Goal: Task Accomplishment & Management: Use online tool/utility

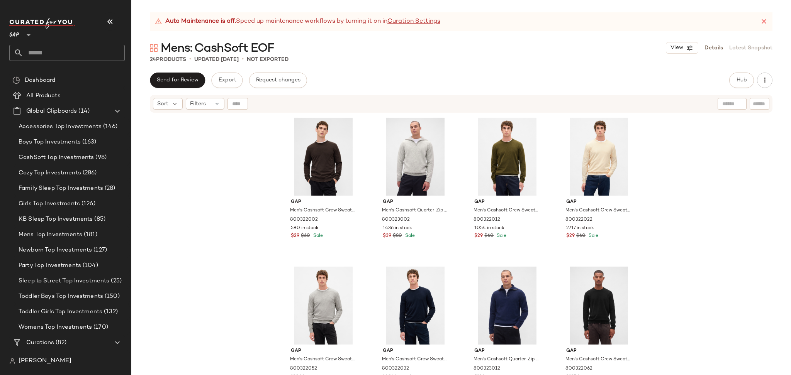
scroll to position [771, 0]
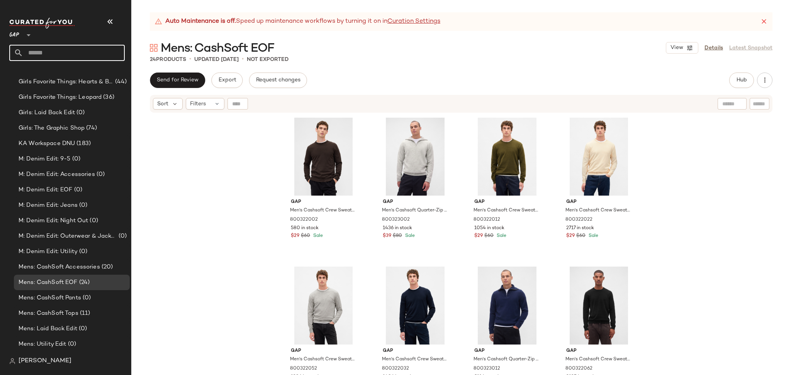
click at [102, 51] on input "text" at bounding box center [74, 53] width 102 height 16
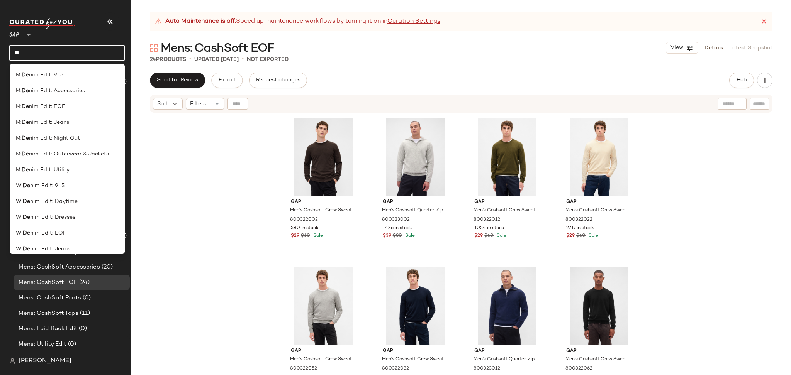
type input "**"
click at [24, 31] on icon at bounding box center [28, 35] width 9 height 9
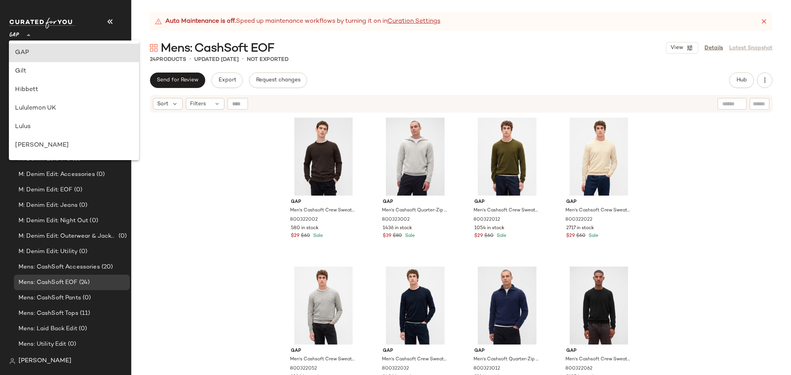
click at [20, 34] on div "GAP **" at bounding box center [15, 30] width 13 height 19
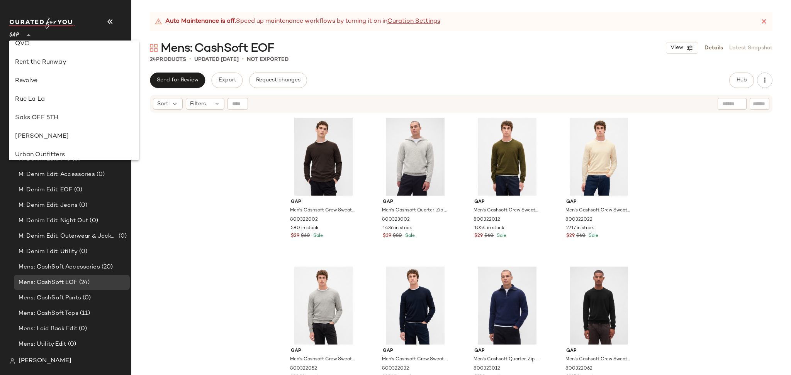
scroll to position [359, 0]
click at [52, 125] on div "Saks OFF 5TH" at bounding box center [74, 120] width 130 height 19
type input "**"
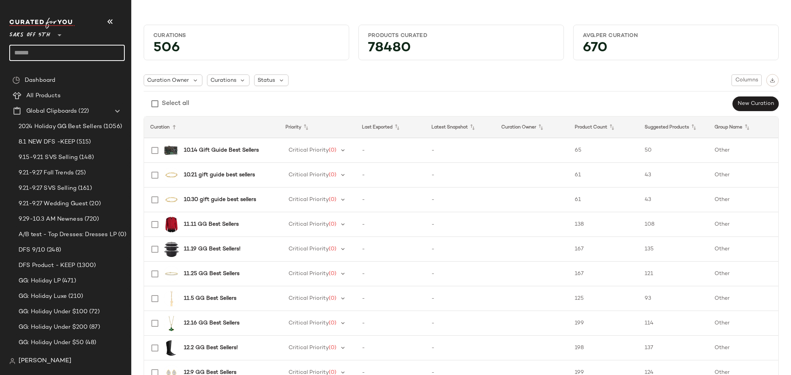
click at [72, 51] on input "text" at bounding box center [66, 53] width 115 height 16
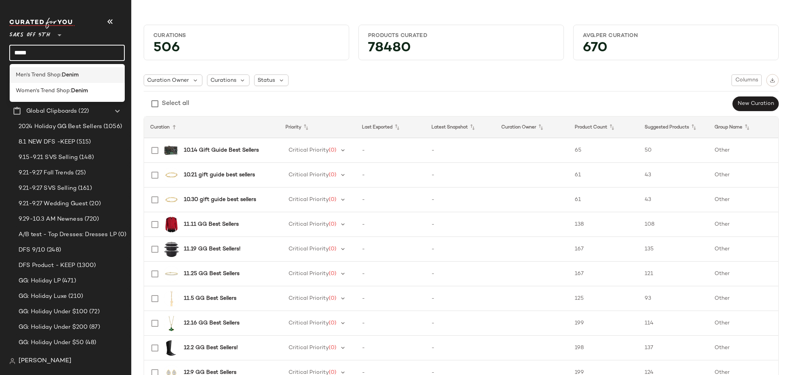
type input "*****"
click at [71, 71] on b "Denim" at bounding box center [70, 75] width 17 height 8
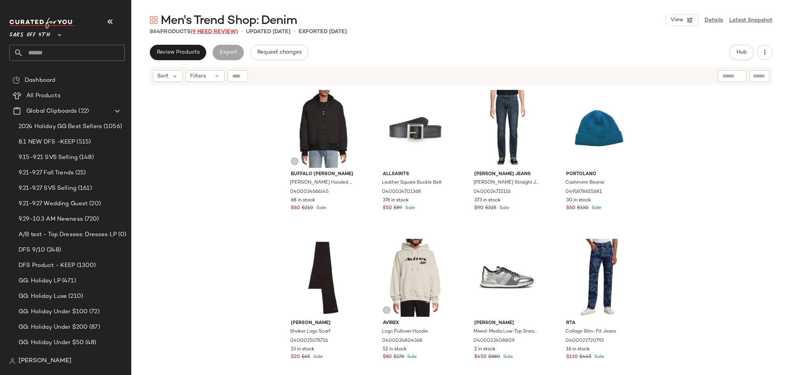
click at [220, 34] on span "(9 Need Review)" at bounding box center [214, 32] width 48 height 6
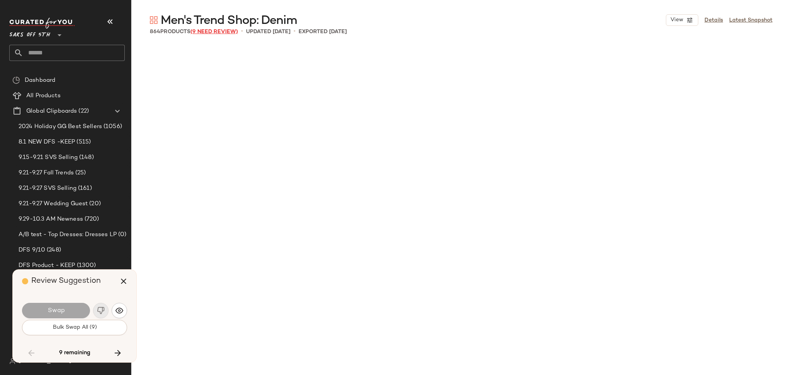
scroll to position [2833, 0]
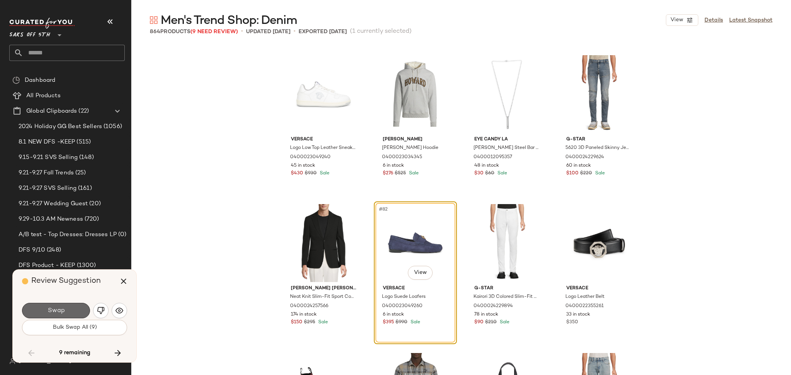
click at [70, 310] on button "Swap" at bounding box center [56, 310] width 68 height 15
click at [70, 331] on button "Bulk Swap All (9)" at bounding box center [74, 327] width 105 height 15
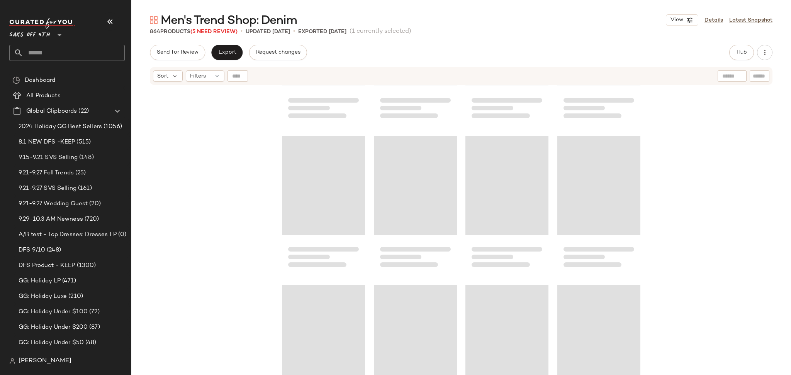
scroll to position [15972, 0]
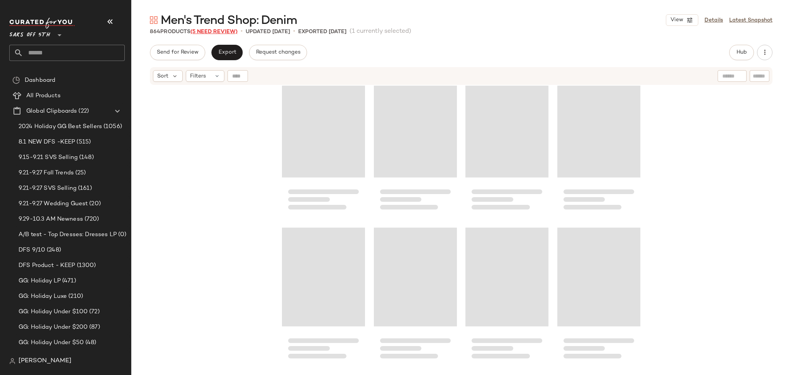
click at [217, 31] on span "(5 Need Review)" at bounding box center [213, 32] width 47 height 6
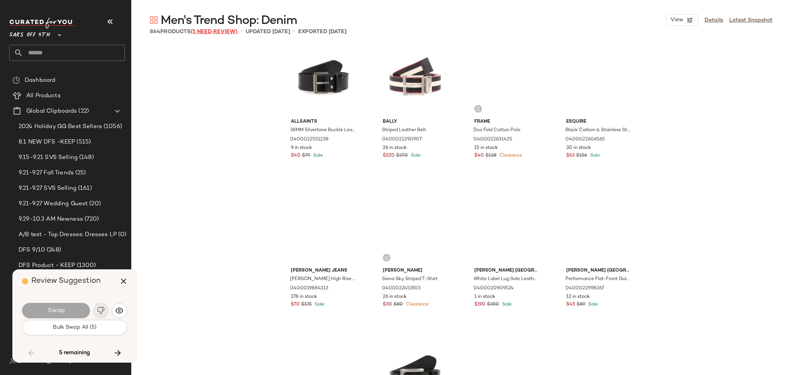
scroll to position [16401, 0]
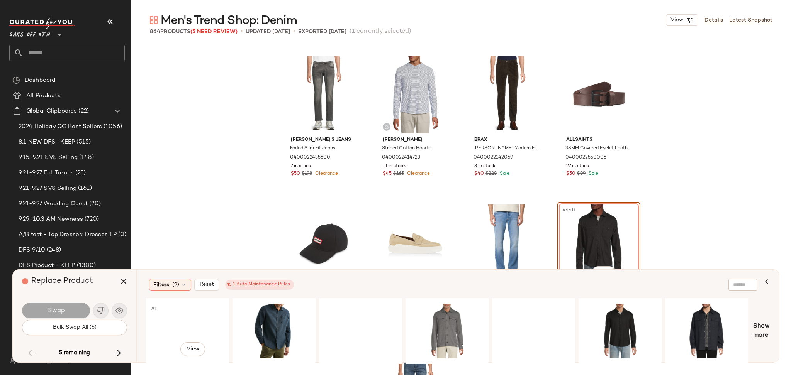
click at [179, 321] on div "#1 View" at bounding box center [188, 331] width 78 height 55
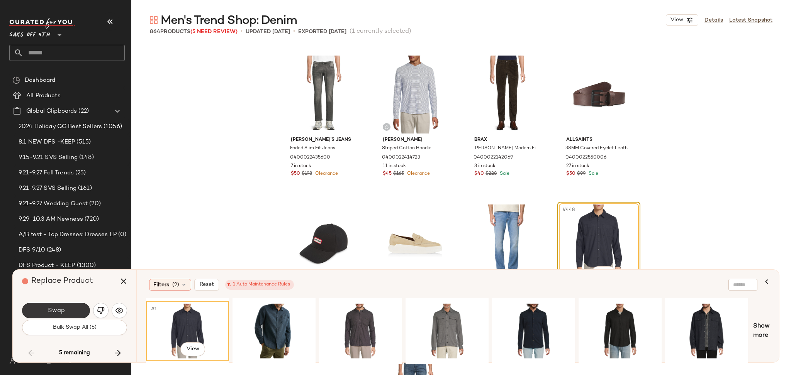
click at [59, 308] on span "Swap" at bounding box center [55, 310] width 17 height 7
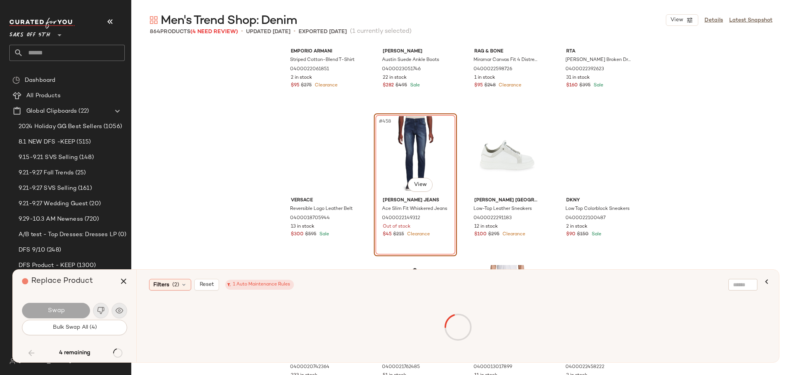
scroll to position [16937, 0]
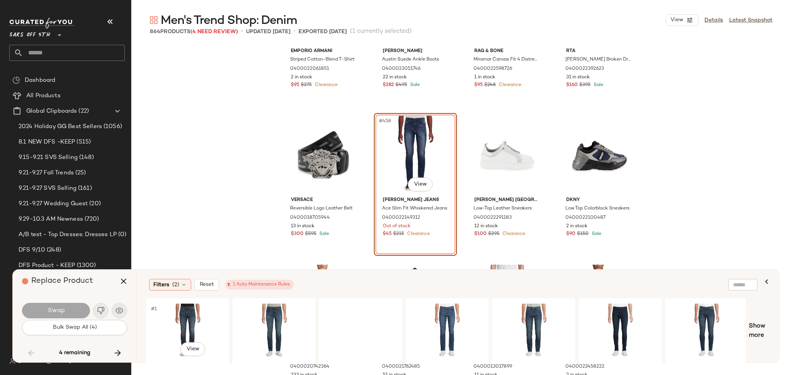
click at [178, 325] on div "#1 View" at bounding box center [188, 331] width 78 height 55
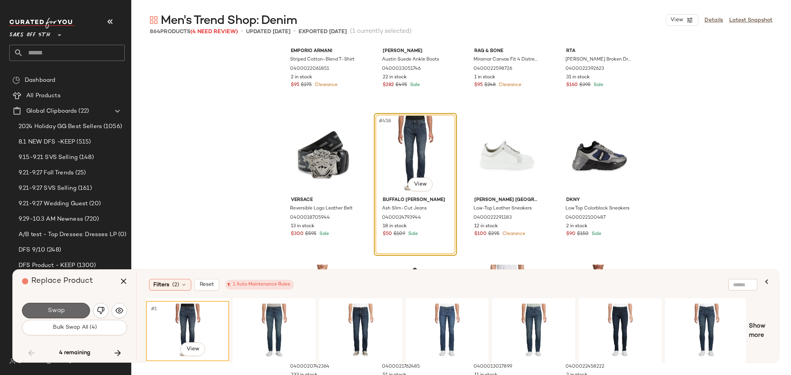
click at [78, 309] on button "Swap" at bounding box center [56, 310] width 68 height 15
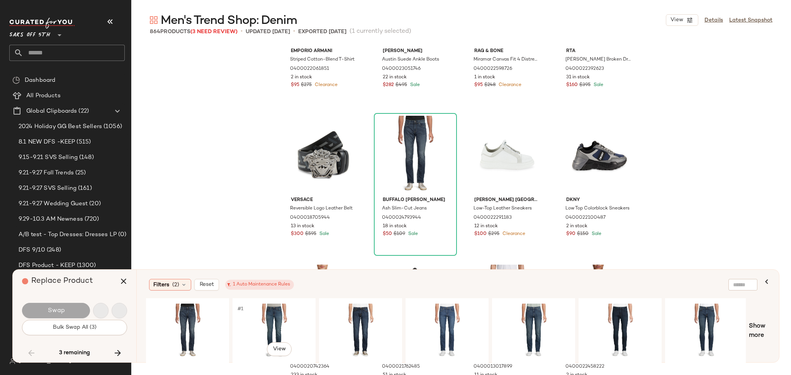
scroll to position [20129, 0]
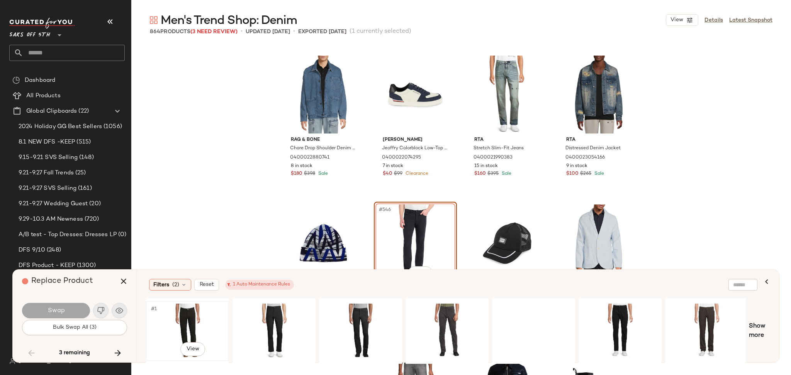
click at [188, 316] on div "#1 View" at bounding box center [188, 331] width 78 height 55
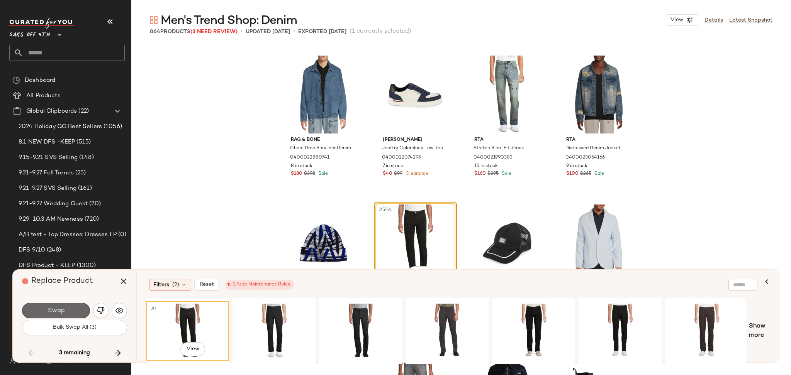
click at [82, 310] on button "Swap" at bounding box center [56, 310] width 68 height 15
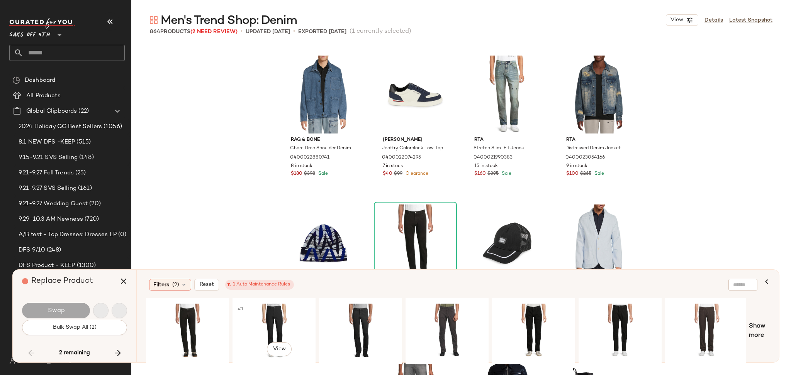
scroll to position [21024, 0]
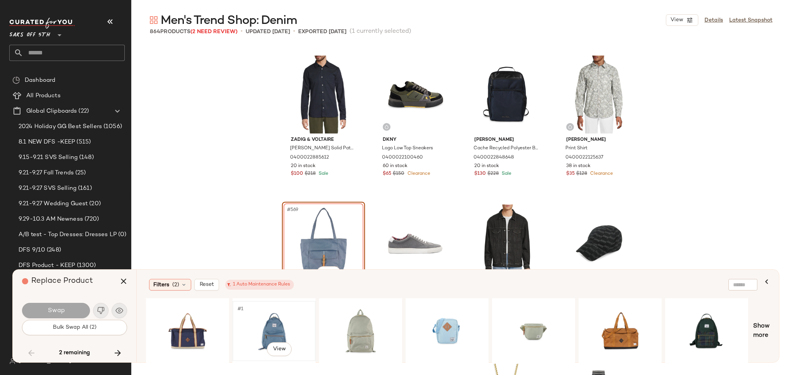
click at [268, 322] on div "#1 View" at bounding box center [274, 331] width 78 height 55
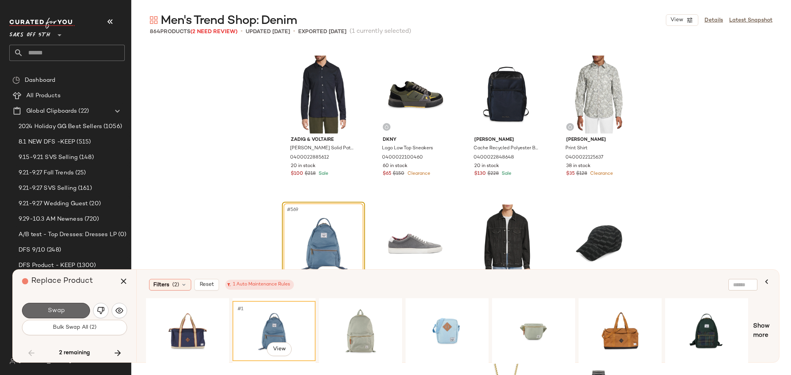
click at [73, 311] on button "Swap" at bounding box center [56, 310] width 68 height 15
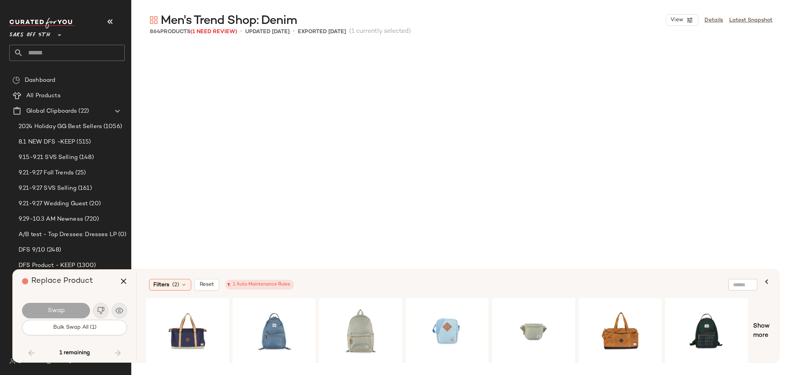
scroll to position [27286, 0]
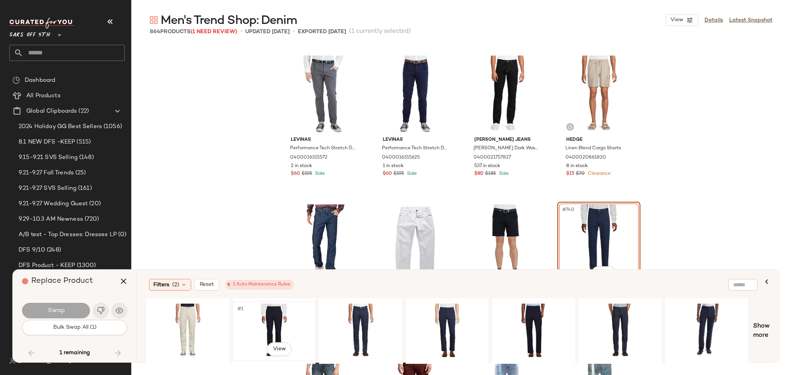
click at [267, 327] on div "#1 View" at bounding box center [274, 331] width 78 height 55
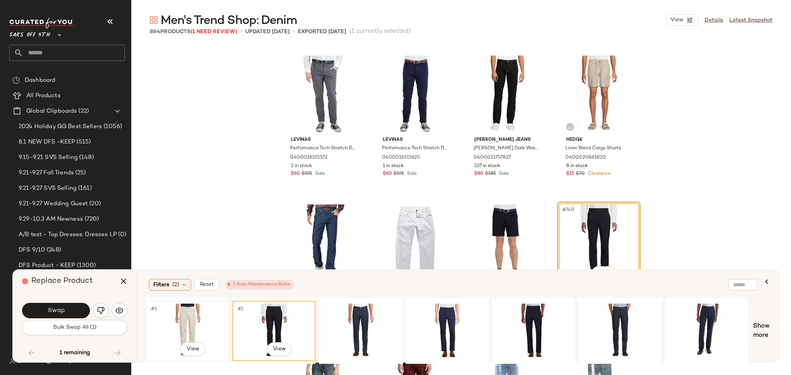
click at [192, 319] on div "#1 View" at bounding box center [188, 331] width 78 height 55
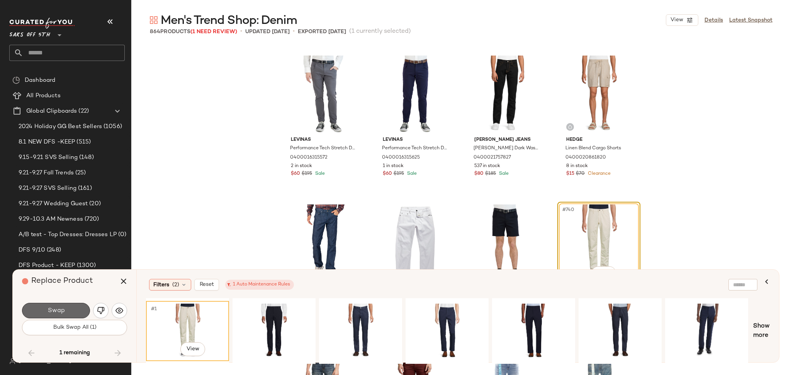
click at [71, 311] on button "Swap" at bounding box center [56, 310] width 68 height 15
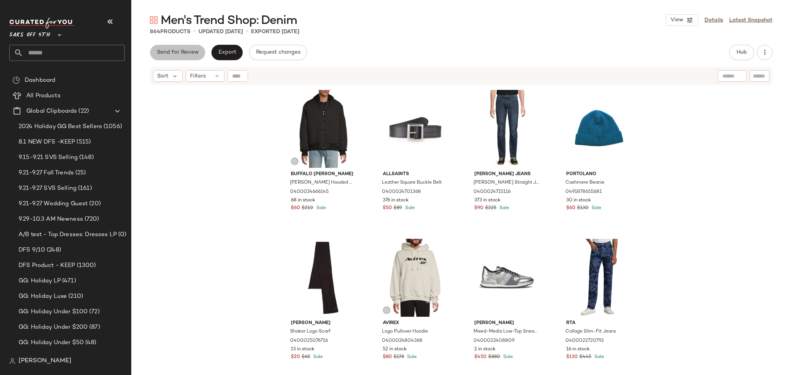
click at [188, 47] on button "Send for Review" at bounding box center [177, 52] width 55 height 15
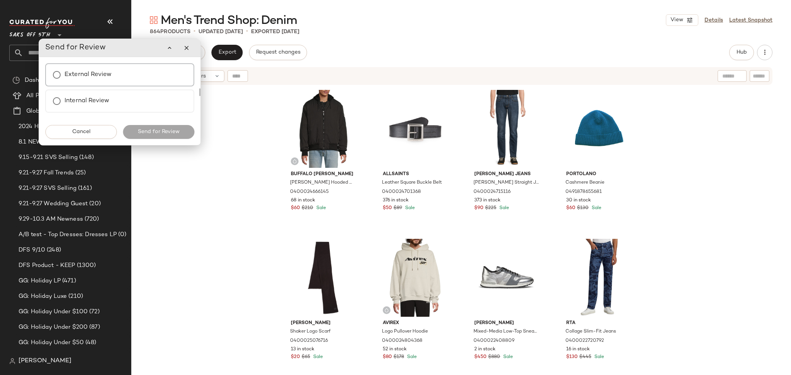
click at [102, 70] on label "External Review" at bounding box center [88, 74] width 47 height 15
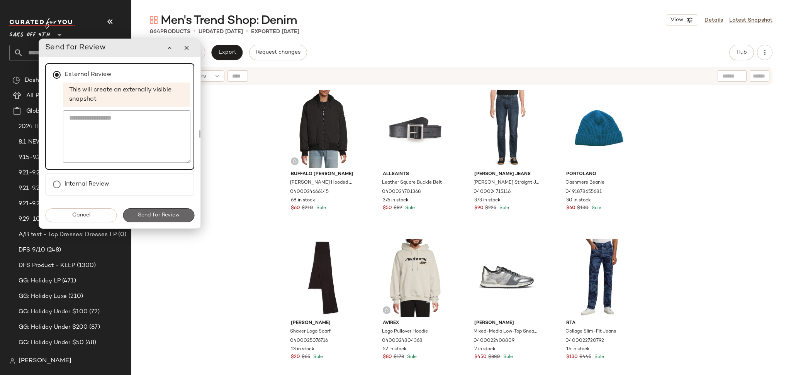
click at [148, 220] on button "Send for Review" at bounding box center [158, 216] width 71 height 14
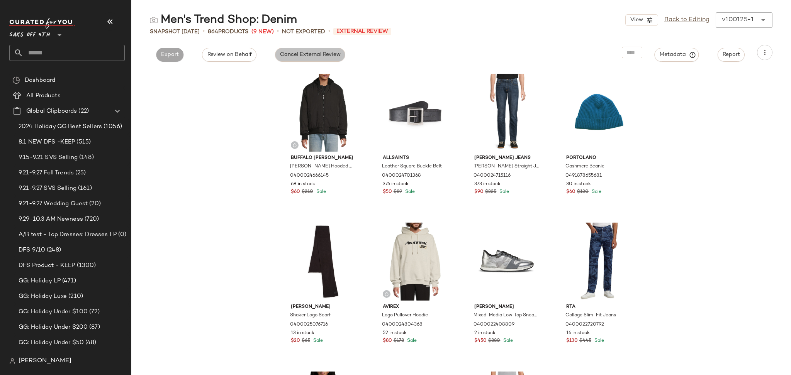
click at [284, 56] on span "Cancel External Review" at bounding box center [310, 55] width 61 height 6
click at [248, 55] on span "Export" at bounding box center [240, 55] width 18 height 6
click at [685, 25] on div "View Back to Editing v100125-1 ******" at bounding box center [698, 19] width 147 height 15
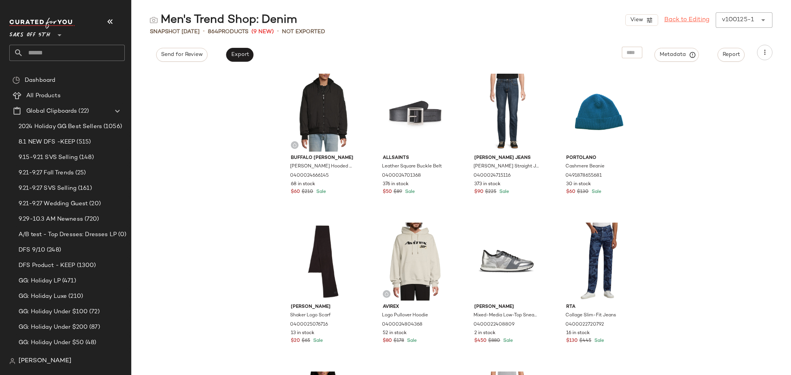
click at [689, 16] on link "Back to Editing" at bounding box center [686, 19] width 45 height 9
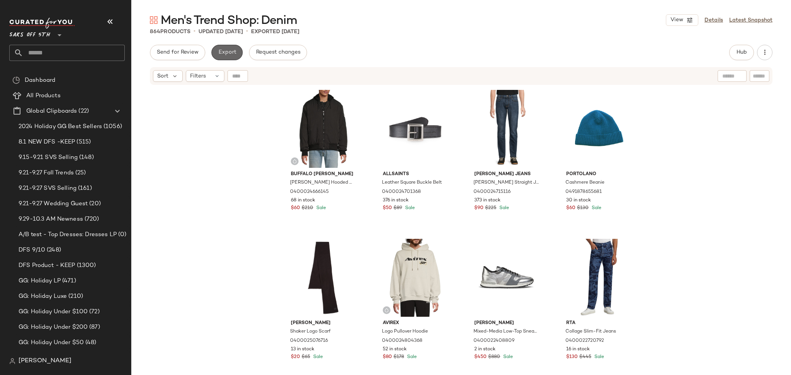
click at [226, 50] on span "Export" at bounding box center [227, 52] width 18 height 6
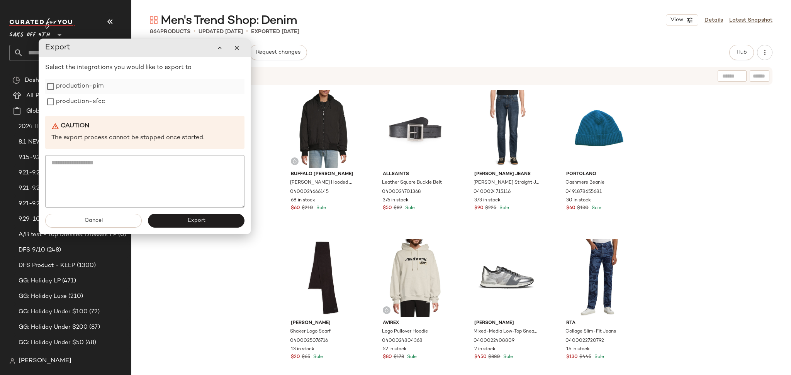
click at [66, 86] on label "production-pim" at bounding box center [80, 86] width 48 height 15
click at [58, 100] on label "production-sfcc" at bounding box center [80, 101] width 49 height 15
click at [180, 219] on button "Export" at bounding box center [196, 221] width 97 height 14
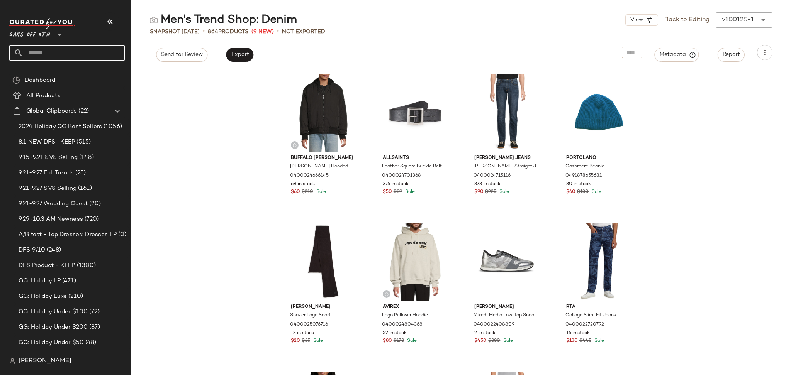
click at [83, 55] on input "text" at bounding box center [74, 53] width 102 height 16
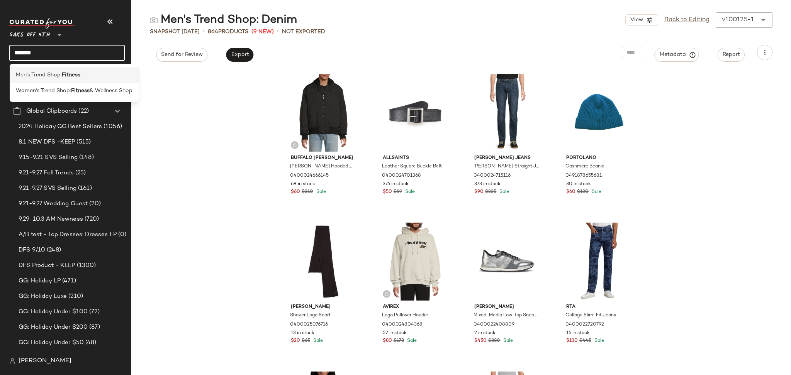
type input "*******"
click at [67, 75] on b "Fitness" at bounding box center [71, 75] width 19 height 8
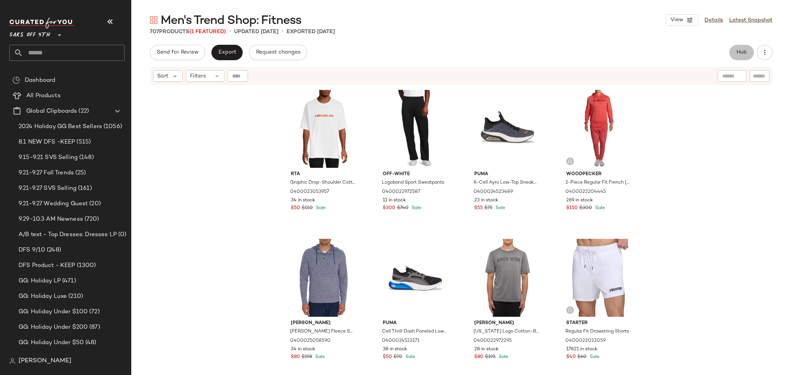
click at [733, 48] on button "Hub" at bounding box center [741, 52] width 25 height 15
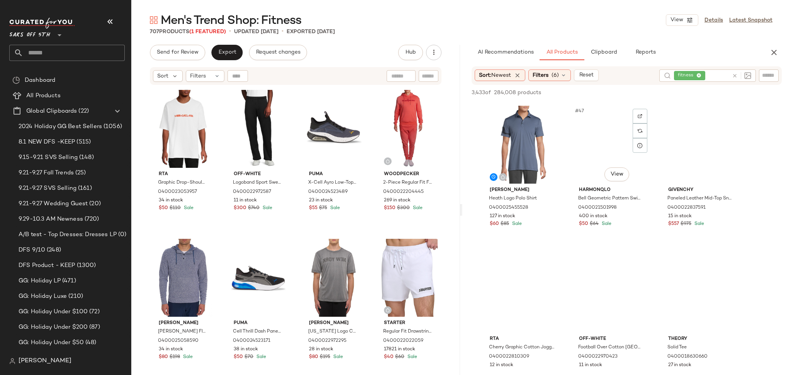
scroll to position [2235, 0]
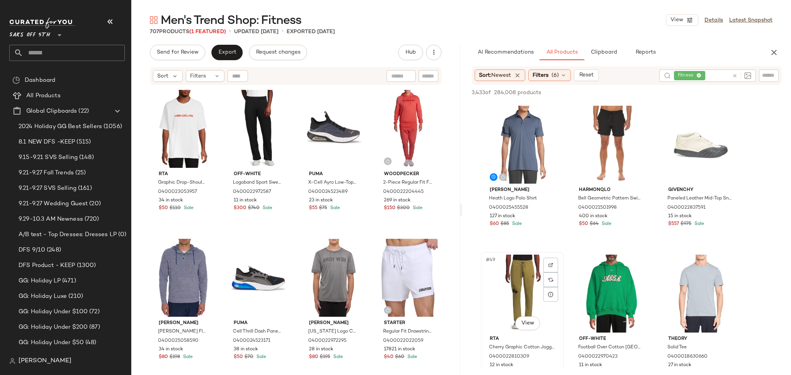
click at [524, 264] on div "#49 View" at bounding box center [523, 294] width 78 height 78
click at [668, 96] on button "Add to Top" at bounding box center [671, 92] width 37 height 9
click at [516, 121] on div "#46 View" at bounding box center [523, 145] width 78 height 78
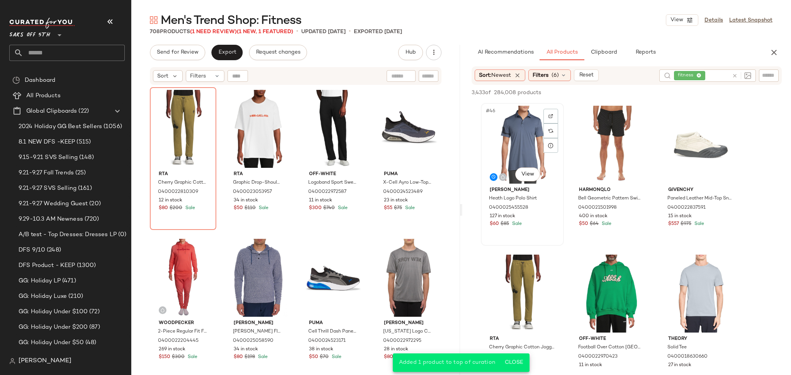
click at [527, 125] on div "#46 View" at bounding box center [523, 145] width 78 height 78
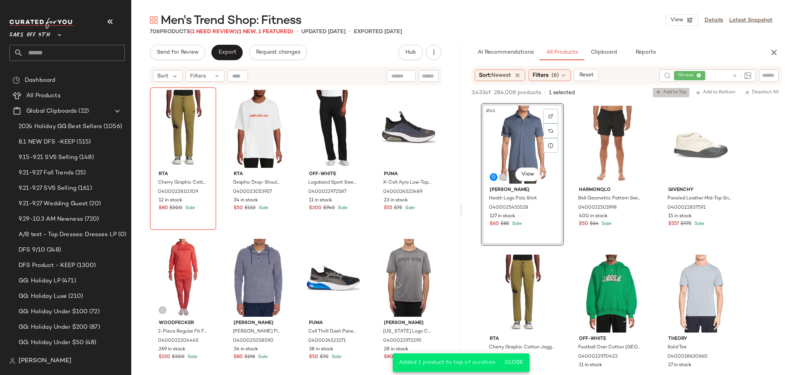
click at [658, 92] on icon "button" at bounding box center [658, 92] width 5 height 5
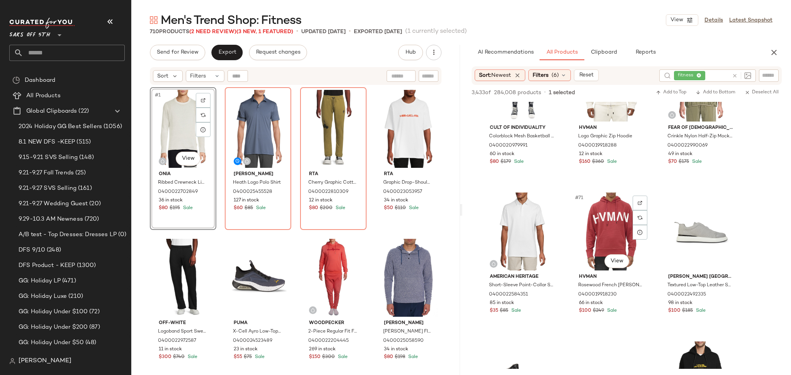
scroll to position [3342, 0]
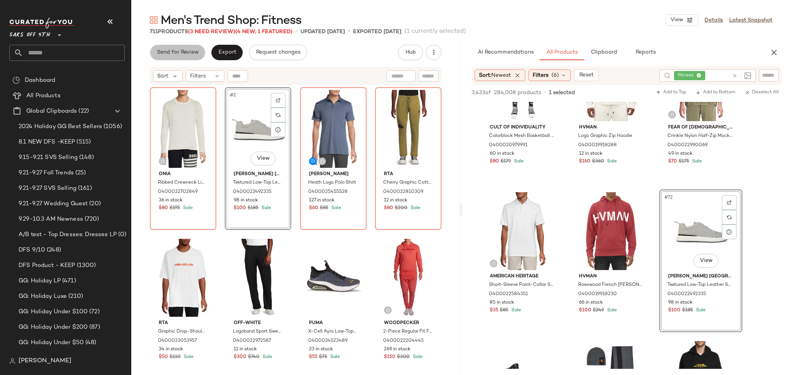
click at [189, 54] on span "Send for Review" at bounding box center [177, 52] width 42 height 6
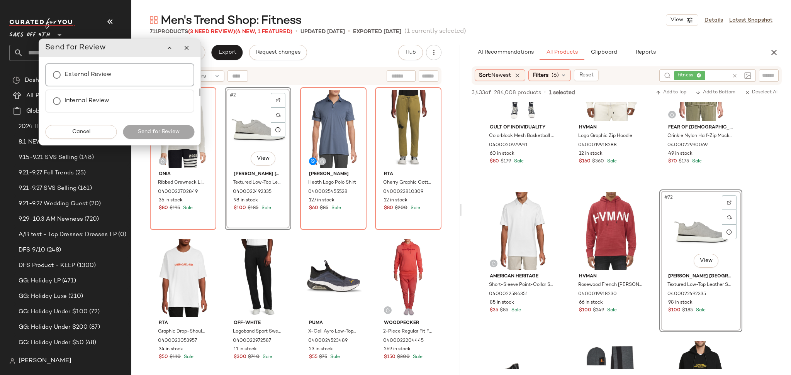
click at [112, 68] on div "External Review" at bounding box center [119, 74] width 149 height 23
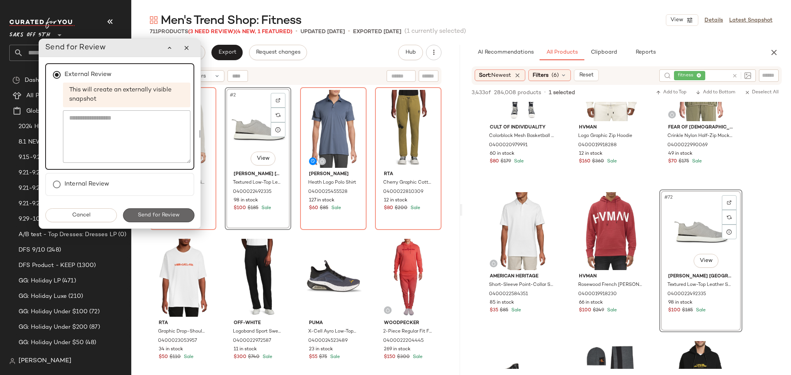
click at [158, 210] on button "Send for Review" at bounding box center [158, 216] width 71 height 14
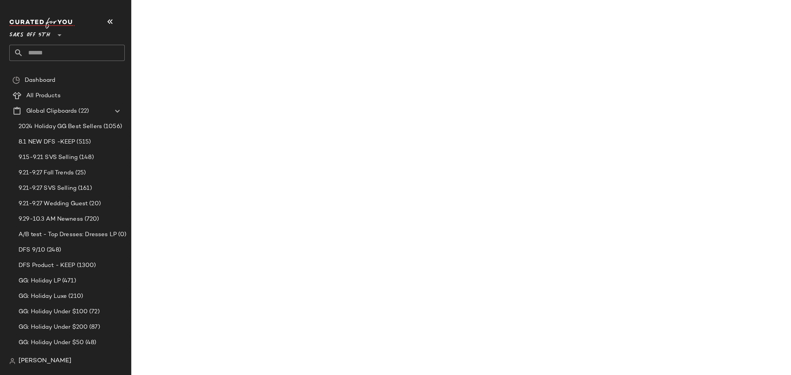
scroll to position [4982, 0]
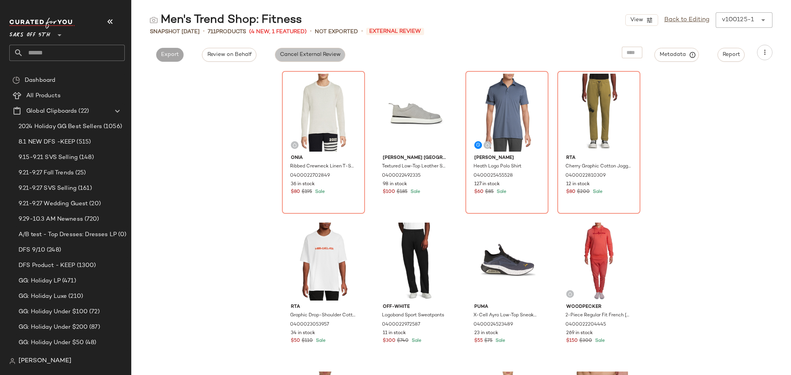
click at [292, 53] on span "Cancel External Review" at bounding box center [310, 55] width 61 height 6
click at [236, 56] on span "Export" at bounding box center [240, 55] width 18 height 6
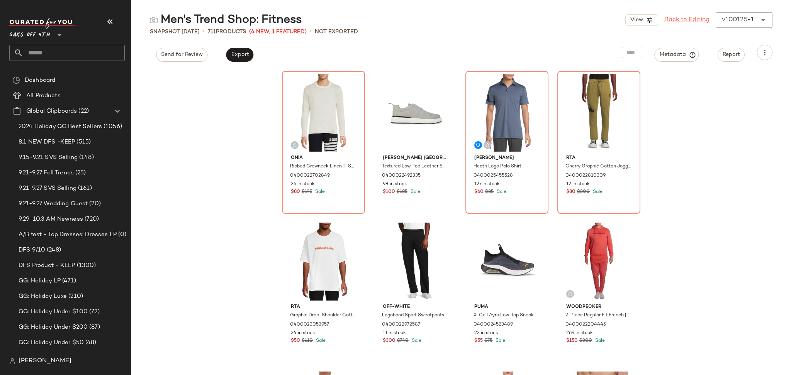
click at [684, 19] on link "Back to Editing" at bounding box center [686, 19] width 45 height 9
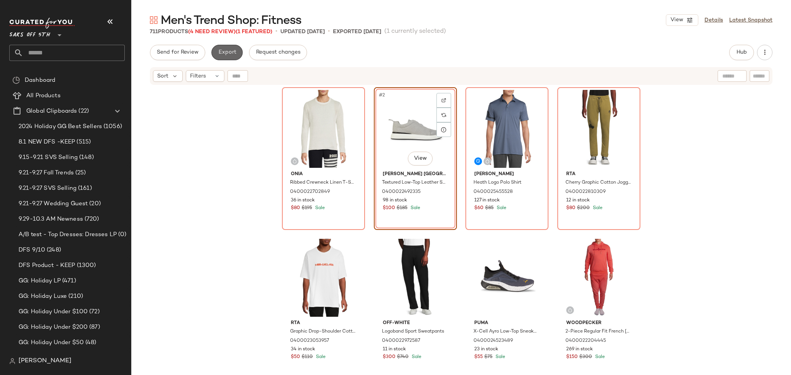
click at [228, 56] on span "Export" at bounding box center [227, 52] width 18 height 6
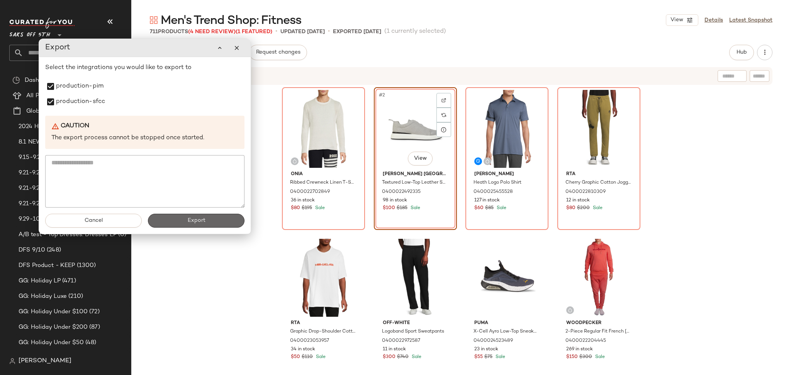
click at [170, 219] on button "Export" at bounding box center [196, 221] width 97 height 14
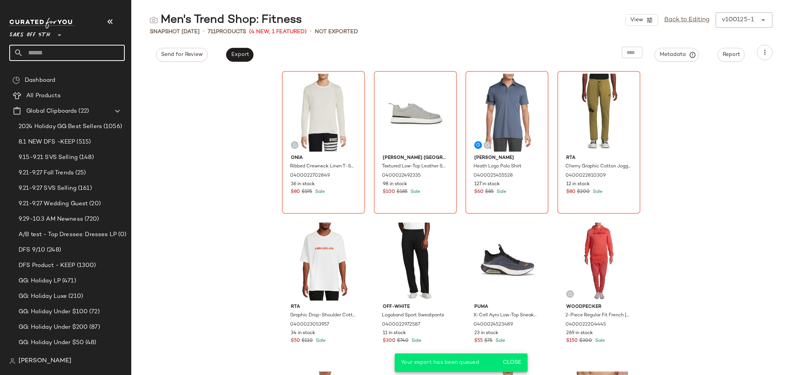
click at [90, 50] on input "text" at bounding box center [74, 53] width 102 height 16
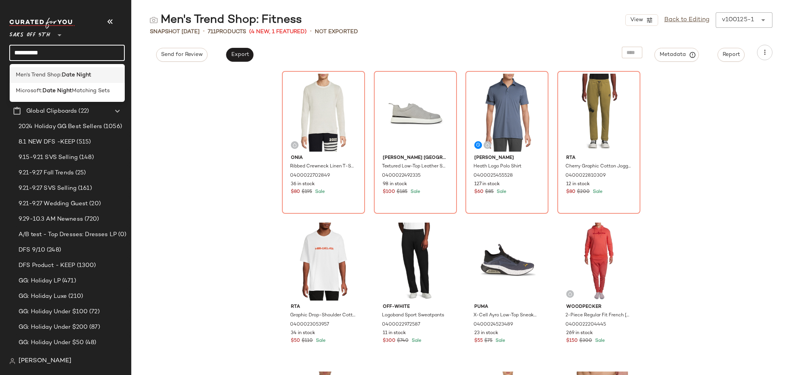
type input "**********"
click at [85, 73] on b "Date Night" at bounding box center [76, 75] width 29 height 8
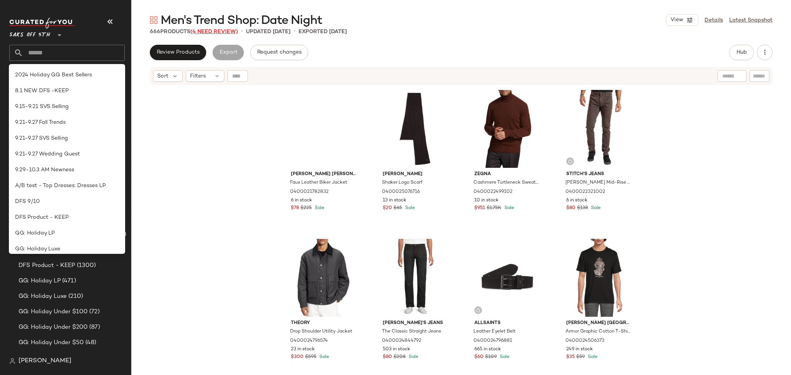
click at [221, 29] on span "(4 Need Review)" at bounding box center [214, 32] width 48 height 6
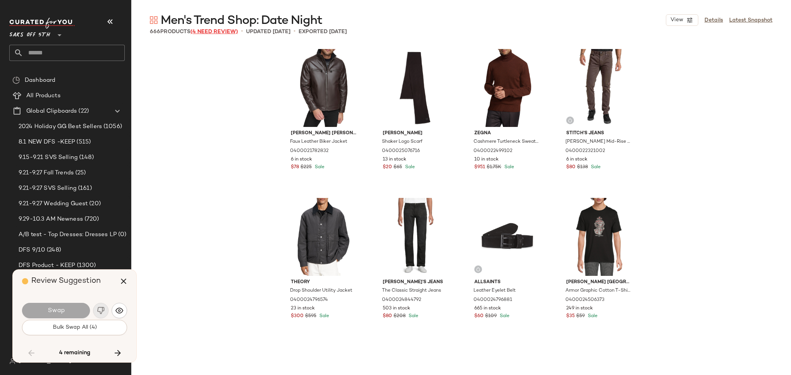
scroll to position [8350, 0]
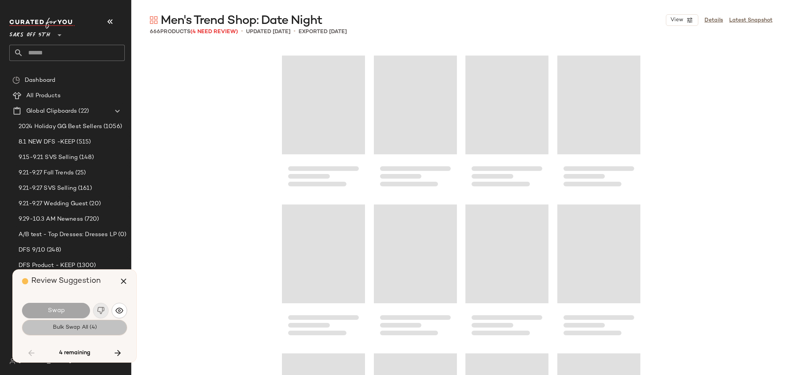
click at [96, 328] on span "Bulk Swap All (4)" at bounding box center [74, 328] width 44 height 6
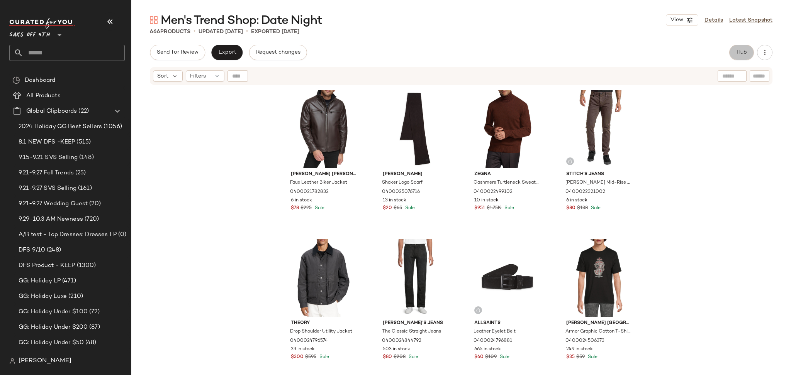
click at [747, 57] on button "Hub" at bounding box center [741, 52] width 25 height 15
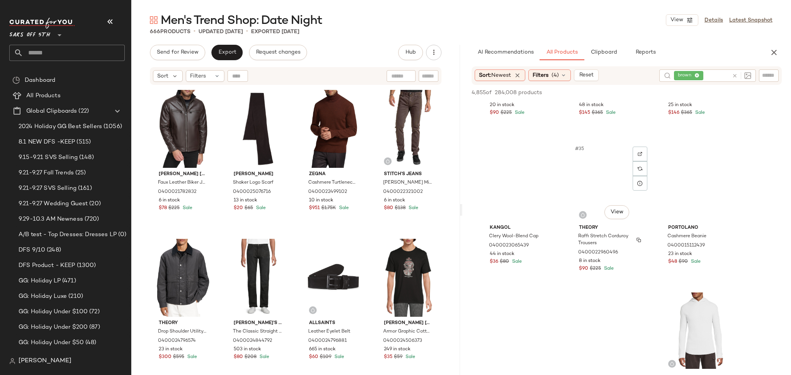
scroll to position [1602, 0]
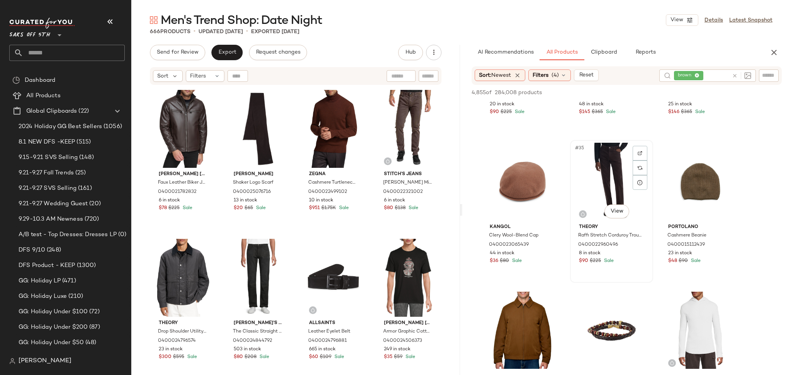
click at [617, 173] on div "#35 View" at bounding box center [612, 182] width 78 height 78
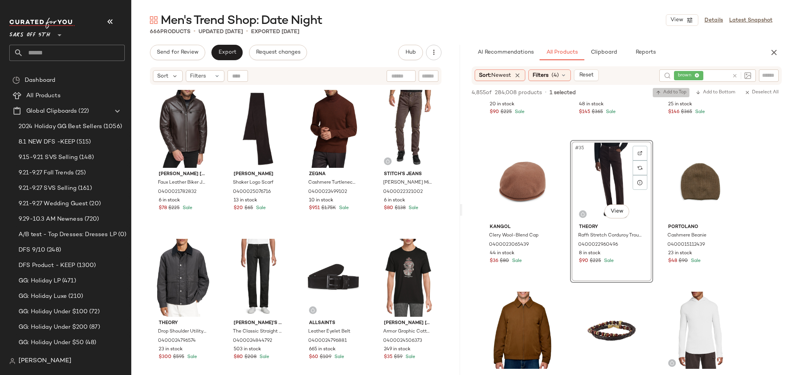
click at [672, 90] on span "Add to Top" at bounding box center [671, 92] width 31 height 5
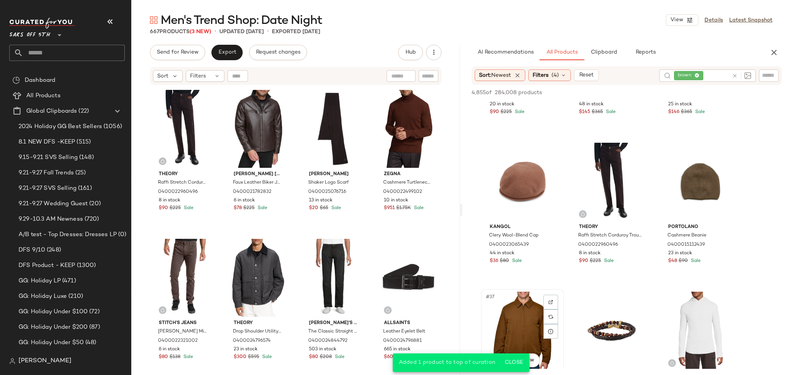
click at [530, 298] on div "#37 View" at bounding box center [523, 331] width 78 height 78
click at [664, 87] on div "4,855 of 284,008 products • 1 selected Add to Top Add to Bottom Deselect All" at bounding box center [626, 93] width 329 height 17
click at [665, 90] on span "Add to Top" at bounding box center [671, 92] width 31 height 5
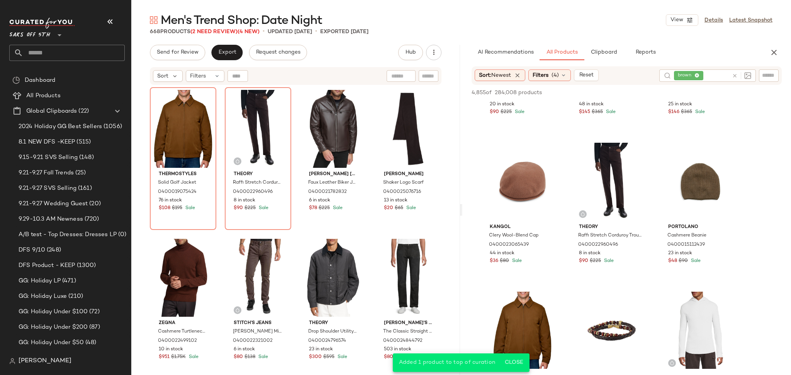
click at [667, 92] on div "4,855 of 284,008 products • 0 selected Add to Top Add to Bottom Deselect All" at bounding box center [626, 93] width 329 height 17
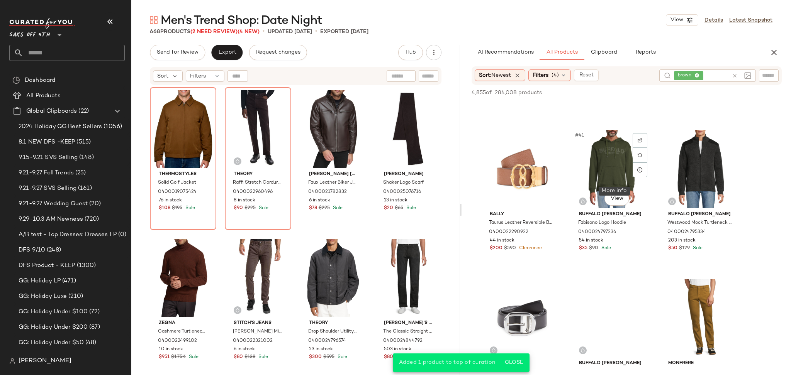
scroll to position [1920, 0]
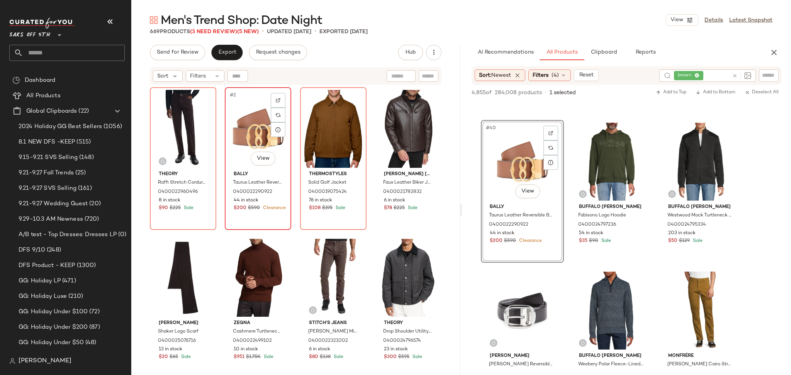
click at [250, 127] on div "#2 View" at bounding box center [258, 129] width 61 height 78
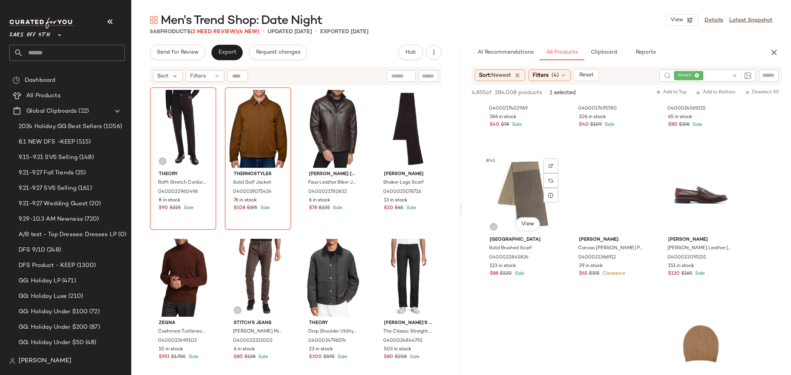
scroll to position [2186, 0]
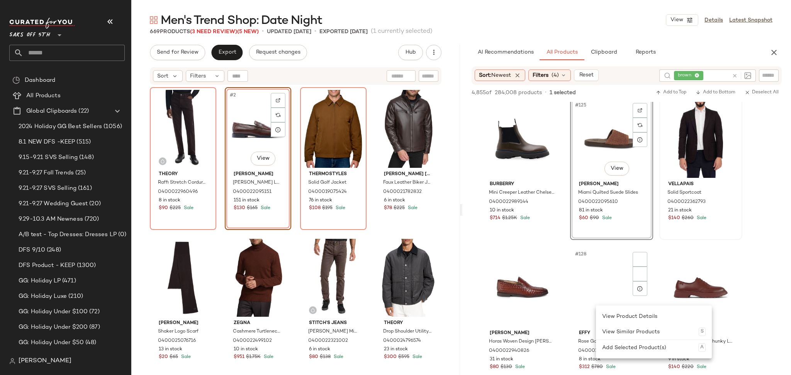
scroll to position [6119, 0]
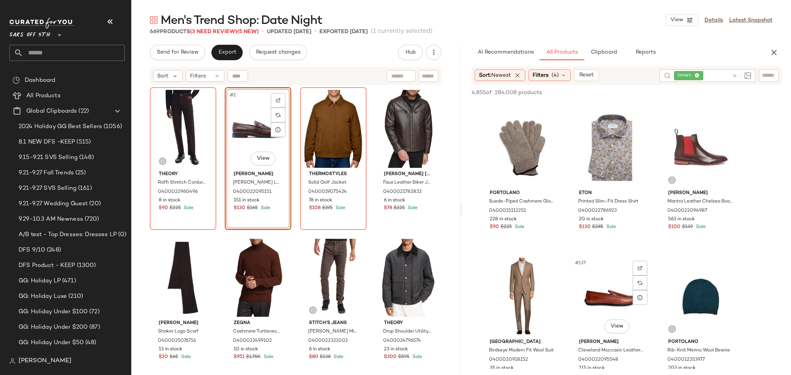
scroll to position [6558, 0]
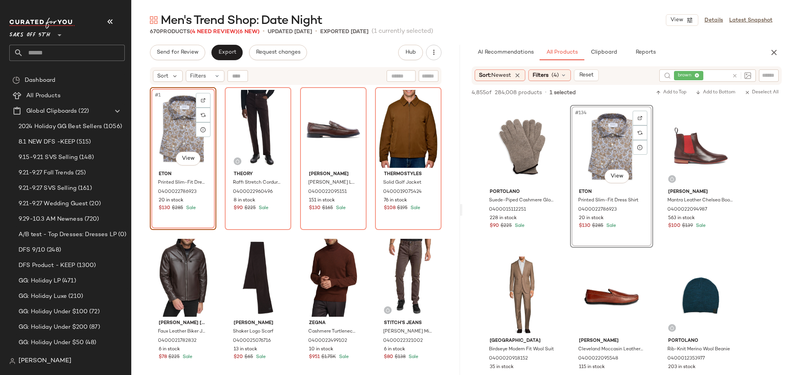
click at [177, 62] on div "Send for Review Export Request changes Hub Send for Review External Review Inte…" at bounding box center [295, 210] width 329 height 331
click at [196, 43] on div "Men's Trend Shop: Date Night View Details Latest Snapshot 670 Products (4 Need …" at bounding box center [461, 193] width 660 height 363
click at [193, 49] on span "Send for Review" at bounding box center [177, 52] width 42 height 6
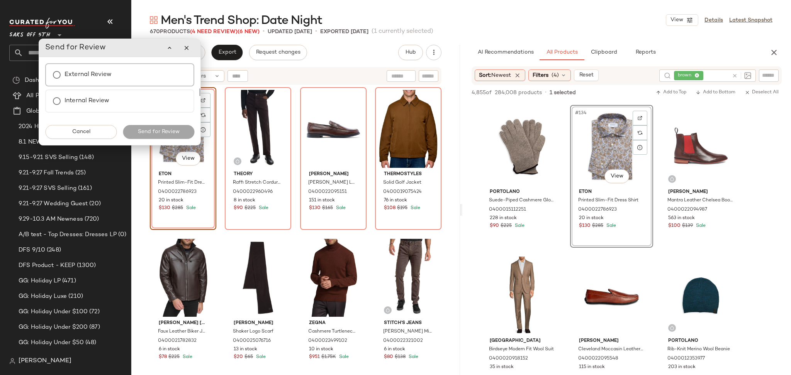
click at [91, 73] on label "External Review" at bounding box center [88, 74] width 47 height 15
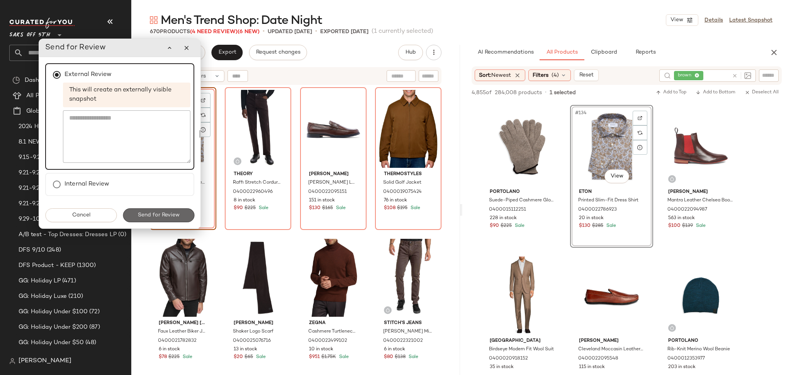
click at [174, 219] on button "Send for Review" at bounding box center [158, 216] width 71 height 14
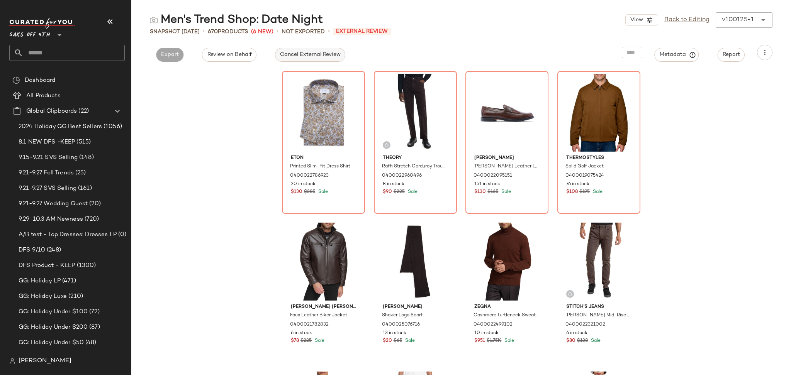
click at [314, 56] on span "Cancel External Review" at bounding box center [310, 55] width 61 height 6
drag, startPoint x: 675, startPoint y: 14, endPoint x: 678, endPoint y: 22, distance: 7.7
click at [678, 22] on div "View Back to Editing v100125-1 ******" at bounding box center [698, 19] width 147 height 15
click at [678, 22] on link "Back to Editing" at bounding box center [686, 19] width 45 height 9
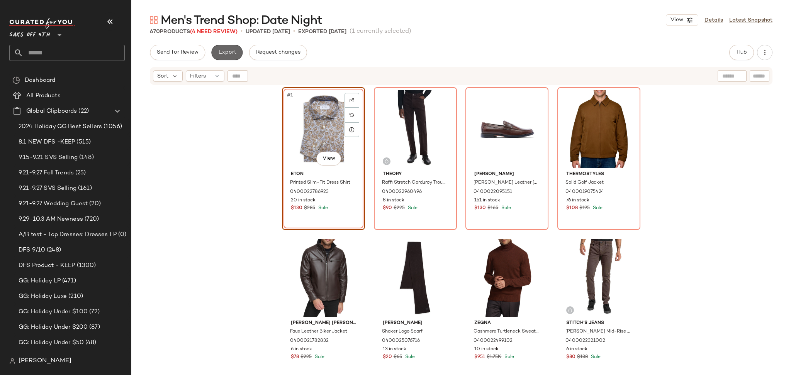
click at [233, 55] on span "Export" at bounding box center [227, 52] width 18 height 6
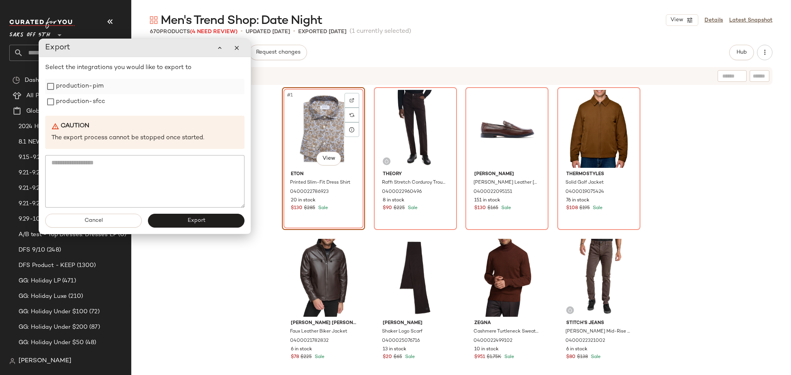
click at [79, 87] on label "production-pim" at bounding box center [80, 86] width 48 height 15
click at [80, 102] on label "production-sfcc" at bounding box center [80, 101] width 49 height 15
click at [181, 217] on button "Export" at bounding box center [196, 221] width 97 height 14
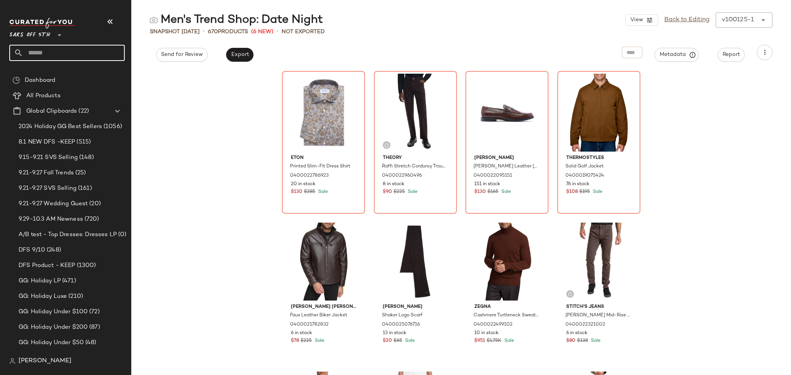
click at [74, 53] on input "text" at bounding box center [74, 53] width 102 height 16
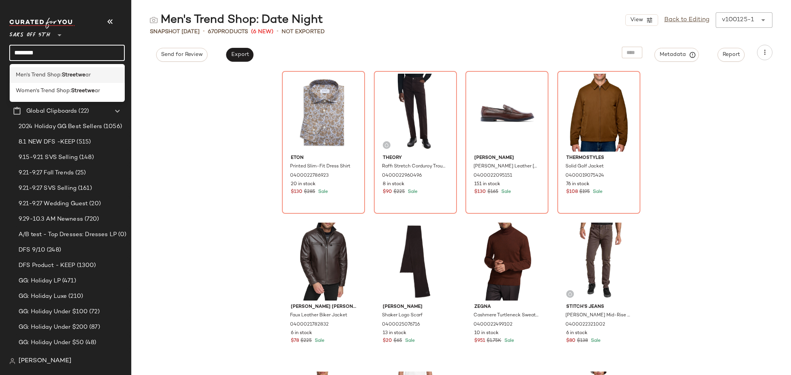
type input "********"
click at [78, 74] on b "Streetwe" at bounding box center [74, 75] width 24 height 8
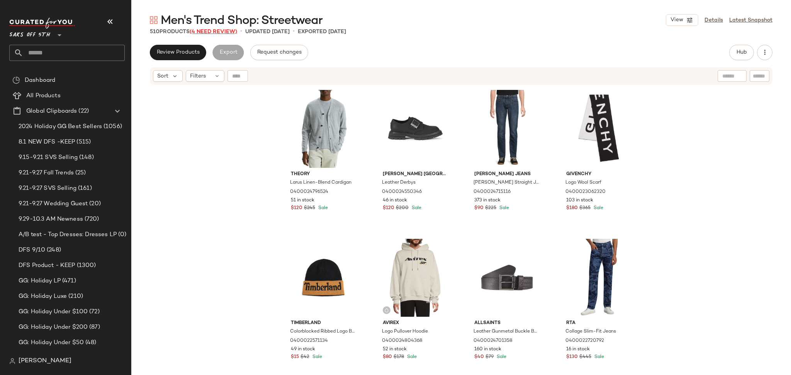
click at [217, 29] on span "(4 Need Review)" at bounding box center [214, 32] width 48 height 6
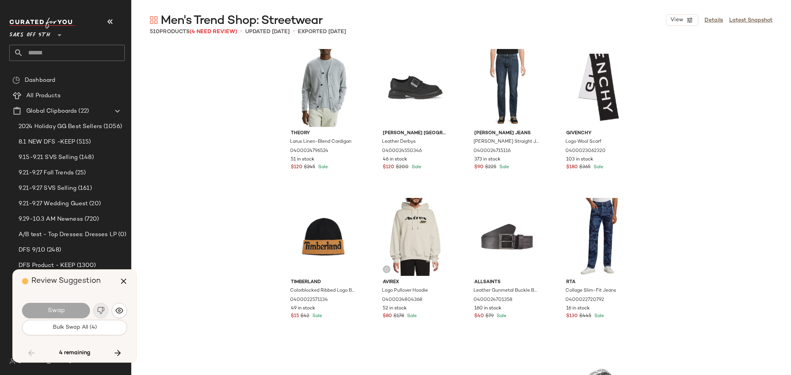
scroll to position [3877, 0]
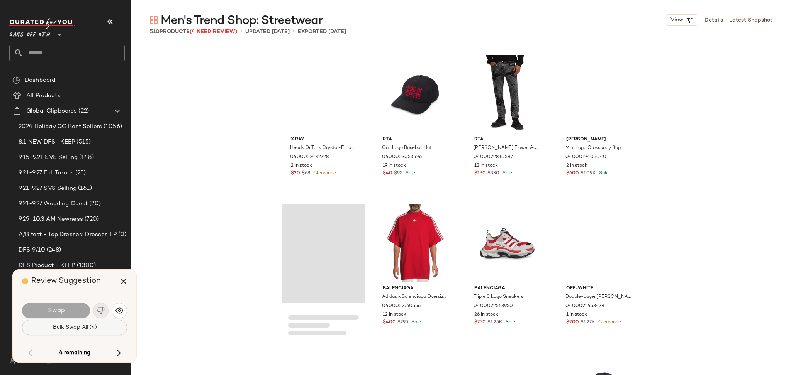
click at [90, 328] on span "Bulk Swap All (4)" at bounding box center [74, 328] width 44 height 6
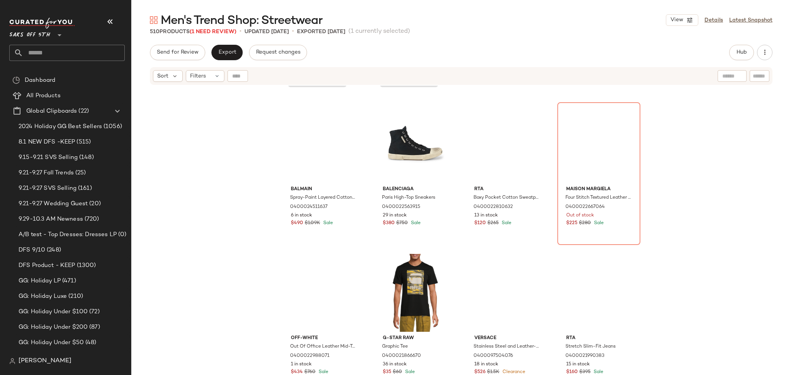
scroll to position [1987, 0]
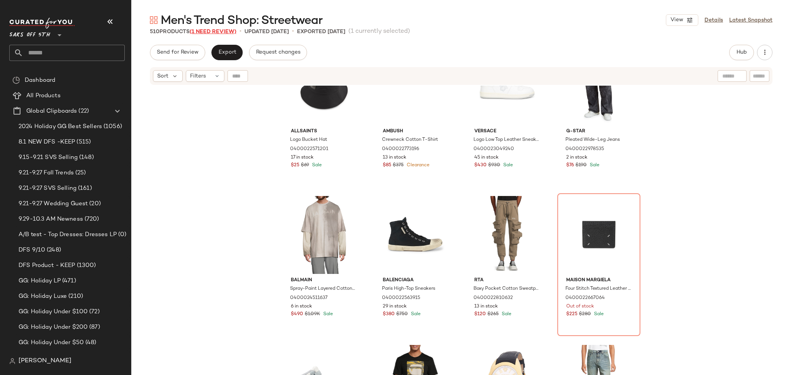
click at [227, 33] on span "(1 Need Review)" at bounding box center [213, 32] width 47 height 6
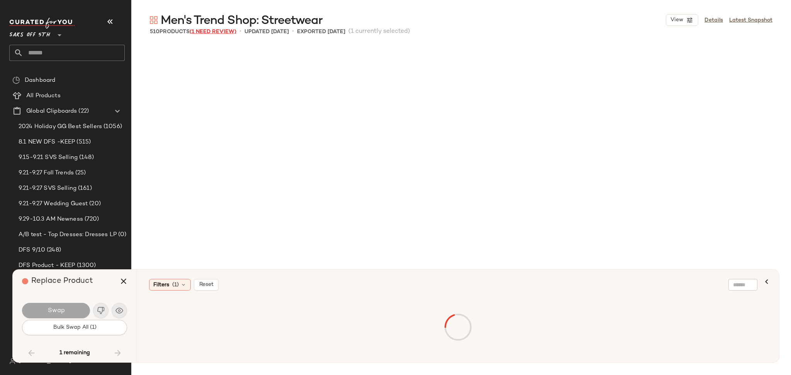
scroll to position [12525, 0]
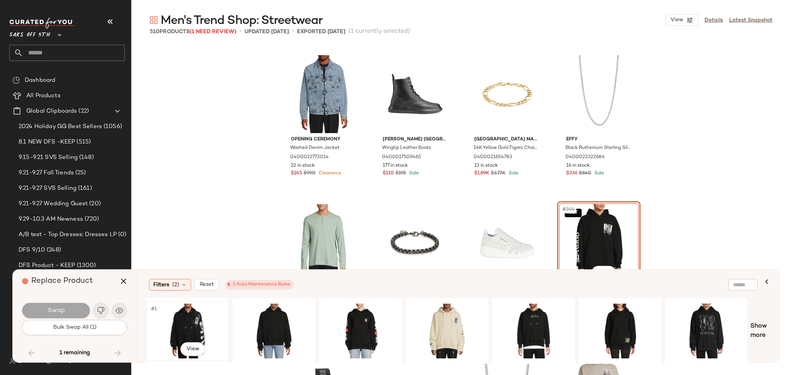
click at [173, 316] on div "#1 View" at bounding box center [188, 331] width 78 height 55
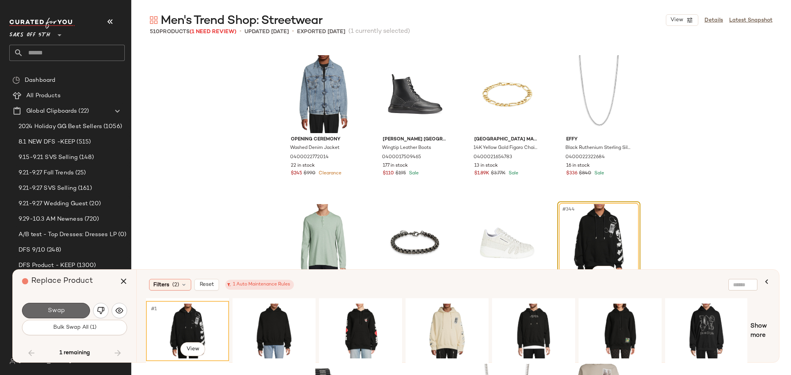
click at [80, 306] on button "Swap" at bounding box center [56, 310] width 68 height 15
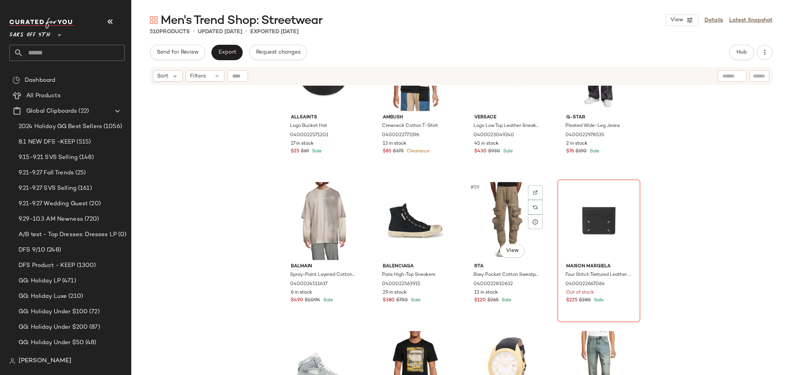
scroll to position [2004, 0]
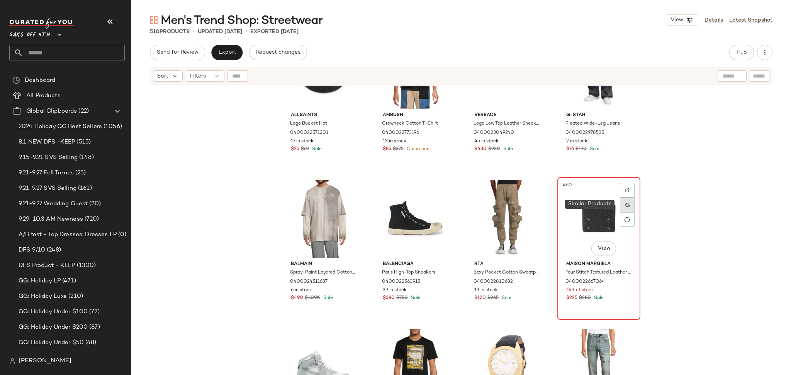
click at [625, 204] on img at bounding box center [627, 205] width 5 height 5
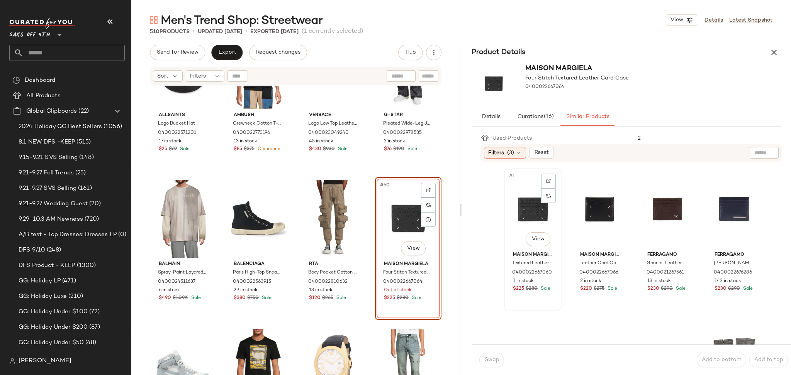
click at [526, 209] on div "#1 View" at bounding box center [533, 210] width 52 height 78
click at [585, 212] on div "#2 View" at bounding box center [600, 210] width 52 height 78
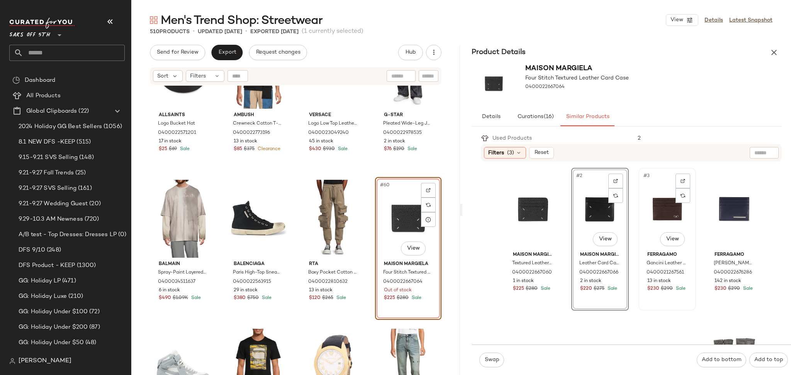
click at [651, 211] on div "#3 View" at bounding box center [667, 210] width 52 height 78
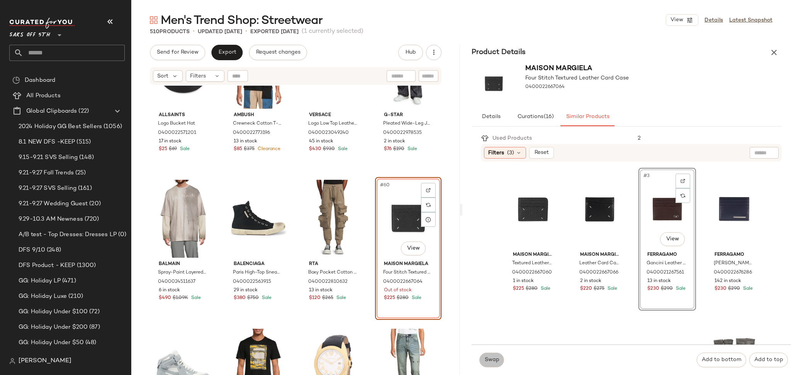
click at [494, 358] on span "Swap" at bounding box center [491, 360] width 15 height 6
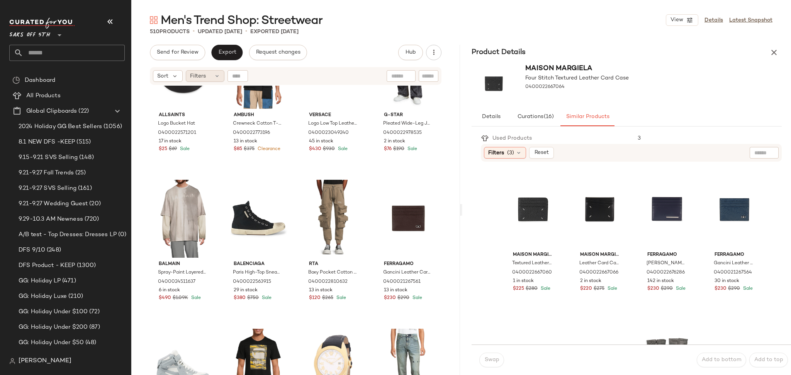
click at [205, 77] on span "Filters" at bounding box center [198, 76] width 16 height 8
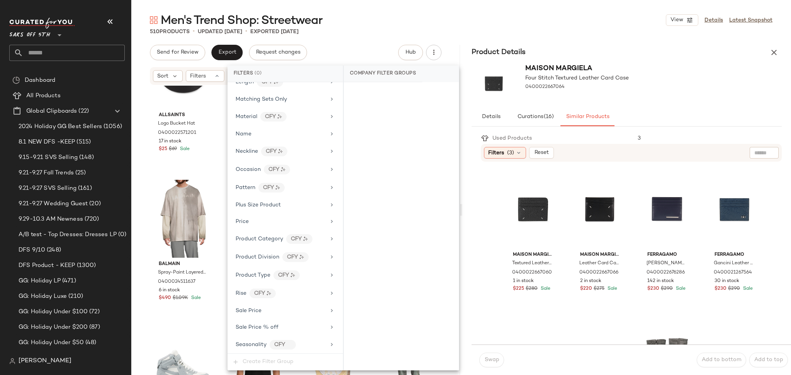
scroll to position [425, 0]
click at [273, 323] on div "Total Inventory" at bounding box center [255, 327] width 39 height 8
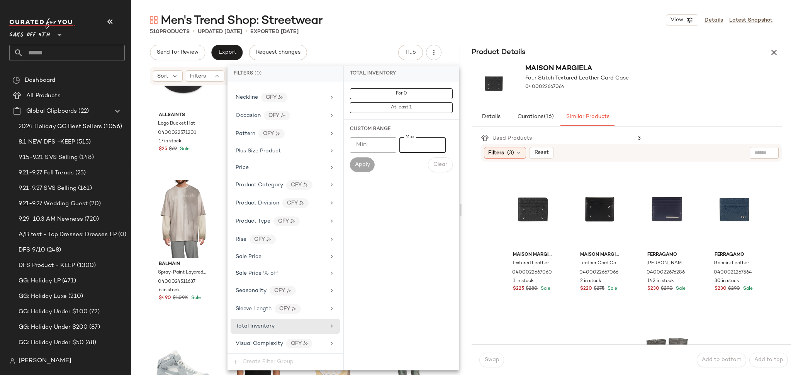
click at [416, 148] on input "Max" at bounding box center [422, 145] width 46 height 15
type input "*"
click at [367, 166] on span "Apply" at bounding box center [362, 165] width 15 height 6
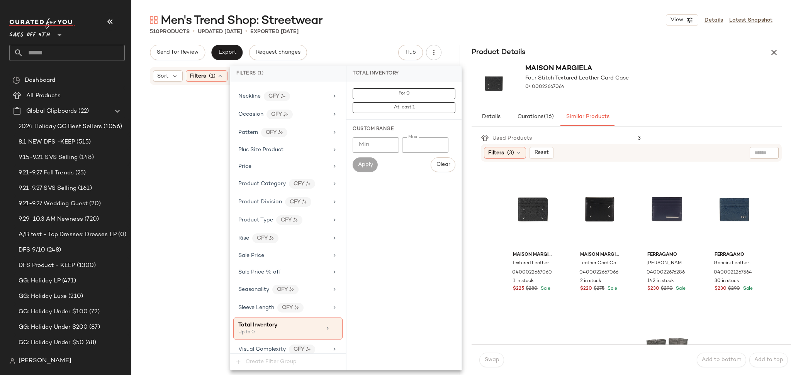
click at [440, 29] on div "510 Products • updated Sep 29th • Exported Sep 29th" at bounding box center [461, 32] width 660 height 8
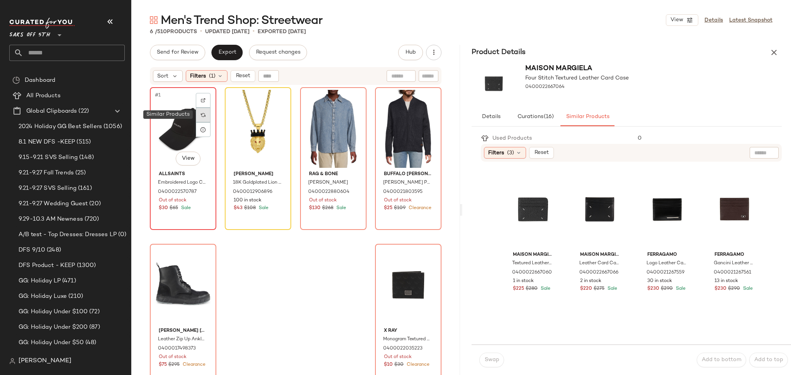
click at [207, 118] on div at bounding box center [203, 115] width 15 height 15
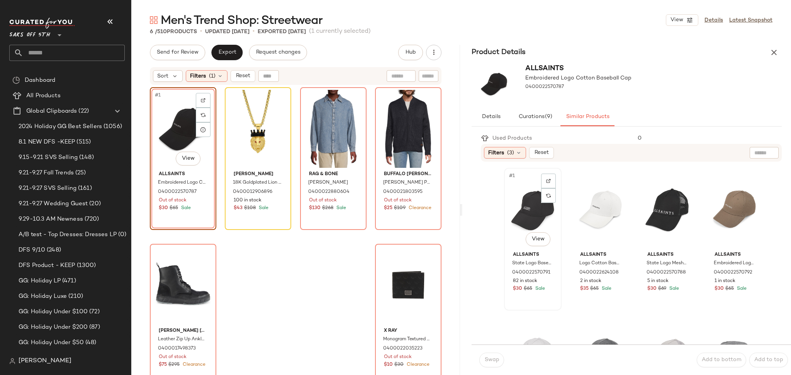
click at [517, 213] on div "#1 View" at bounding box center [533, 210] width 52 height 78
click at [495, 358] on span "Swap" at bounding box center [491, 360] width 15 height 6
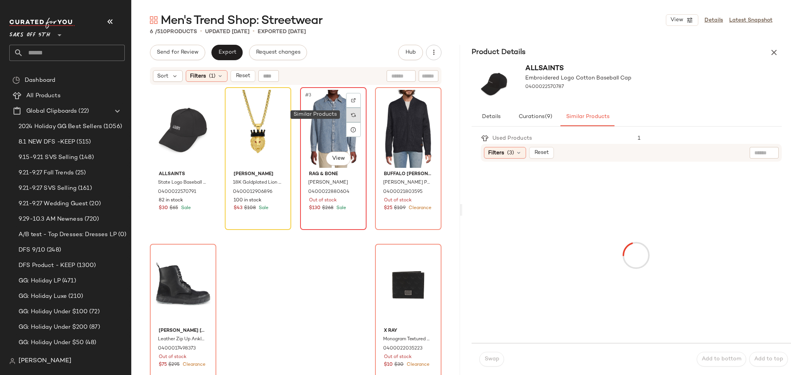
click at [351, 119] on div at bounding box center [353, 115] width 15 height 15
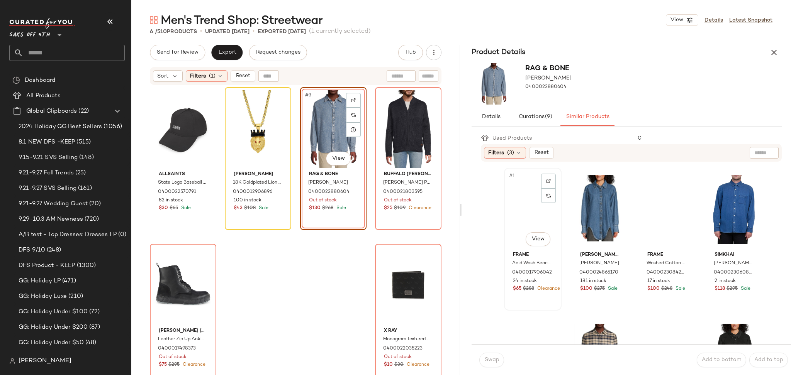
click at [532, 202] on div "#1 View" at bounding box center [533, 210] width 52 height 78
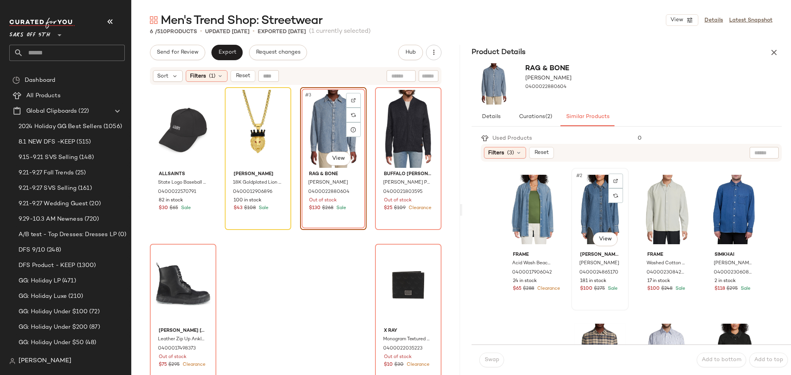
click at [583, 199] on div "#2 View" at bounding box center [600, 210] width 52 height 78
click at [666, 200] on div "#3 View" at bounding box center [667, 210] width 52 height 78
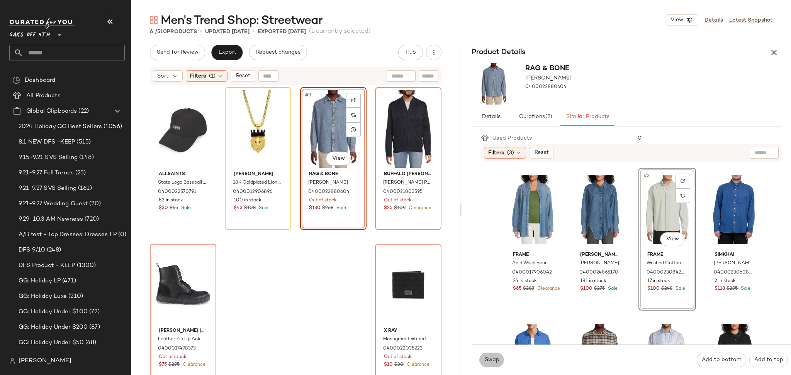
click at [499, 361] on button "Swap" at bounding box center [491, 360] width 25 height 15
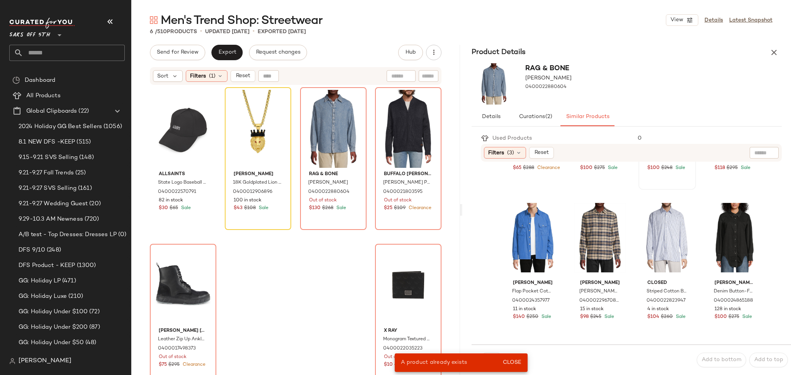
scroll to position [121, 0]
click at [593, 231] on div "#6 View" at bounding box center [600, 238] width 52 height 78
click at [353, 119] on div at bounding box center [353, 115] width 15 height 15
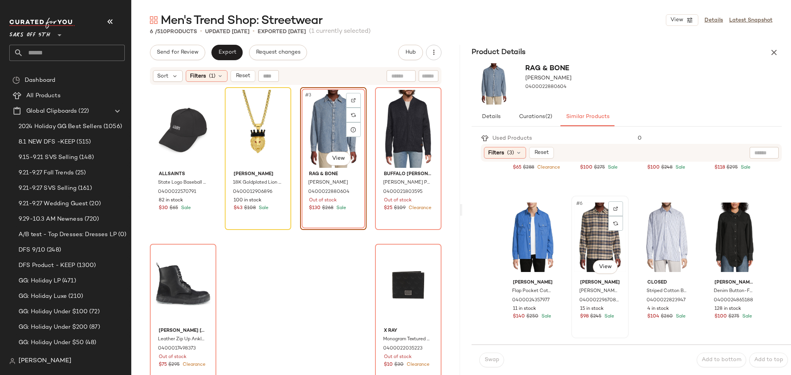
click at [587, 231] on div "#6 View" at bounding box center [600, 238] width 52 height 78
click at [494, 365] on button "Swap" at bounding box center [491, 360] width 25 height 15
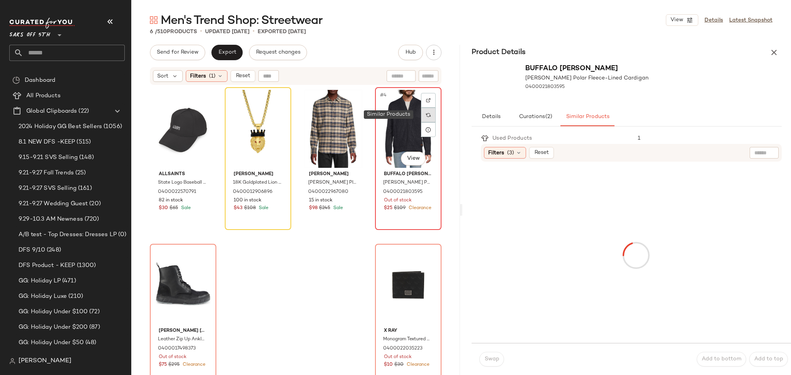
click at [426, 114] on img at bounding box center [428, 115] width 5 height 5
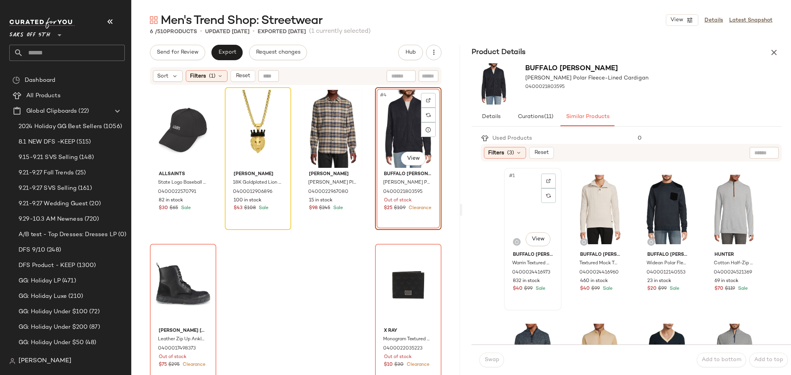
click at [524, 206] on div "#1 View" at bounding box center [533, 210] width 52 height 78
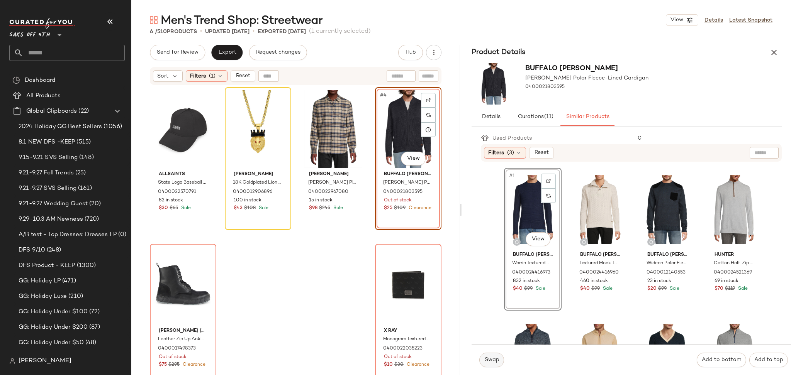
click at [492, 359] on span "Swap" at bounding box center [491, 360] width 15 height 6
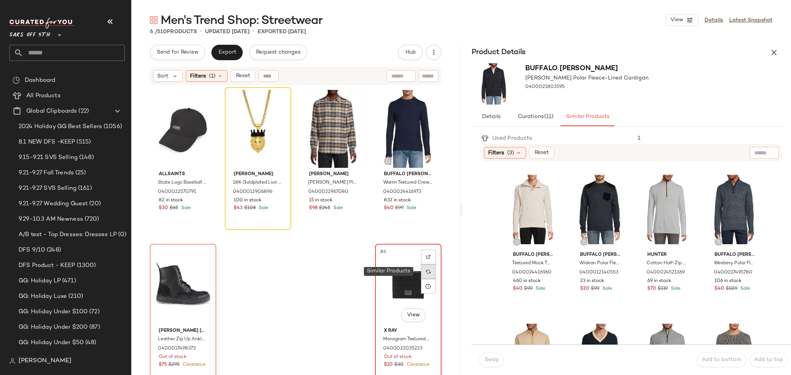
click at [426, 273] on img at bounding box center [428, 272] width 5 height 5
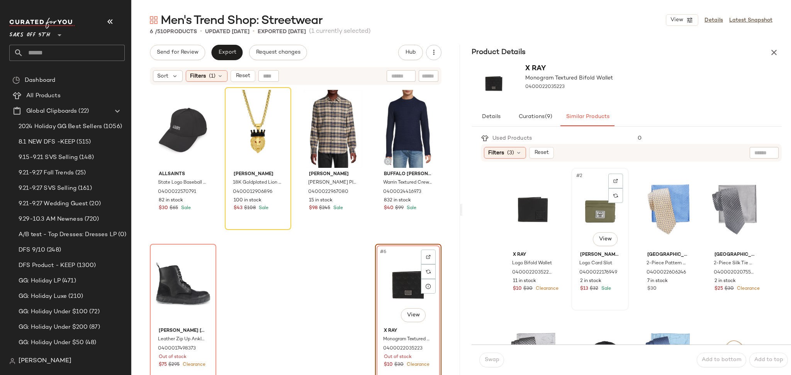
click at [592, 213] on div "#2 View" at bounding box center [600, 210] width 52 height 78
click at [494, 362] on span "Swap" at bounding box center [491, 360] width 15 height 6
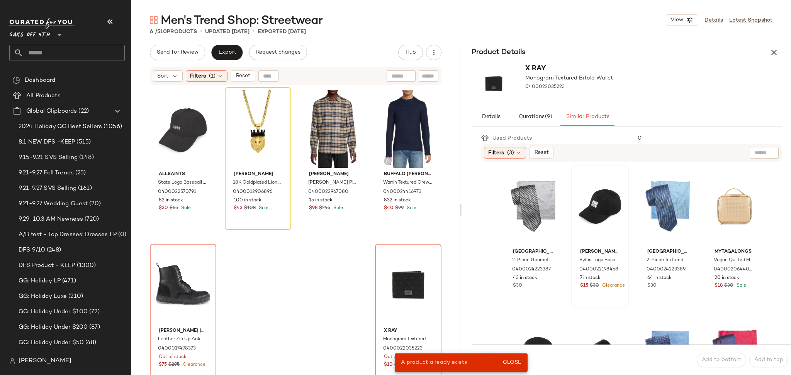
scroll to position [154, 0]
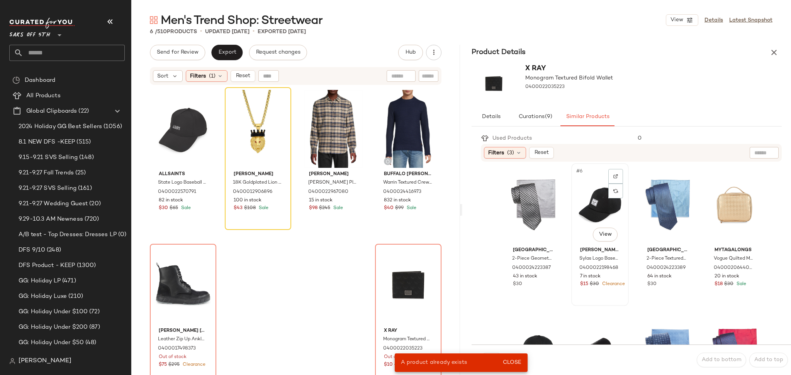
click at [576, 197] on div "#6 View" at bounding box center [600, 205] width 52 height 78
click at [426, 271] on img at bounding box center [428, 272] width 5 height 5
click at [603, 195] on div "#6 View" at bounding box center [600, 205] width 52 height 78
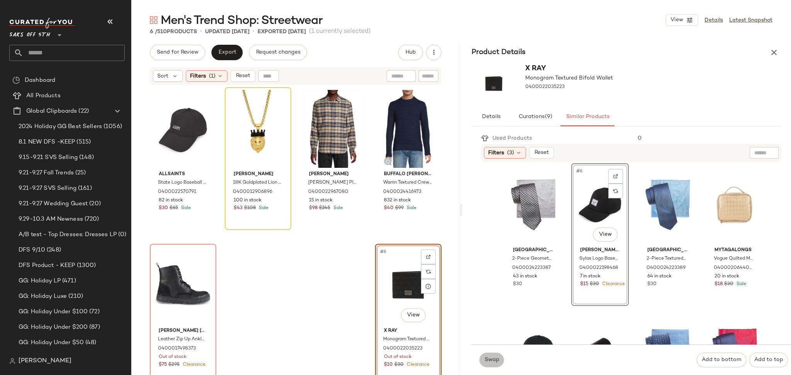
click at [487, 365] on button "Swap" at bounding box center [491, 360] width 25 height 15
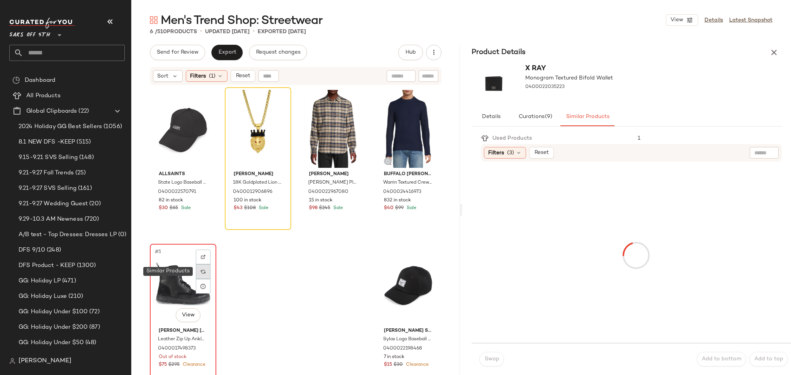
click at [204, 273] on img at bounding box center [203, 272] width 5 height 5
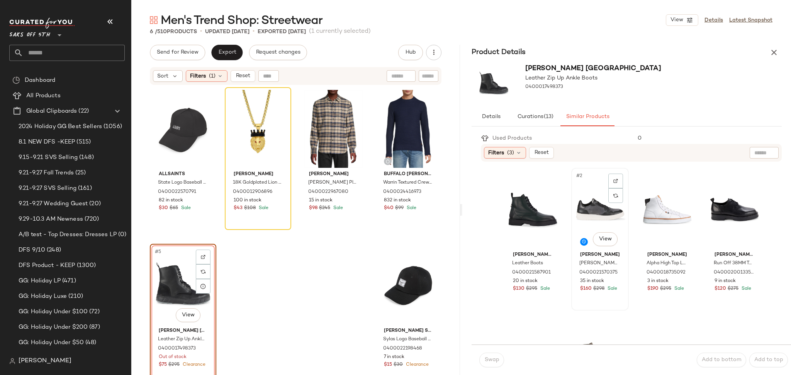
click at [586, 207] on div "#2 View" at bounding box center [600, 210] width 52 height 78
click at [492, 363] on span "Swap" at bounding box center [491, 360] width 15 height 6
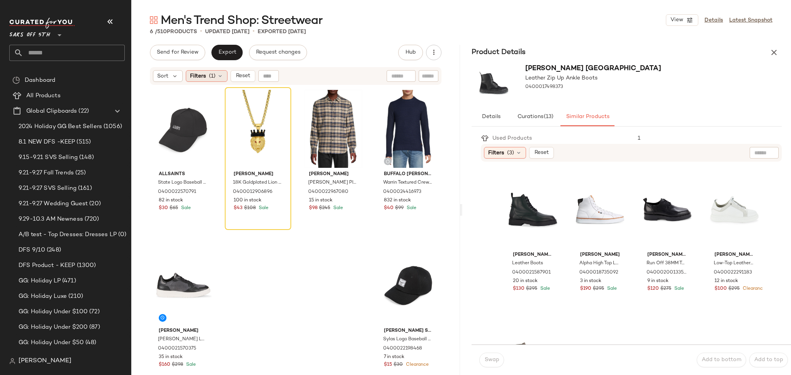
click at [219, 71] on div "Filters (1)" at bounding box center [207, 76] width 42 height 12
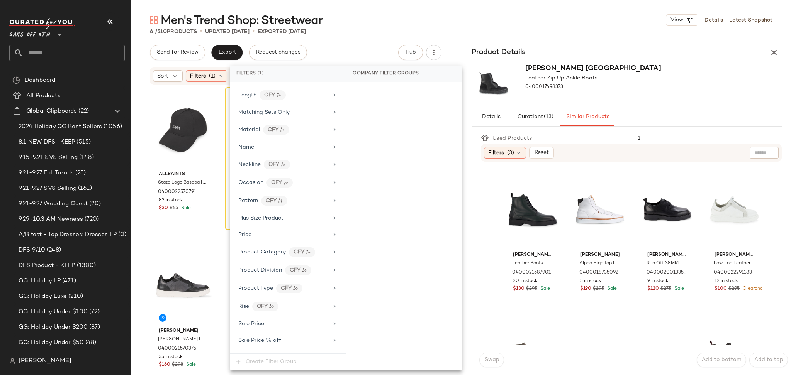
scroll to position [432, 0]
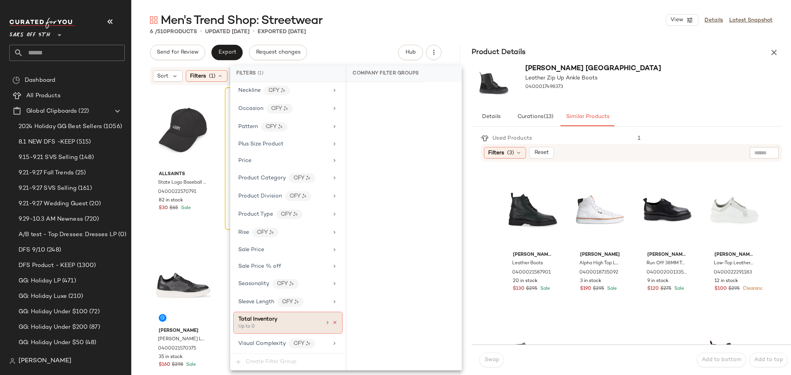
click at [333, 324] on icon at bounding box center [334, 322] width 5 height 5
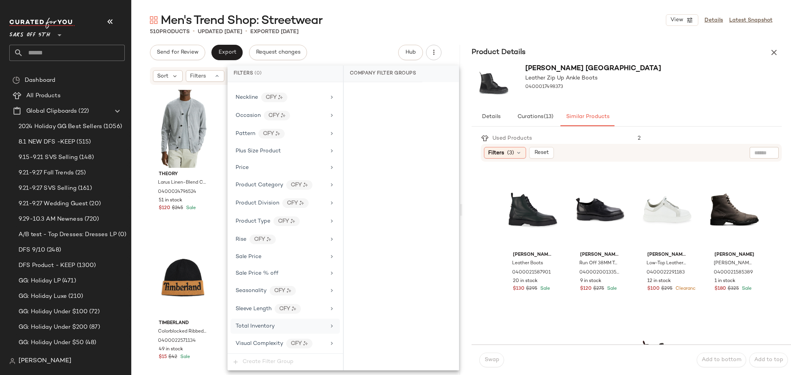
click at [494, 22] on div "Men's Trend Shop: Streetwear View Details Latest Snapshot" at bounding box center [461, 19] width 660 height 15
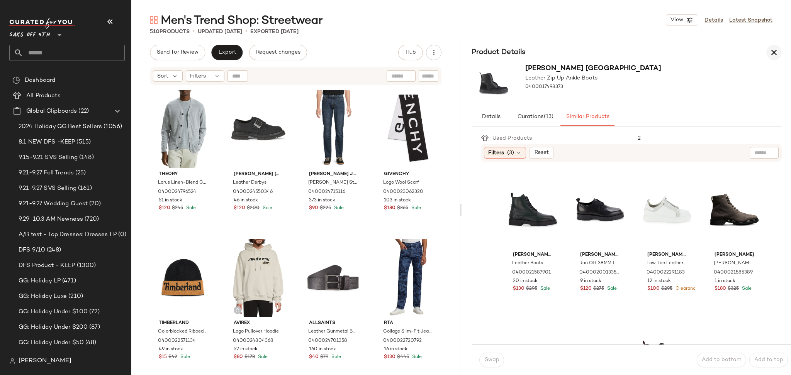
click at [779, 51] on button "button" at bounding box center [773, 52] width 15 height 15
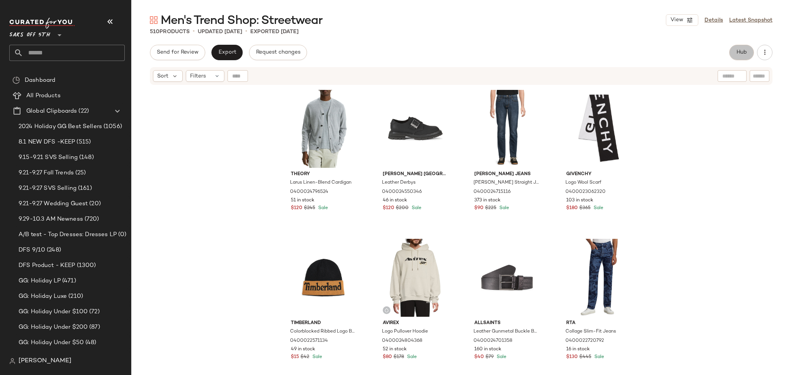
click at [738, 59] on button "Hub" at bounding box center [741, 52] width 25 height 15
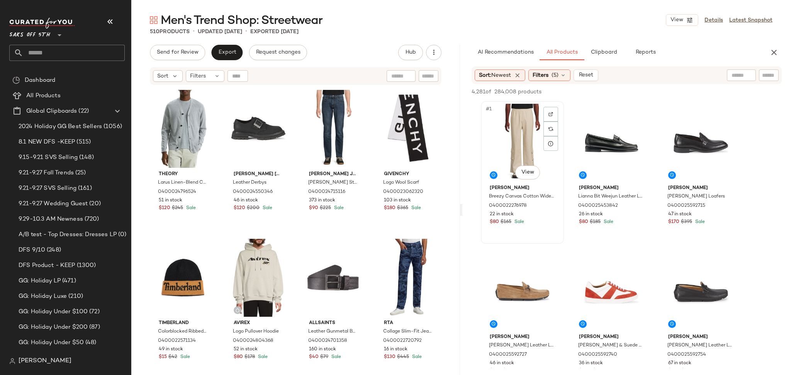
click at [521, 138] on div "#1 View" at bounding box center [523, 143] width 78 height 78
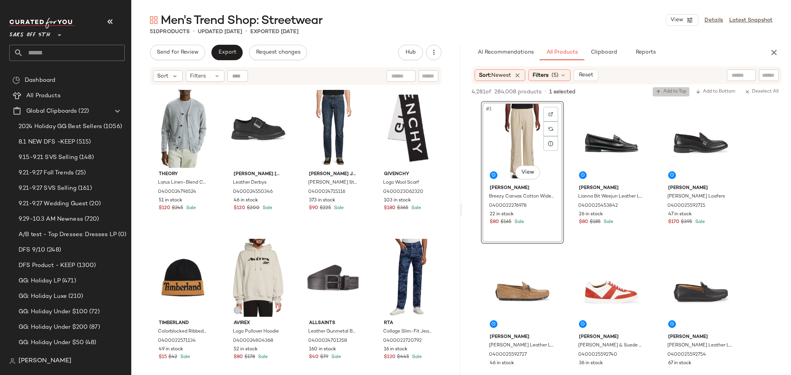
click at [669, 92] on span "Add to Top" at bounding box center [671, 91] width 31 height 5
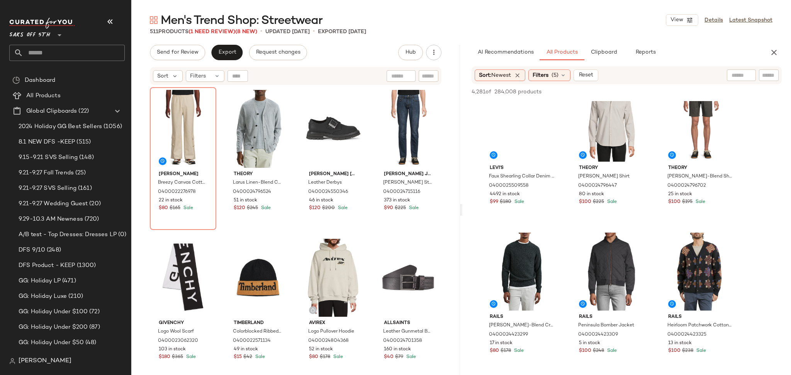
scroll to position [2556, 0]
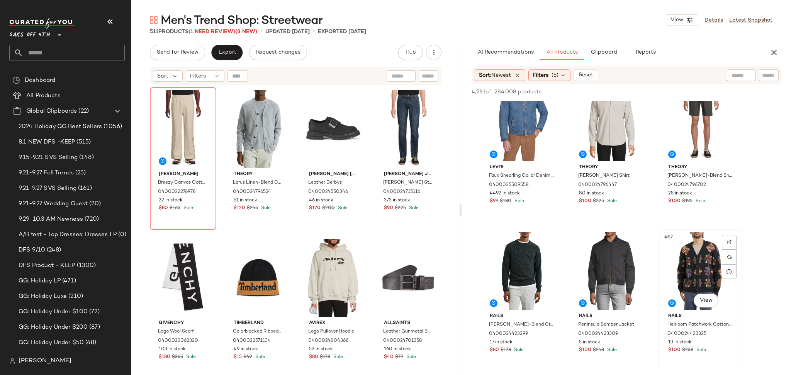
click at [706, 262] on div "#57 View" at bounding box center [701, 271] width 78 height 78
click at [610, 252] on div "#56 View" at bounding box center [612, 271] width 78 height 78
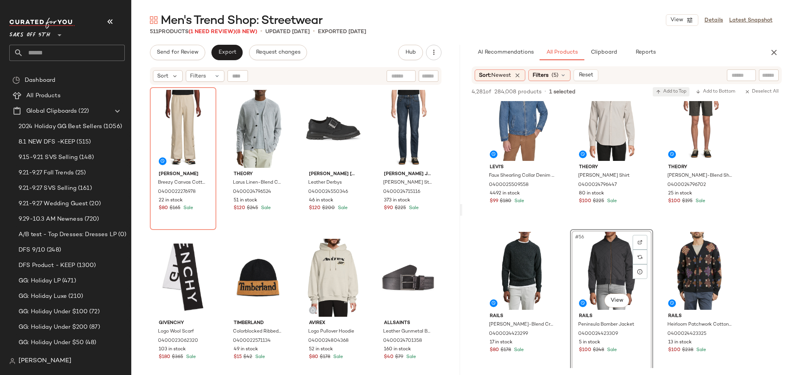
click at [665, 89] on span "Add to Top" at bounding box center [671, 91] width 31 height 5
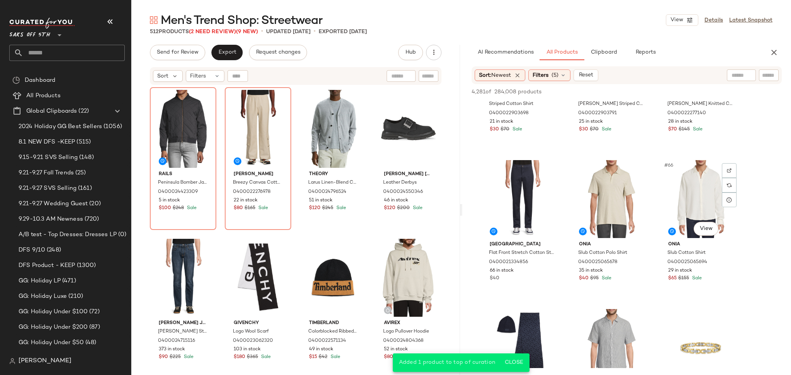
scroll to position [3075, 0]
click at [511, 207] on div "#64 View" at bounding box center [523, 199] width 78 height 78
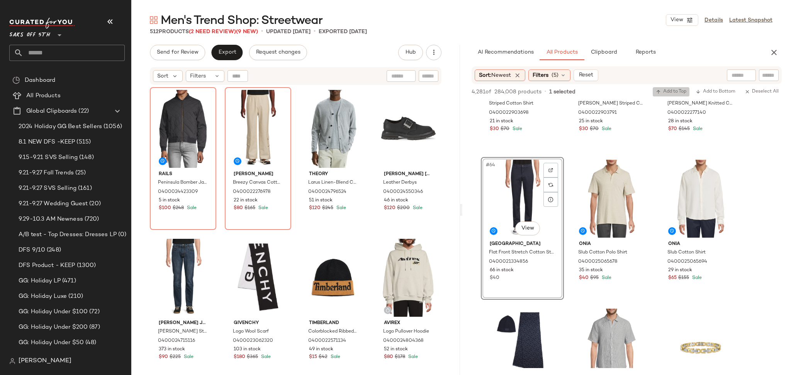
click at [676, 92] on span "Add to Top" at bounding box center [671, 91] width 31 height 5
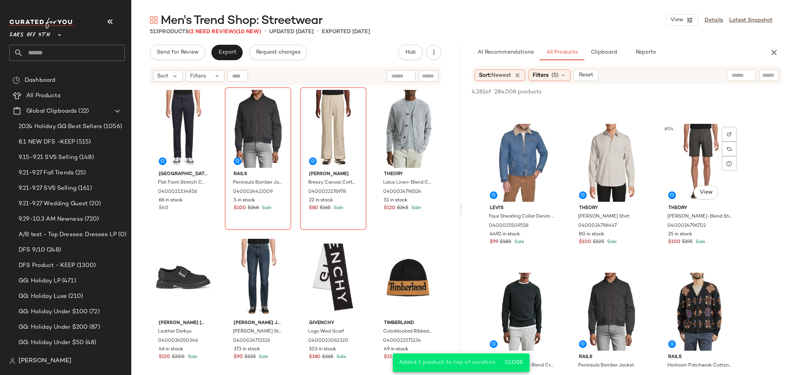
scroll to position [2461, 0]
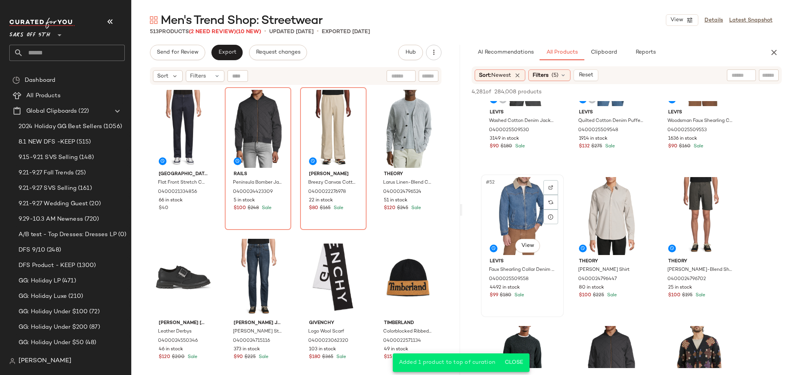
click at [521, 199] on div "#52 View" at bounding box center [523, 216] width 78 height 78
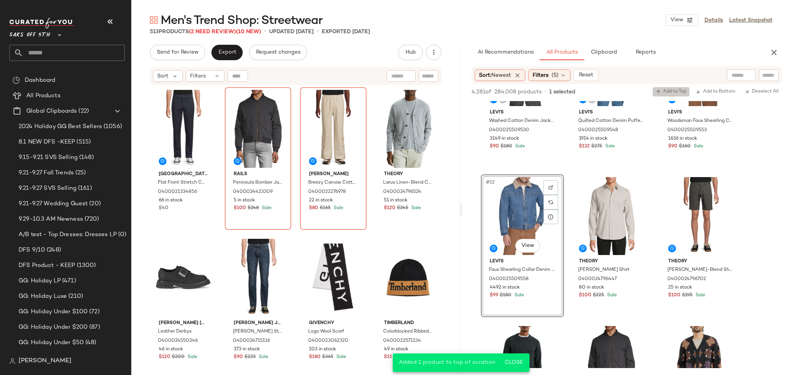
click at [662, 89] on span "Add to Top" at bounding box center [671, 91] width 31 height 5
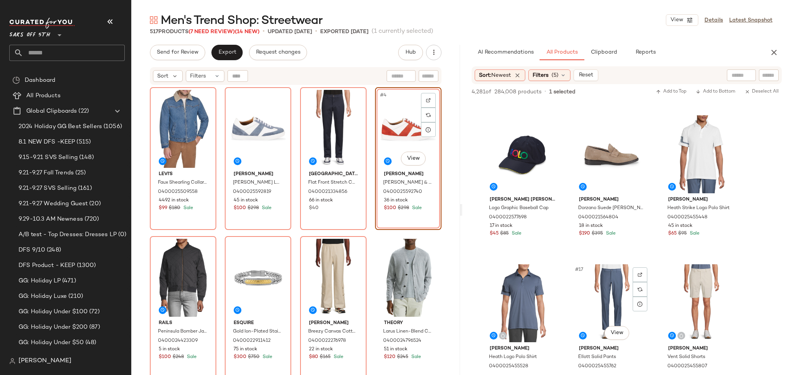
scroll to position [584, 0]
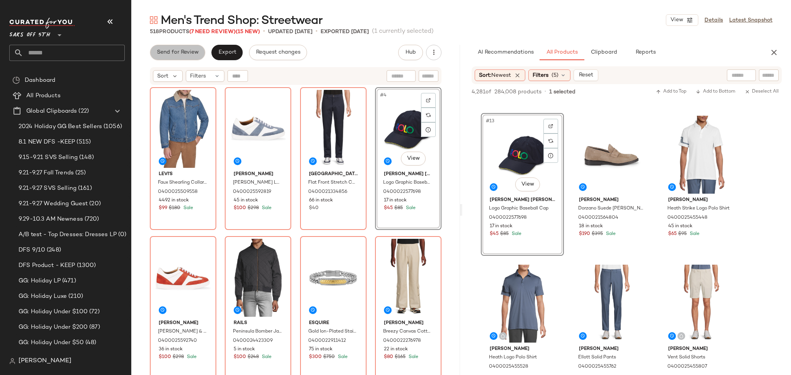
click at [190, 51] on span "Send for Review" at bounding box center [177, 52] width 42 height 6
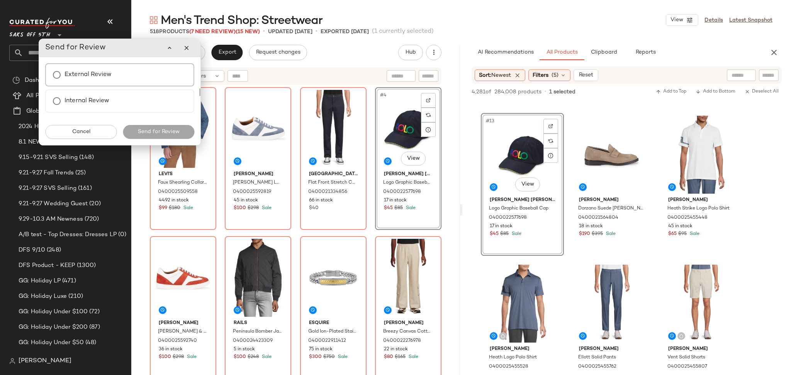
click at [121, 76] on div "External Review" at bounding box center [119, 74] width 149 height 23
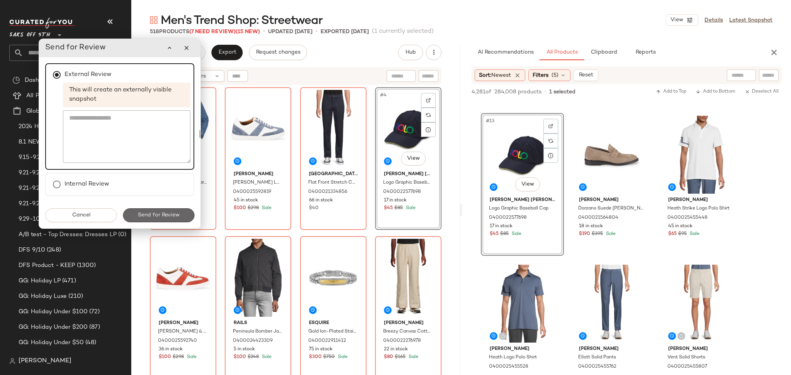
click at [179, 213] on span "Send for Review" at bounding box center [159, 215] width 42 height 6
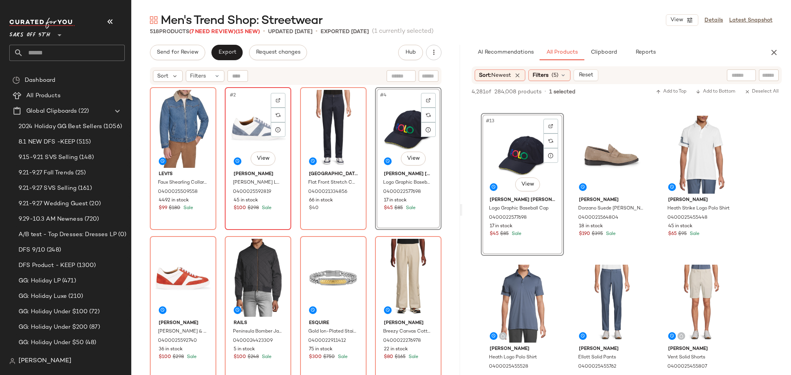
scroll to position [734, 0]
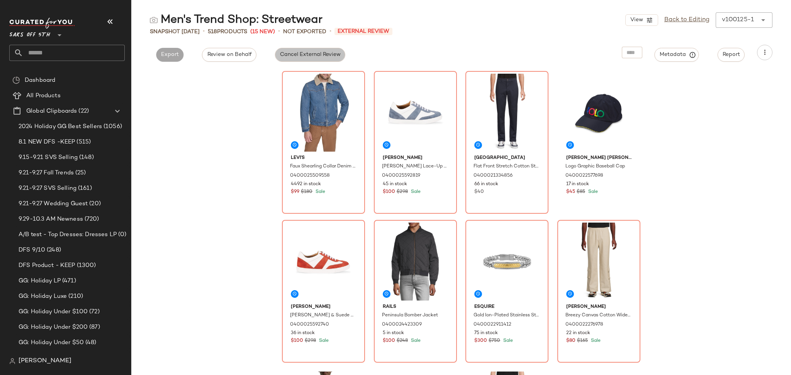
click at [290, 57] on span "Cancel External Review" at bounding box center [310, 55] width 61 height 6
click at [237, 59] on button "Export" at bounding box center [239, 55] width 27 height 14
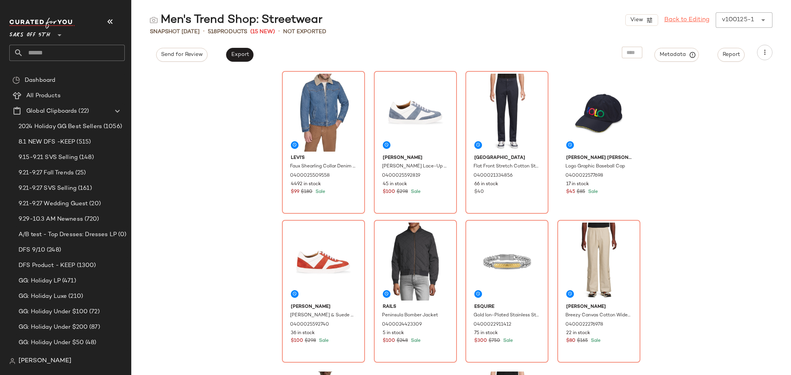
click at [681, 22] on link "Back to Editing" at bounding box center [686, 19] width 45 height 9
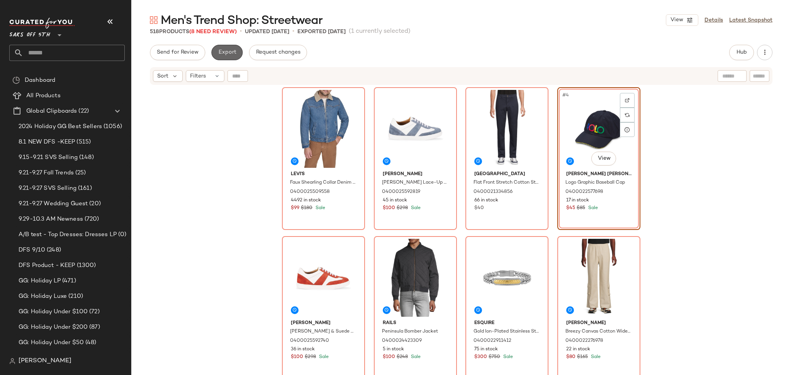
click at [233, 56] on span "Export" at bounding box center [227, 52] width 18 height 6
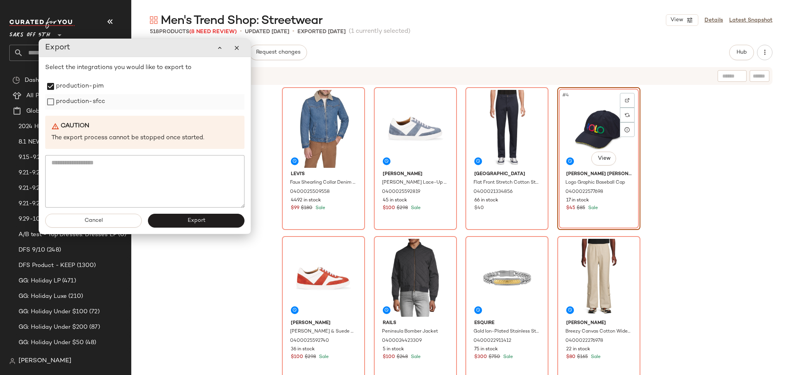
click at [50, 109] on div "production-sfcc" at bounding box center [144, 101] width 199 height 15
click at [185, 225] on button "Export" at bounding box center [196, 221] width 97 height 14
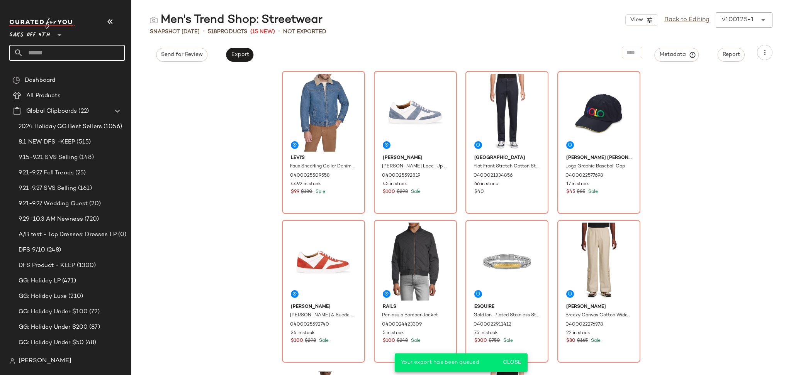
click at [95, 55] on input "text" at bounding box center [74, 53] width 102 height 16
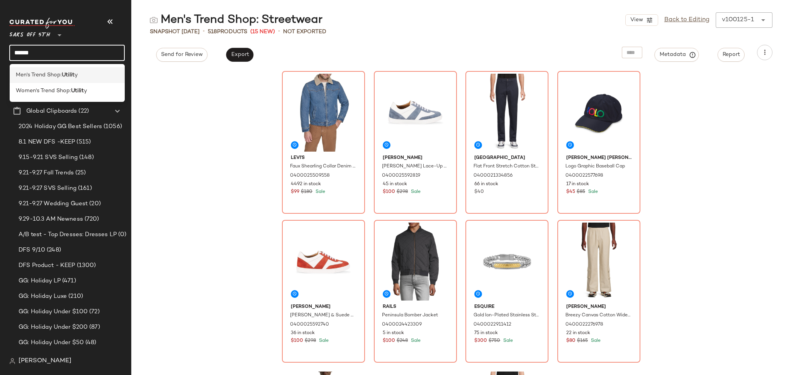
type input "******"
click at [79, 75] on div "Men's Trend Shop: Utilit y" at bounding box center [67, 75] width 103 height 8
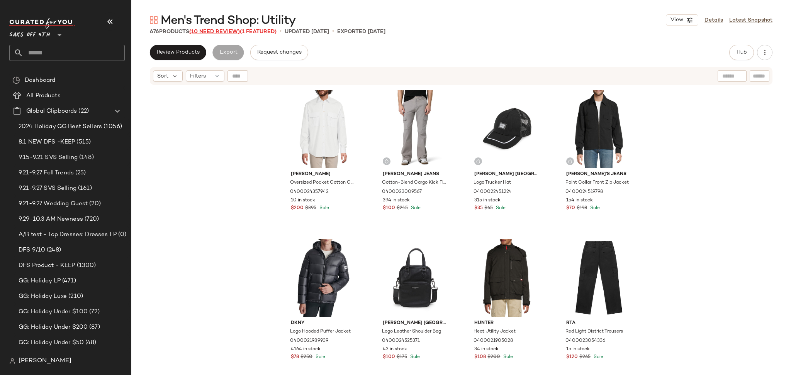
click at [226, 34] on span "(10 Need Review)" at bounding box center [214, 32] width 51 height 6
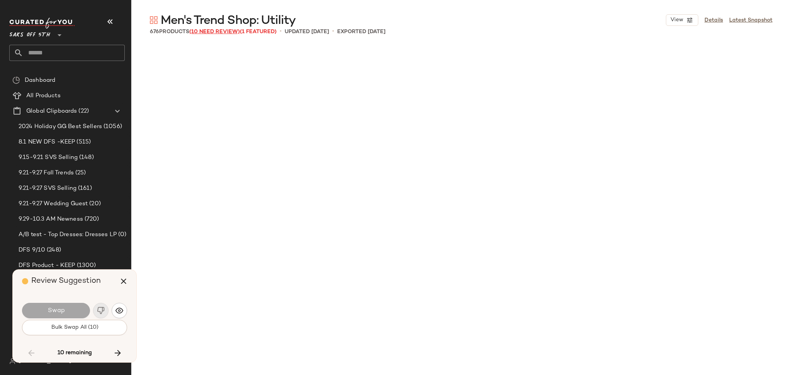
scroll to position [8499, 0]
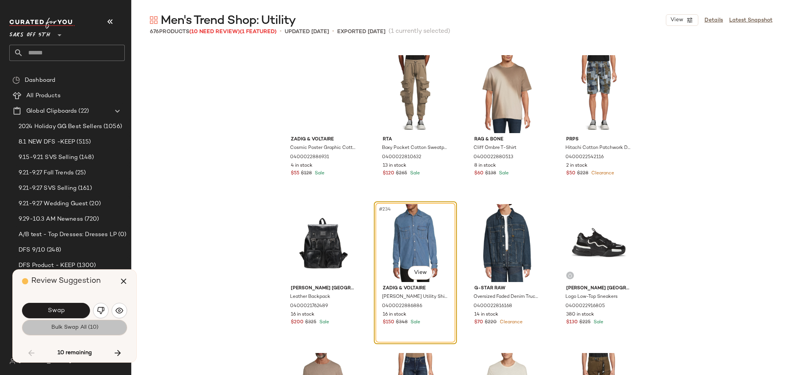
click at [97, 327] on span "Bulk Swap All (10)" at bounding box center [75, 328] width 48 height 6
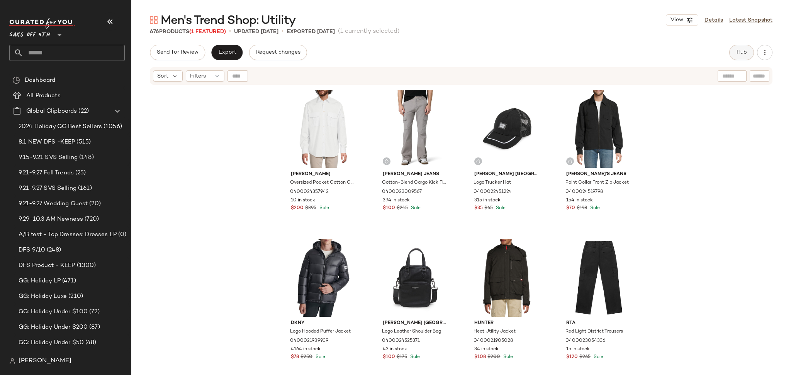
click at [742, 55] on span "Hub" at bounding box center [741, 52] width 11 height 6
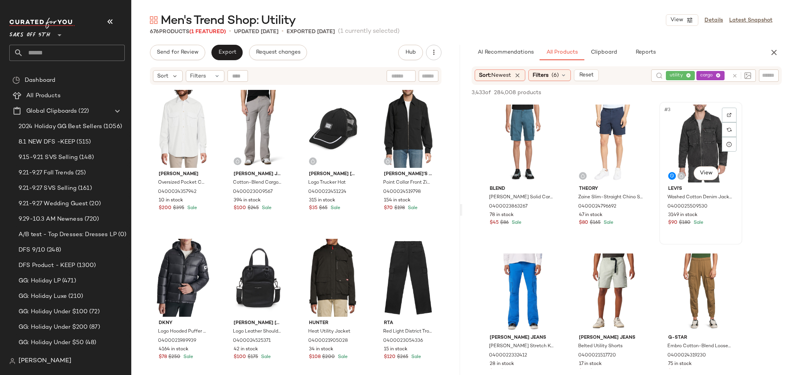
click at [687, 132] on div "#3 View" at bounding box center [701, 144] width 78 height 78
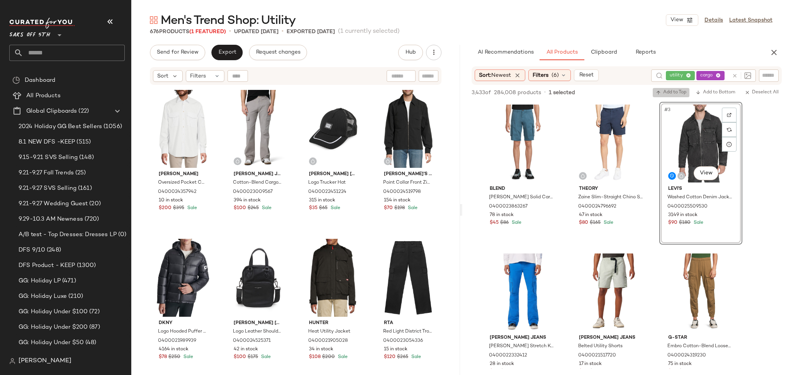
click at [678, 92] on span "Add to Top" at bounding box center [671, 92] width 31 height 5
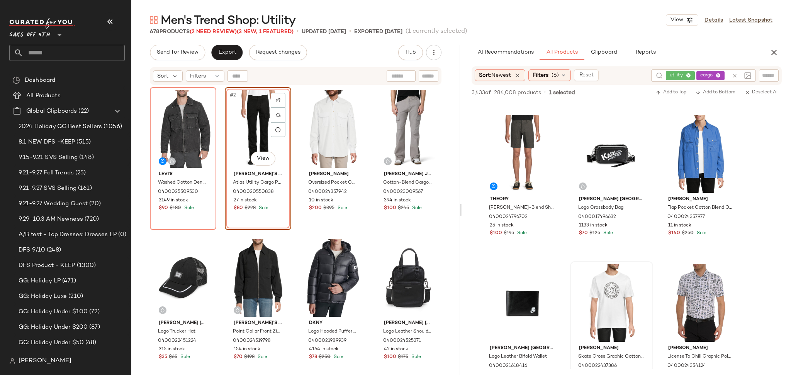
scroll to position [1028, 0]
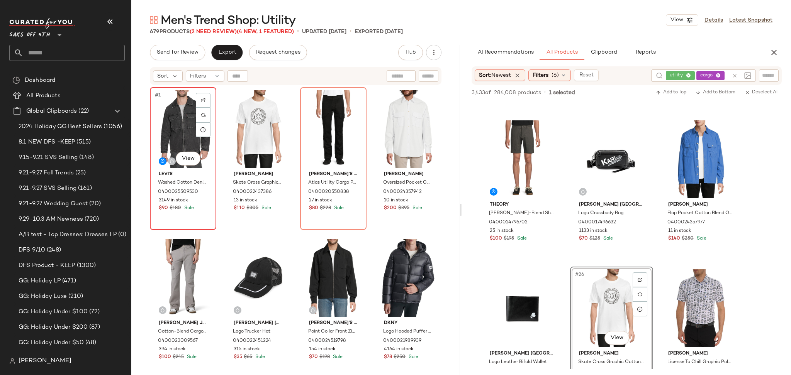
click at [187, 134] on div "#1 View" at bounding box center [183, 129] width 61 height 78
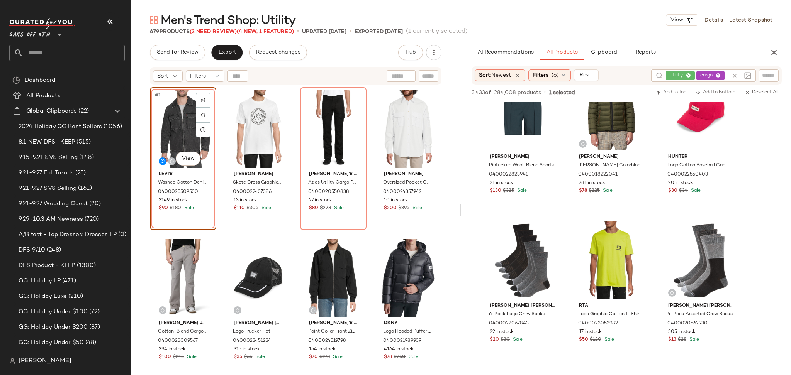
scroll to position [1361, 0]
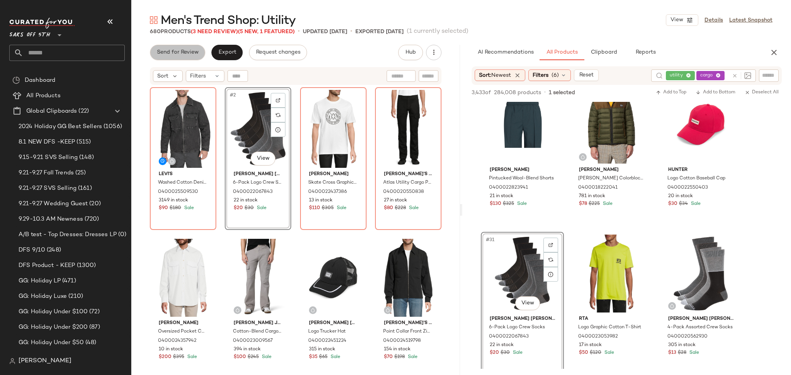
click at [189, 45] on button "Send for Review" at bounding box center [177, 52] width 55 height 15
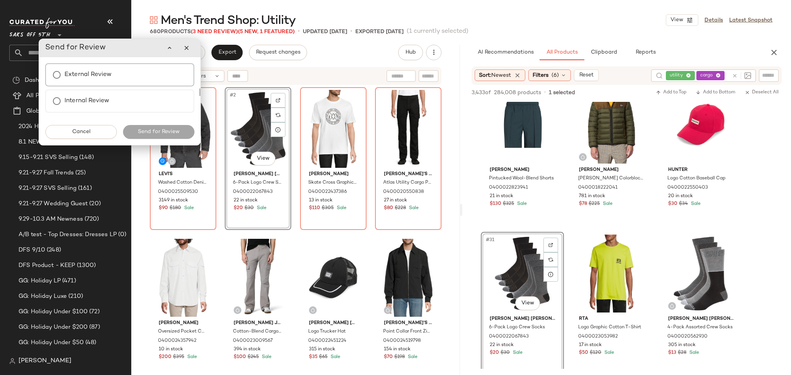
click at [132, 80] on div "External Review" at bounding box center [119, 74] width 149 height 23
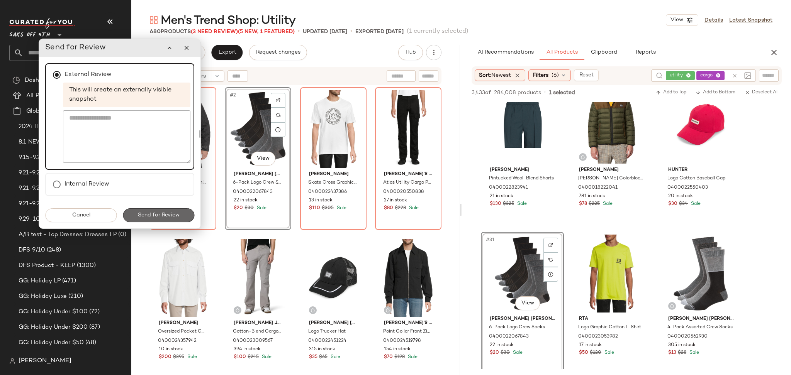
click at [163, 216] on span "Send for Review" at bounding box center [159, 215] width 42 height 6
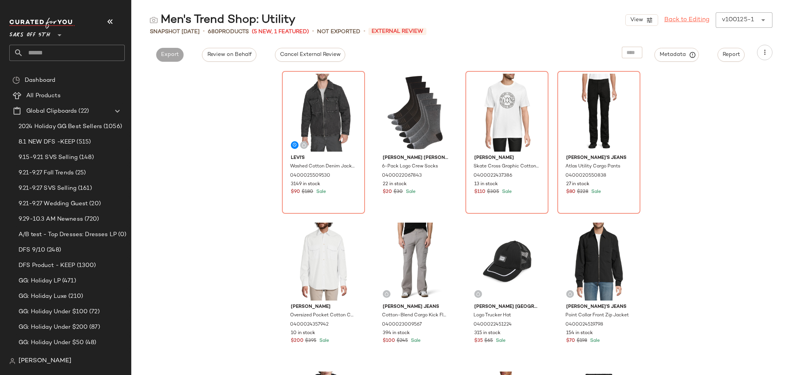
click at [690, 20] on link "Back to Editing" at bounding box center [686, 19] width 45 height 9
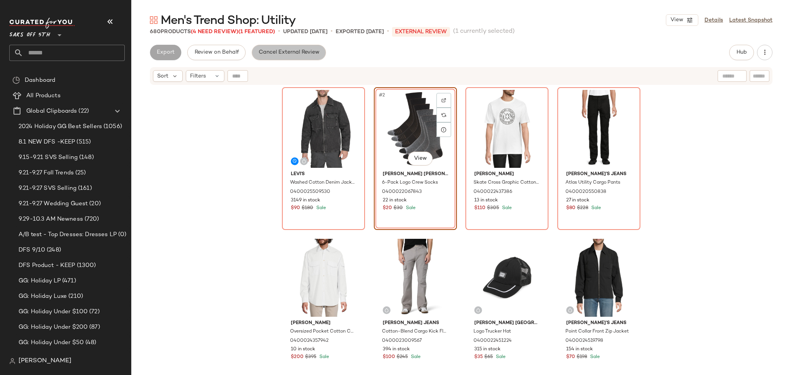
click at [304, 56] on span "Cancel External Review" at bounding box center [288, 52] width 61 height 6
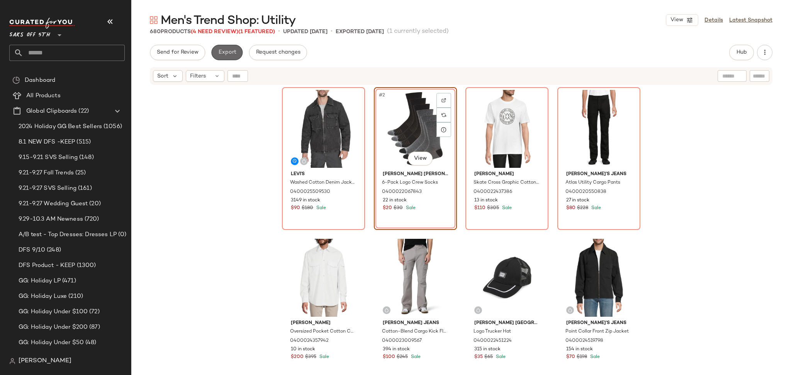
click at [236, 53] on button "Export" at bounding box center [226, 52] width 31 height 15
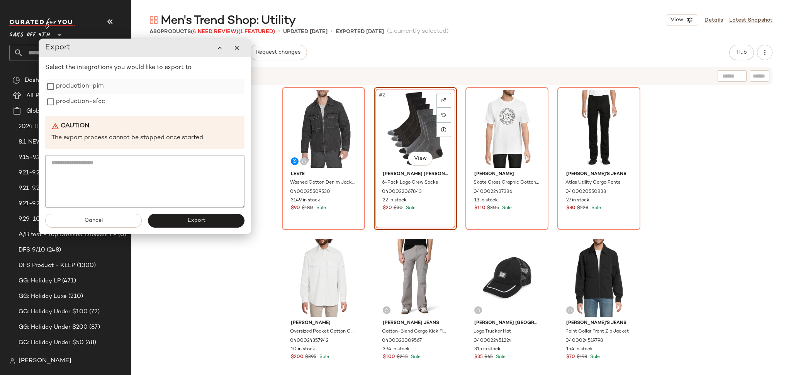
click at [71, 90] on label "production-pim" at bounding box center [80, 86] width 48 height 15
click at [70, 102] on label "production-sfcc" at bounding box center [80, 101] width 49 height 15
click at [185, 222] on button "Export" at bounding box center [196, 221] width 97 height 14
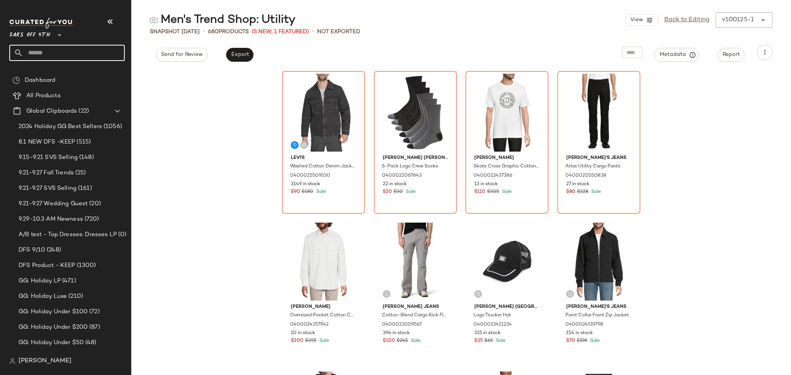
click at [66, 56] on input "text" at bounding box center [74, 53] width 102 height 16
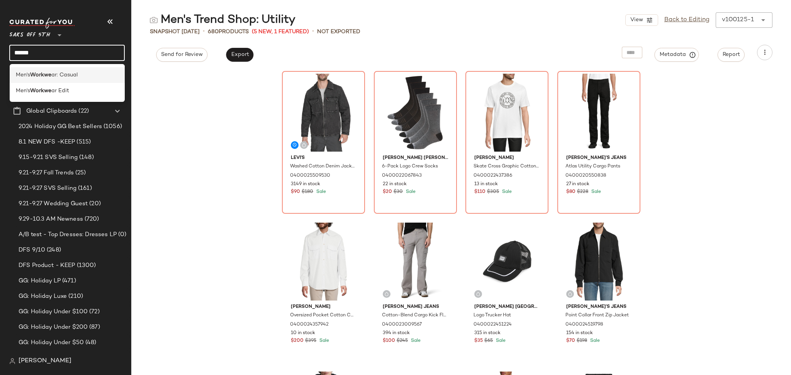
type input "******"
click at [66, 71] on span "ar: Casual" at bounding box center [64, 75] width 26 height 8
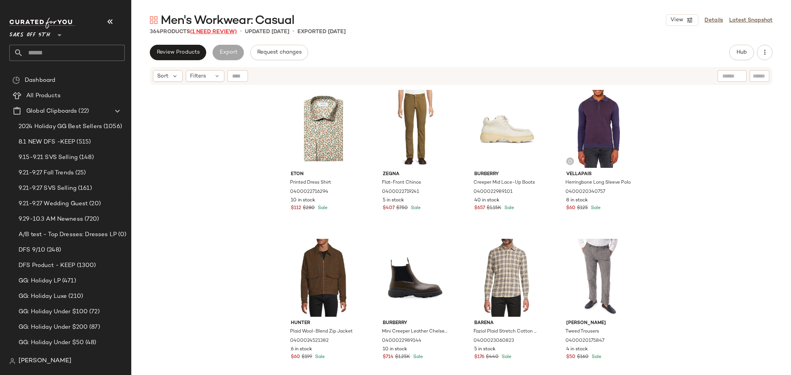
click at [229, 31] on span "(1 Need Review)" at bounding box center [213, 32] width 47 height 6
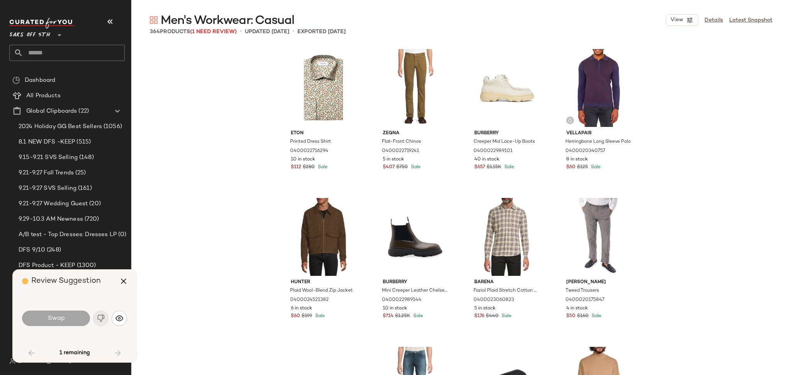
scroll to position [304, 0]
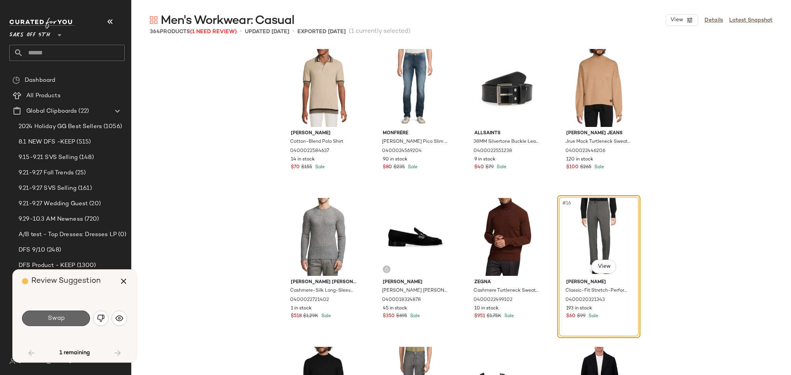
click at [70, 318] on button "Swap" at bounding box center [56, 318] width 68 height 15
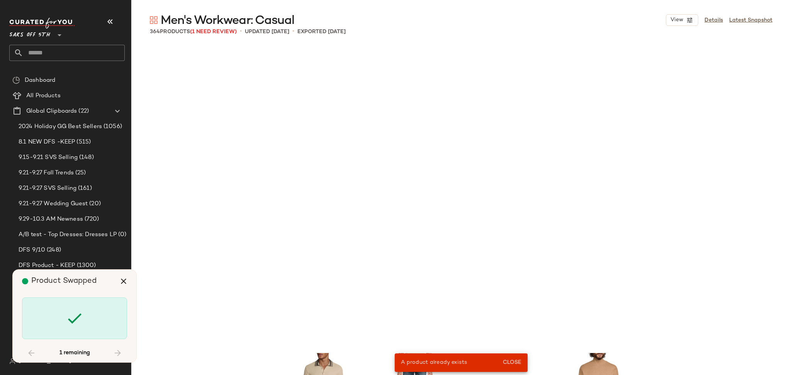
scroll to position [304, 0]
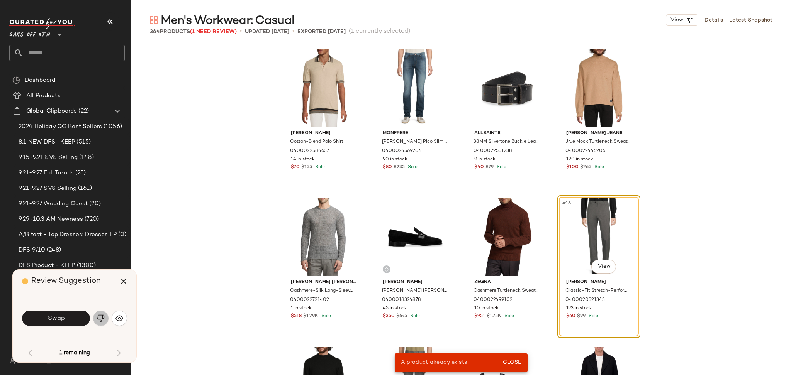
click at [98, 319] on img "button" at bounding box center [101, 319] width 8 height 8
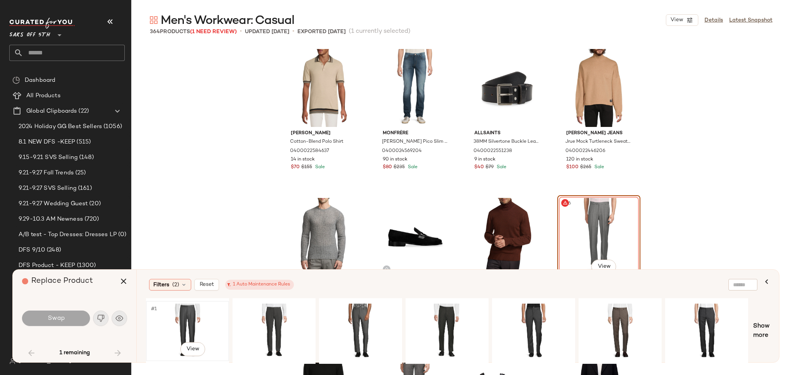
click at [186, 316] on div "#1 View" at bounding box center [188, 331] width 78 height 55
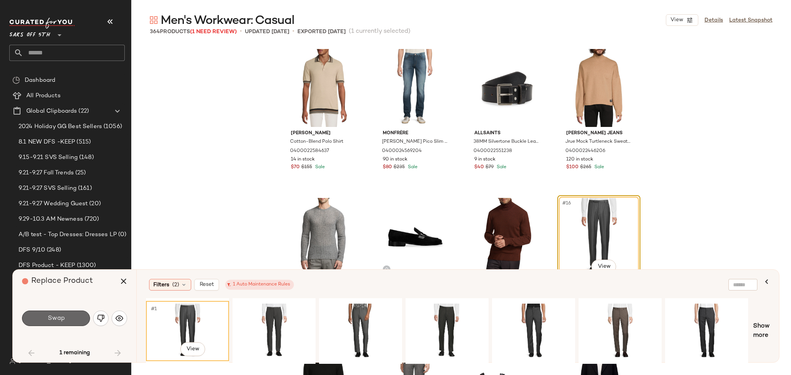
click at [75, 320] on button "Swap" at bounding box center [56, 318] width 68 height 15
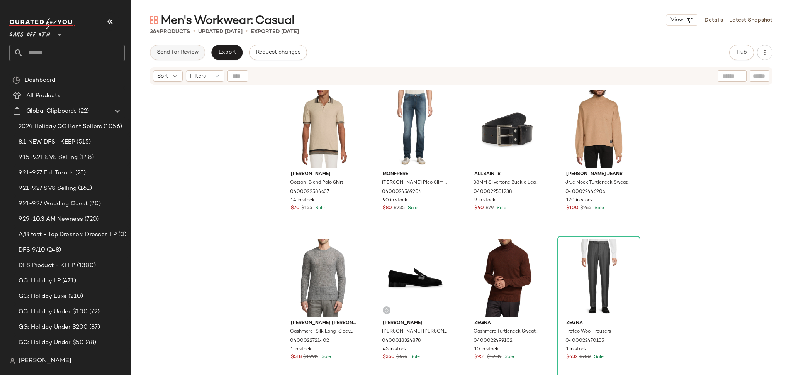
click at [171, 51] on span "Send for Review" at bounding box center [177, 52] width 42 height 6
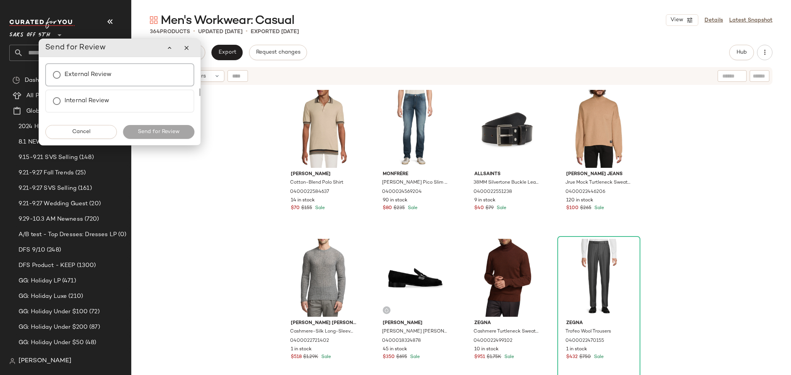
click at [87, 74] on label "External Review" at bounding box center [88, 74] width 47 height 15
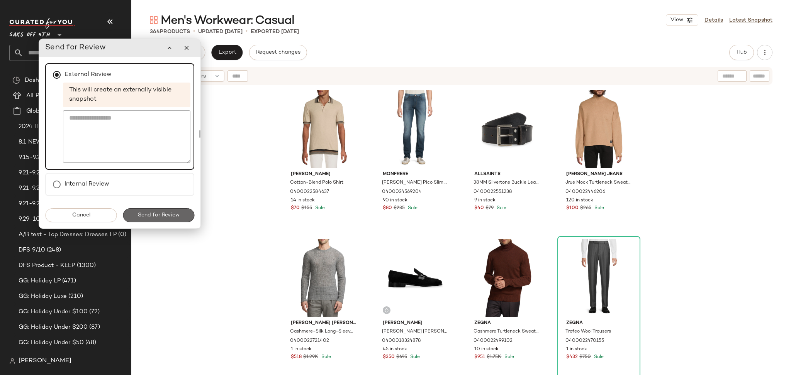
click at [180, 210] on button "Send for Review" at bounding box center [158, 216] width 71 height 14
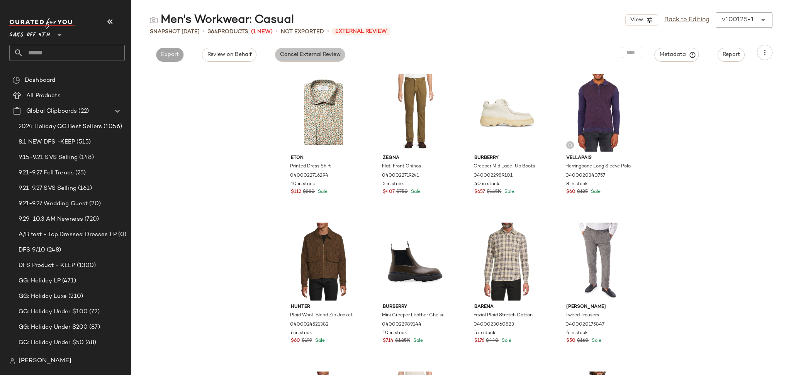
click at [326, 56] on span "Cancel External Review" at bounding box center [310, 55] width 61 height 6
click at [246, 58] on span "Export" at bounding box center [240, 55] width 18 height 6
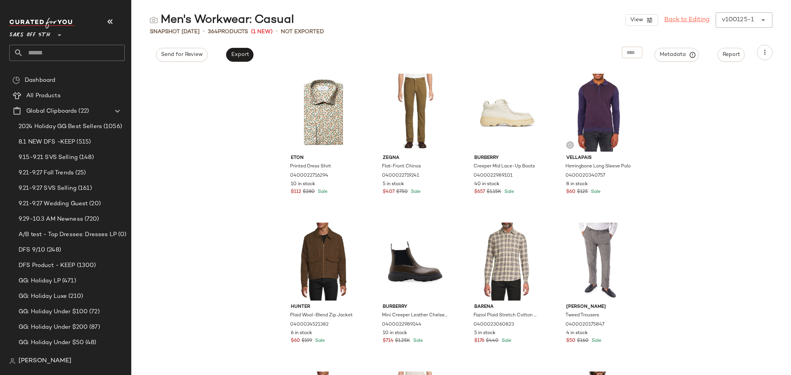
click at [697, 18] on link "Back to Editing" at bounding box center [686, 19] width 45 height 9
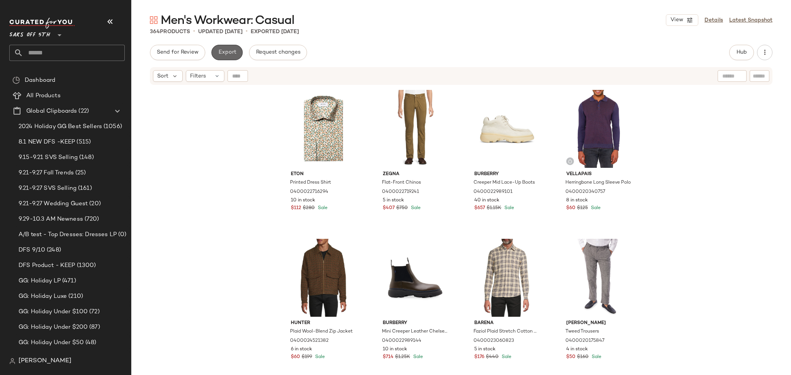
click at [230, 50] on span "Export" at bounding box center [227, 52] width 18 height 6
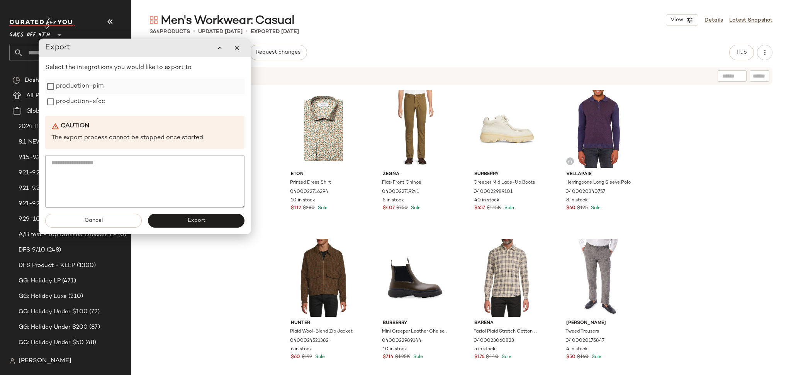
click at [86, 90] on label "production-pim" at bounding box center [80, 86] width 48 height 15
click at [84, 107] on label "production-sfcc" at bounding box center [80, 101] width 49 height 15
click at [187, 217] on button "Export" at bounding box center [196, 221] width 97 height 14
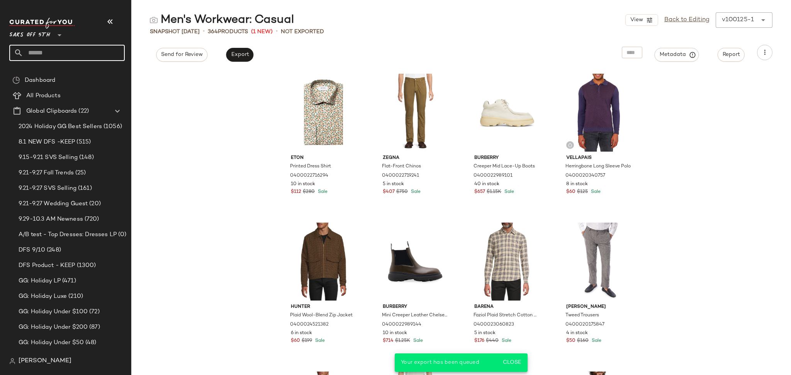
click at [82, 51] on input "text" at bounding box center [74, 53] width 102 height 16
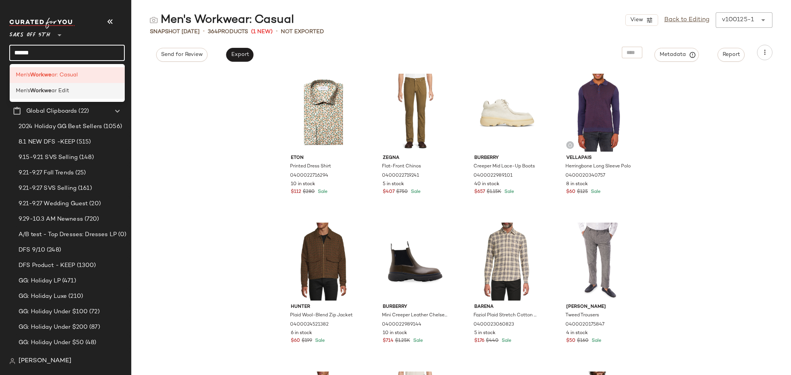
type input "******"
click at [65, 91] on span "ar Edit" at bounding box center [60, 91] width 18 height 8
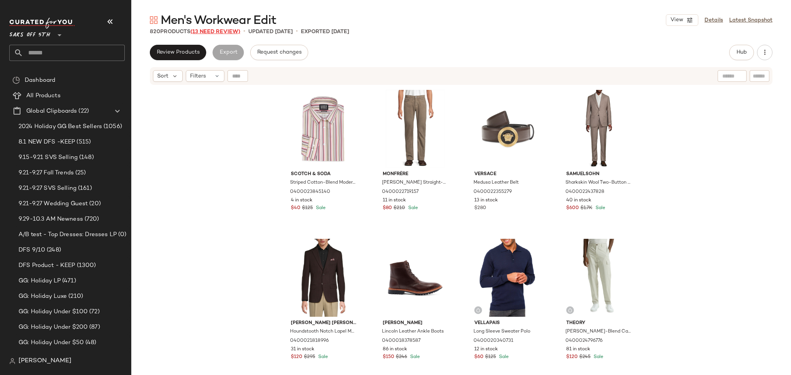
click at [215, 34] on span "(13 Need Review)" at bounding box center [215, 32] width 50 height 6
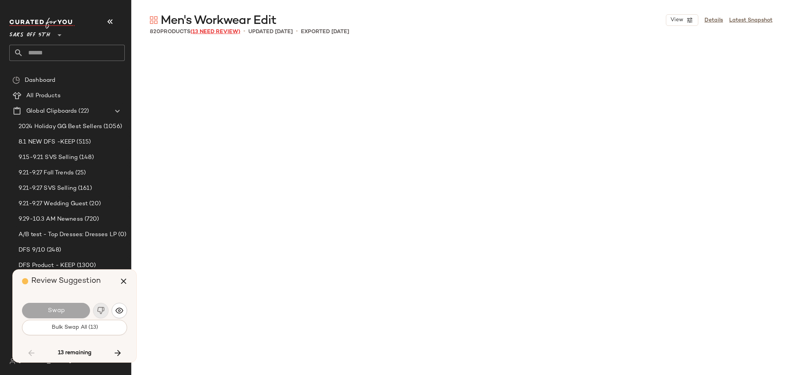
scroll to position [3280, 0]
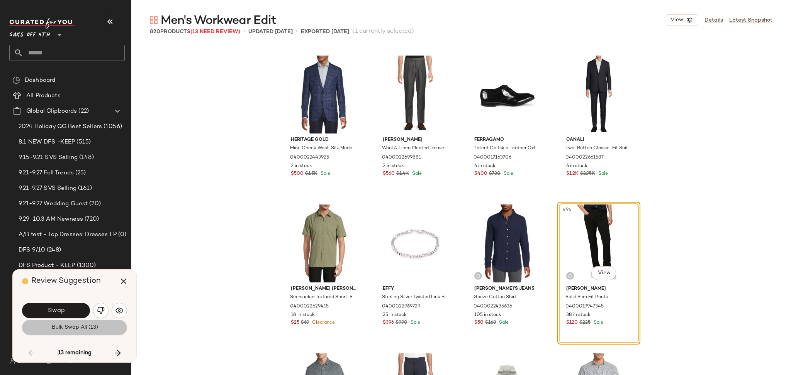
click at [87, 330] on span "Bulk Swap All (13)" at bounding box center [74, 328] width 47 height 6
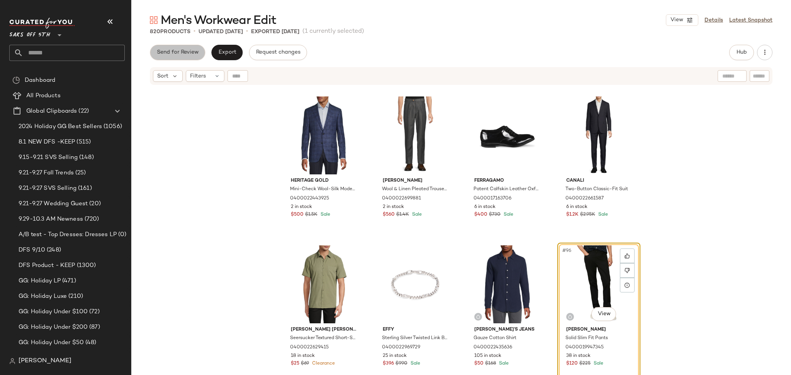
click at [178, 59] on button "Send for Review" at bounding box center [177, 52] width 55 height 15
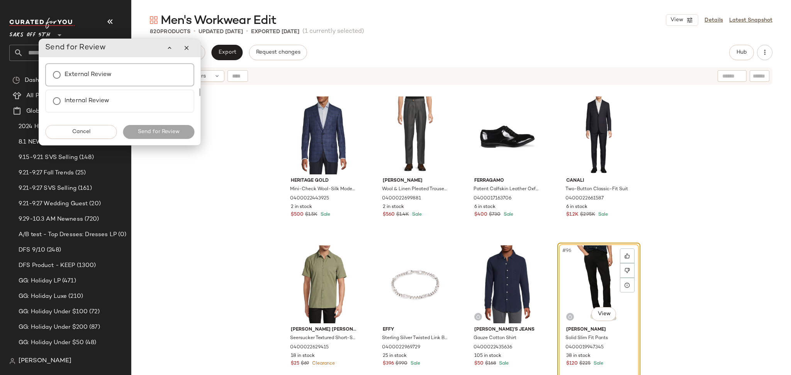
click at [65, 71] on label "External Review" at bounding box center [88, 74] width 47 height 15
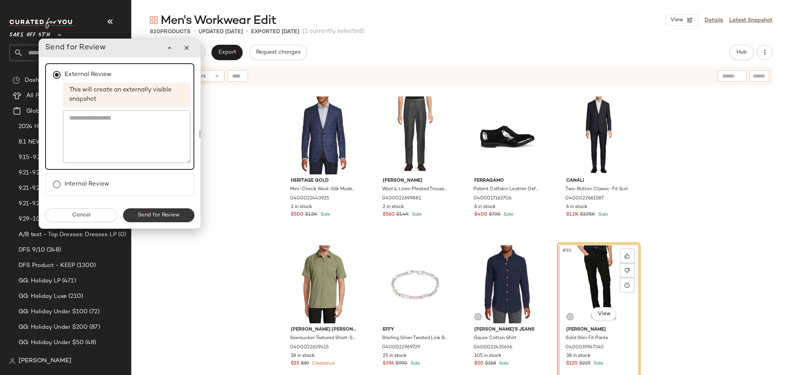
click at [160, 214] on span "Send for Review" at bounding box center [159, 215] width 42 height 6
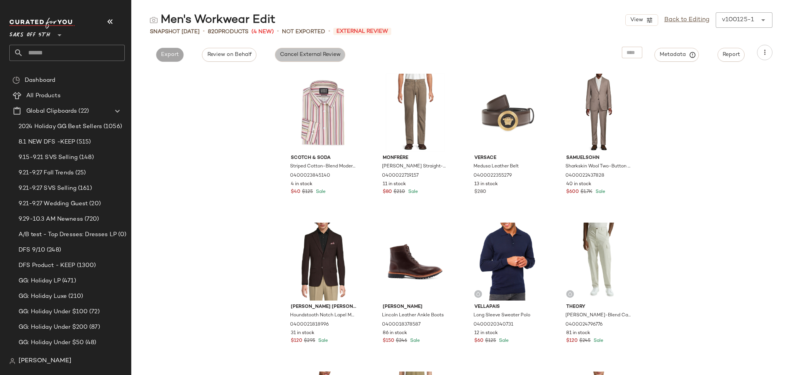
click at [297, 57] on span "Cancel External Review" at bounding box center [310, 55] width 61 height 6
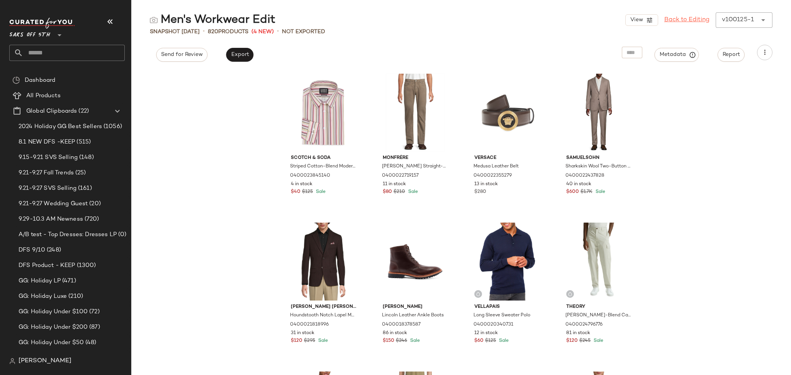
click at [698, 17] on link "Back to Editing" at bounding box center [686, 19] width 45 height 9
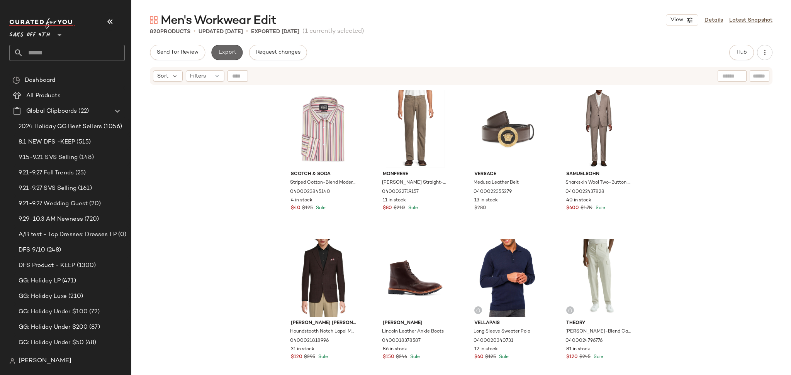
click at [231, 56] on span "Export" at bounding box center [227, 52] width 18 height 6
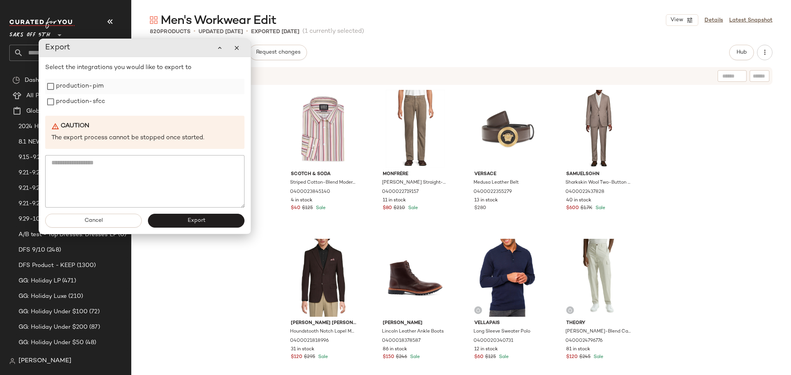
click at [70, 85] on label "production-pim" at bounding box center [80, 86] width 48 height 15
click at [72, 106] on label "production-sfcc" at bounding box center [80, 101] width 49 height 15
click at [183, 221] on button "Export" at bounding box center [196, 221] width 97 height 14
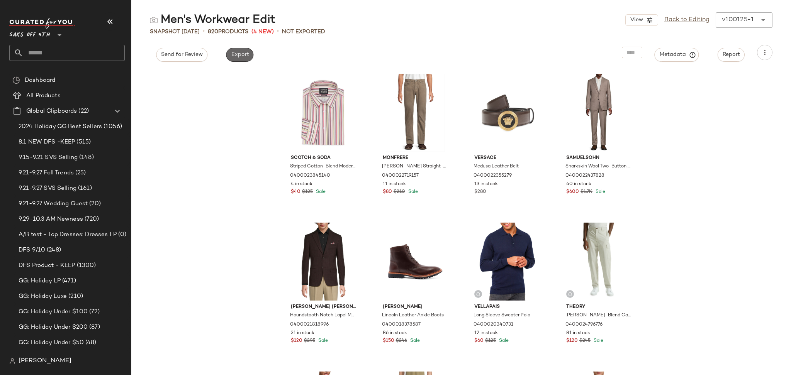
click at [246, 54] on span "Export" at bounding box center [240, 55] width 18 height 6
click at [686, 18] on link "Back to Editing" at bounding box center [686, 19] width 45 height 9
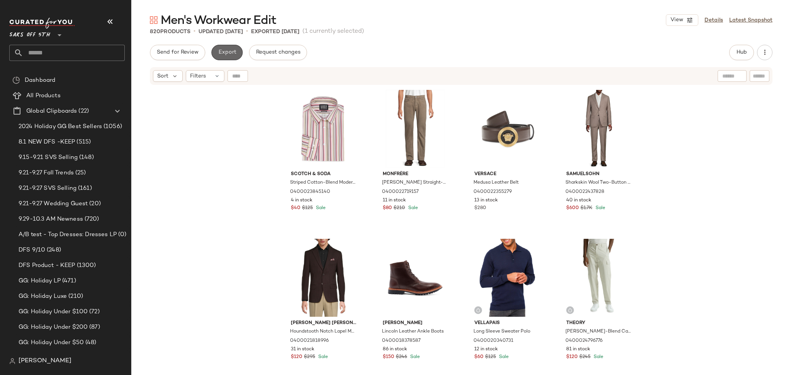
click at [226, 54] on span "Export" at bounding box center [227, 52] width 18 height 6
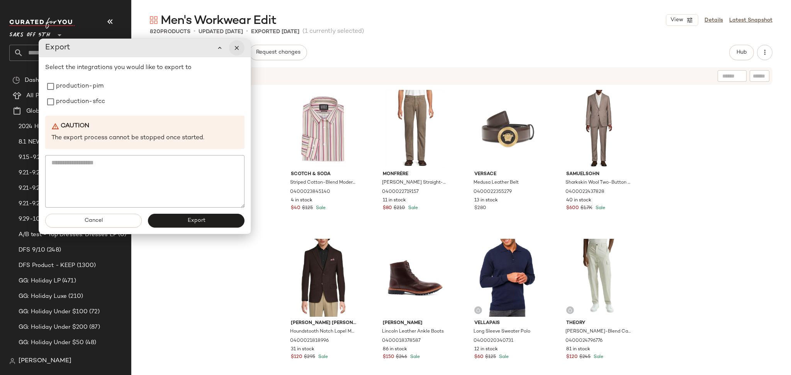
click at [243, 49] on button "button" at bounding box center [236, 47] width 15 height 15
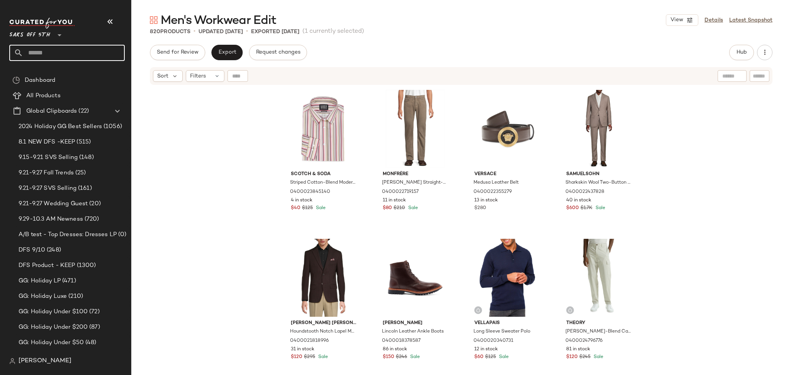
click at [81, 58] on input "text" at bounding box center [74, 53] width 102 height 16
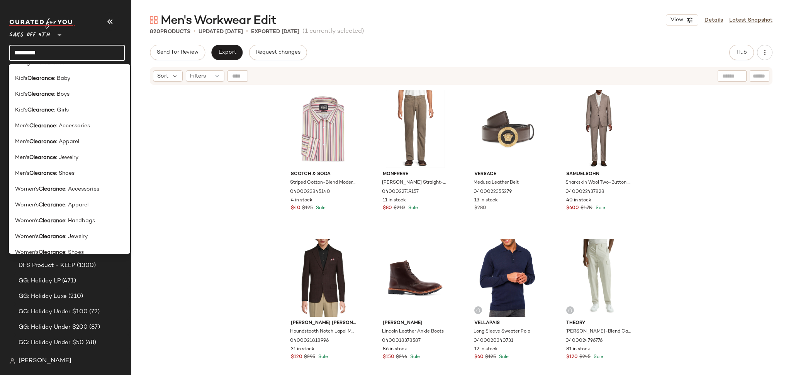
scroll to position [389, 0]
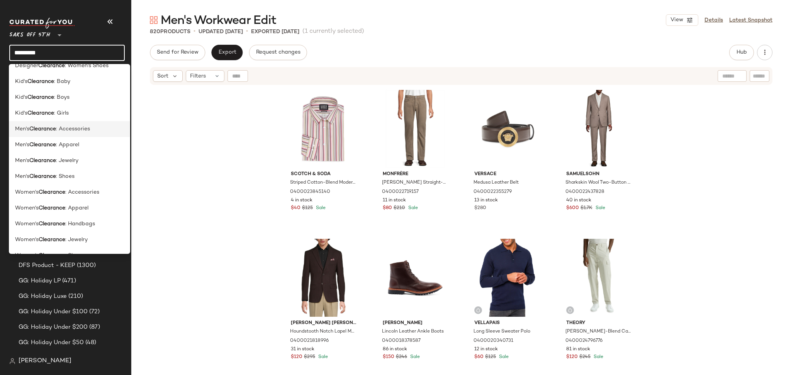
type input "*********"
click at [84, 134] on div "Men's Clearance : Accessories" at bounding box center [69, 129] width 121 height 16
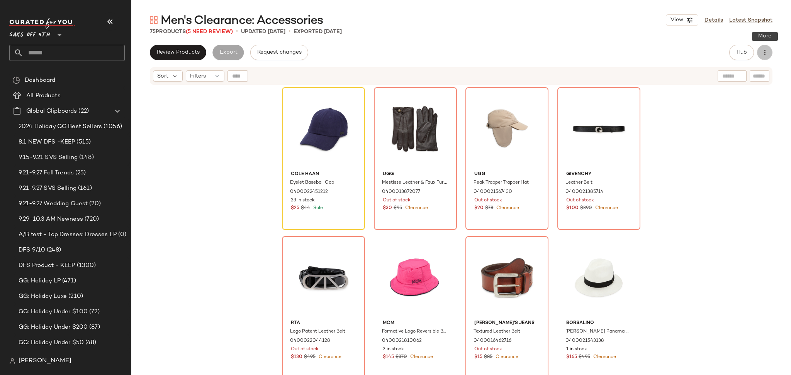
click at [767, 51] on icon "button" at bounding box center [765, 53] width 8 height 8
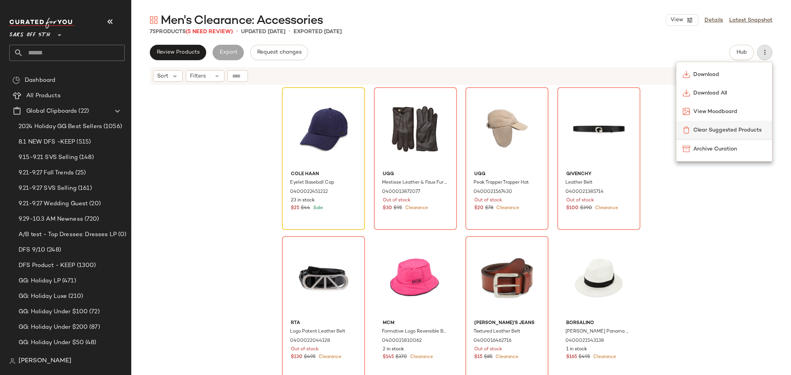
click at [741, 130] on span "Clear Suggested Products" at bounding box center [729, 130] width 73 height 8
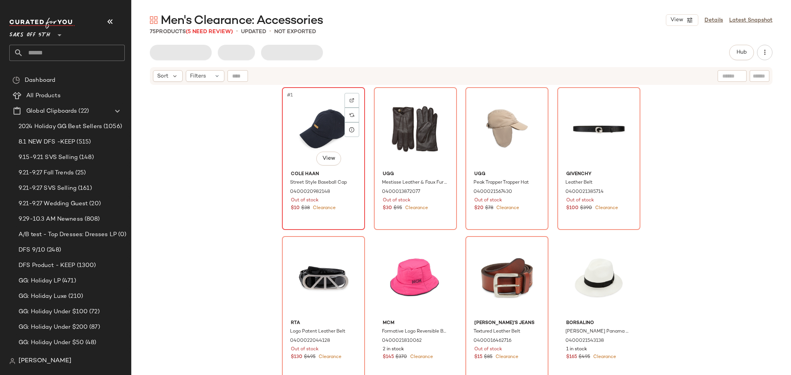
click at [309, 132] on div "#1 View" at bounding box center [324, 129] width 78 height 78
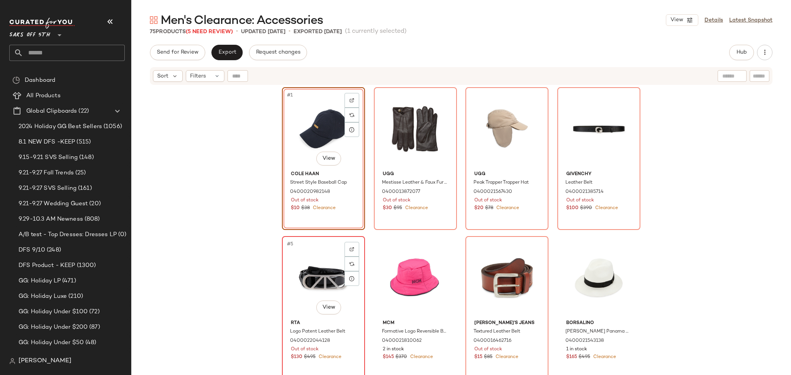
click at [324, 275] on div "#5 View" at bounding box center [324, 278] width 78 height 78
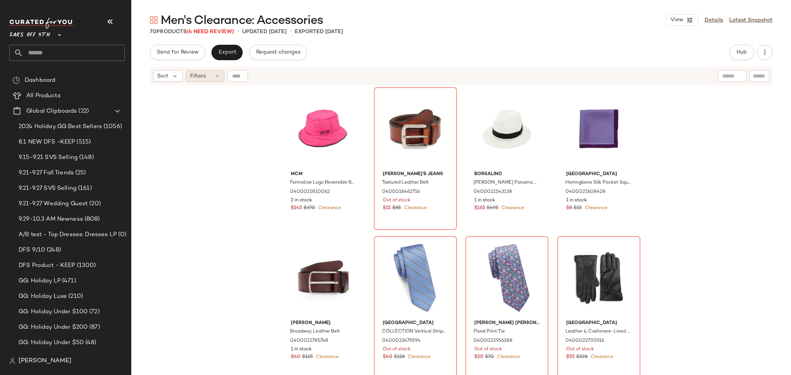
click at [209, 77] on div "Filters" at bounding box center [205, 76] width 39 height 12
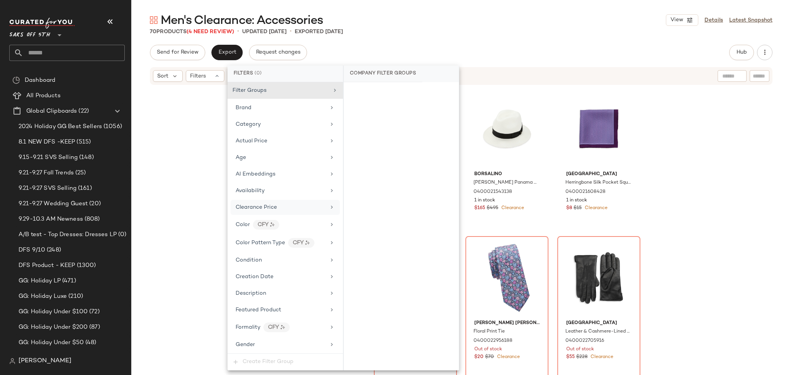
scroll to position [299, 0]
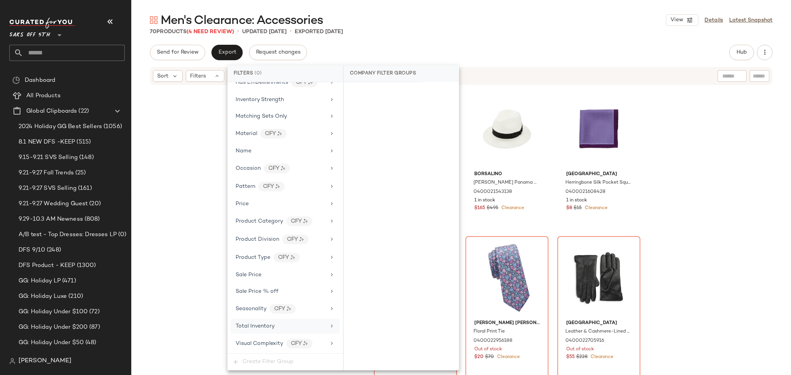
click at [290, 325] on div "Total Inventory" at bounding box center [281, 327] width 90 height 8
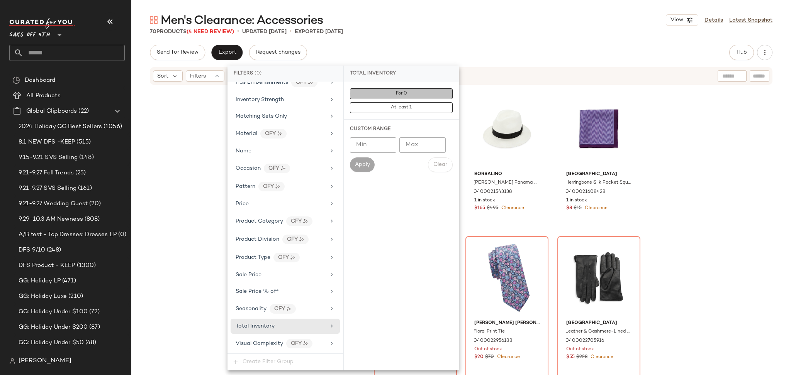
click at [420, 95] on button "For 0" at bounding box center [401, 93] width 103 height 11
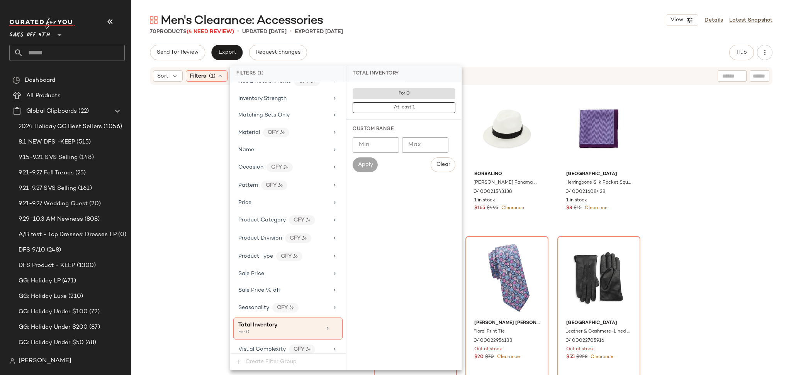
click at [479, 58] on div "Send for Review Export Request changes Hub Send for Review External Review Inte…" at bounding box center [461, 52] width 623 height 15
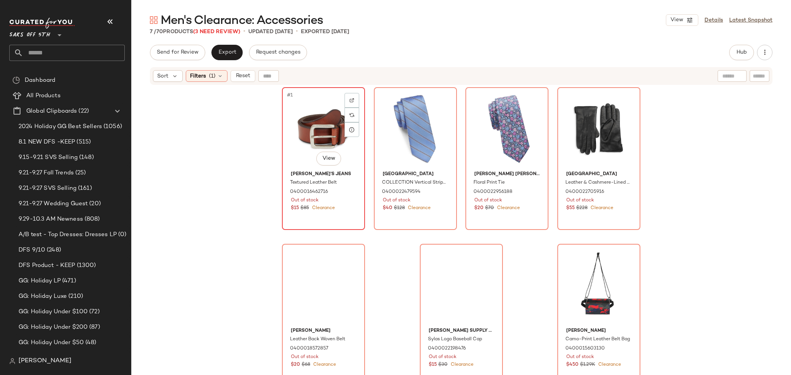
click at [300, 124] on div "#1 View" at bounding box center [324, 129] width 78 height 78
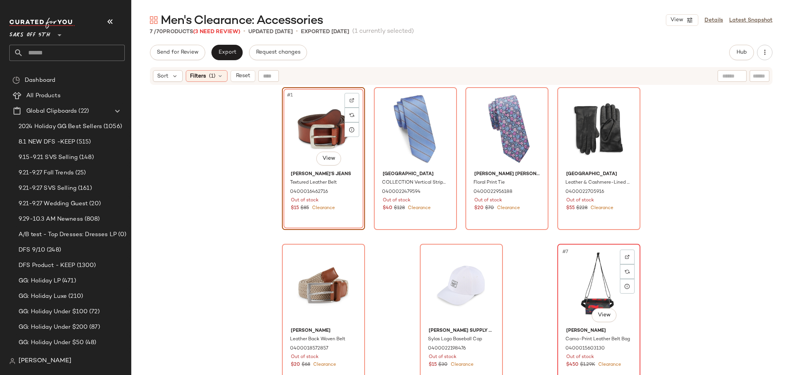
click at [584, 276] on div "#7 View" at bounding box center [599, 286] width 78 height 78
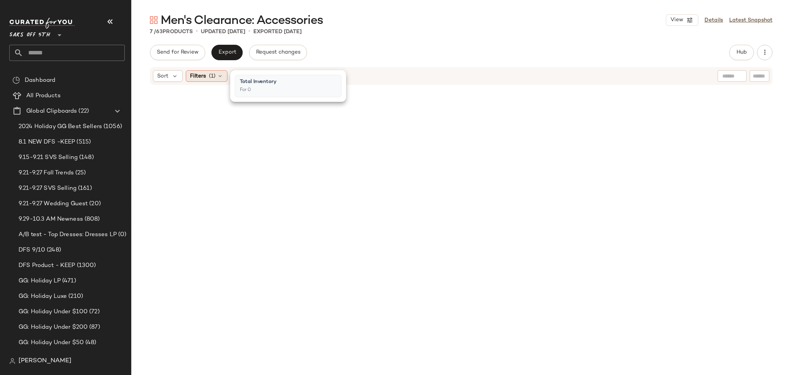
click at [209, 76] on span "(1)" at bounding box center [212, 76] width 7 height 8
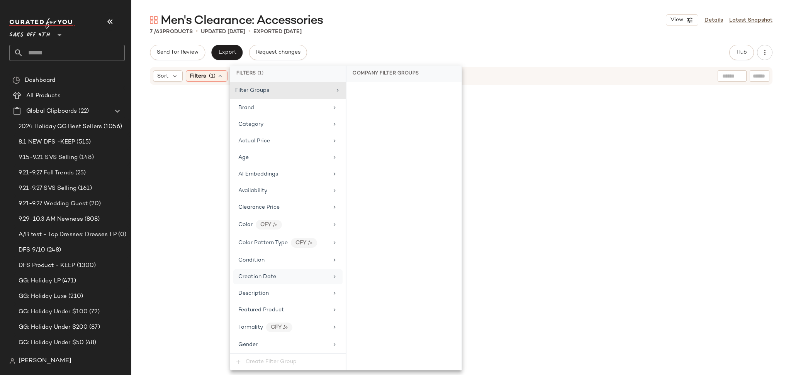
scroll to position [306, 0]
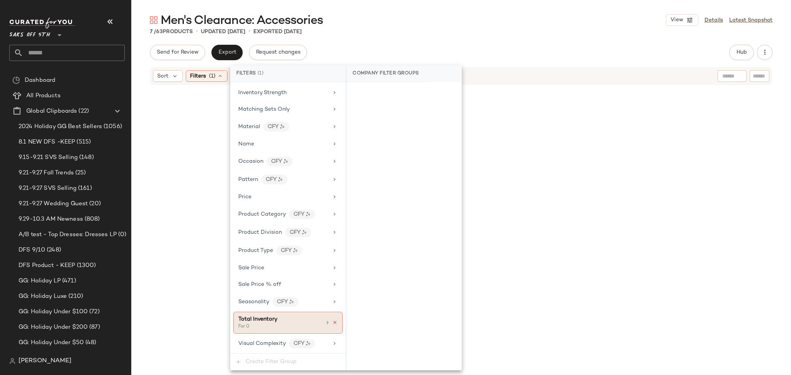
click at [333, 324] on icon at bounding box center [334, 322] width 5 height 5
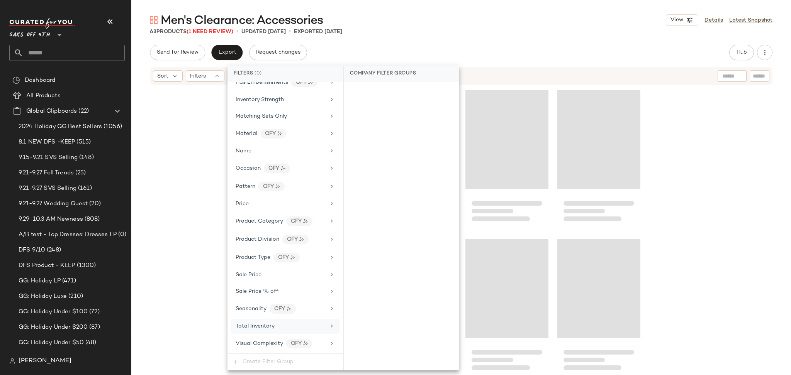
click at [672, 56] on div "Send for Review Export Request changes Hub Send for Review External Review Inte…" at bounding box center [461, 52] width 623 height 15
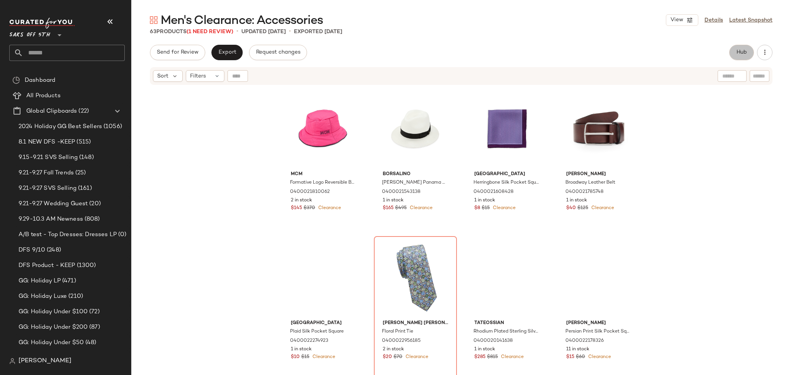
click at [740, 51] on span "Hub" at bounding box center [741, 52] width 11 height 6
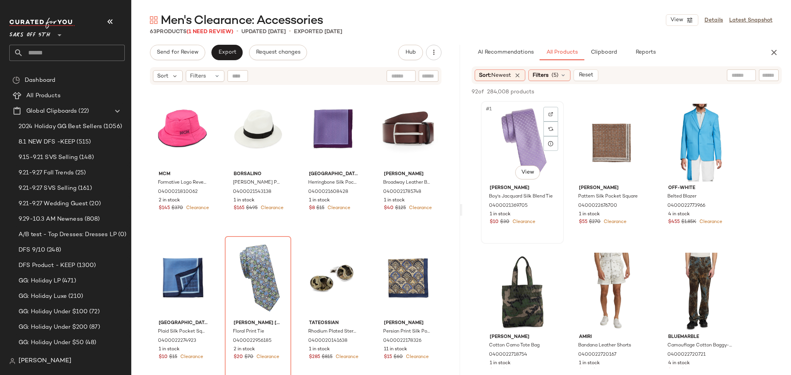
click at [508, 119] on div "#1 View" at bounding box center [523, 143] width 78 height 78
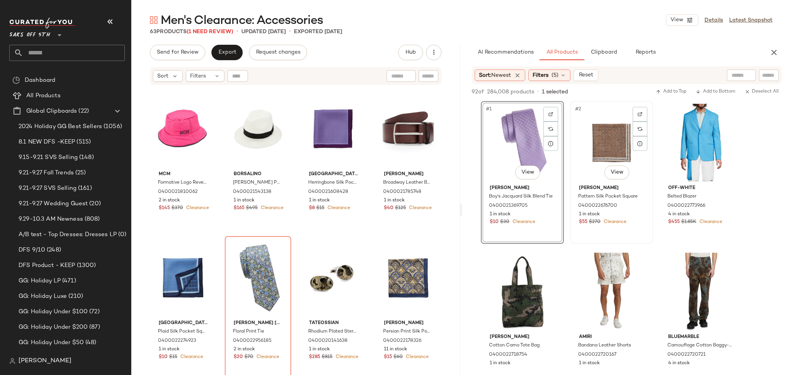
click at [594, 127] on div "#2 View" at bounding box center [612, 143] width 78 height 78
click at [676, 90] on span "Add to Top" at bounding box center [671, 91] width 31 height 5
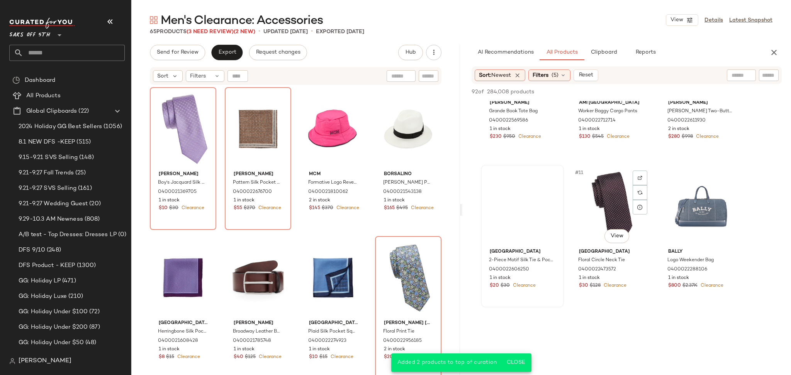
scroll to position [384, 0]
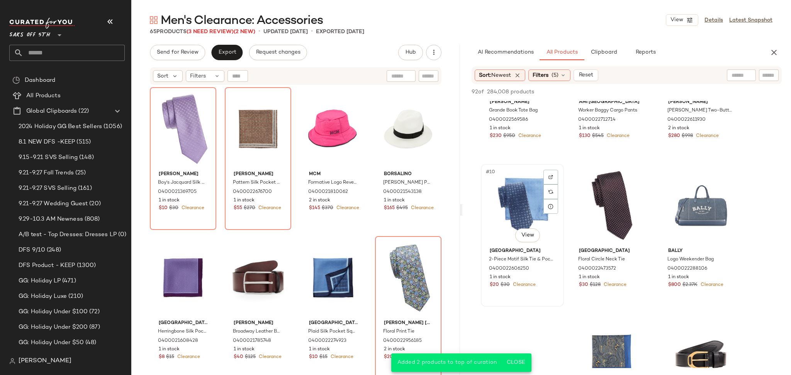
click at [513, 187] on div "#10 View" at bounding box center [523, 206] width 78 height 78
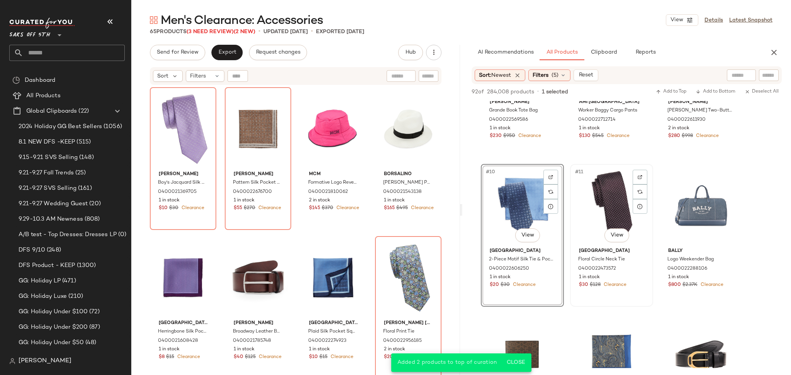
click at [627, 191] on div "#11 View" at bounding box center [612, 206] width 78 height 78
click at [681, 92] on span "Add to Top" at bounding box center [671, 91] width 31 height 5
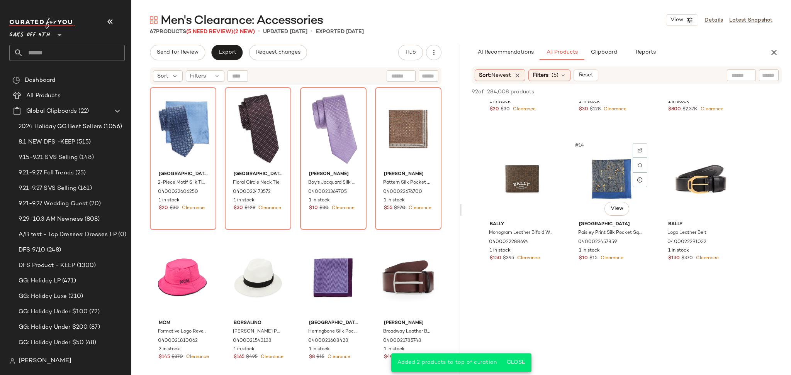
scroll to position [575, 0]
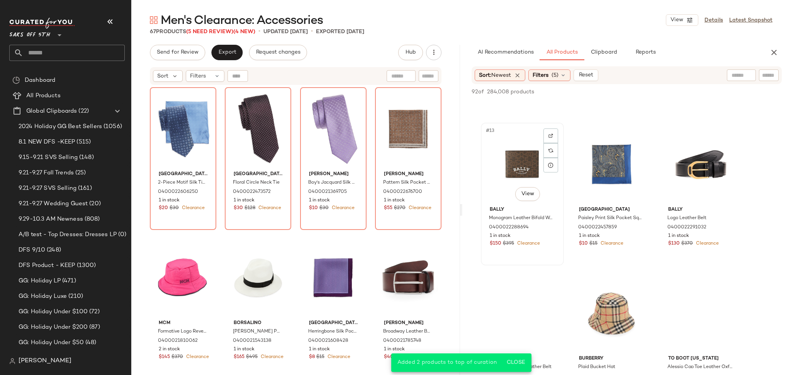
click at [508, 149] on div "#13 View" at bounding box center [523, 165] width 78 height 78
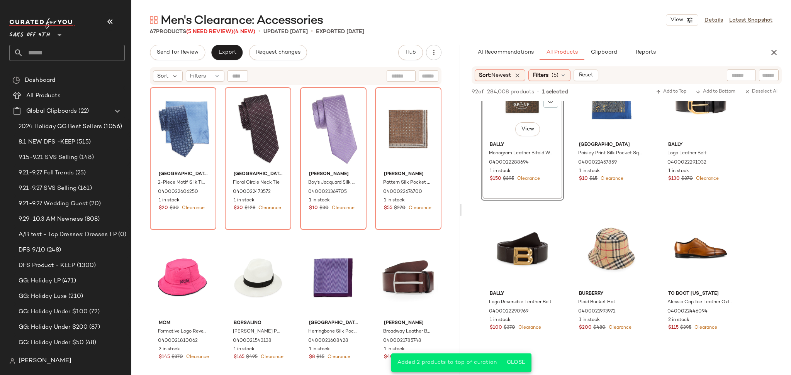
scroll to position [644, 0]
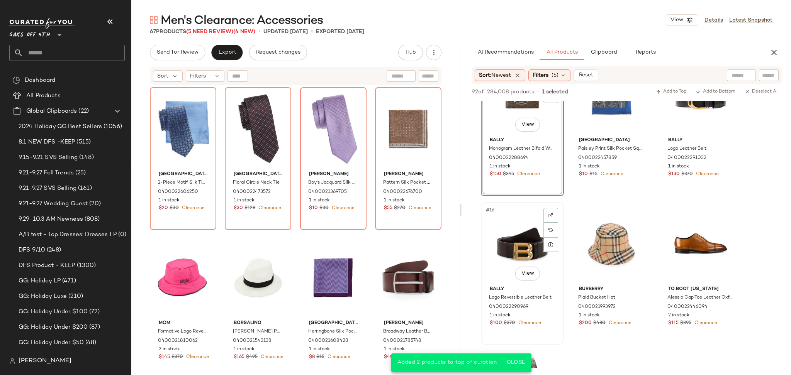
click at [522, 216] on div "#16 View" at bounding box center [523, 244] width 78 height 78
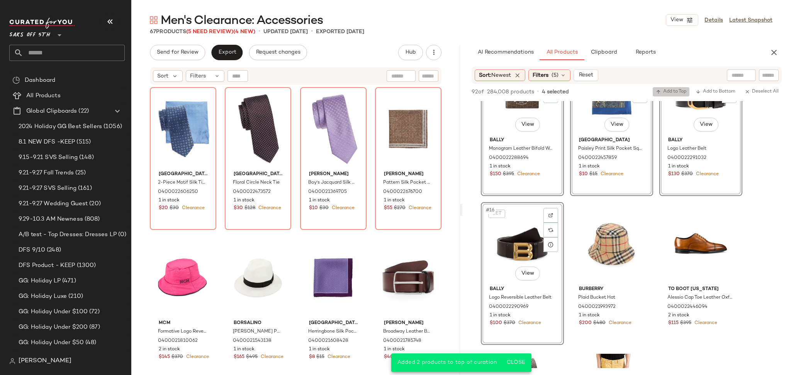
click at [669, 90] on span "Add to Top" at bounding box center [671, 91] width 31 height 5
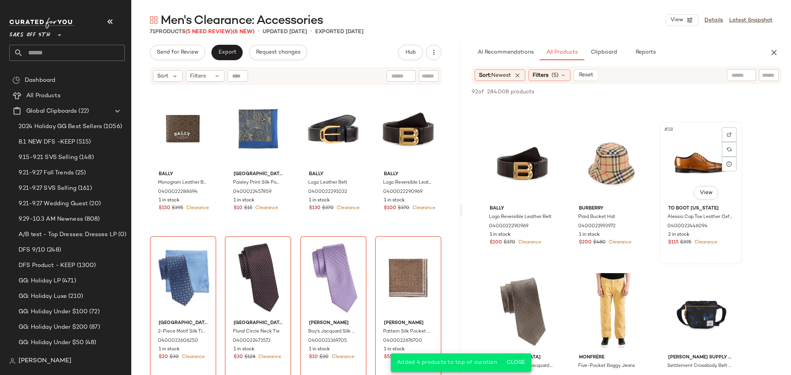
scroll to position [721, 0]
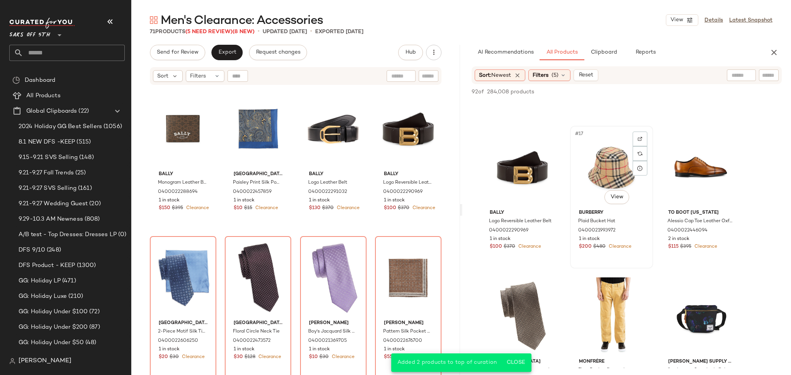
click at [610, 163] on div "#17 View" at bounding box center [612, 168] width 78 height 78
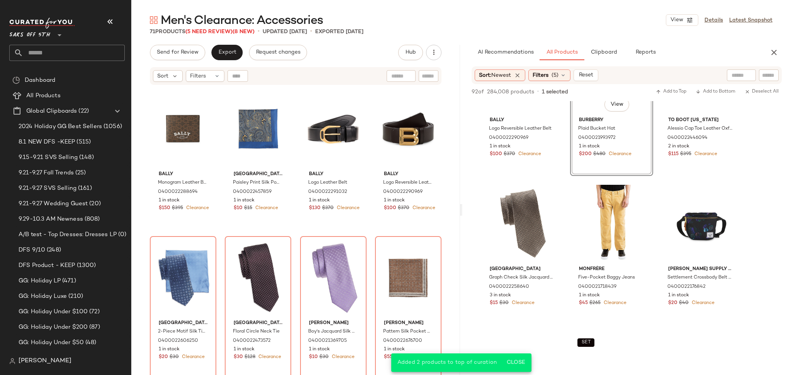
scroll to position [818, 0]
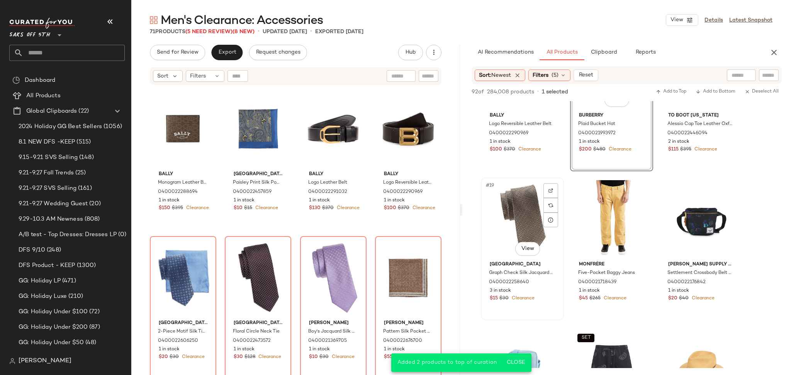
click at [509, 229] on div "#19 View" at bounding box center [523, 219] width 78 height 78
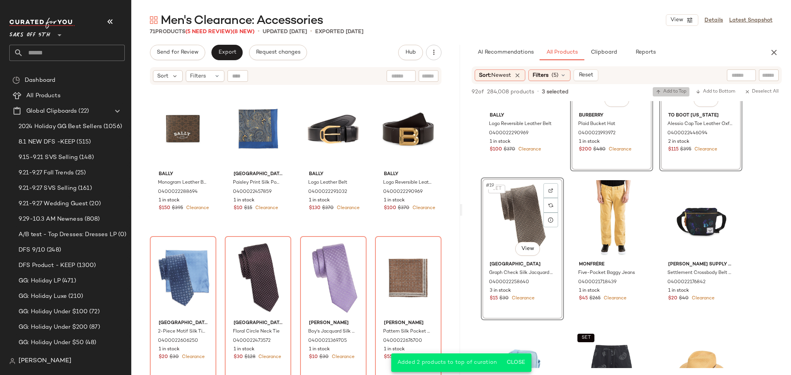
click at [662, 92] on span "Add to Top" at bounding box center [671, 91] width 31 height 5
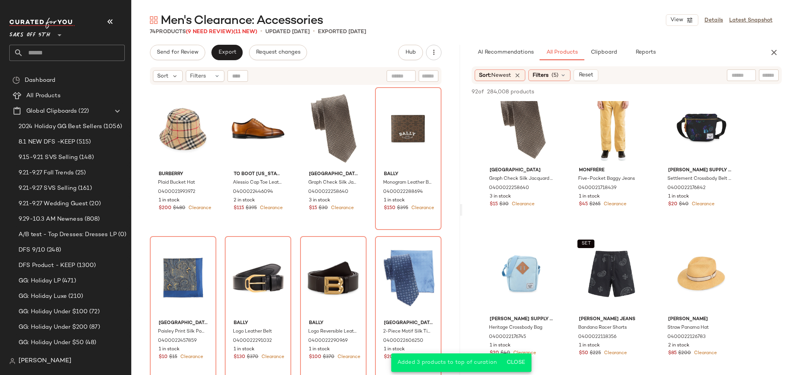
scroll to position [917, 0]
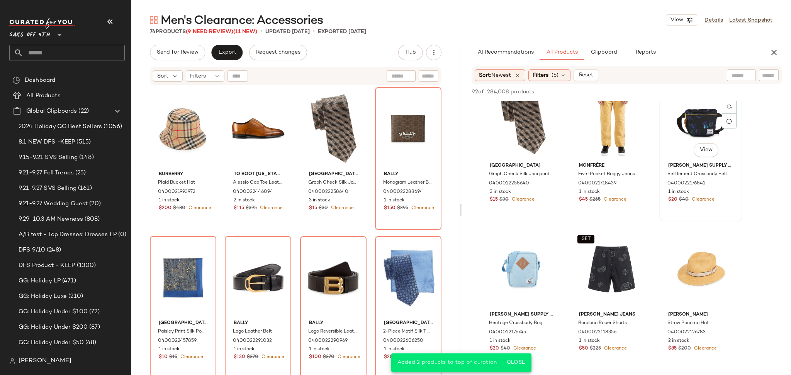
click at [688, 129] on div "#21 View" at bounding box center [701, 121] width 78 height 78
click at [520, 267] on div "#22 View" at bounding box center [523, 270] width 78 height 78
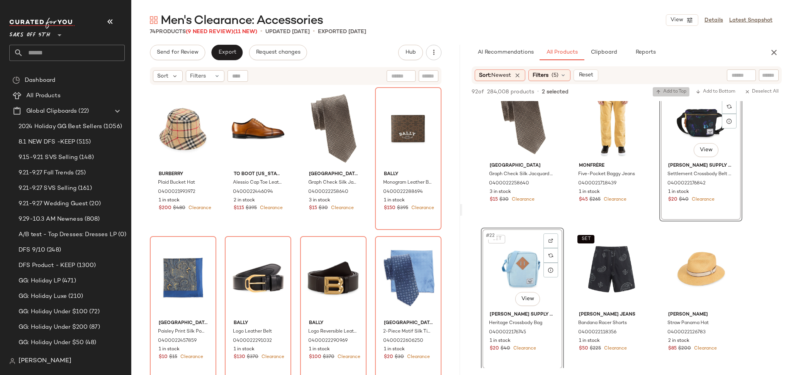
click at [663, 90] on span "Add to Top" at bounding box center [671, 91] width 31 height 5
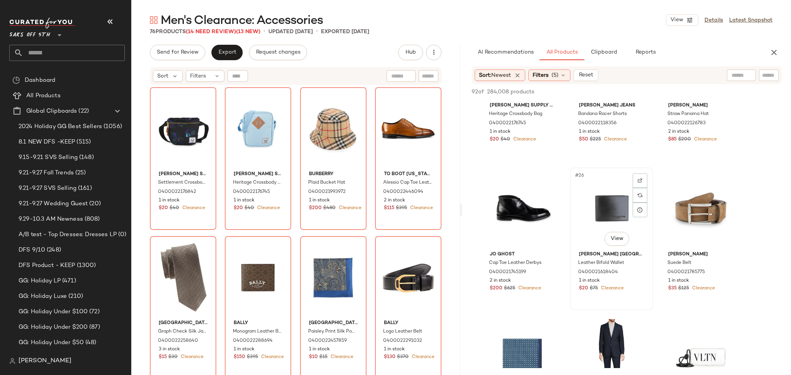
click at [616, 216] on div "#26 View" at bounding box center [612, 209] width 78 height 78
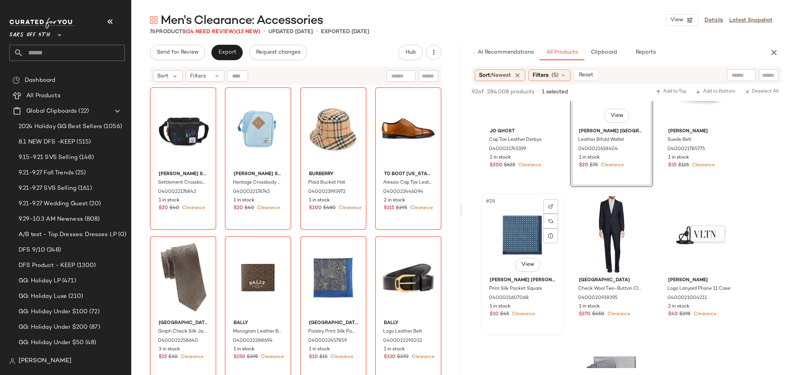
scroll to position [1250, 0]
click at [497, 228] on div "#28 View" at bounding box center [523, 235] width 78 height 78
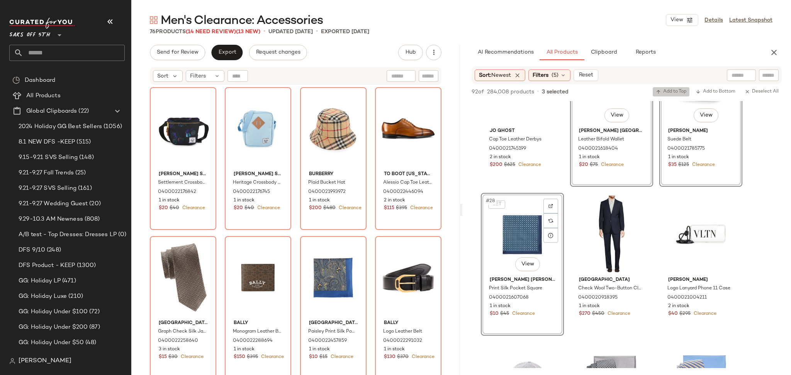
click at [668, 94] on span "Add to Top" at bounding box center [671, 91] width 31 height 5
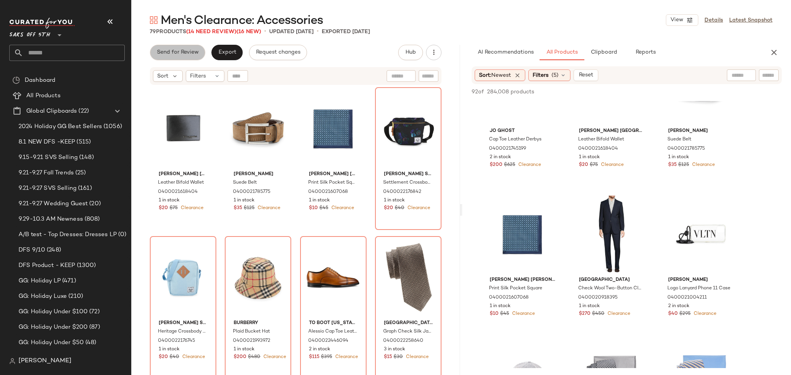
click at [190, 53] on span "Send for Review" at bounding box center [177, 52] width 42 height 6
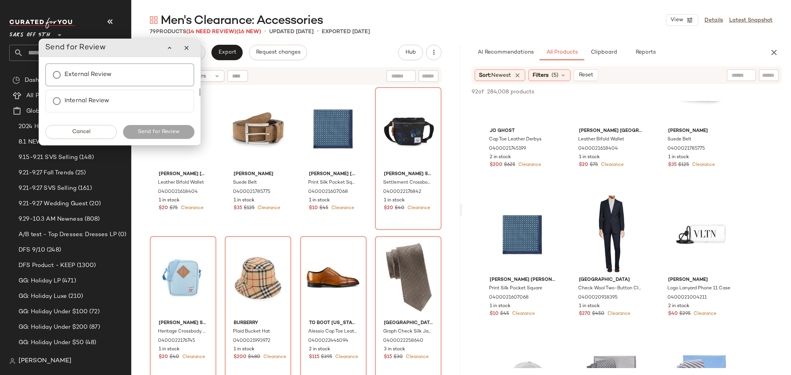
click at [85, 82] on div "External Review" at bounding box center [119, 74] width 149 height 23
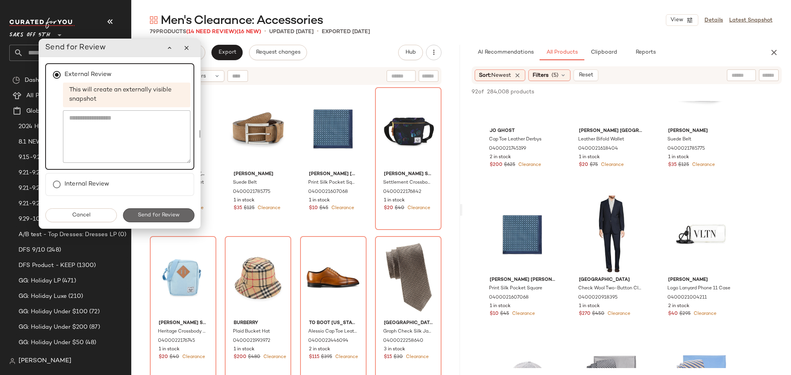
click at [172, 214] on span "Send for Review" at bounding box center [159, 215] width 42 height 6
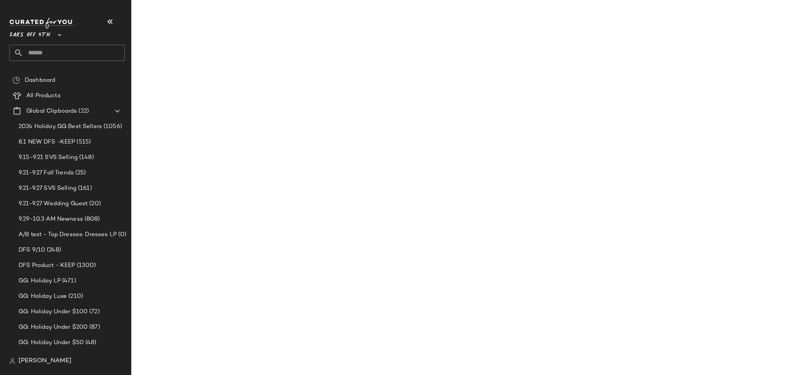
scroll to position [1846, 0]
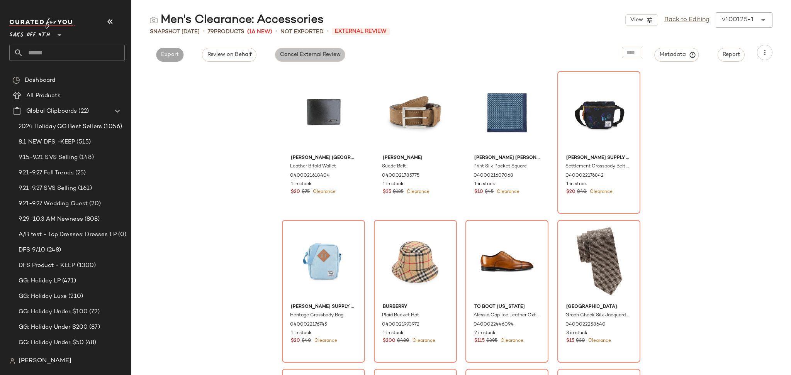
click at [314, 49] on button "Cancel External Review" at bounding box center [310, 55] width 70 height 14
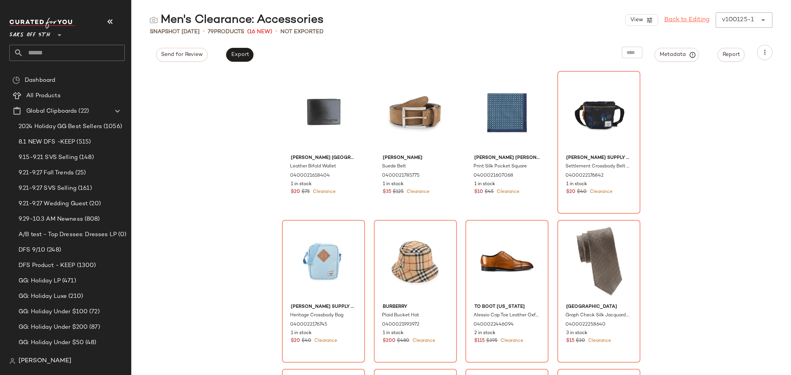
click at [678, 19] on link "Back to Editing" at bounding box center [686, 19] width 45 height 9
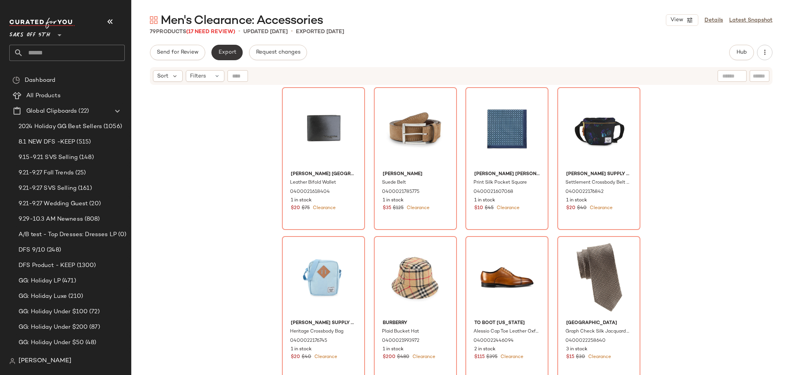
click at [228, 56] on button "Export" at bounding box center [226, 52] width 31 height 15
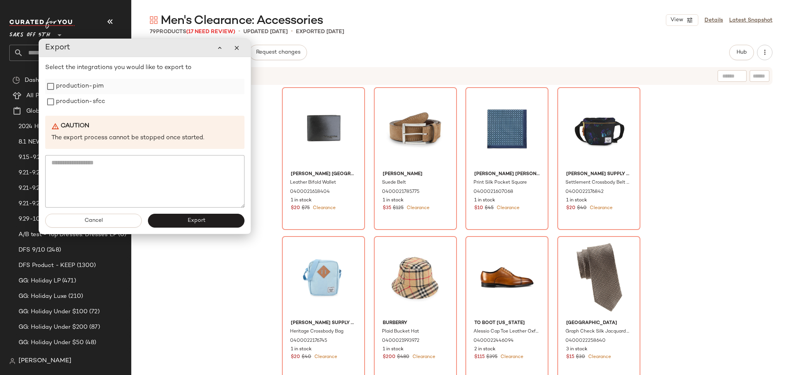
click at [67, 83] on label "production-pim" at bounding box center [80, 86] width 48 height 15
click at [69, 104] on label "production-sfcc" at bounding box center [80, 101] width 49 height 15
click at [205, 224] on span "Export" at bounding box center [196, 221] width 18 height 6
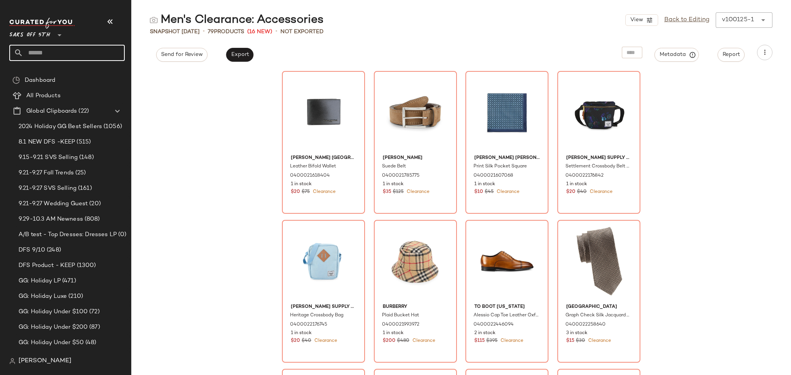
click at [42, 50] on input "text" at bounding box center [74, 53] width 102 height 16
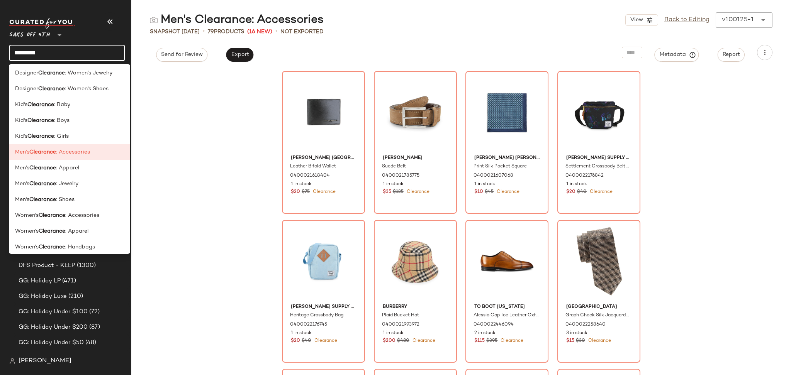
scroll to position [374, 0]
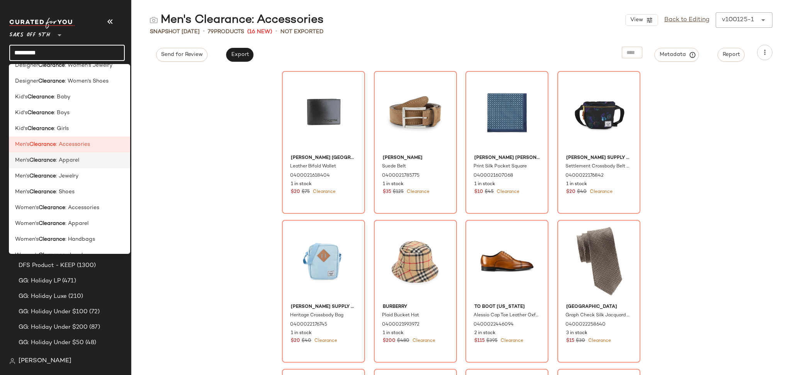
type input "*********"
click at [81, 162] on div "Men's Clearance : Apparel" at bounding box center [69, 160] width 109 height 8
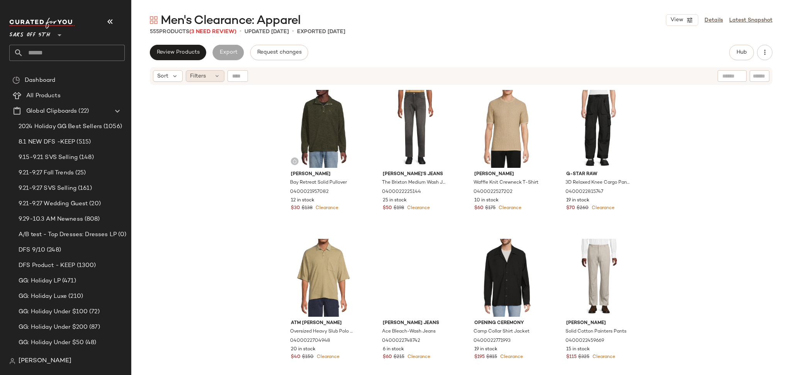
click at [219, 72] on div "Filters" at bounding box center [205, 76] width 39 height 12
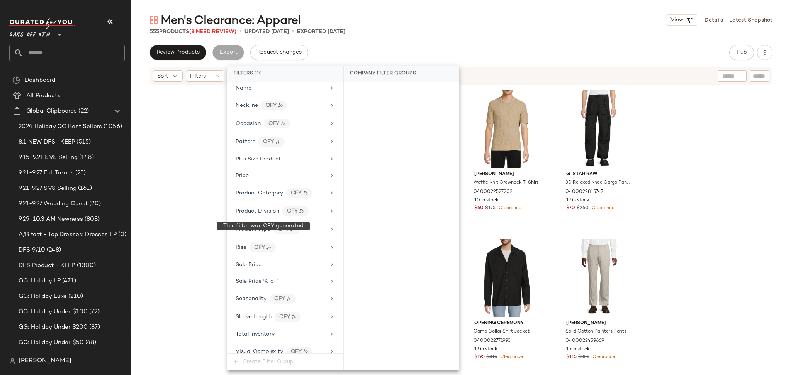
scroll to position [407, 0]
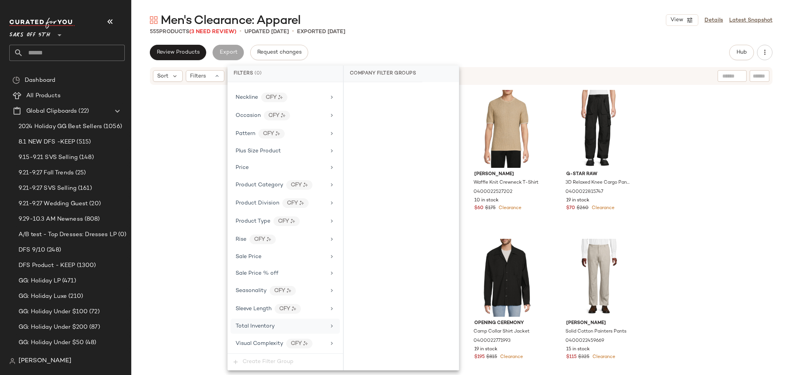
click at [277, 329] on div "Total Inventory" at bounding box center [281, 327] width 90 height 8
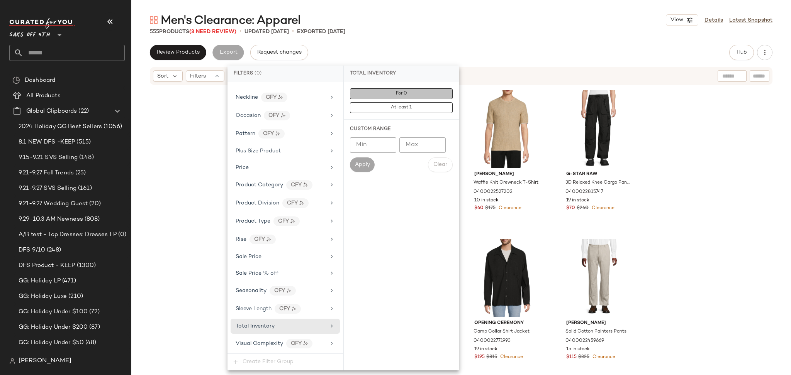
click at [428, 91] on button "For 0" at bounding box center [401, 93] width 103 height 11
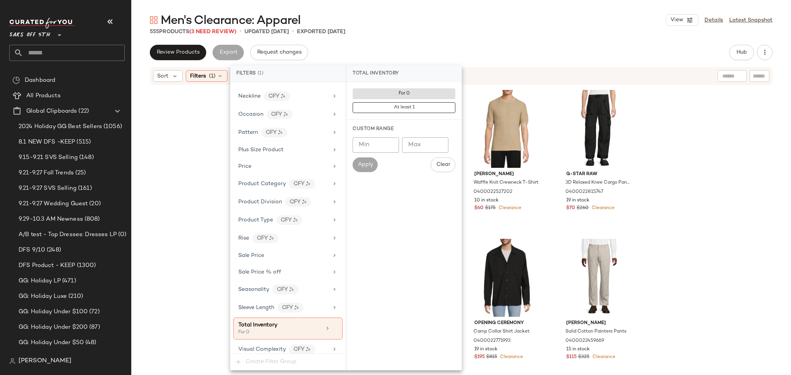
click at [465, 42] on div "Men's Clearance: Apparel View Details Latest Snapshot 555 Products (3 Need Revi…" at bounding box center [461, 193] width 660 height 363
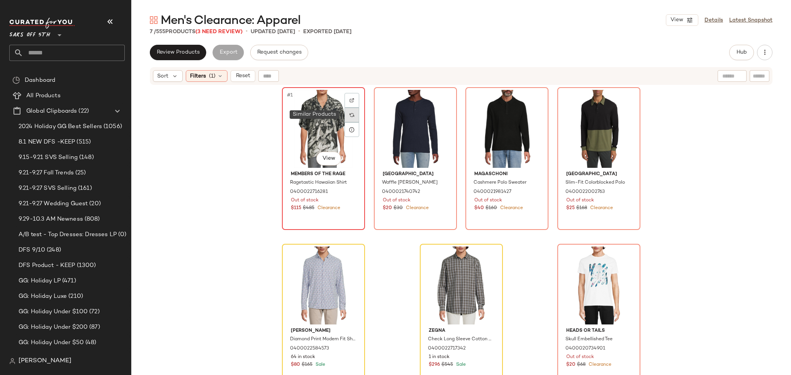
click at [353, 117] on div at bounding box center [352, 115] width 15 height 15
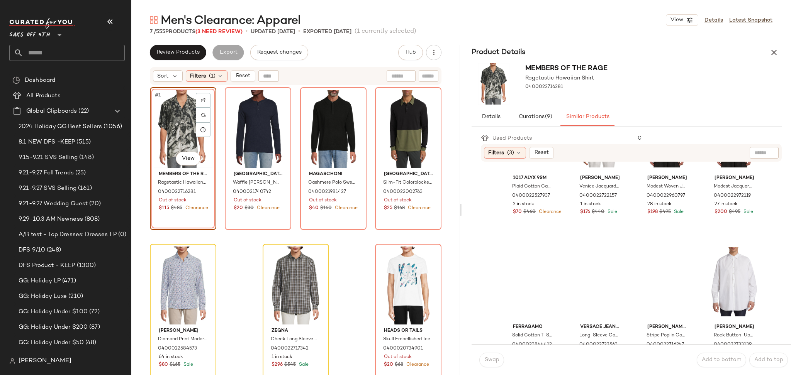
scroll to position [133, 0]
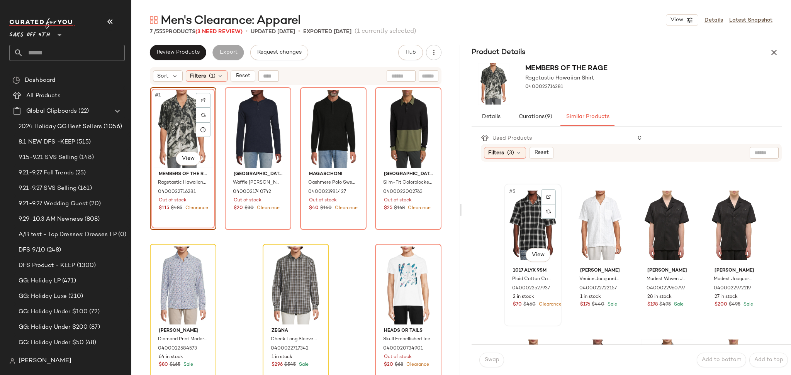
click at [517, 211] on div "#5 View" at bounding box center [533, 226] width 52 height 78
click at [493, 366] on button "Swap" at bounding box center [491, 360] width 25 height 15
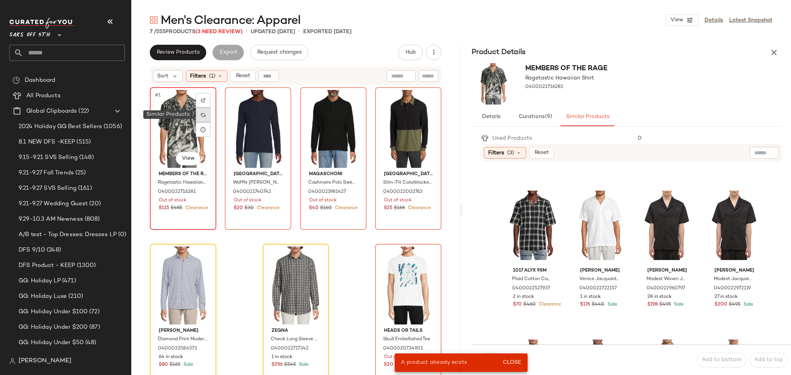
click at [207, 114] on div at bounding box center [203, 115] width 15 height 15
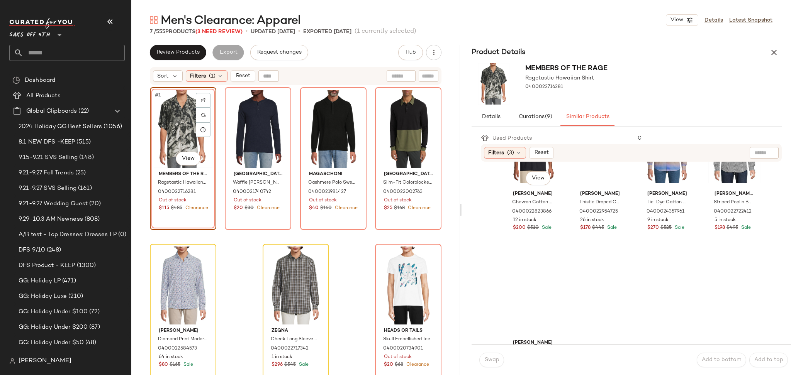
scroll to position [860, 0]
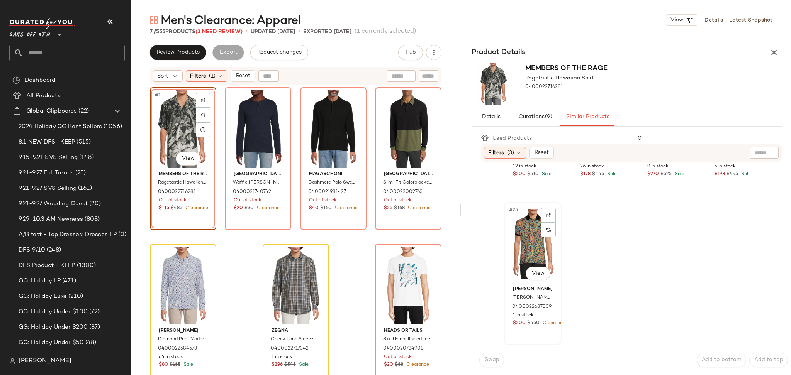
click at [527, 238] on div "#25 View" at bounding box center [533, 244] width 52 height 78
click at [493, 363] on span "Swap" at bounding box center [491, 360] width 15 height 6
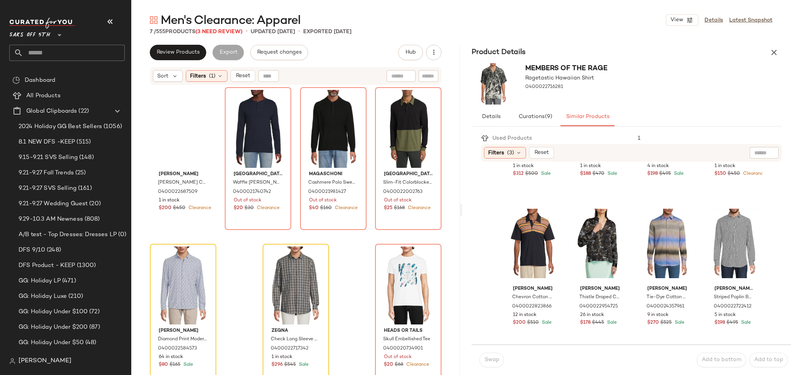
scroll to position [711, 0]
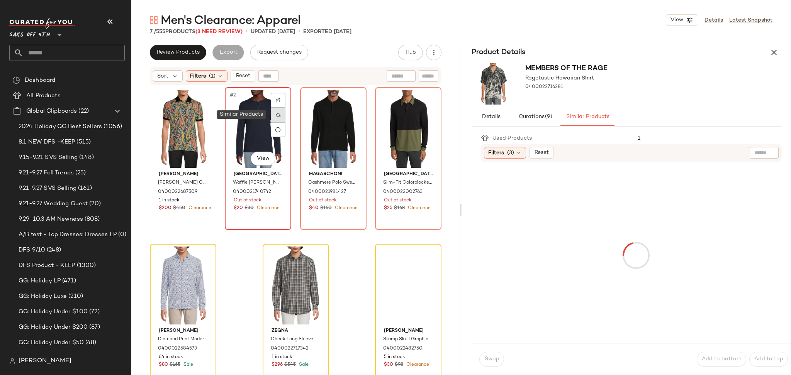
click at [275, 111] on div at bounding box center [278, 115] width 15 height 15
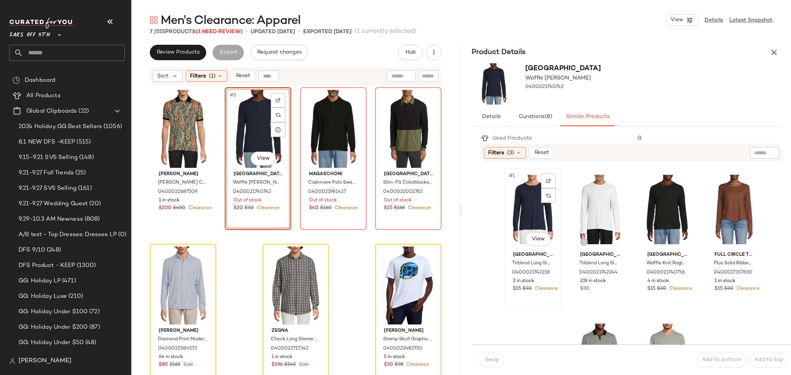
click at [526, 222] on div "#1 View" at bounding box center [533, 210] width 52 height 78
click at [496, 362] on span "Swap" at bounding box center [491, 360] width 15 height 6
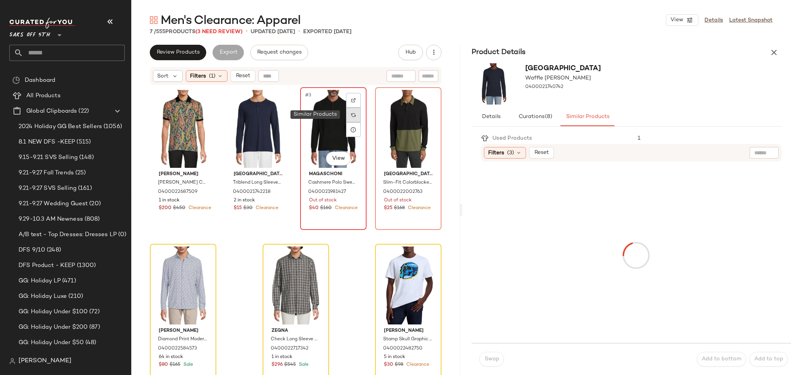
click at [355, 115] on div at bounding box center [353, 115] width 15 height 15
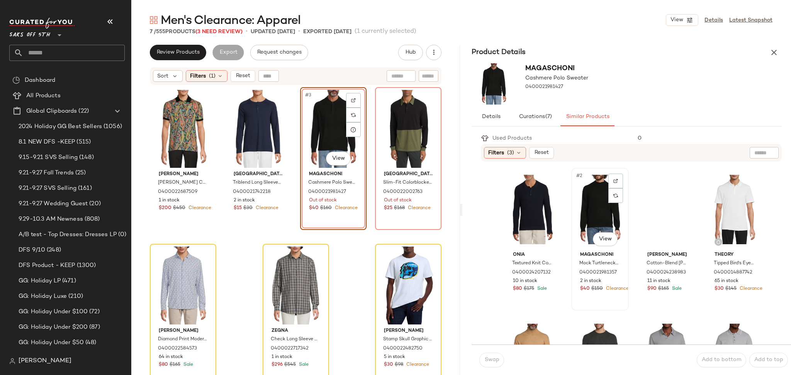
click at [589, 222] on div "#2 View" at bounding box center [600, 210] width 52 height 78
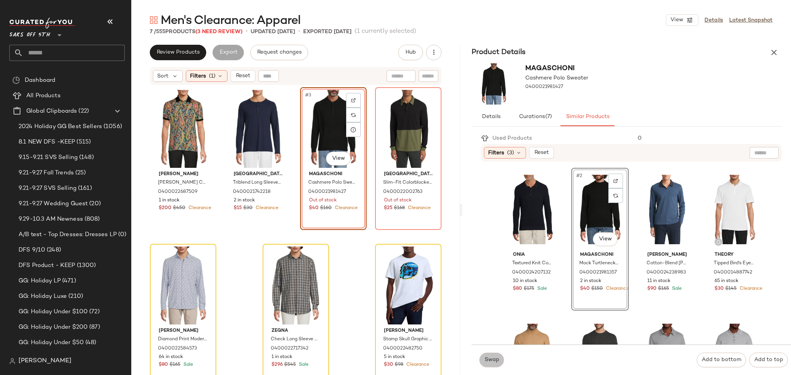
click at [495, 360] on span "Swap" at bounding box center [491, 360] width 15 height 6
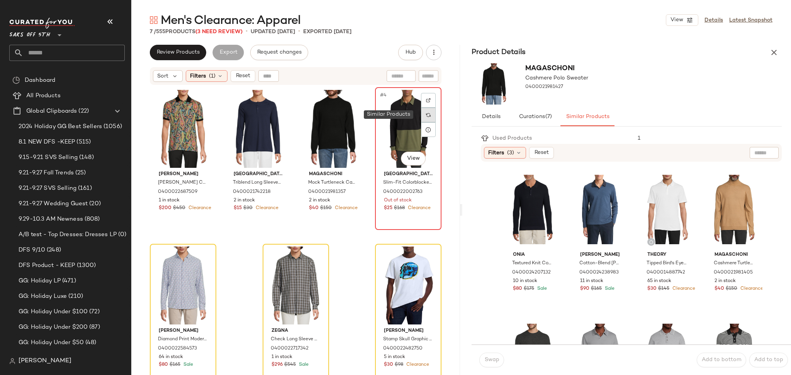
click at [428, 116] on div at bounding box center [428, 115] width 15 height 15
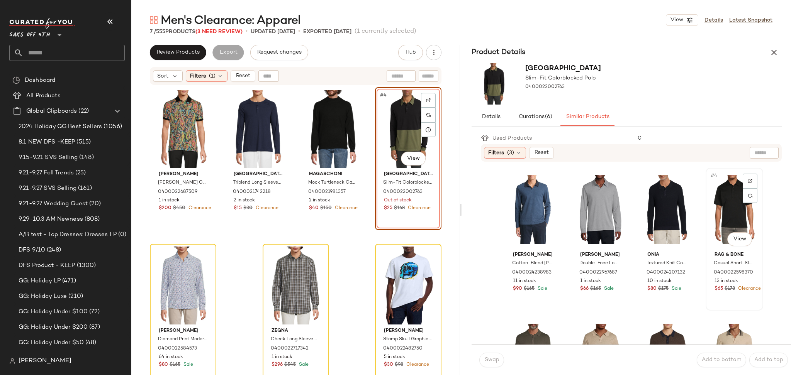
click at [720, 200] on div "#4 View" at bounding box center [734, 210] width 52 height 78
click at [494, 362] on span "Swap" at bounding box center [491, 360] width 15 height 6
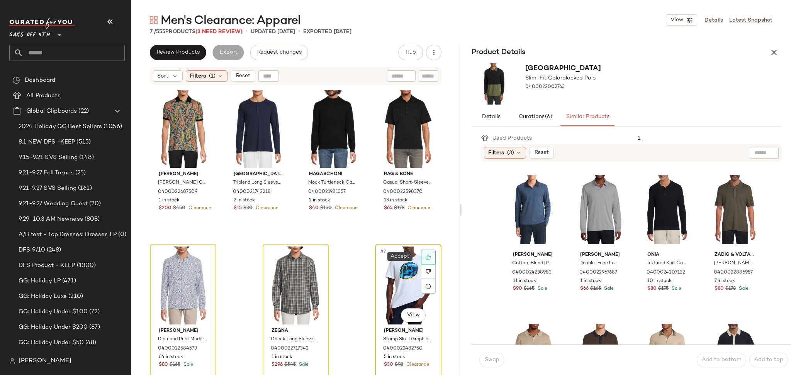
click at [428, 260] on div at bounding box center [428, 257] width 15 height 15
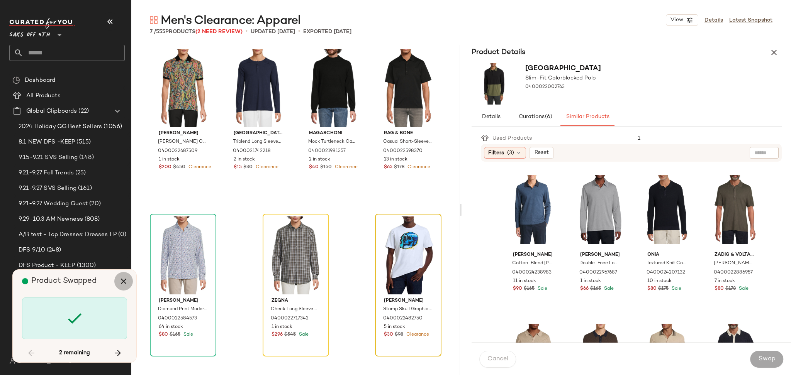
click at [121, 280] on icon "button" at bounding box center [123, 281] width 9 height 9
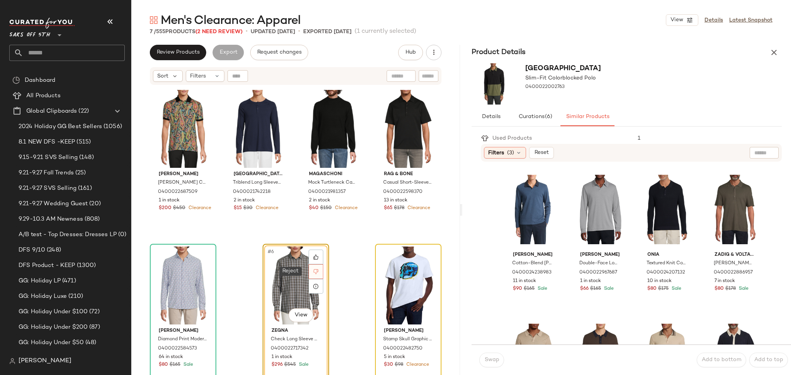
click at [316, 270] on icon at bounding box center [315, 272] width 5 height 5
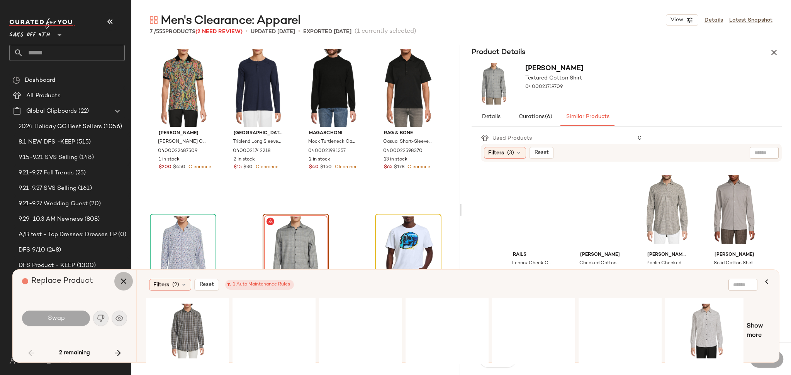
click at [127, 281] on icon "button" at bounding box center [123, 281] width 9 height 9
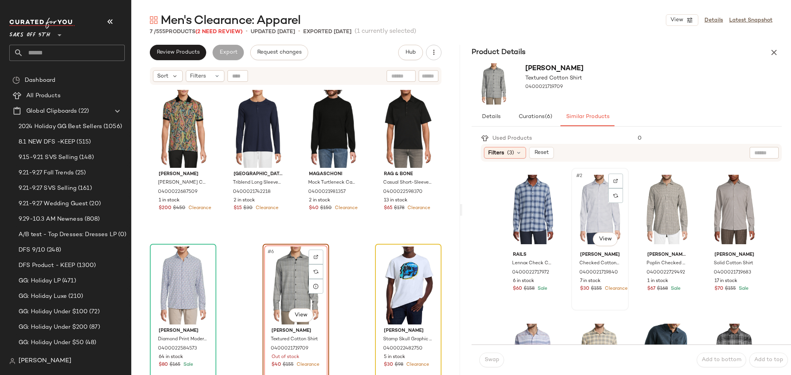
click at [592, 201] on div "#2 View" at bounding box center [600, 210] width 52 height 78
click at [491, 359] on span "Swap" at bounding box center [491, 360] width 15 height 6
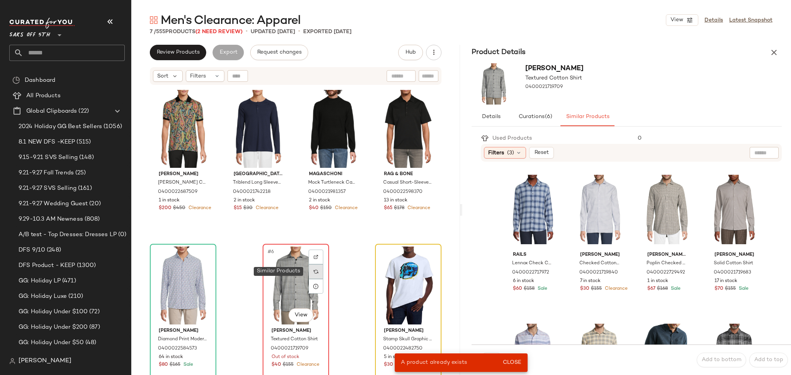
click at [314, 270] on img at bounding box center [316, 272] width 5 height 5
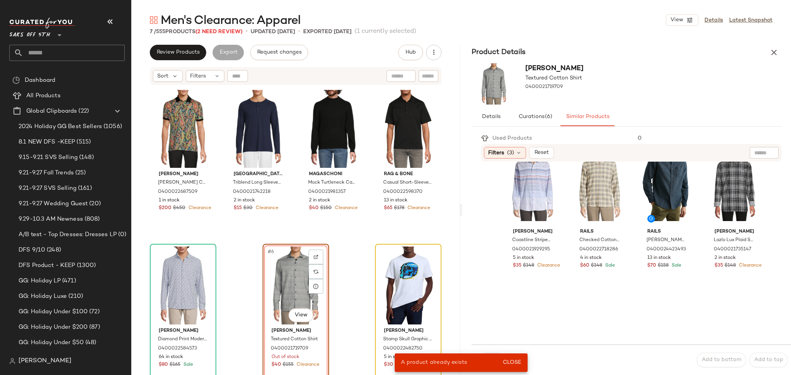
scroll to position [175, 0]
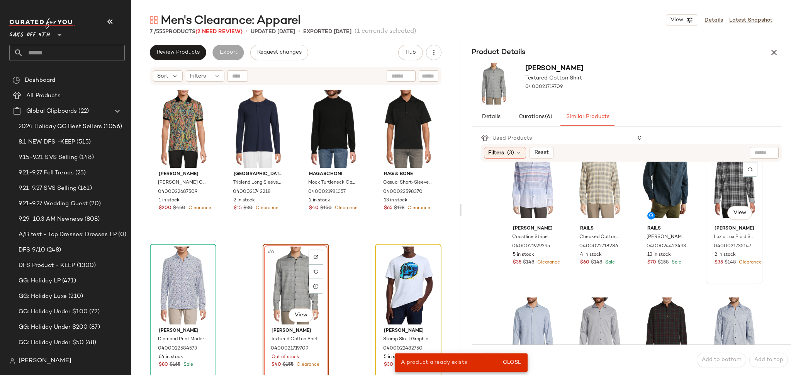
click at [716, 184] on div "#8 View" at bounding box center [734, 183] width 52 height 78
click at [509, 367] on button "Close" at bounding box center [511, 363] width 25 height 14
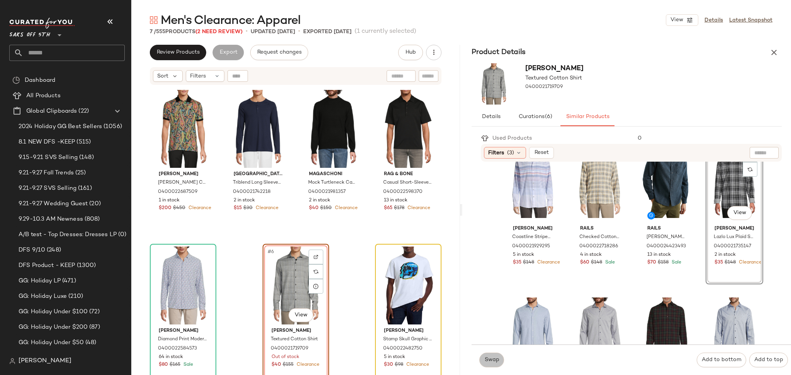
click at [496, 361] on span "Swap" at bounding box center [491, 360] width 15 height 6
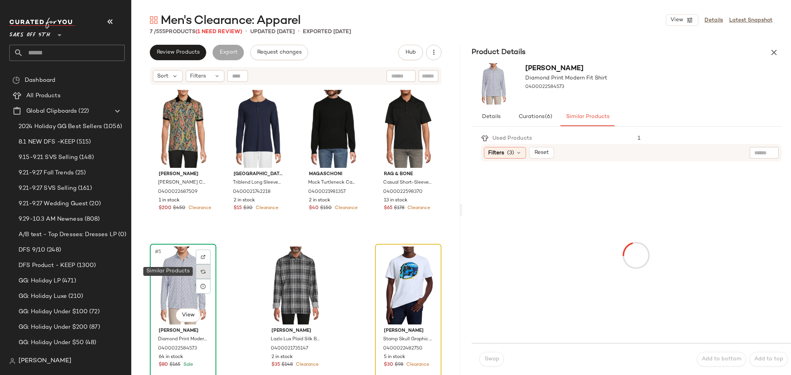
click at [207, 272] on div at bounding box center [203, 272] width 15 height 15
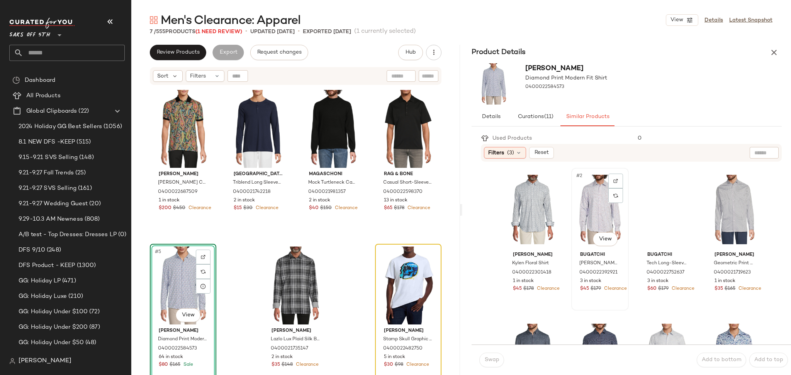
click at [594, 195] on div "#2 View" at bounding box center [600, 210] width 52 height 78
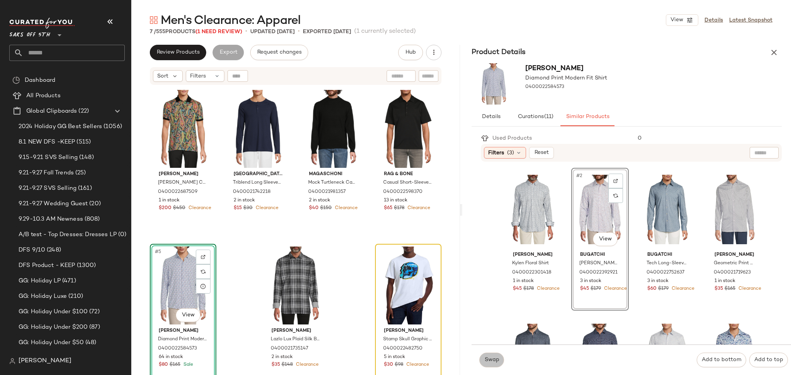
click at [490, 366] on button "Swap" at bounding box center [491, 360] width 25 height 15
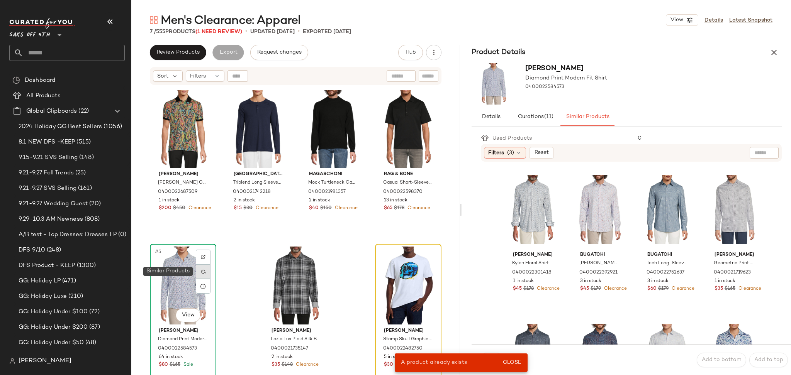
click at [204, 273] on img at bounding box center [203, 272] width 5 height 5
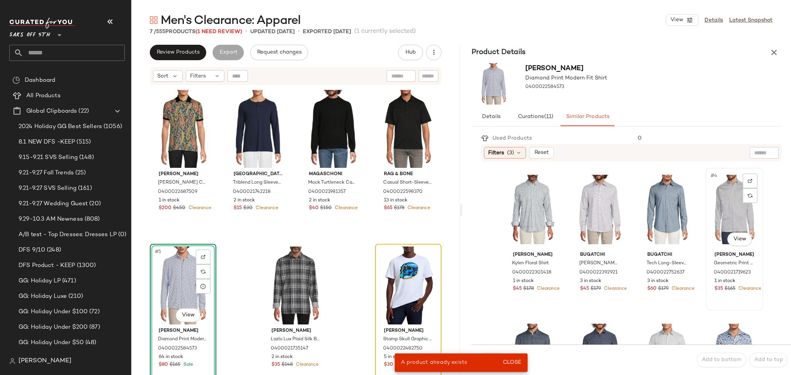
click at [726, 213] on div "#4 View" at bounding box center [734, 210] width 52 height 78
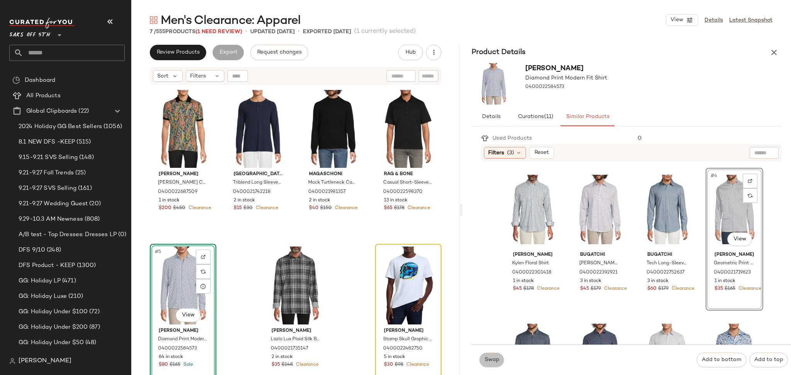
click at [491, 359] on span "Swap" at bounding box center [491, 360] width 15 height 6
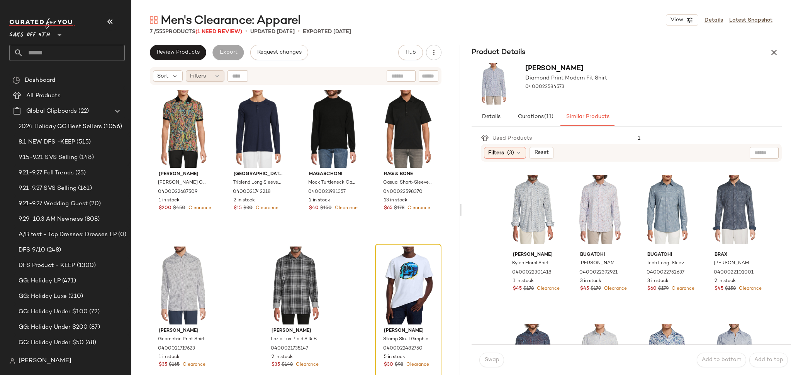
click at [210, 78] on div "Filters" at bounding box center [205, 76] width 39 height 12
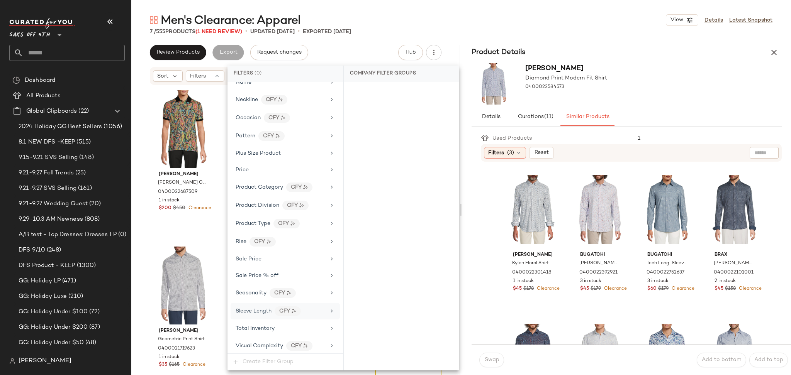
scroll to position [404, 0]
click at [288, 328] on div "Total Inventory" at bounding box center [281, 328] width 90 height 8
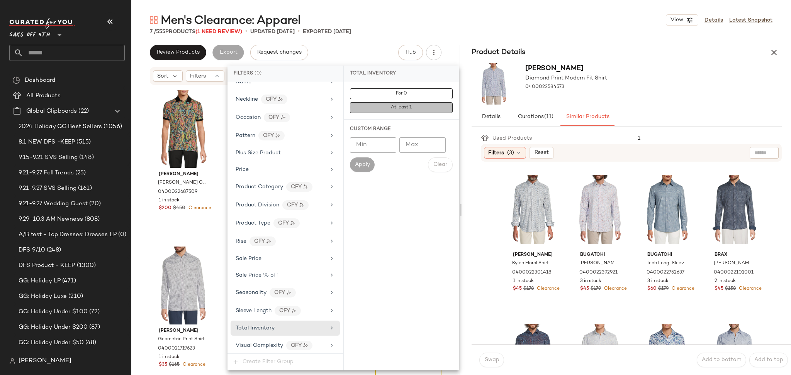
click at [408, 108] on span "At least 1" at bounding box center [401, 107] width 21 height 5
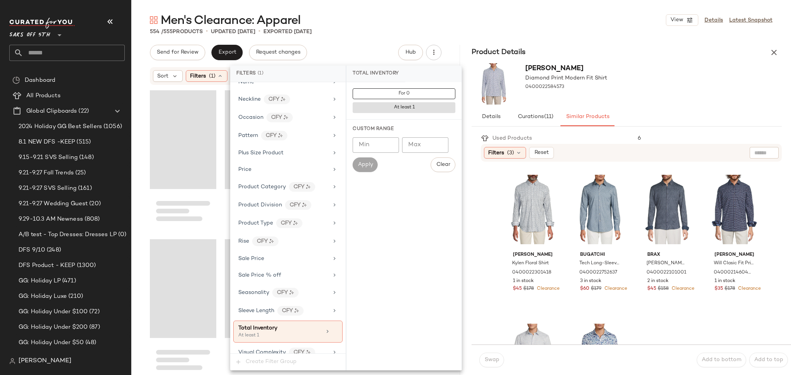
click at [406, 29] on div "554 / 555 Products • updated [DATE] • Exported [DATE]" at bounding box center [461, 32] width 660 height 8
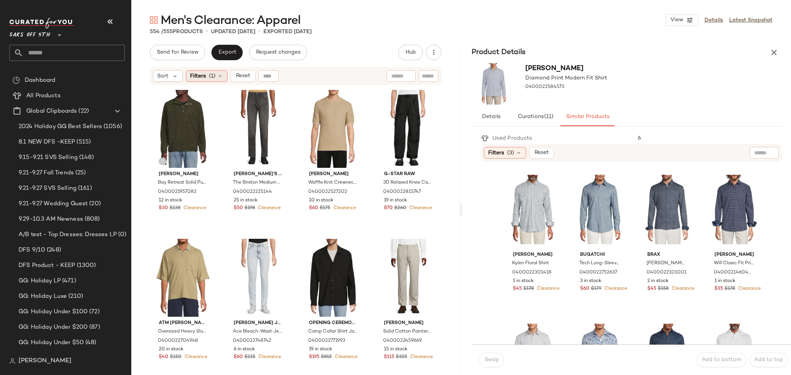
click at [214, 80] on div "Filters (1)" at bounding box center [207, 76] width 42 height 12
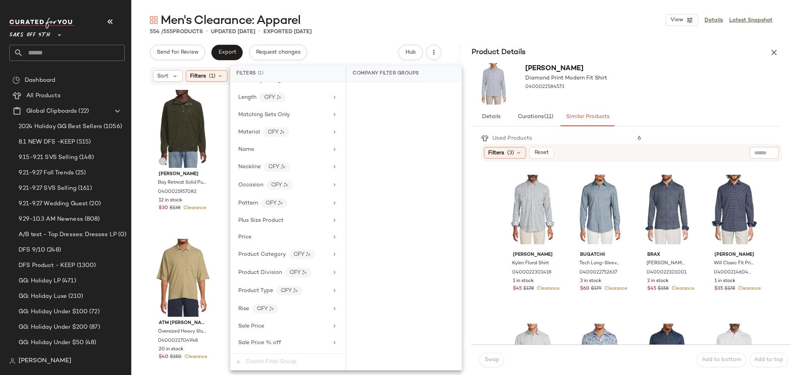
scroll to position [414, 0]
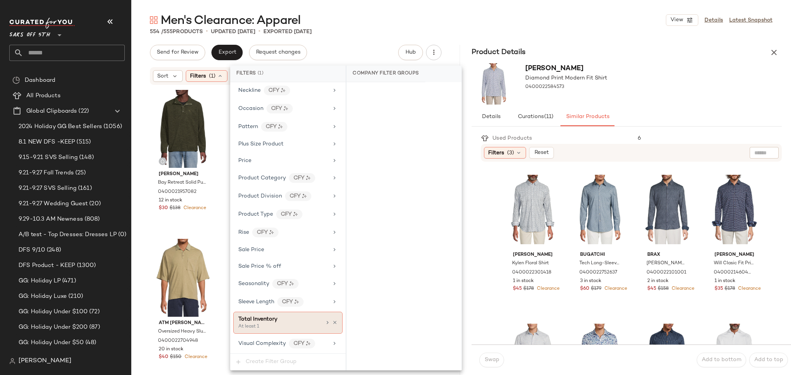
click at [313, 324] on div "At least 1" at bounding box center [276, 327] width 77 height 7
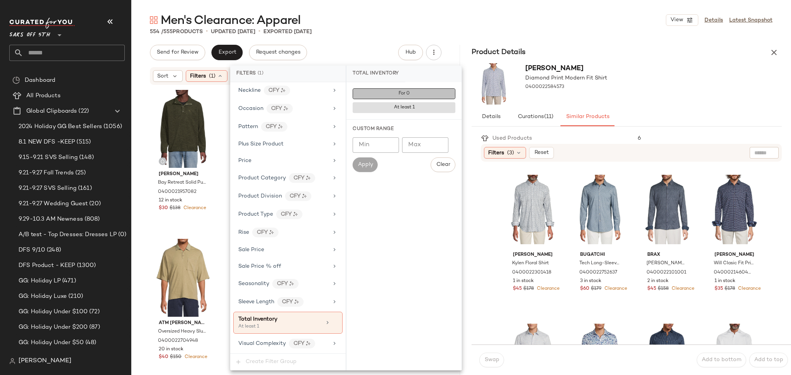
click at [398, 96] on span "For 0" at bounding box center [404, 93] width 12 height 5
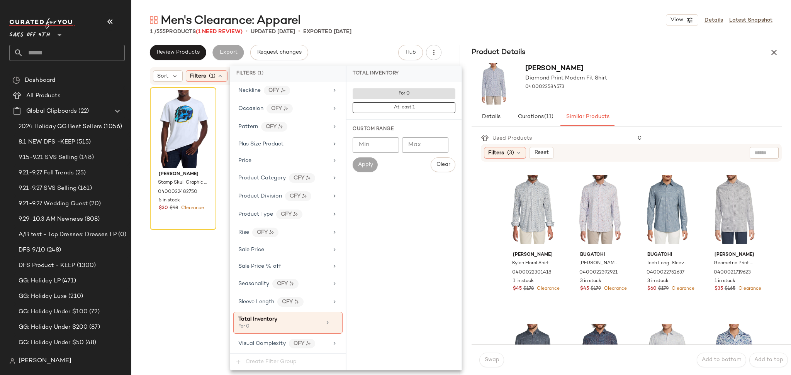
click at [411, 31] on div "1 / 555 Products (1 Need Review) • updated [DATE] • Exported [DATE]" at bounding box center [461, 32] width 660 height 8
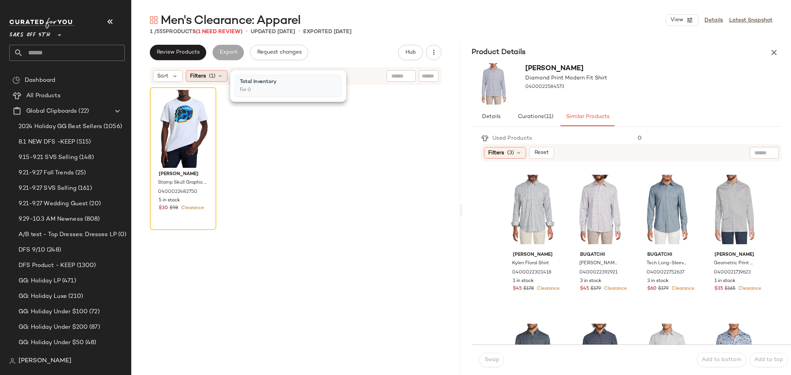
click at [217, 75] on icon at bounding box center [220, 76] width 6 height 6
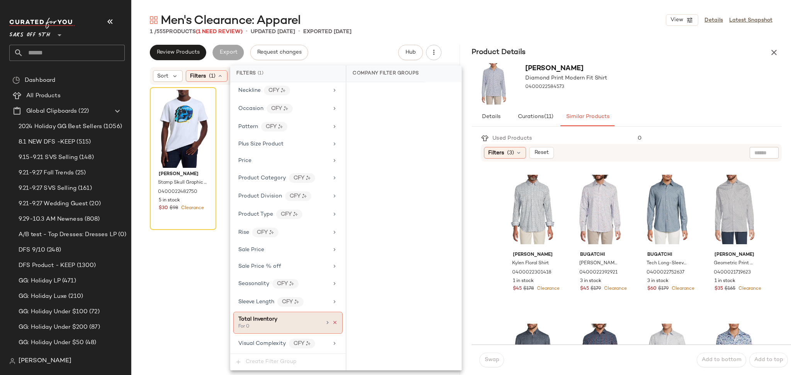
click at [332, 322] on icon at bounding box center [334, 322] width 5 height 5
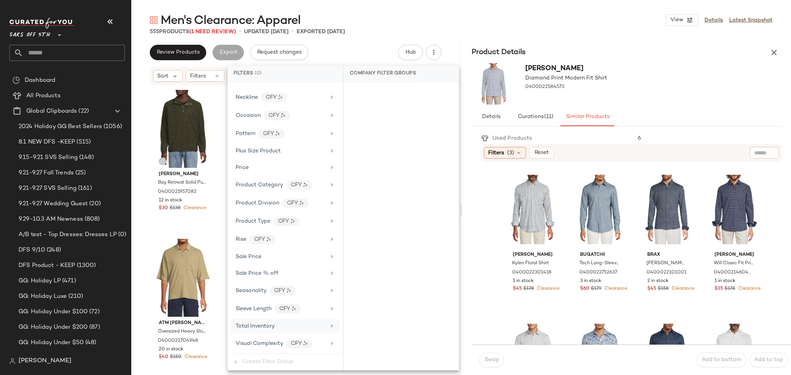
click at [406, 25] on div "Men's Clearance: Apparel View Details Latest Snapshot" at bounding box center [461, 19] width 660 height 15
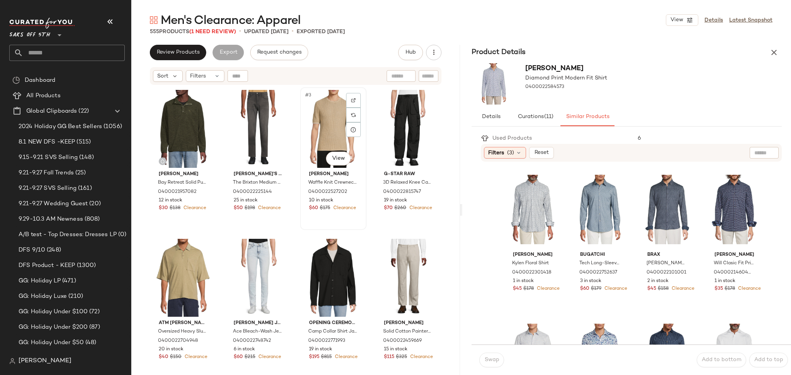
click at [350, 218] on div "#3 View [PERSON_NAME] Waffle Knit Crewneck T-Shirt 0400022527202 10 in stock $6…" at bounding box center [333, 158] width 65 height 141
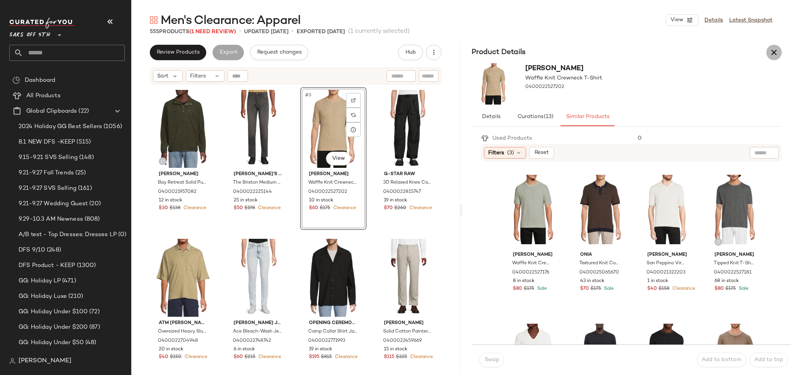
click at [774, 53] on icon "button" at bounding box center [773, 52] width 9 height 9
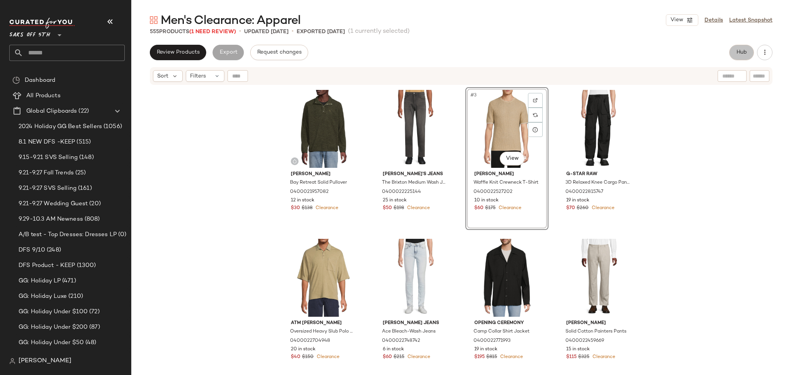
click at [748, 57] on button "Hub" at bounding box center [741, 52] width 25 height 15
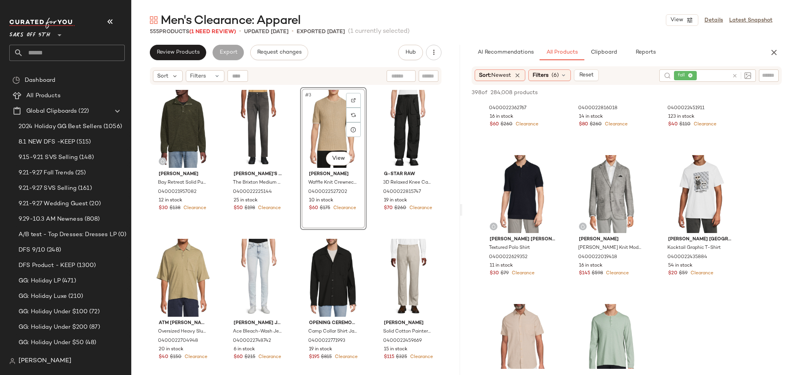
scroll to position [2933, 0]
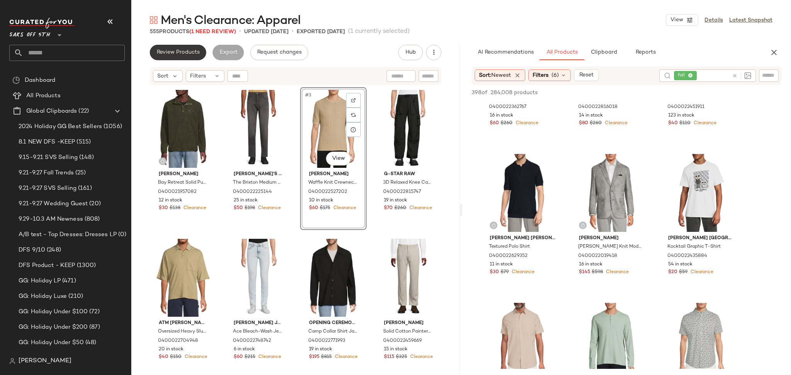
click at [177, 52] on span "Review Products" at bounding box center [177, 52] width 43 height 6
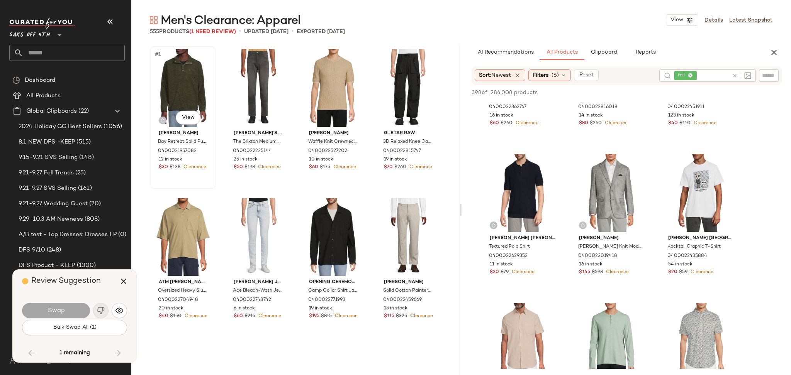
scroll to position [9990, 0]
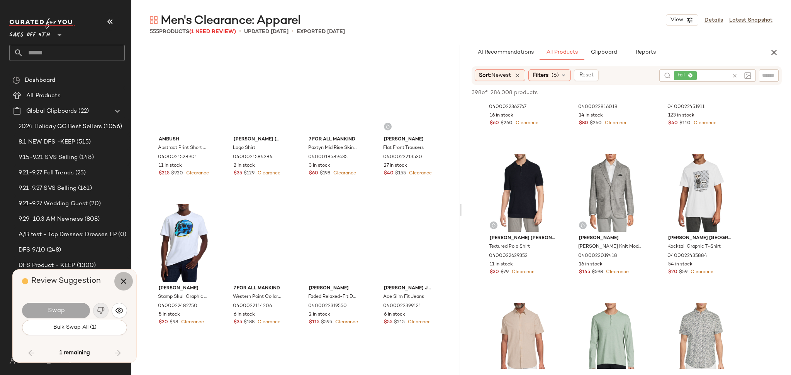
click at [120, 284] on icon "button" at bounding box center [123, 281] width 9 height 9
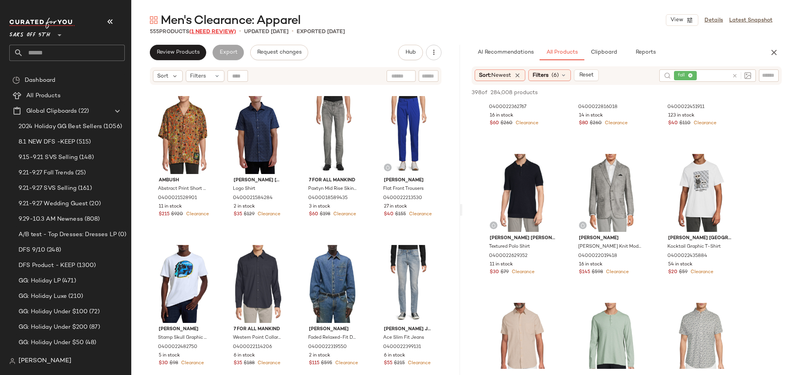
click at [214, 34] on span "(1 Need Review)" at bounding box center [212, 32] width 47 height 6
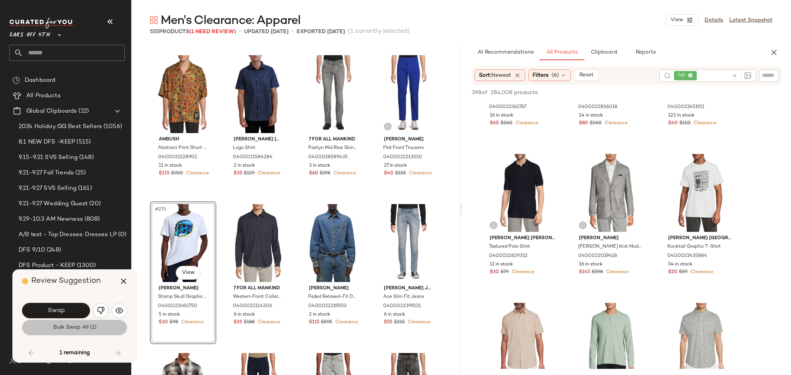
click at [111, 327] on button "Bulk Swap All (1)" at bounding box center [74, 327] width 105 height 15
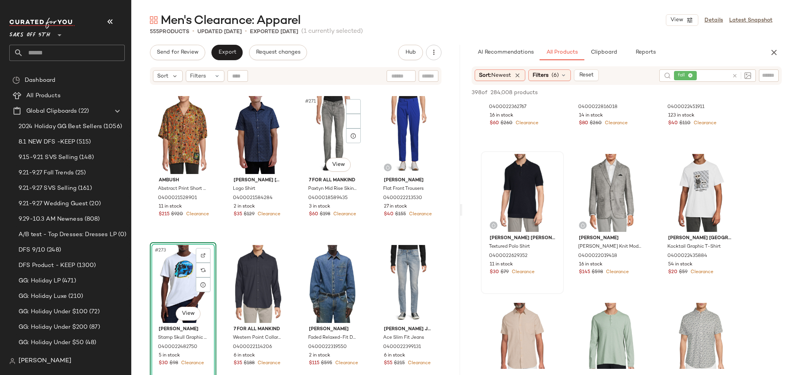
drag, startPoint x: 218, startPoint y: 153, endPoint x: 502, endPoint y: 180, distance: 284.8
click at [502, 180] on div "Send for Review Export Request changes Hub Send for Review External Review Inte…" at bounding box center [461, 210] width 660 height 331
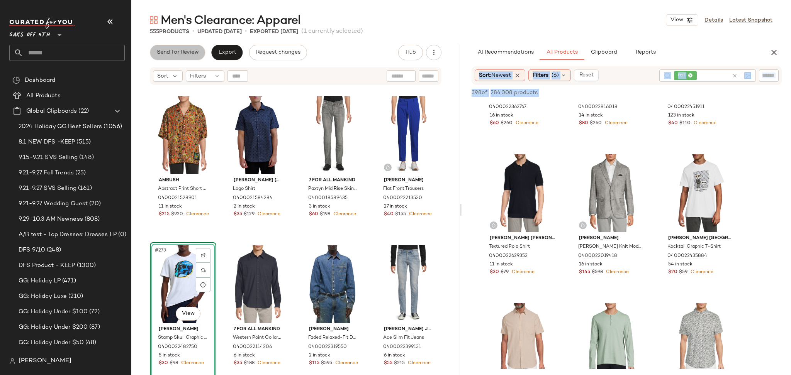
click at [183, 53] on span "Send for Review" at bounding box center [177, 52] width 42 height 6
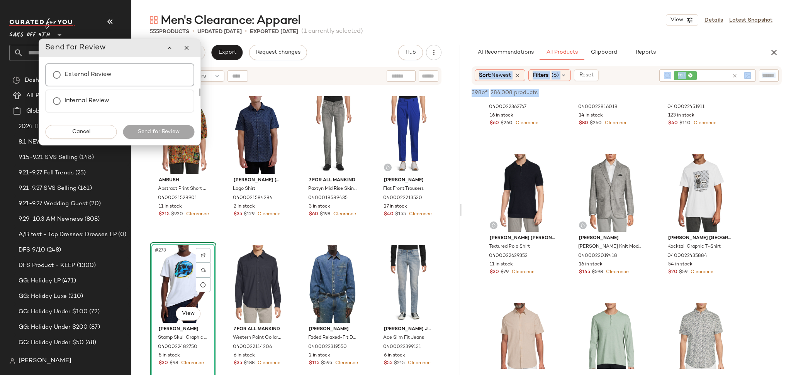
click at [108, 80] on label "External Review" at bounding box center [88, 74] width 47 height 15
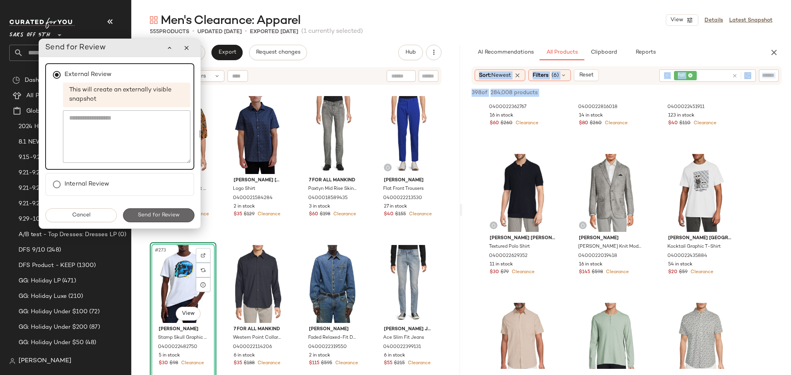
click at [182, 216] on button "Send for Review" at bounding box center [158, 216] width 71 height 14
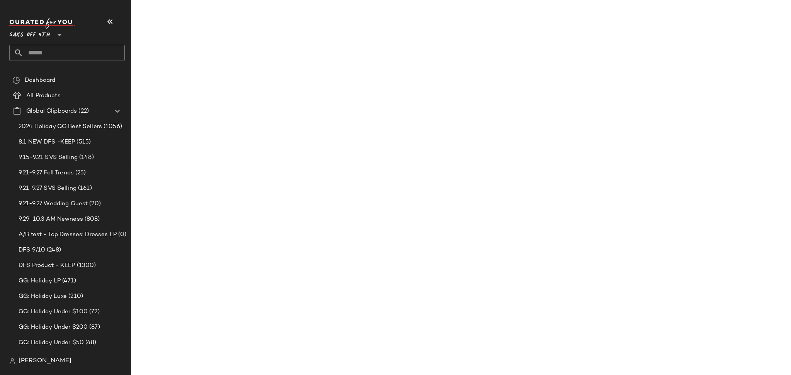
scroll to position [4275, 0]
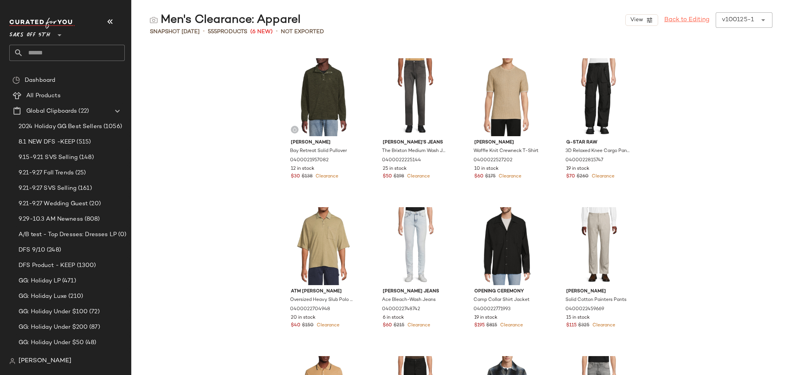
click at [676, 24] on link "Back to Editing" at bounding box center [686, 19] width 45 height 9
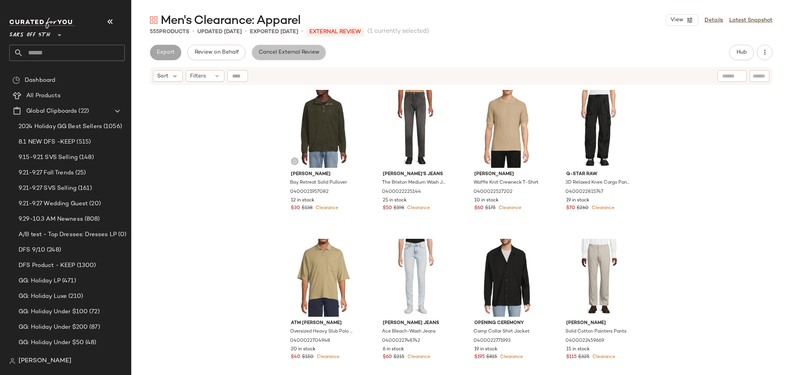
click at [289, 52] on span "Cancel External Review" at bounding box center [288, 52] width 61 height 6
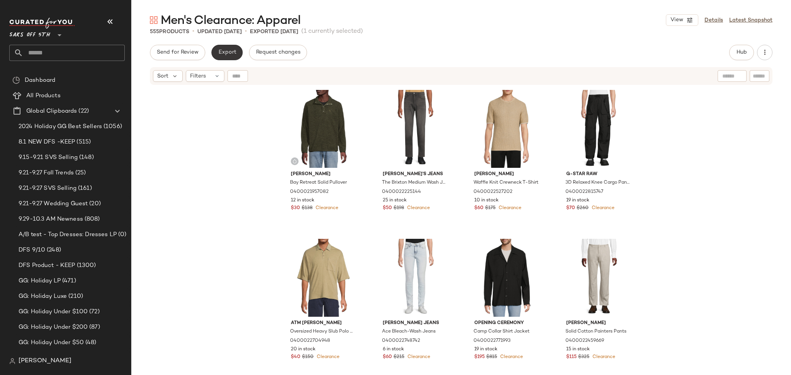
click at [234, 52] on span "Export" at bounding box center [227, 52] width 18 height 6
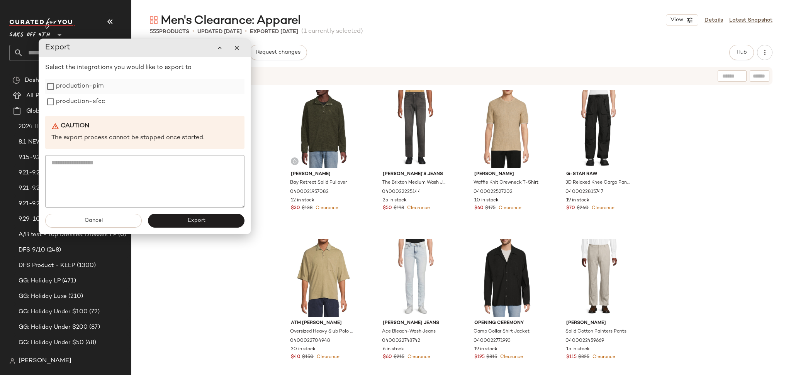
click at [90, 89] on label "production-pim" at bounding box center [80, 86] width 48 height 15
click at [89, 103] on label "production-sfcc" at bounding box center [80, 101] width 49 height 15
click at [171, 221] on button "Export" at bounding box center [196, 221] width 97 height 14
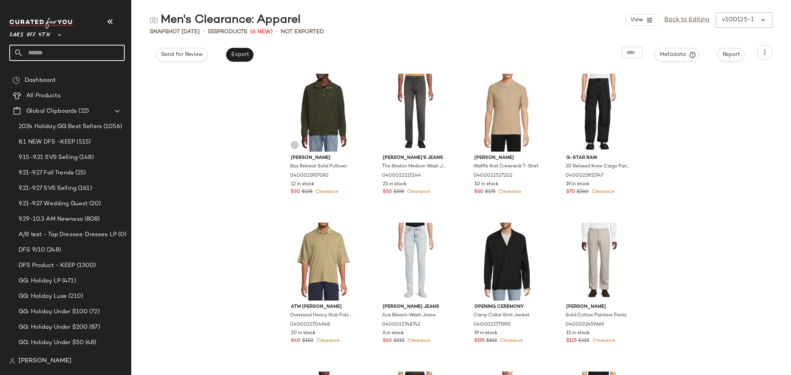
click at [95, 54] on input "text" at bounding box center [74, 53] width 102 height 16
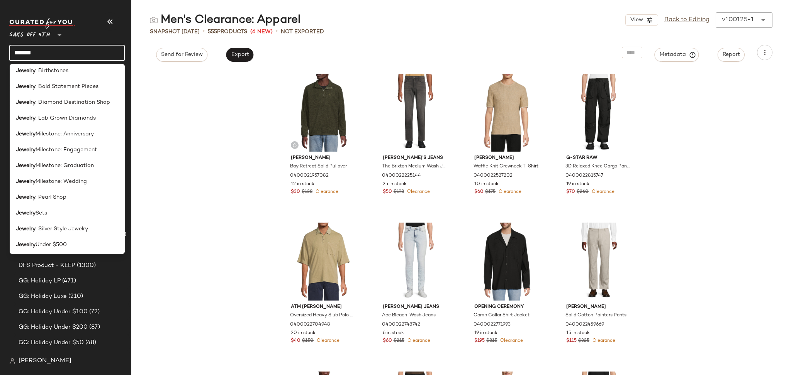
scroll to position [402, 0]
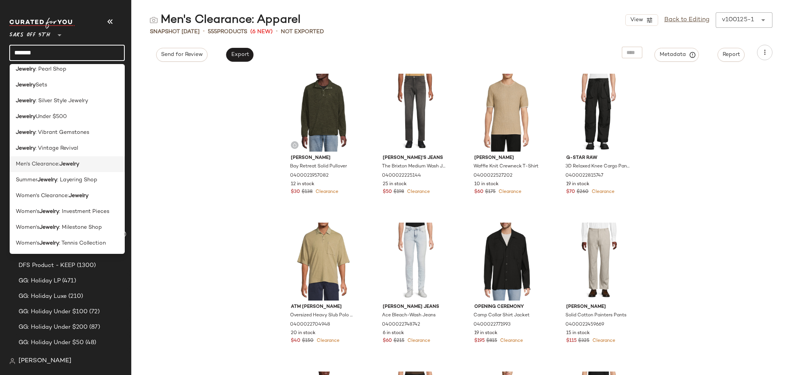
type input "*******"
click at [72, 163] on b "Jewelry" at bounding box center [69, 164] width 20 height 8
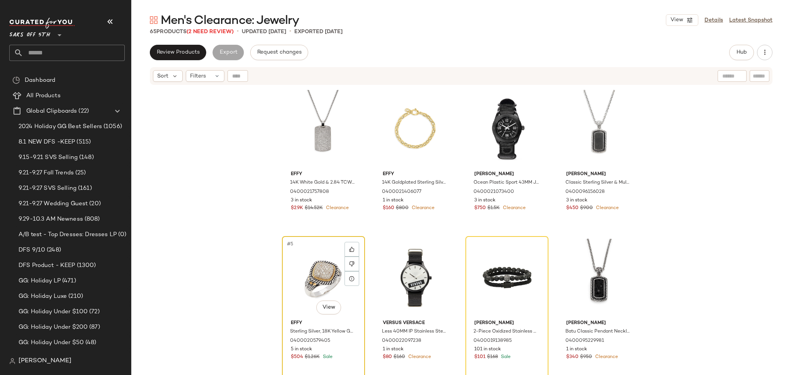
click at [330, 269] on div "#5 View" at bounding box center [324, 278] width 78 height 78
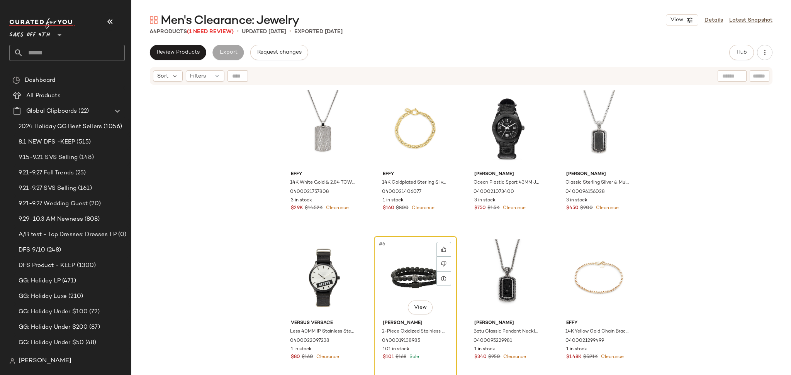
click at [409, 272] on div "#6 View" at bounding box center [416, 278] width 78 height 78
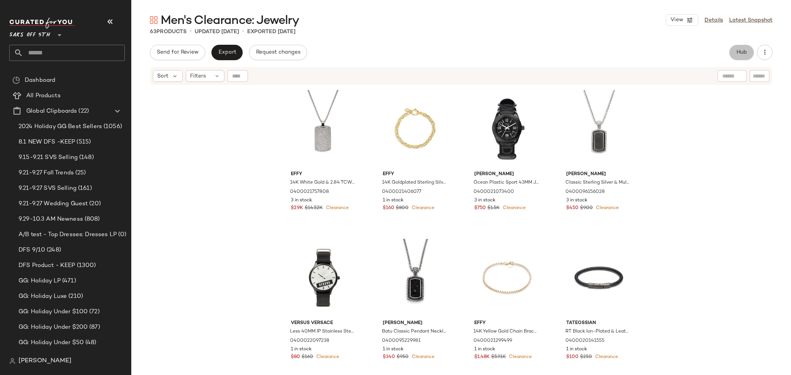
click at [736, 50] on span "Hub" at bounding box center [741, 52] width 11 height 6
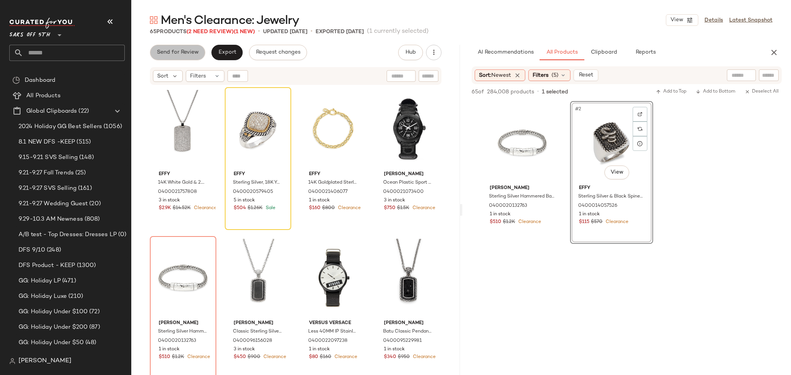
click at [186, 53] on span "Send for Review" at bounding box center [177, 52] width 42 height 6
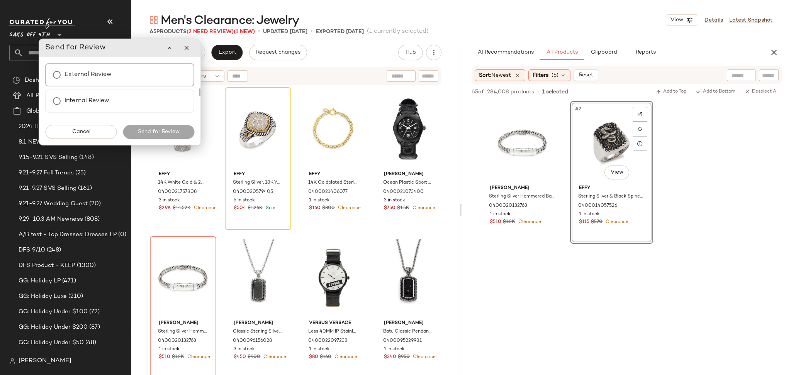
click at [121, 72] on div "External Review" at bounding box center [119, 74] width 149 height 23
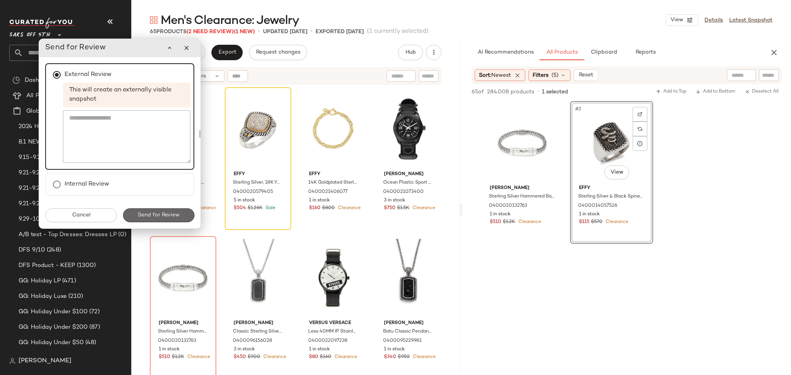
click at [150, 214] on span "Send for Review" at bounding box center [159, 215] width 42 height 6
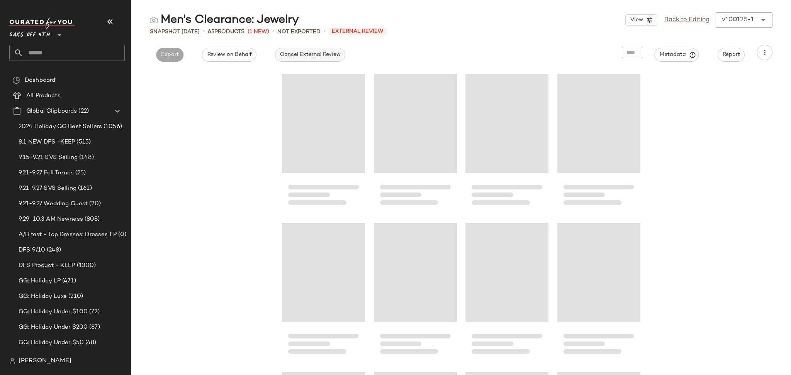
click at [302, 56] on span "Cancel External Review" at bounding box center [310, 55] width 61 height 6
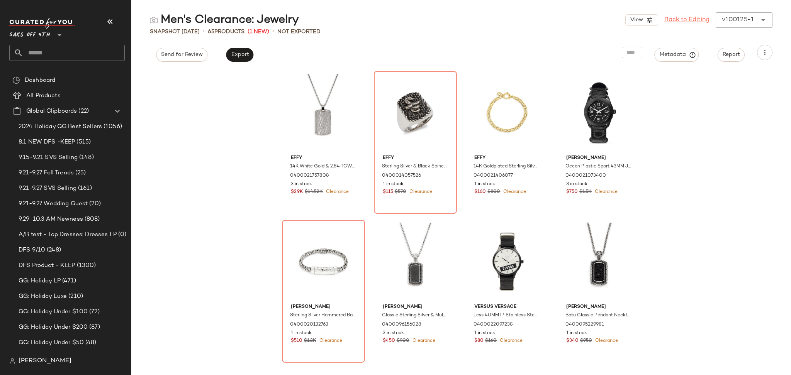
click at [695, 19] on link "Back to Editing" at bounding box center [686, 19] width 45 height 9
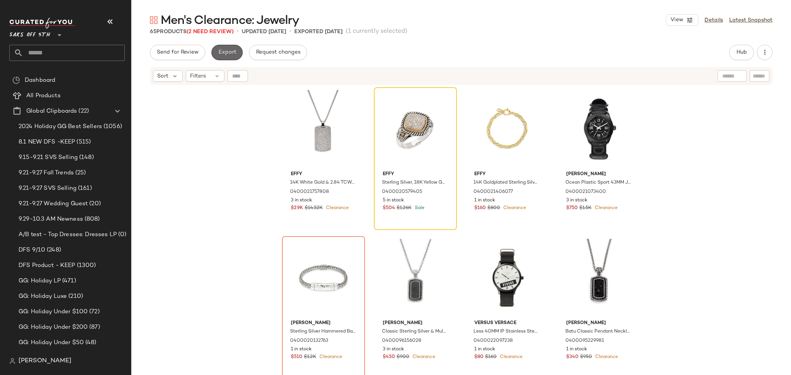
click at [223, 55] on span "Export" at bounding box center [227, 52] width 18 height 6
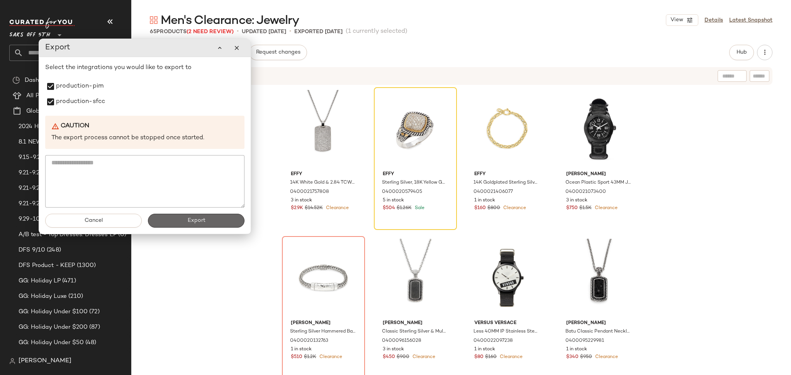
click at [190, 221] on span "Export" at bounding box center [196, 221] width 18 height 6
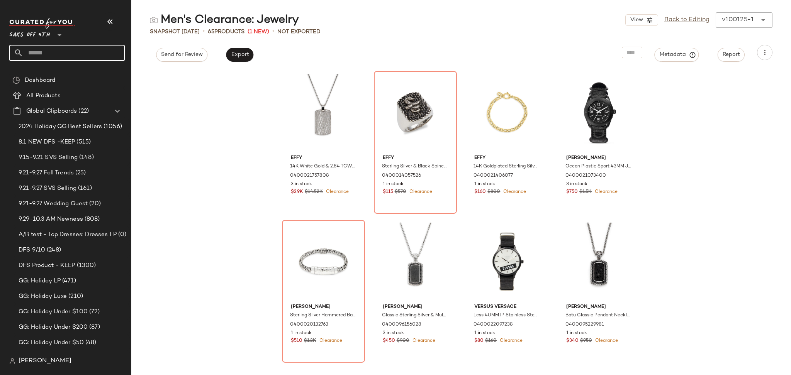
click at [89, 53] on input "text" at bounding box center [74, 53] width 102 height 16
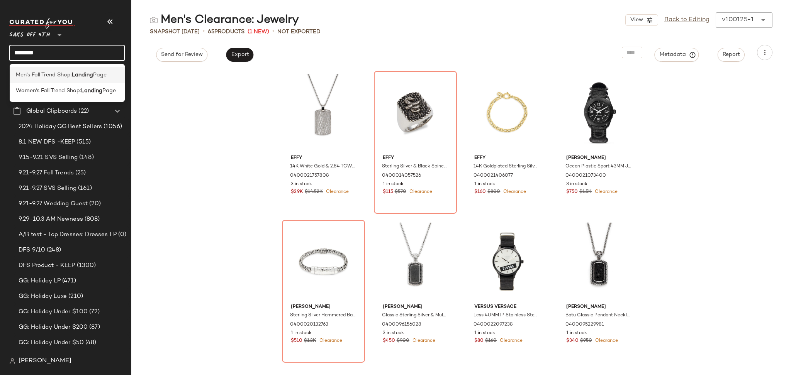
type input "*******"
click at [80, 73] on b "Landing" at bounding box center [82, 75] width 21 height 8
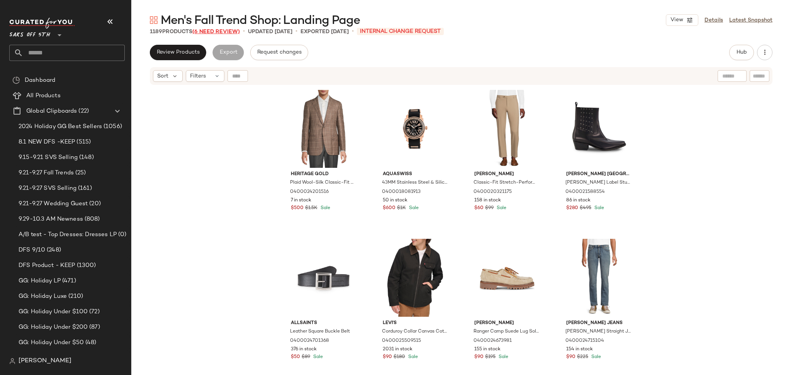
click at [207, 34] on span "(6 Need Review)" at bounding box center [216, 32] width 48 height 6
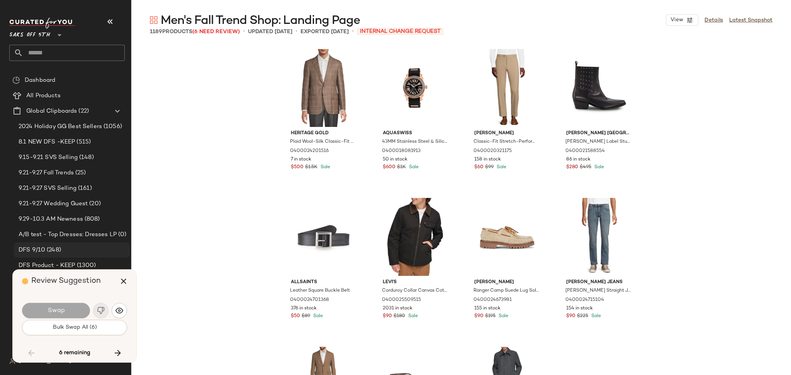
scroll to position [3280, 0]
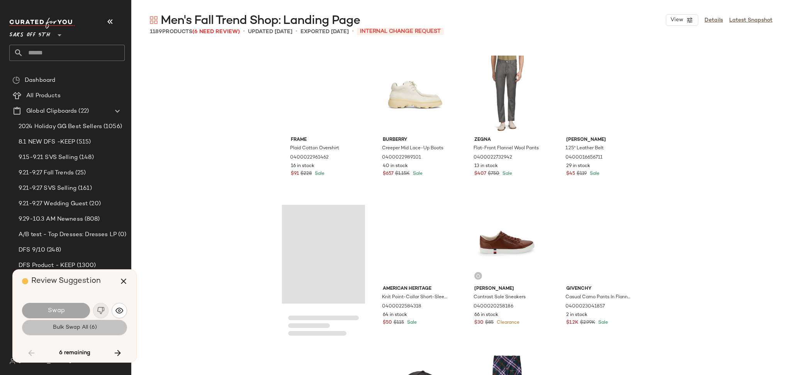
click at [101, 323] on button "Bulk Swap All (6)" at bounding box center [74, 327] width 105 height 15
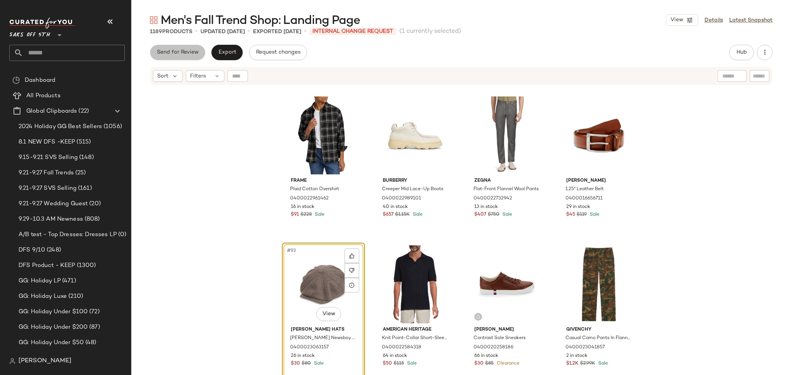
click at [192, 52] on span "Send for Review" at bounding box center [177, 52] width 42 height 6
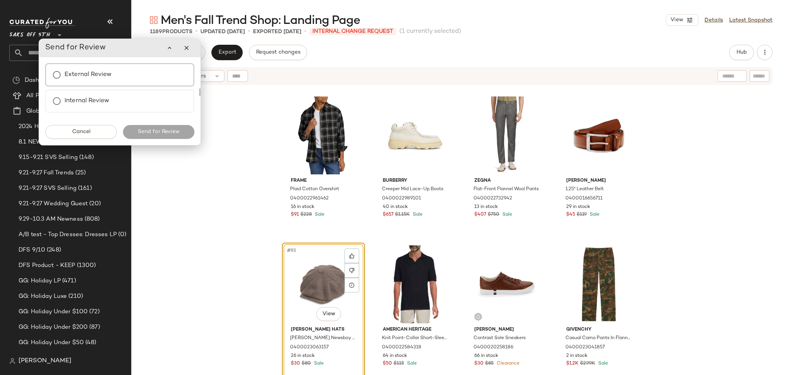
click at [109, 73] on label "External Review" at bounding box center [88, 74] width 47 height 15
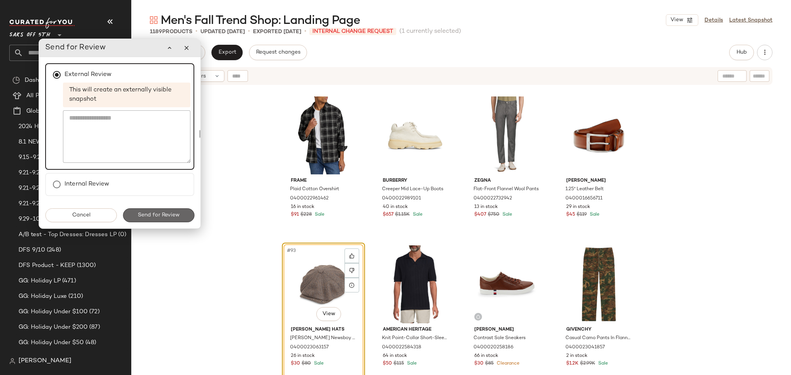
click at [163, 219] on button "Send for Review" at bounding box center [158, 216] width 71 height 14
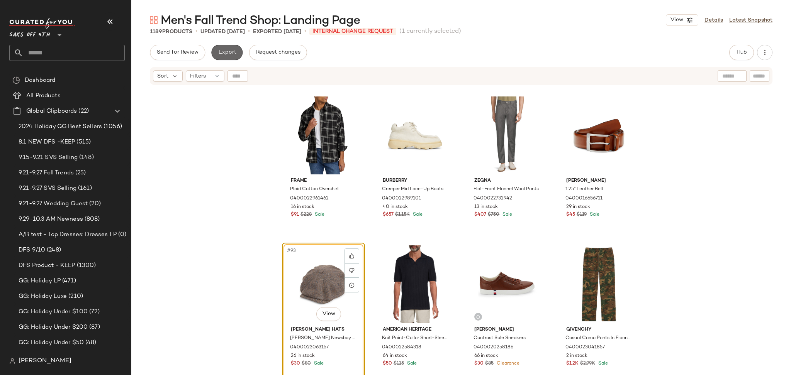
click at [231, 52] on span "Export" at bounding box center [227, 52] width 18 height 6
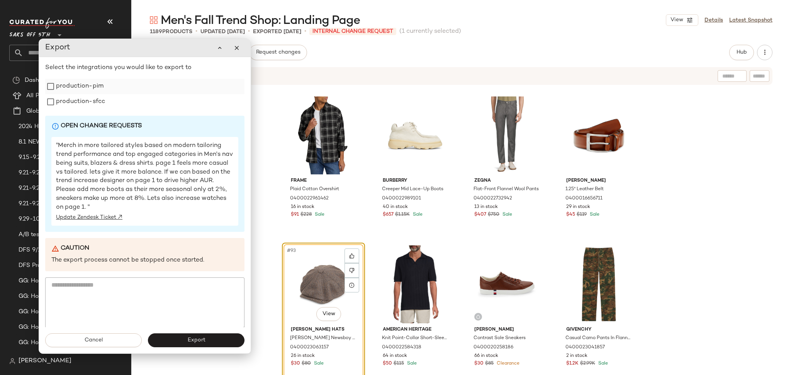
click at [64, 85] on label "production-pim" at bounding box center [80, 86] width 48 height 15
click at [62, 98] on label "production-sfcc" at bounding box center [80, 101] width 49 height 15
click at [193, 343] on span "Export" at bounding box center [196, 341] width 18 height 6
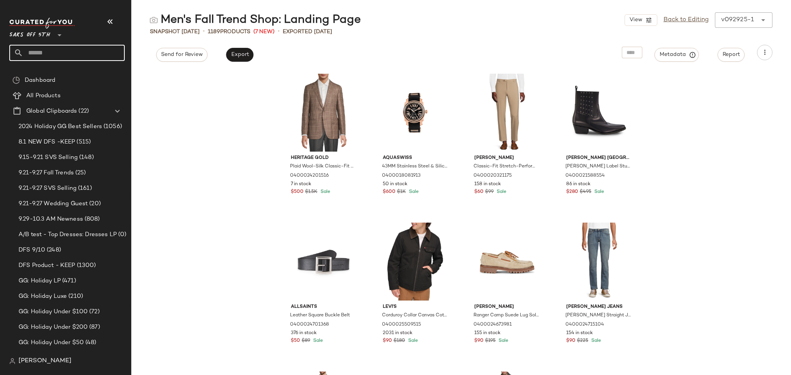
click at [97, 53] on input "text" at bounding box center [74, 53] width 102 height 16
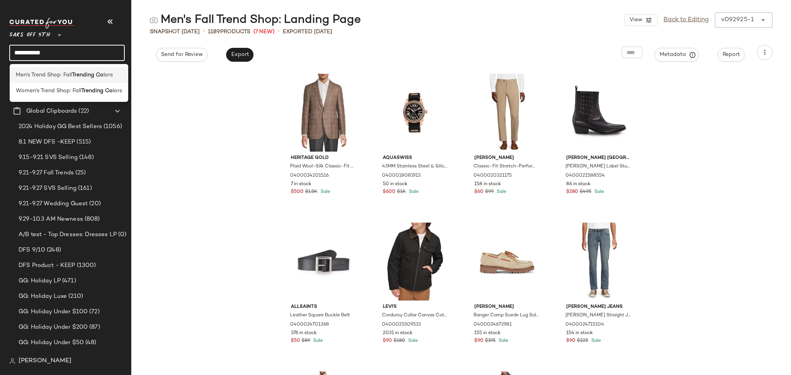
type input "**********"
click at [81, 75] on b "Trending Co" at bounding box center [88, 75] width 32 height 8
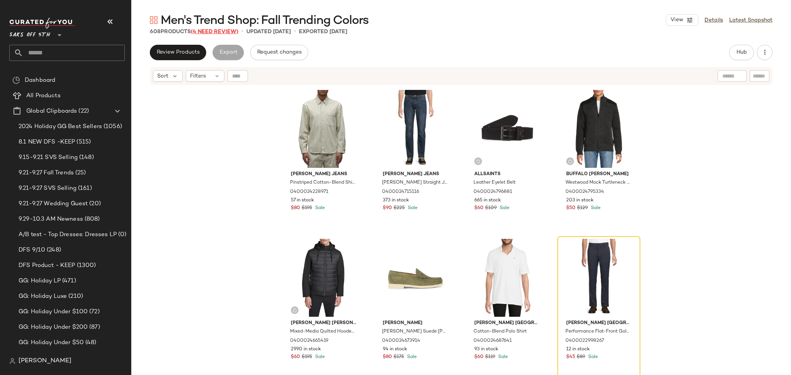
click at [228, 31] on span "(4 Need Review)" at bounding box center [215, 32] width 48 height 6
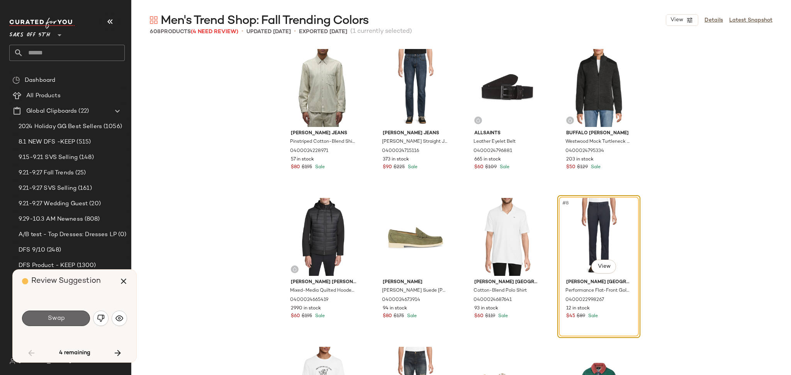
click at [68, 313] on button "Swap" at bounding box center [56, 318] width 68 height 15
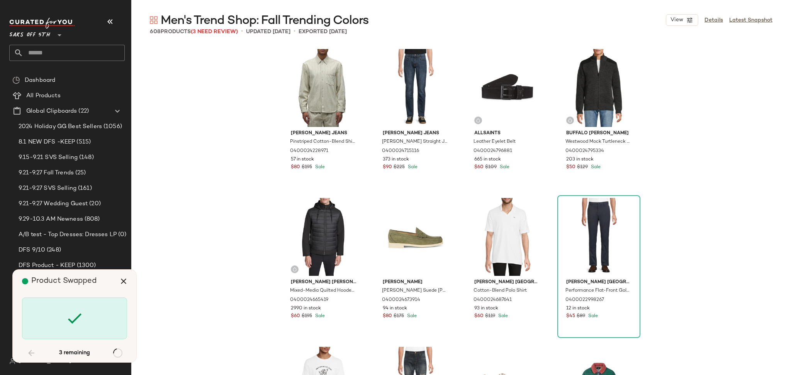
scroll to position [11332, 0]
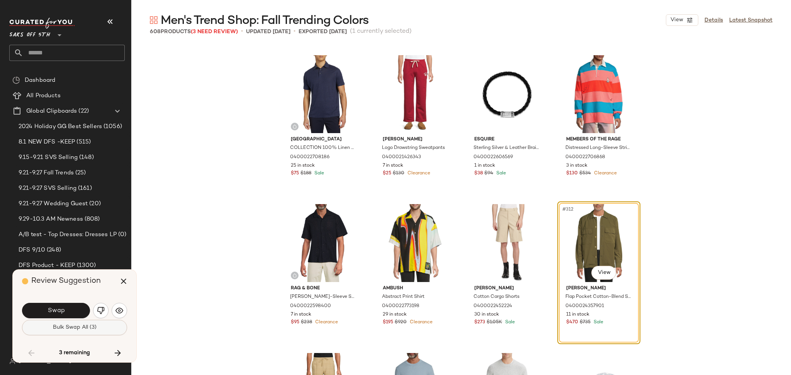
click at [70, 329] on span "Bulk Swap All (3)" at bounding box center [75, 328] width 44 height 6
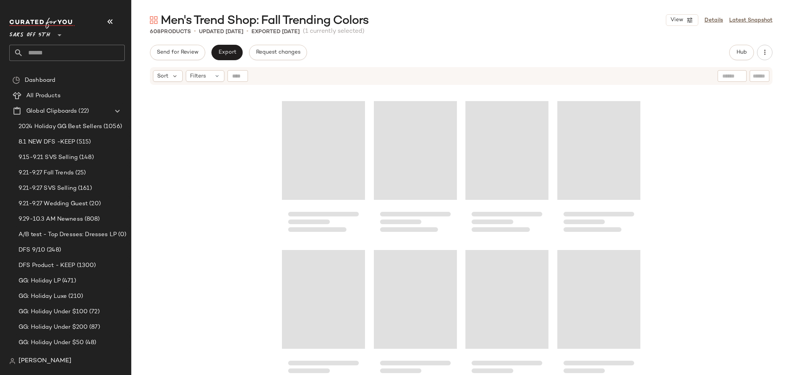
scroll to position [10289, 0]
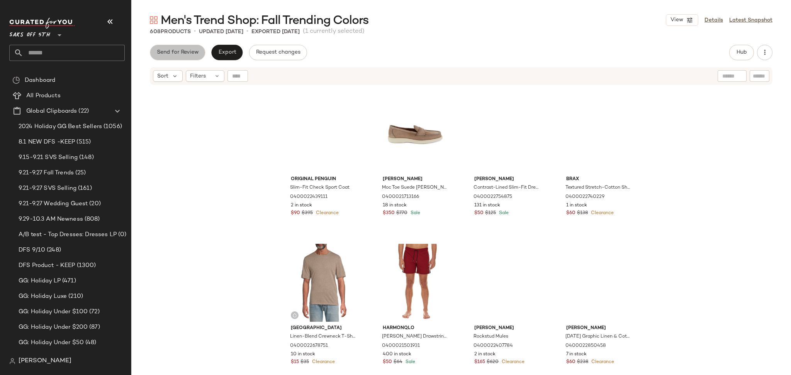
click at [169, 49] on span "Send for Review" at bounding box center [177, 52] width 42 height 6
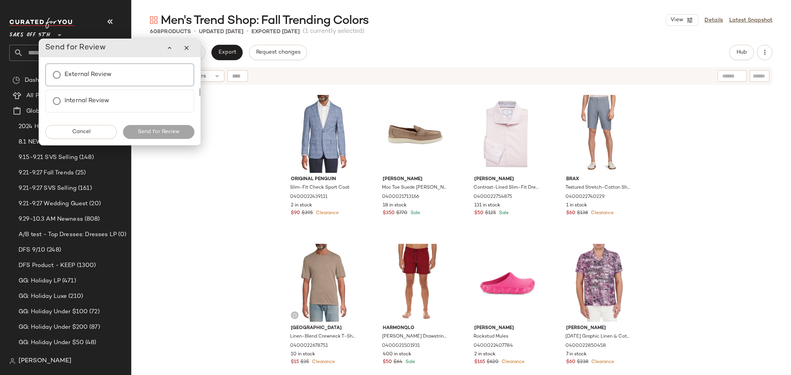
click at [93, 70] on label "External Review" at bounding box center [88, 74] width 47 height 15
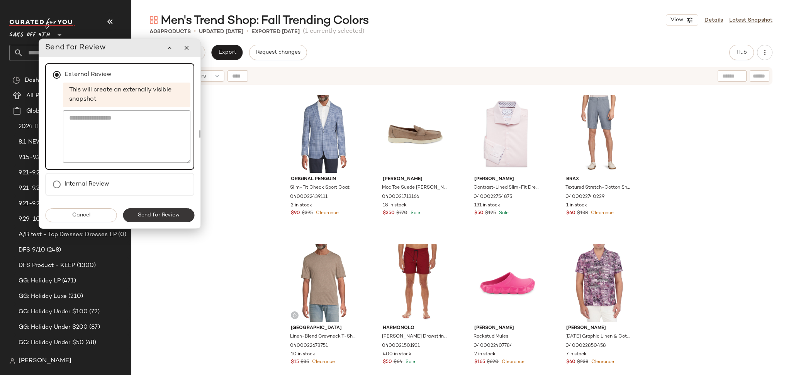
click at [153, 212] on span "Send for Review" at bounding box center [159, 215] width 42 height 6
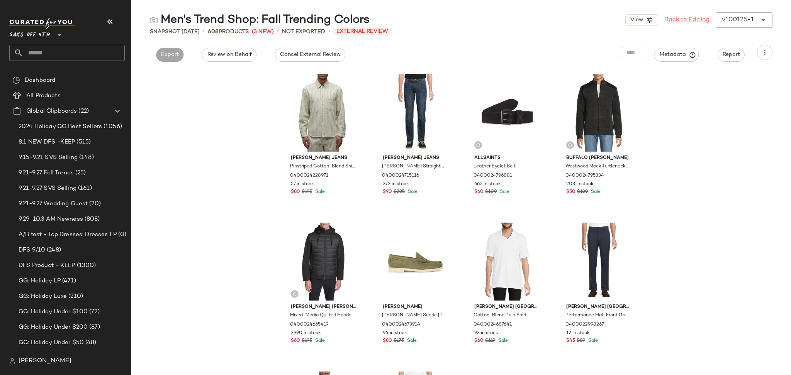
click at [695, 22] on link "Back to Editing" at bounding box center [686, 19] width 45 height 9
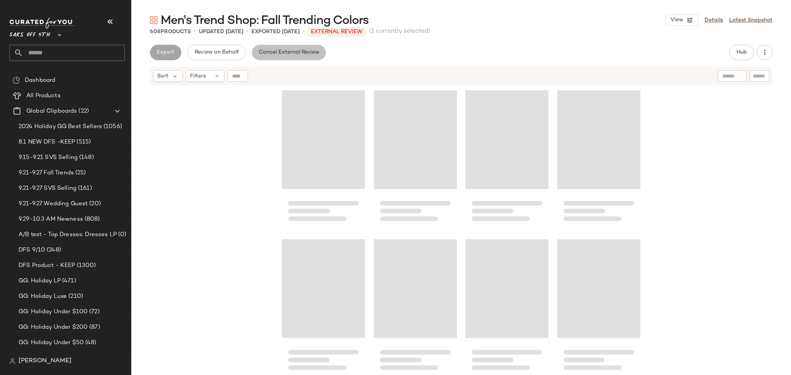
click at [314, 56] on button "Cancel External Review" at bounding box center [289, 52] width 74 height 15
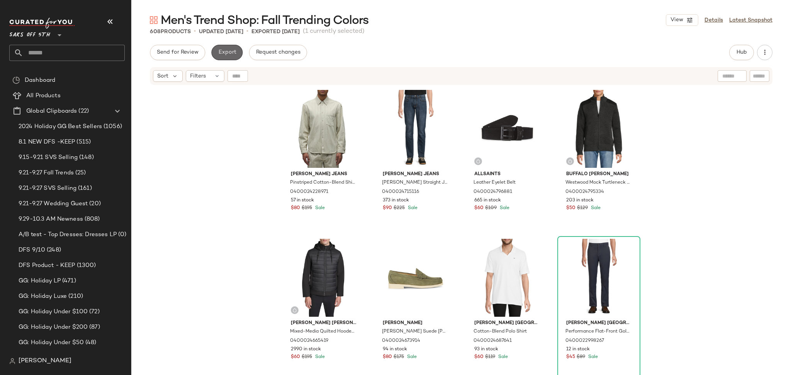
click at [230, 53] on span "Export" at bounding box center [227, 52] width 18 height 6
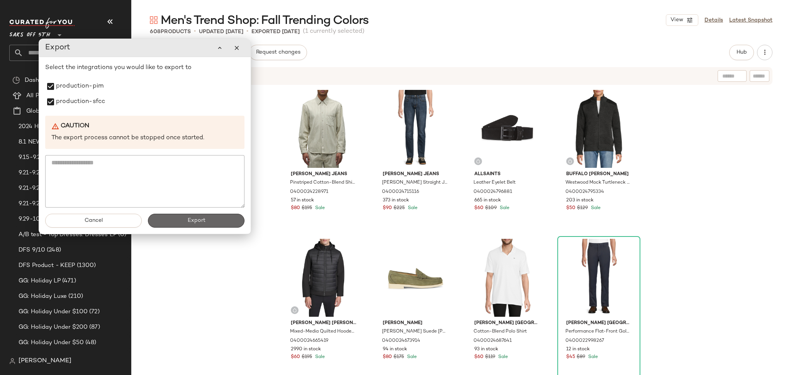
click at [165, 221] on button "Export" at bounding box center [196, 221] width 97 height 14
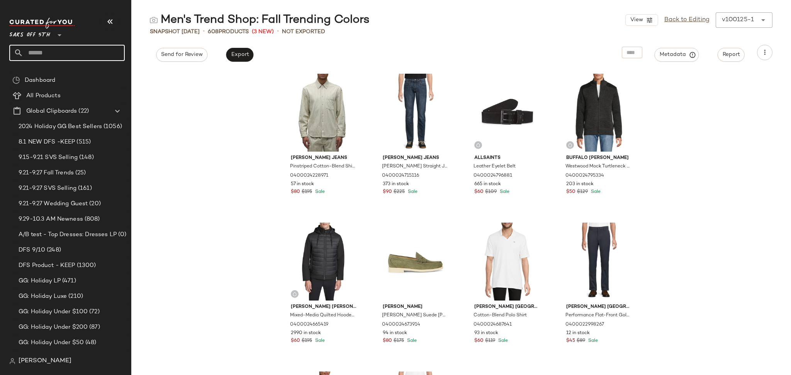
click at [95, 52] on input "text" at bounding box center [74, 53] width 102 height 16
click at [95, 52] on input "******" at bounding box center [66, 53] width 115 height 16
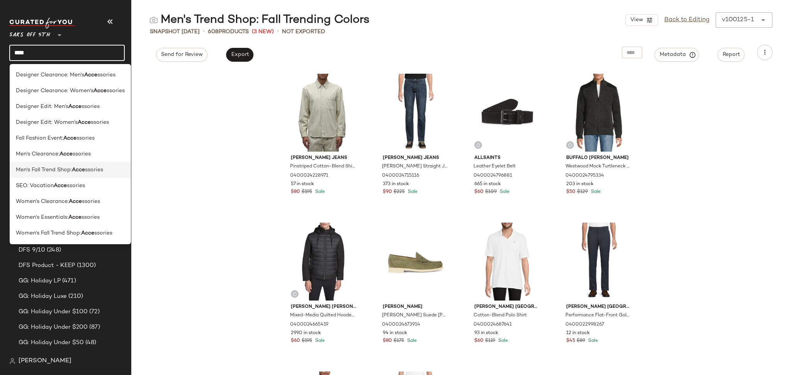
type input "****"
click at [73, 173] on b "Acce" at bounding box center [78, 170] width 13 height 8
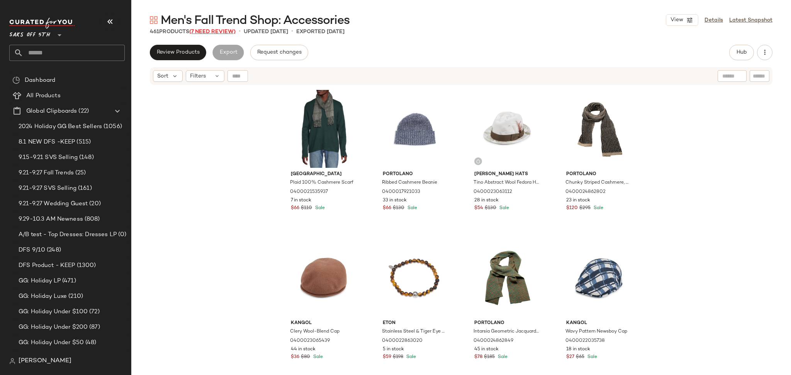
click at [230, 32] on span "(7 Need Review)" at bounding box center [212, 32] width 46 height 6
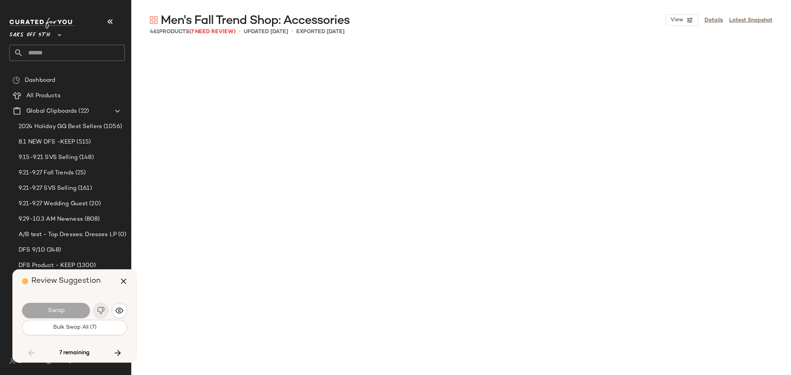
scroll to position [5517, 0]
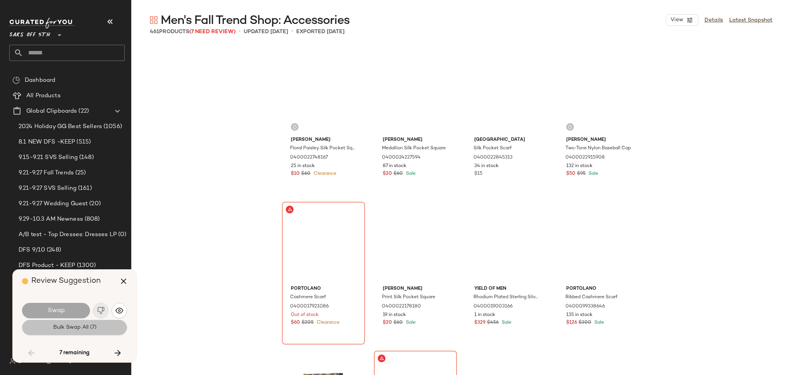
click at [71, 331] on span "Bulk Swap All (7)" at bounding box center [75, 328] width 44 height 6
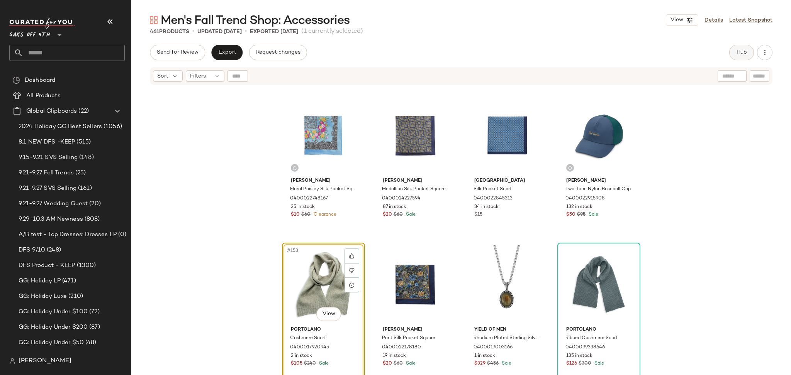
drag, startPoint x: 752, startPoint y: 65, endPoint x: 737, endPoint y: 53, distance: 19.0
click at [737, 53] on div "Send for Review Export Request changes Hub Send for Review External Review Inte…" at bounding box center [461, 210] width 660 height 331
click at [737, 53] on span "Hub" at bounding box center [741, 52] width 11 height 6
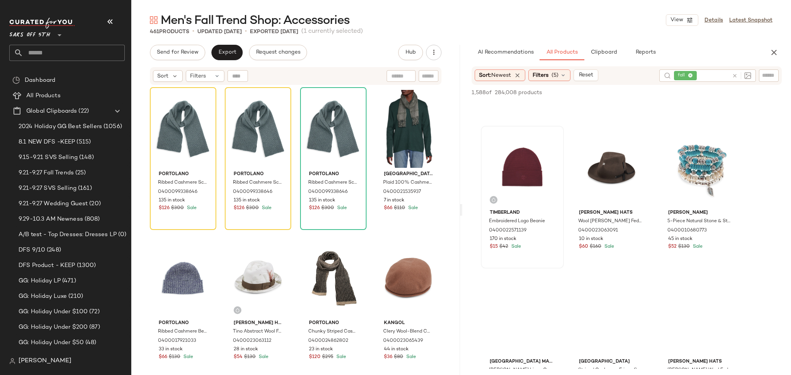
scroll to position [127, 0]
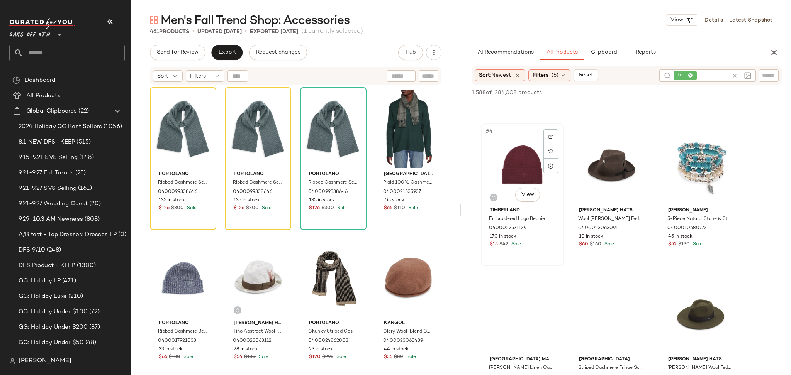
click at [529, 161] on div "#4 View" at bounding box center [523, 165] width 78 height 78
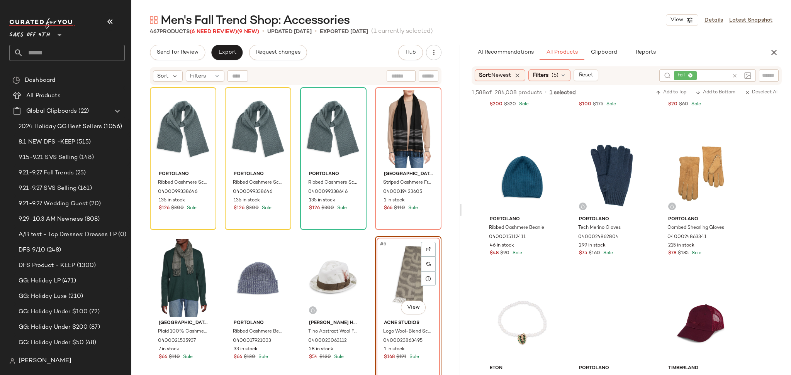
scroll to position [1462, 0]
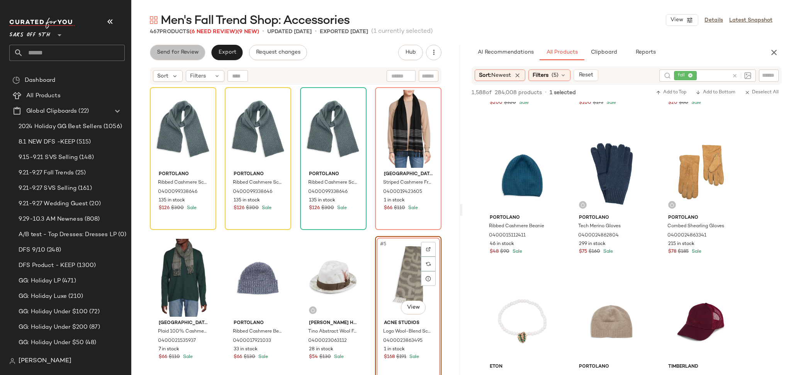
click at [184, 53] on span "Send for Review" at bounding box center [177, 52] width 42 height 6
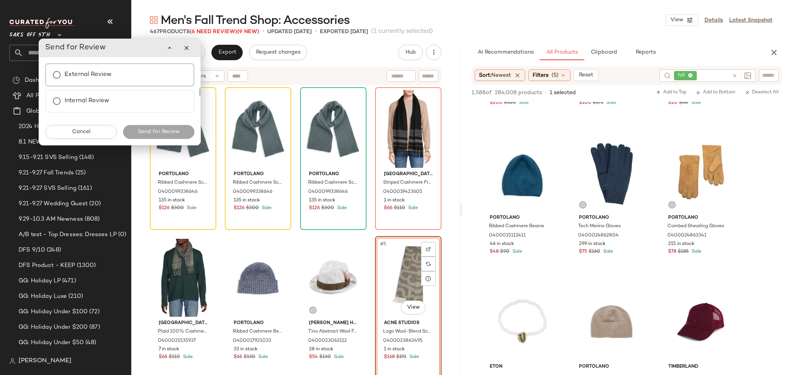
click at [134, 79] on div "External Review" at bounding box center [119, 74] width 149 height 23
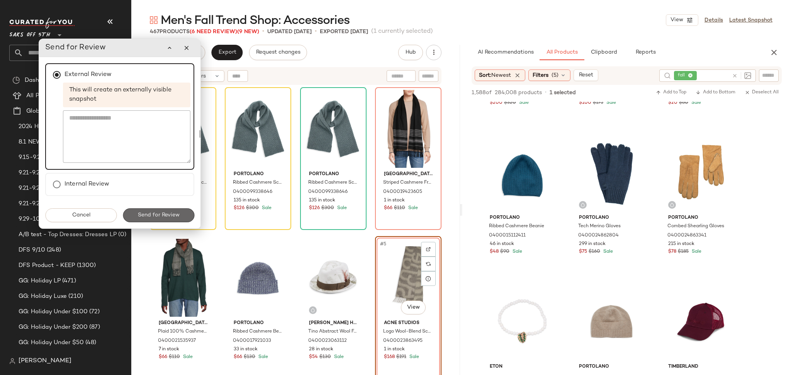
click at [166, 216] on span "Send for Review" at bounding box center [159, 215] width 42 height 6
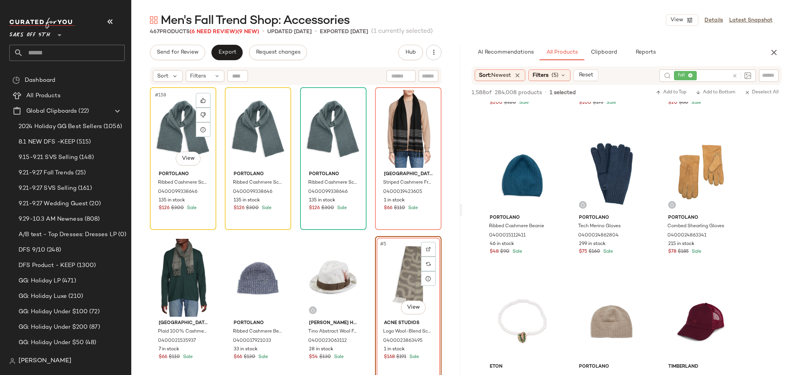
scroll to position [2059, 0]
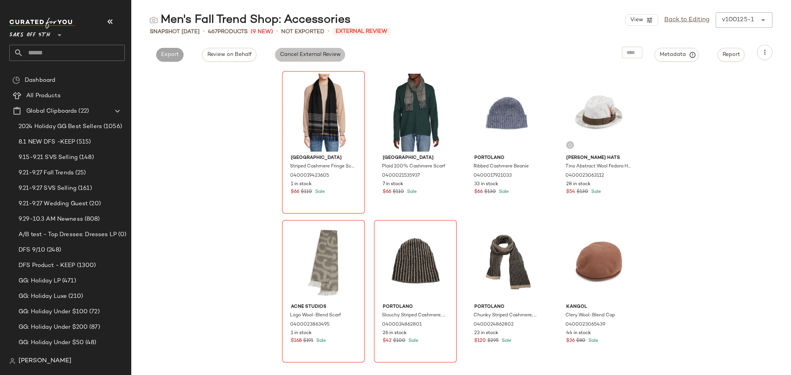
click at [320, 54] on span "Cancel External Review" at bounding box center [310, 55] width 61 height 6
click at [239, 55] on span "Export" at bounding box center [240, 55] width 18 height 6
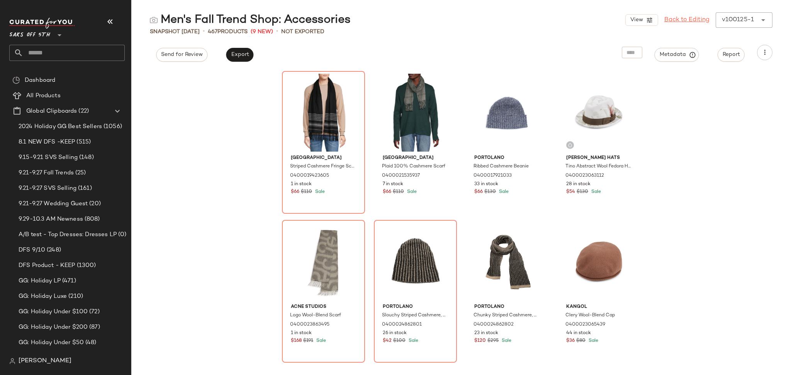
click at [675, 21] on link "Back to Editing" at bounding box center [686, 19] width 45 height 9
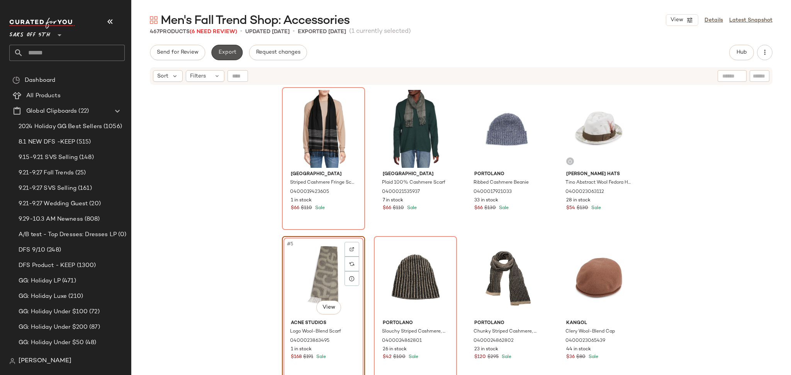
click at [234, 49] on span "Export" at bounding box center [227, 52] width 18 height 6
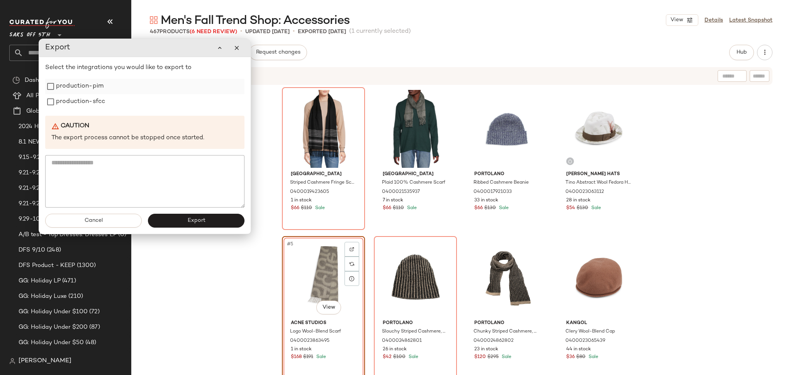
click at [93, 92] on label "production-pim" at bounding box center [80, 86] width 48 height 15
click at [88, 105] on label "production-sfcc" at bounding box center [80, 101] width 49 height 15
click at [167, 219] on button "Export" at bounding box center [196, 221] width 97 height 14
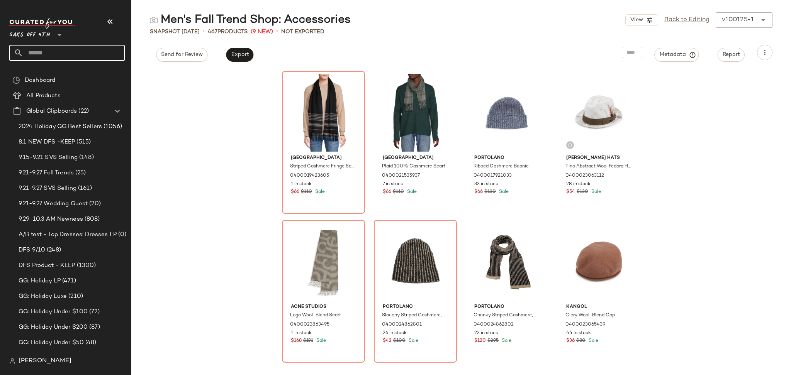
click at [87, 51] on input "text" at bounding box center [74, 53] width 102 height 16
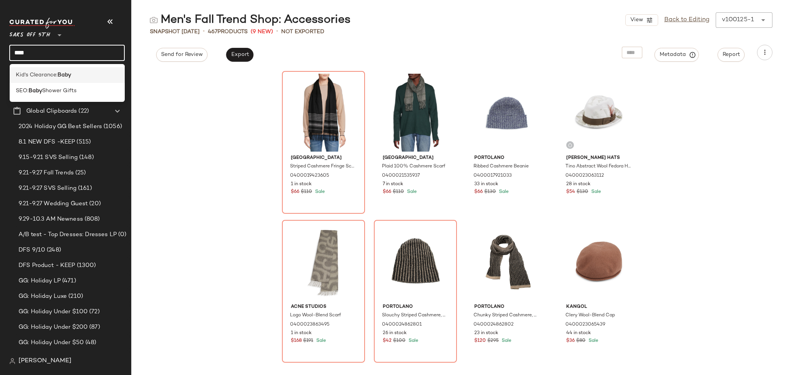
type input "****"
click at [78, 71] on div "Kid's Clearance: Baby" at bounding box center [67, 75] width 103 height 8
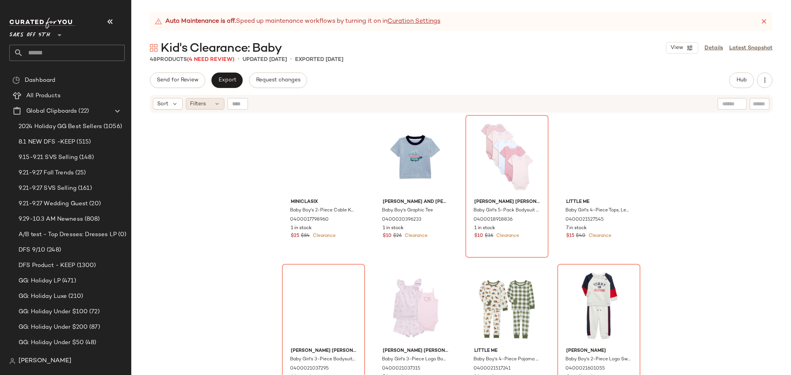
click at [206, 106] on span "Filters" at bounding box center [198, 104] width 16 height 8
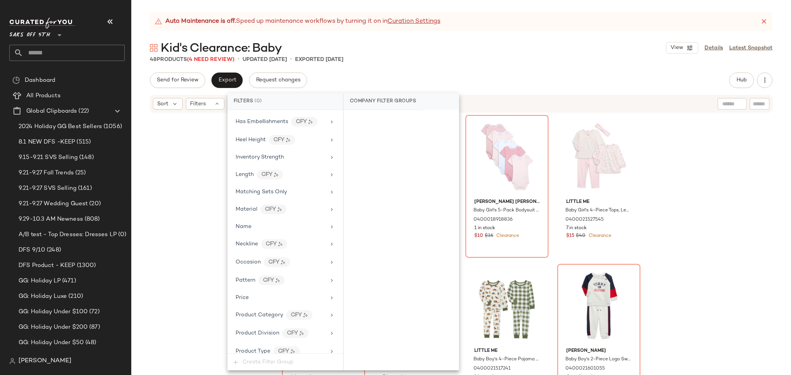
scroll to position [403, 0]
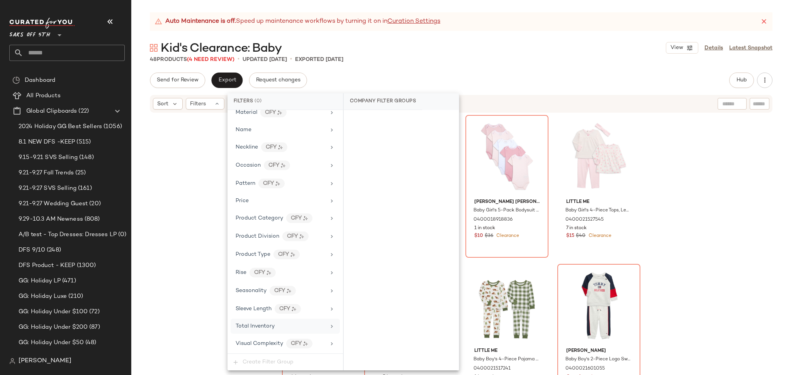
click at [259, 326] on span "Total Inventory" at bounding box center [255, 327] width 39 height 6
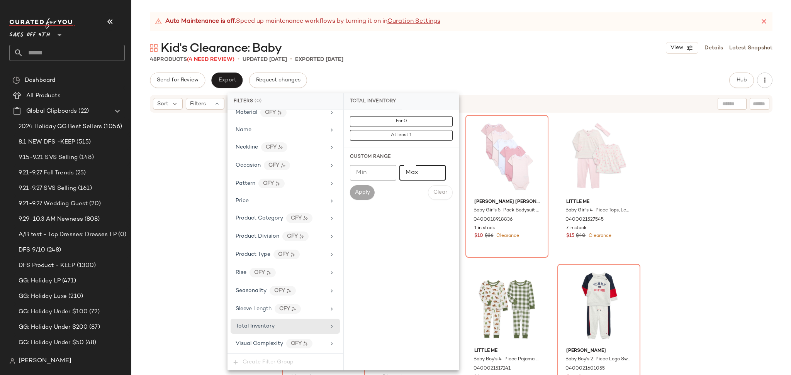
click at [410, 175] on input "Max" at bounding box center [422, 172] width 46 height 15
type input "*"
click at [373, 193] on button "Apply" at bounding box center [362, 192] width 25 height 15
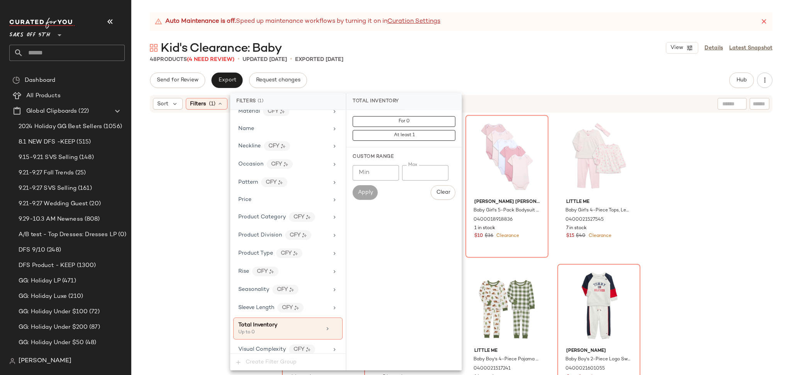
click at [497, 87] on div "Send for Review Export Request changes Hub Send for Review External Review Inte…" at bounding box center [461, 80] width 623 height 15
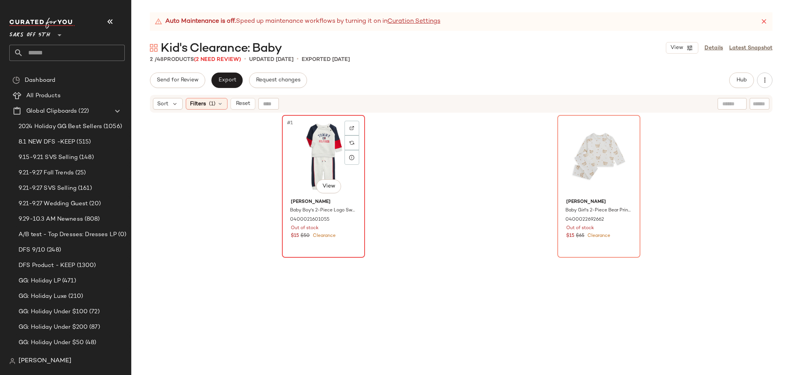
click at [311, 118] on div "#1 View" at bounding box center [324, 157] width 78 height 78
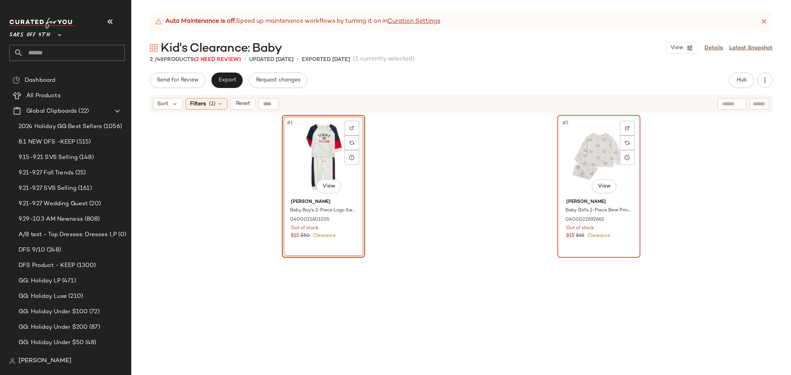
click at [583, 170] on div "#2 View" at bounding box center [599, 157] width 78 height 78
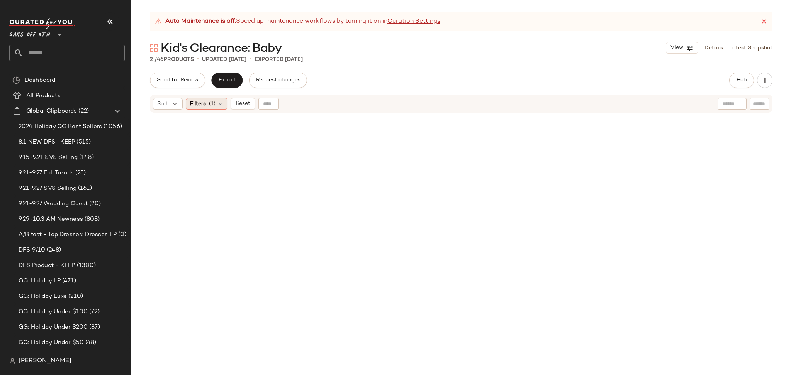
click at [205, 105] on span "Filters" at bounding box center [198, 104] width 16 height 8
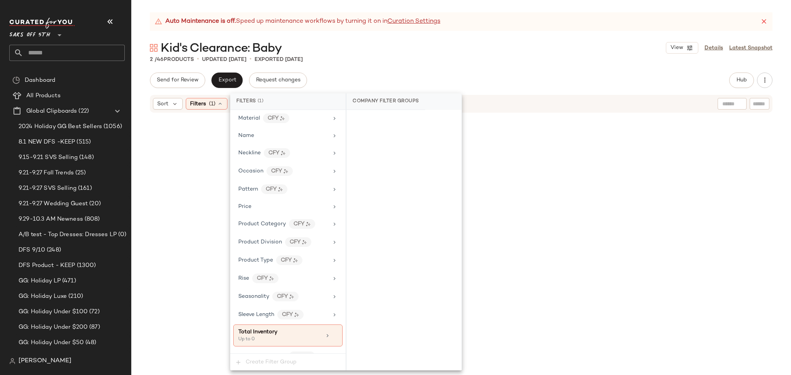
scroll to position [410, 0]
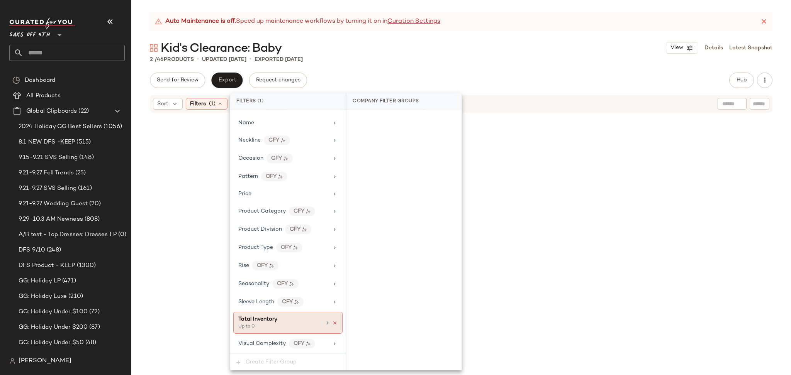
click at [332, 321] on icon at bounding box center [334, 323] width 5 height 5
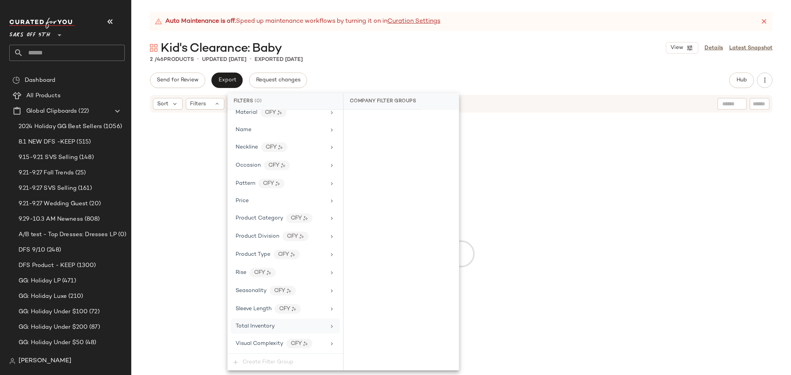
scroll to position [403, 0]
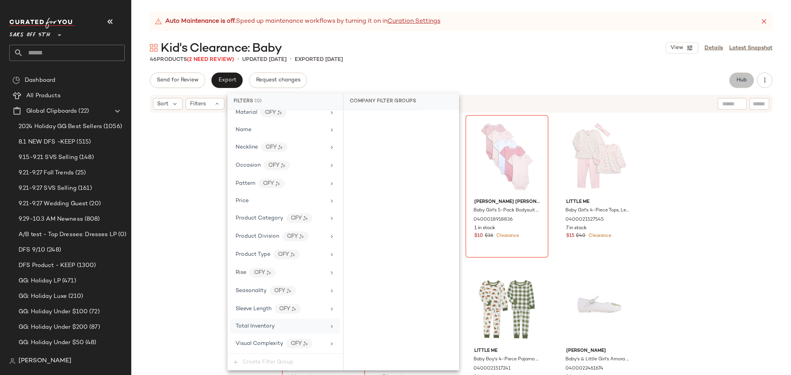
click at [740, 84] on button "Hub" at bounding box center [741, 80] width 25 height 15
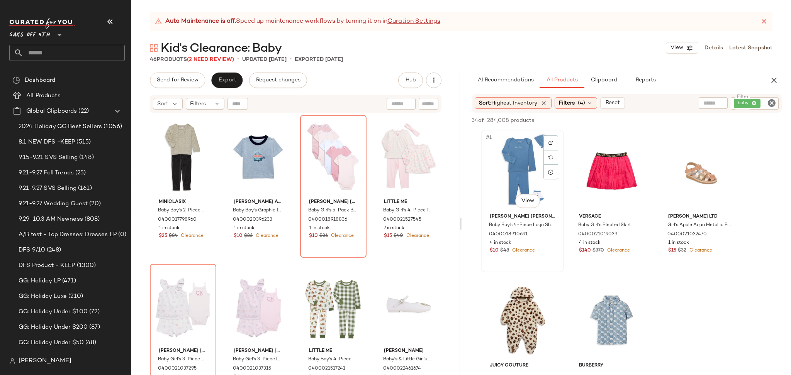
click at [492, 167] on div "#1 View" at bounding box center [523, 171] width 78 height 78
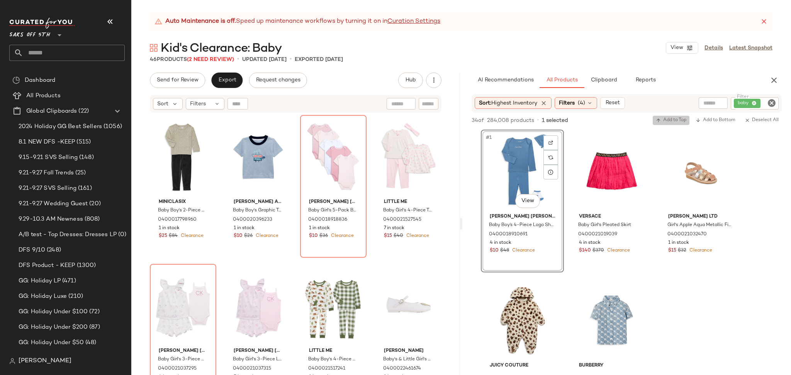
click at [667, 119] on span "Add to Top" at bounding box center [671, 120] width 31 height 5
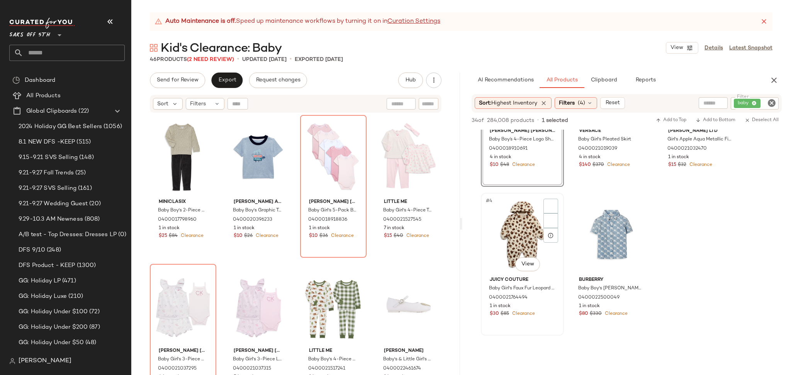
scroll to position [87, 0]
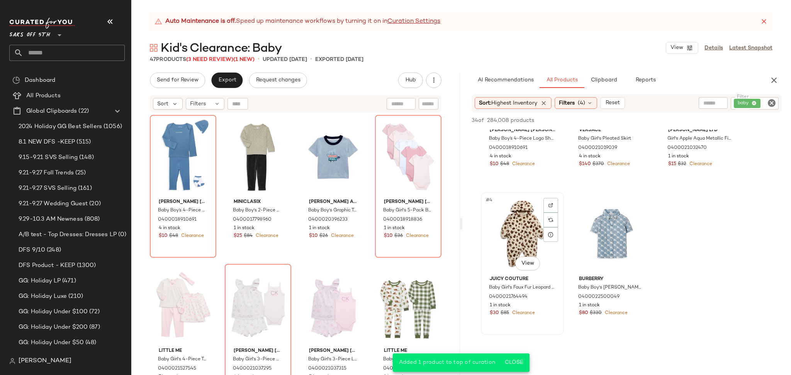
click at [535, 235] on div "#4 View" at bounding box center [523, 234] width 78 height 78
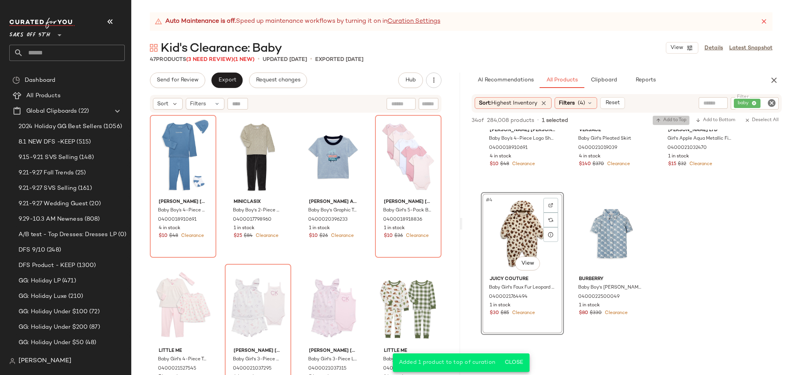
click at [674, 118] on span "Add to Top" at bounding box center [671, 120] width 31 height 5
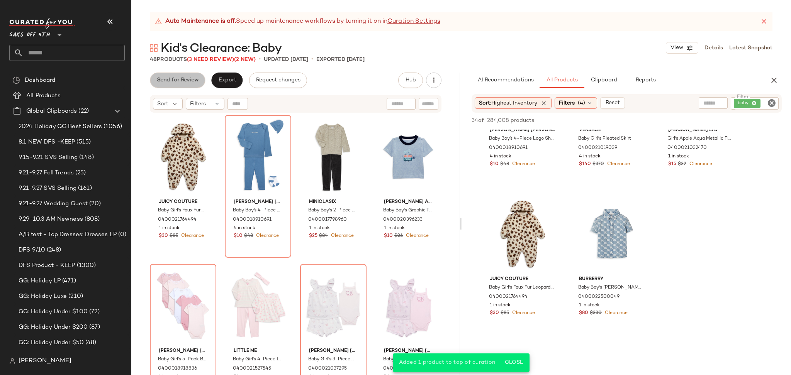
click at [182, 77] on span "Send for Review" at bounding box center [177, 80] width 42 height 6
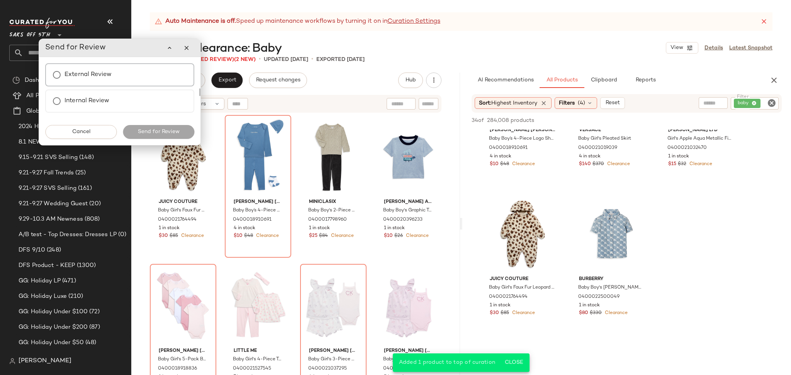
click at [109, 82] on label "External Review" at bounding box center [88, 74] width 47 height 15
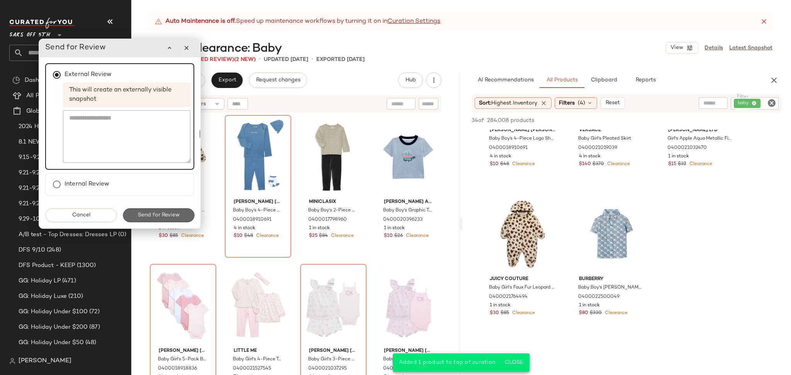
click at [155, 210] on button "Send for Review" at bounding box center [158, 216] width 71 height 14
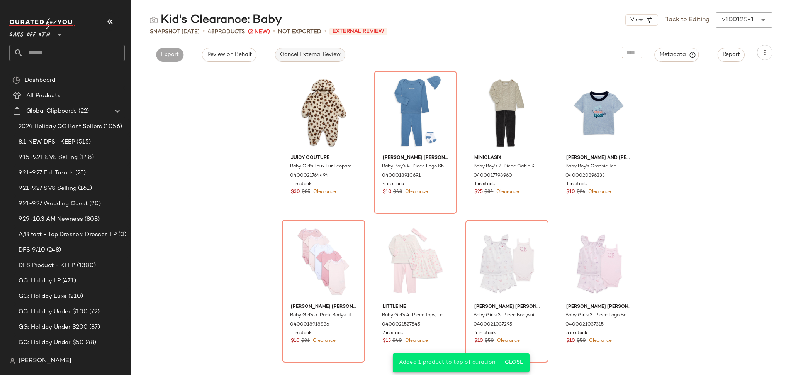
click at [284, 54] on span "Cancel External Review" at bounding box center [310, 55] width 61 height 6
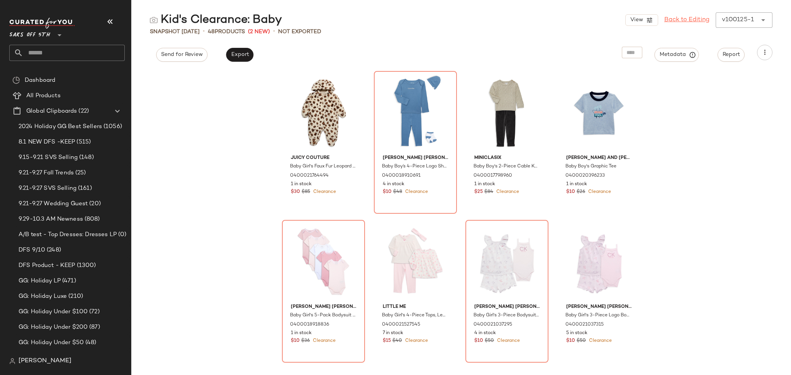
click at [686, 24] on link "Back to Editing" at bounding box center [686, 19] width 45 height 9
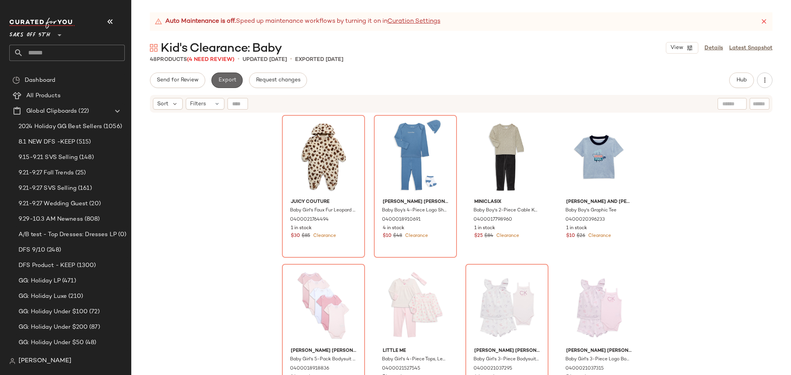
click at [229, 79] on span "Export" at bounding box center [227, 80] width 18 height 6
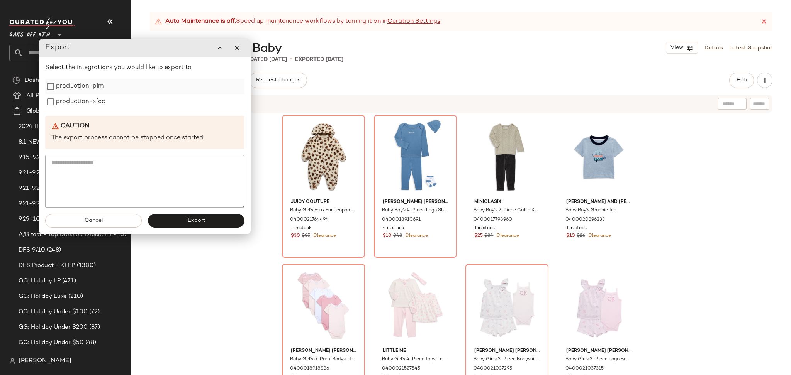
click at [85, 87] on label "production-pim" at bounding box center [80, 86] width 48 height 15
click at [84, 106] on label "production-sfcc" at bounding box center [80, 101] width 49 height 15
click at [172, 219] on button "Export" at bounding box center [196, 221] width 97 height 14
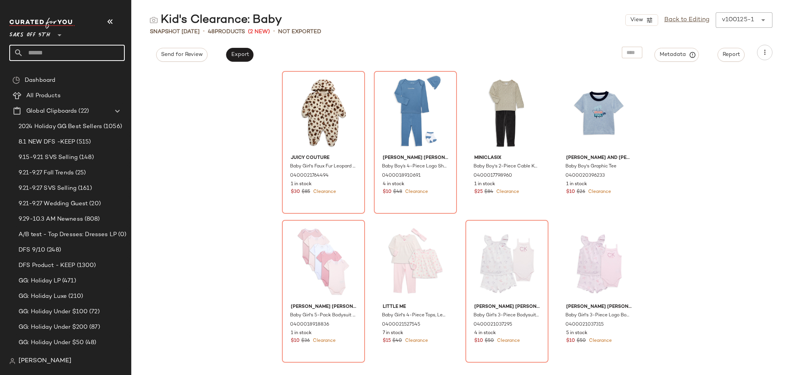
click at [85, 51] on input "text" at bounding box center [74, 53] width 102 height 16
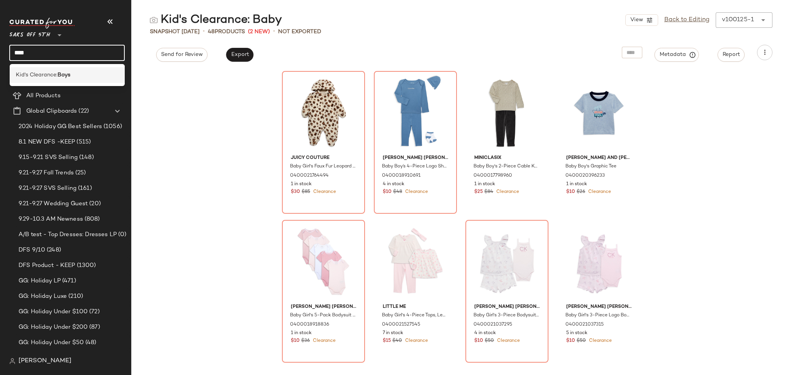
type input "****"
click at [66, 78] on b "Boys" at bounding box center [64, 75] width 13 height 8
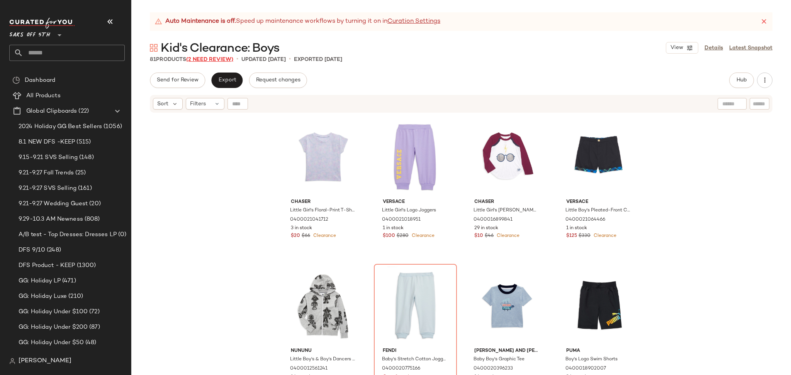
click at [223, 63] on span "(2 Need Review)" at bounding box center [209, 60] width 47 height 6
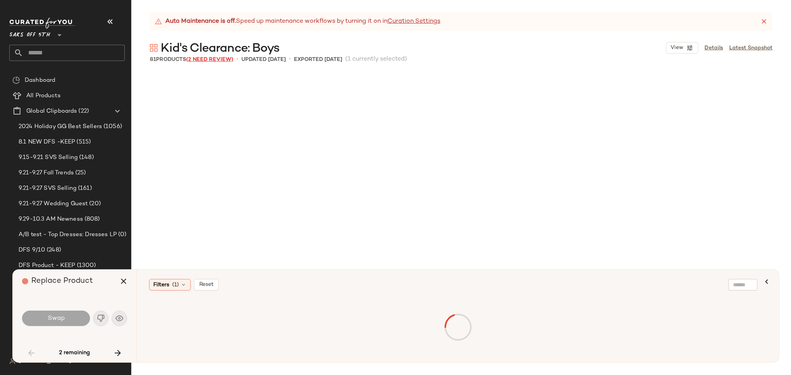
scroll to position [894, 0]
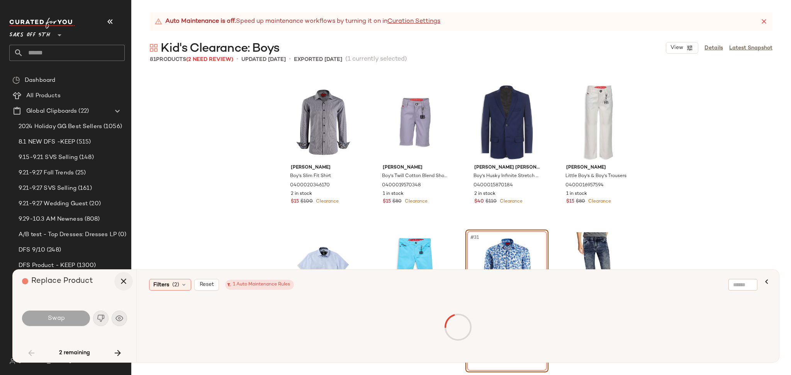
click at [124, 279] on icon "button" at bounding box center [123, 281] width 9 height 9
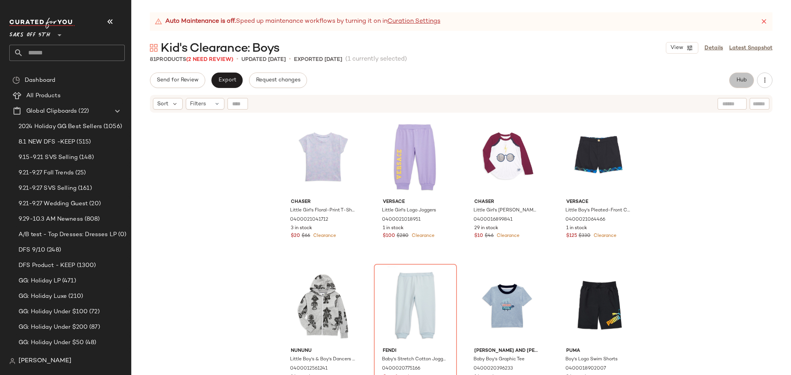
click at [741, 83] on span "Hub" at bounding box center [741, 80] width 11 height 6
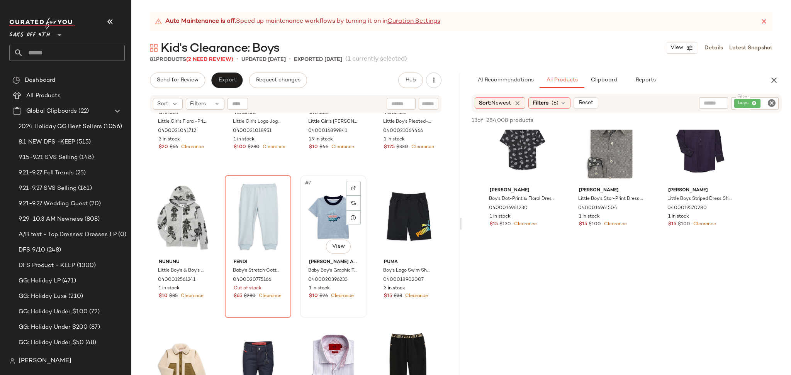
scroll to position [97, 0]
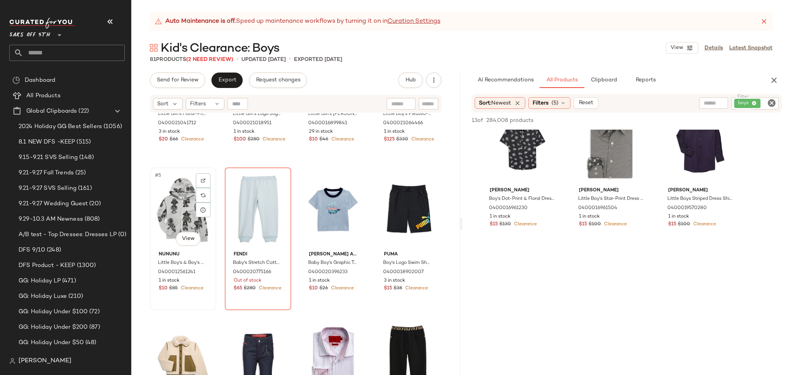
click at [175, 195] on div "#5 View" at bounding box center [183, 209] width 61 height 78
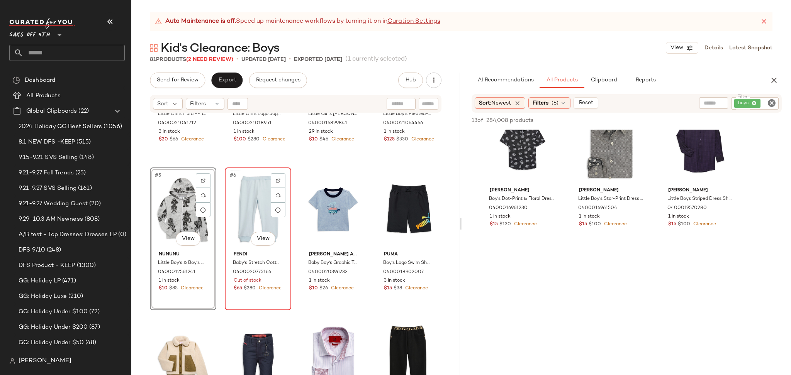
click at [252, 202] on div "#6 View" at bounding box center [258, 209] width 61 height 78
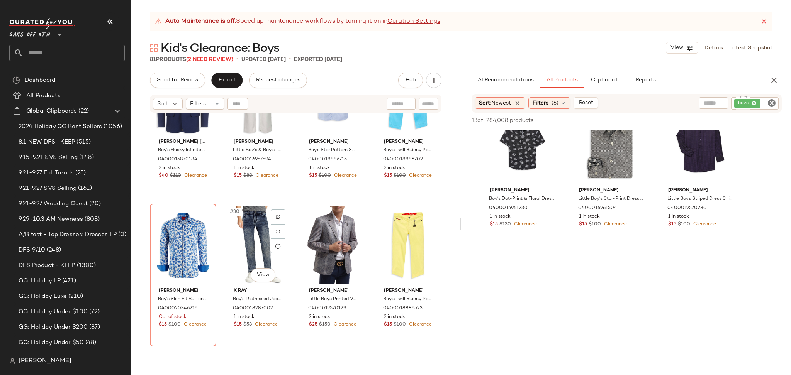
scroll to position [962, 0]
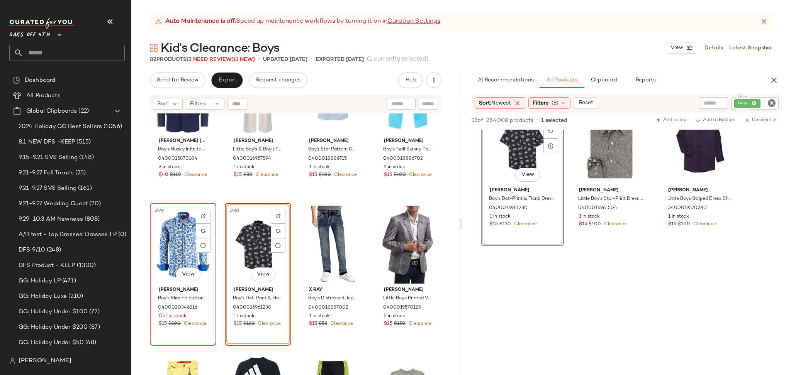
click at [188, 242] on div "#29 View" at bounding box center [183, 245] width 61 height 78
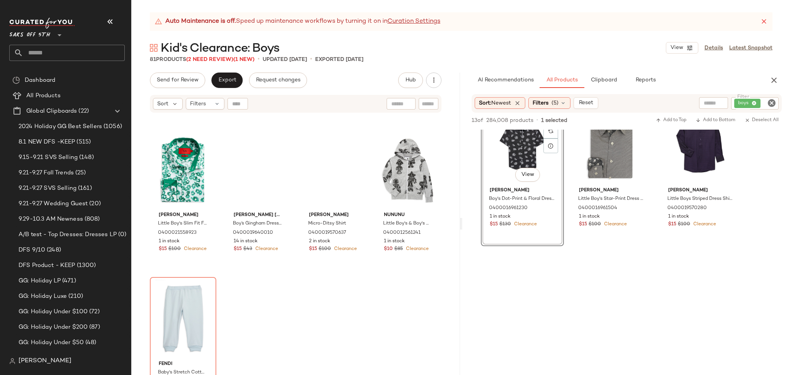
scroll to position [2851, 0]
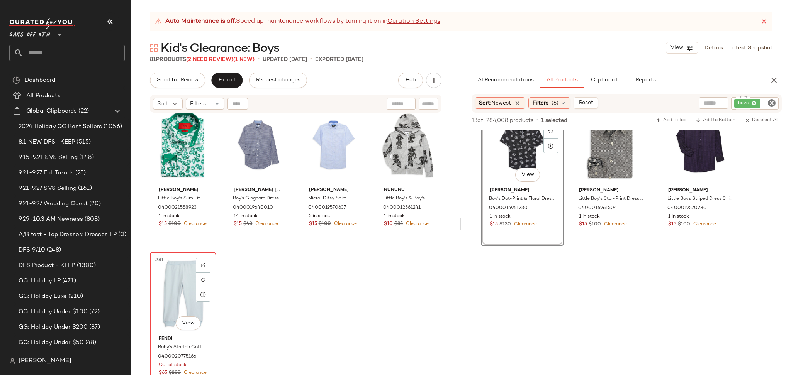
click at [175, 279] on div "#81 View" at bounding box center [183, 294] width 61 height 78
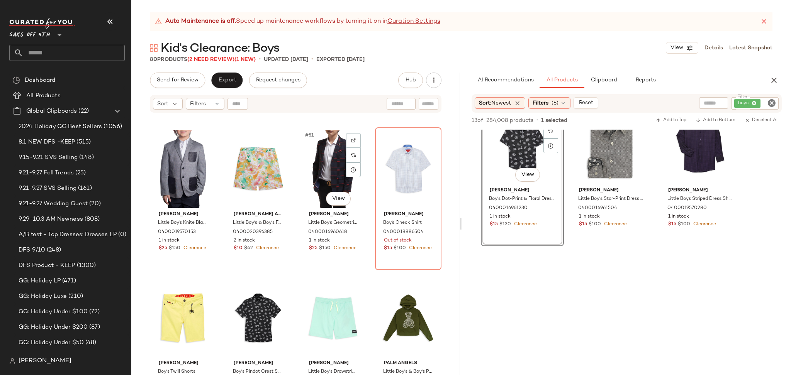
scroll to position [1735, 0]
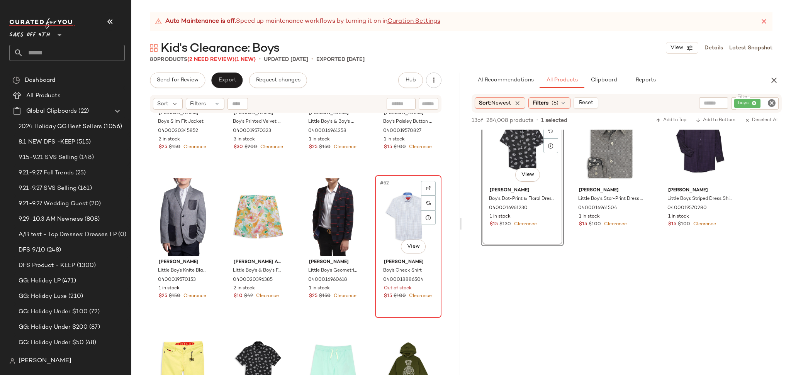
click at [401, 216] on div "#52 View" at bounding box center [408, 217] width 61 height 78
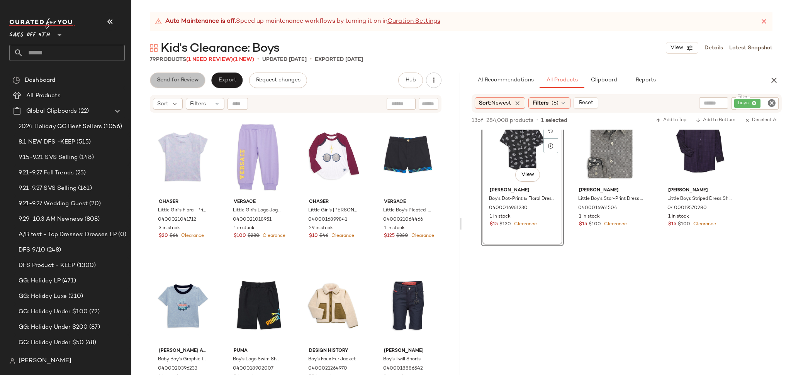
click at [192, 84] on button "Send for Review" at bounding box center [177, 80] width 55 height 15
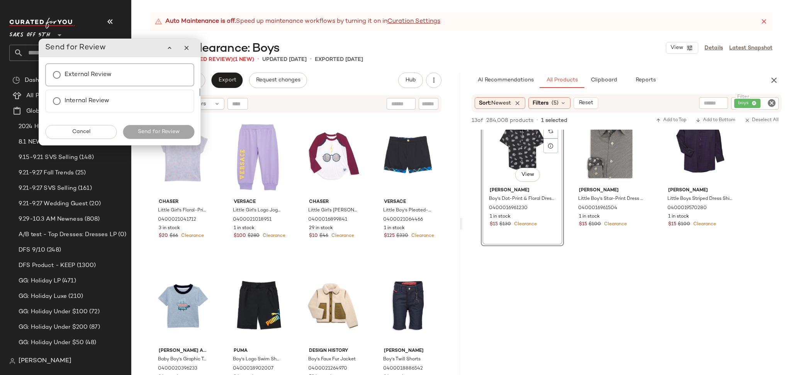
click at [102, 70] on label "External Review" at bounding box center [88, 74] width 47 height 15
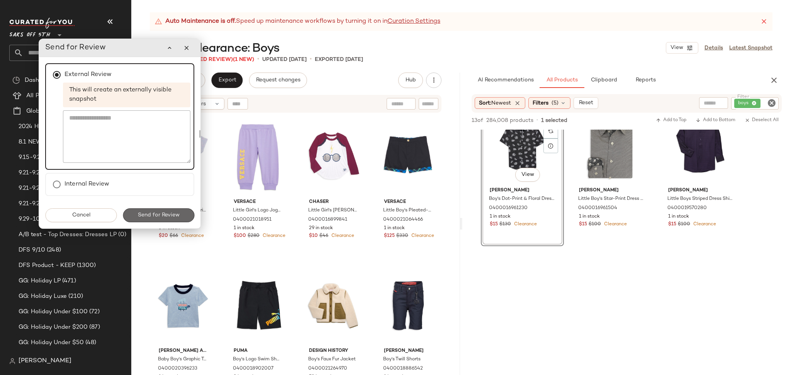
click at [162, 219] on button "Send for Review" at bounding box center [158, 216] width 71 height 14
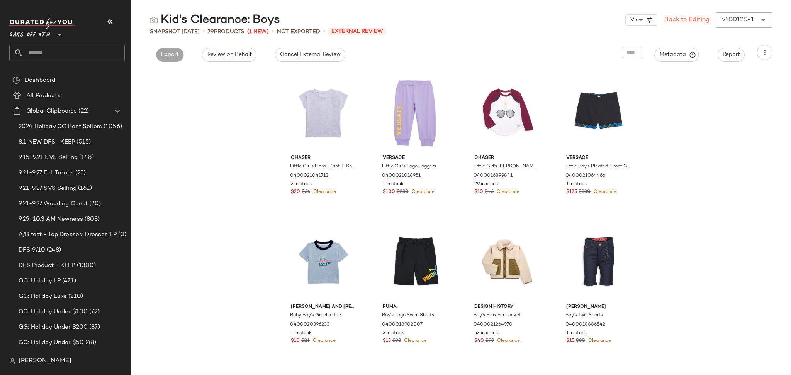
click at [680, 20] on link "Back to Editing" at bounding box center [686, 19] width 45 height 9
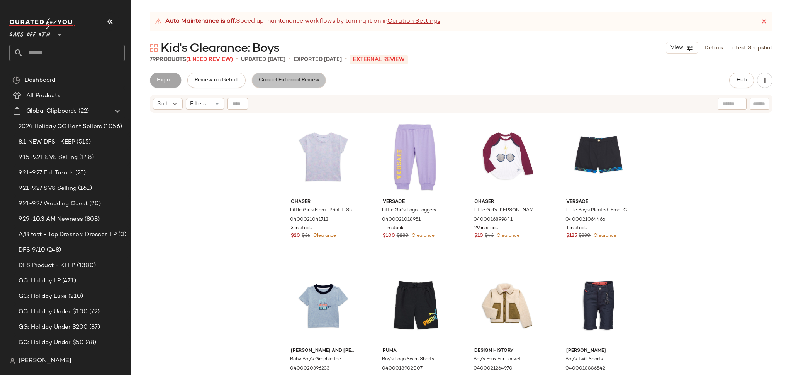
click at [294, 82] on span "Cancel External Review" at bounding box center [288, 80] width 61 height 6
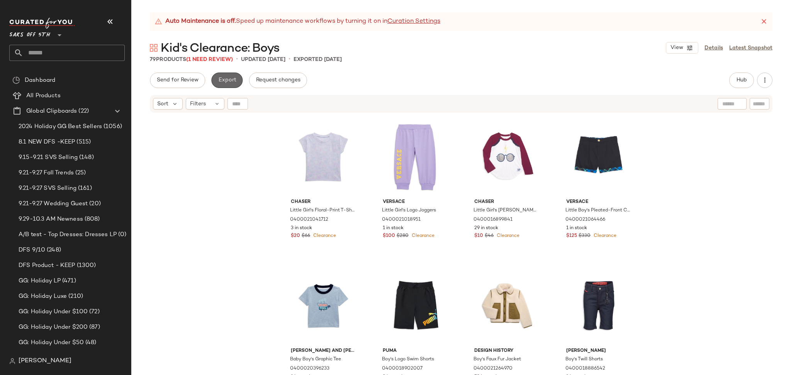
click at [233, 82] on span "Export" at bounding box center [227, 80] width 18 height 6
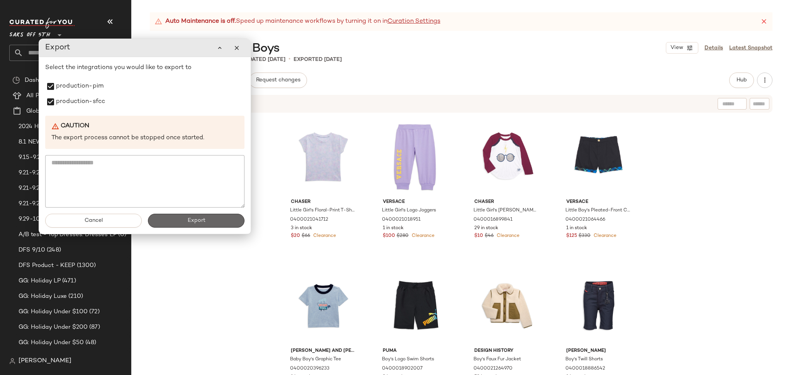
click at [189, 224] on span "Export" at bounding box center [196, 221] width 18 height 6
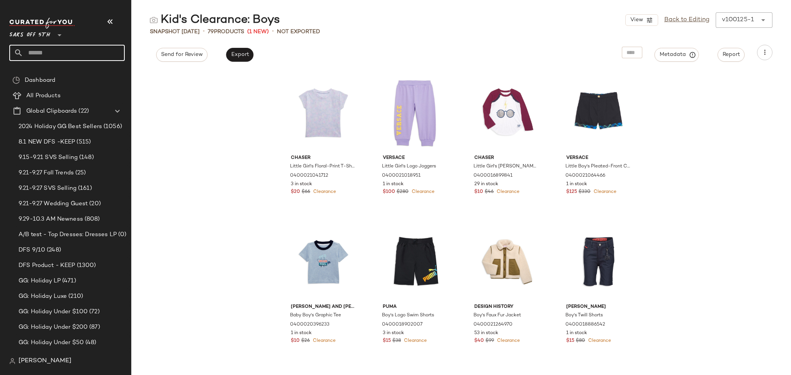
click at [94, 52] on input "text" at bounding box center [74, 53] width 102 height 16
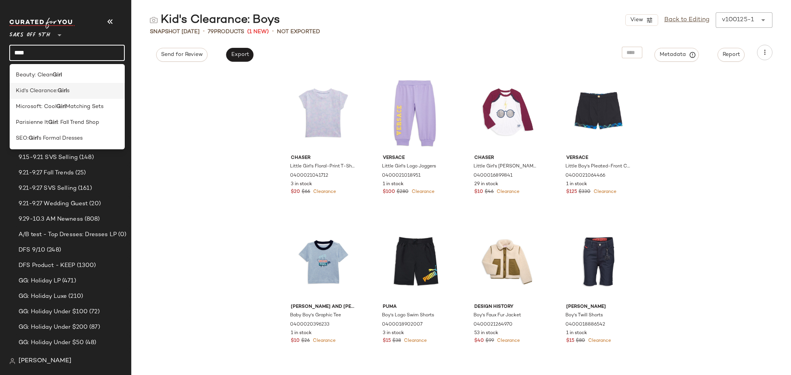
type input "****"
click at [64, 88] on b "Girl" at bounding box center [62, 91] width 9 height 8
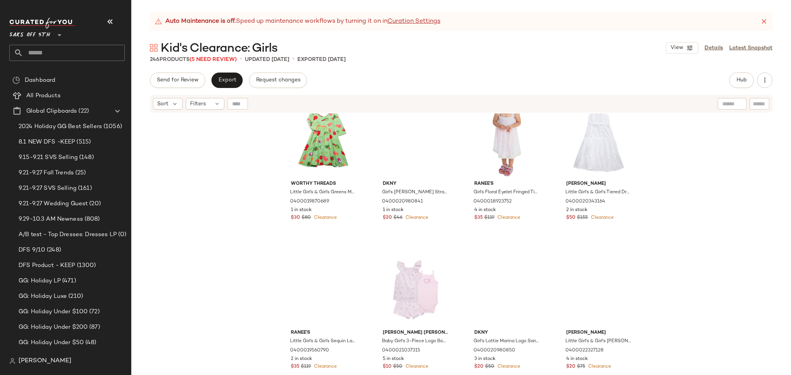
scroll to position [1085, 0]
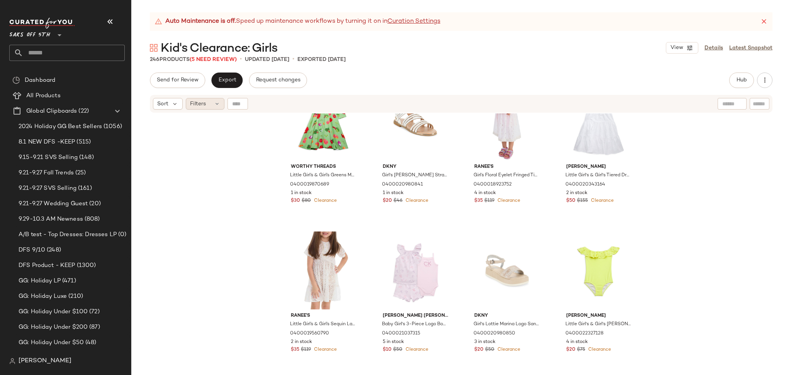
click at [211, 107] on div "Filters" at bounding box center [205, 104] width 39 height 12
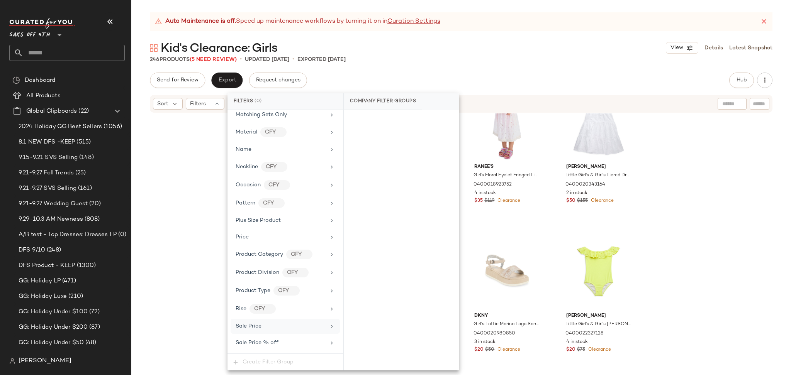
scroll to position [430, 0]
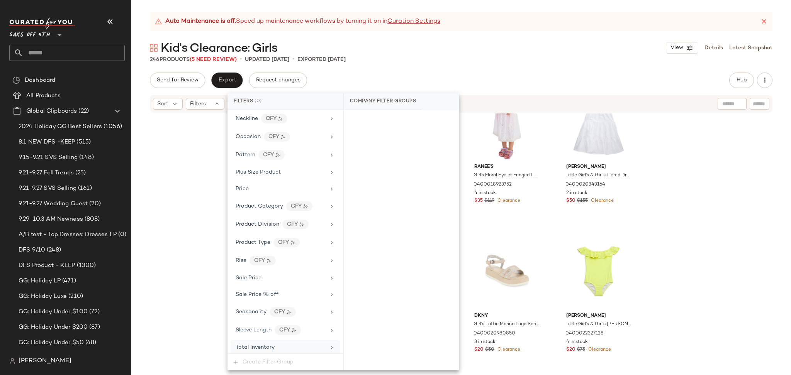
click at [279, 352] on div "Total Inventory" at bounding box center [281, 348] width 90 height 8
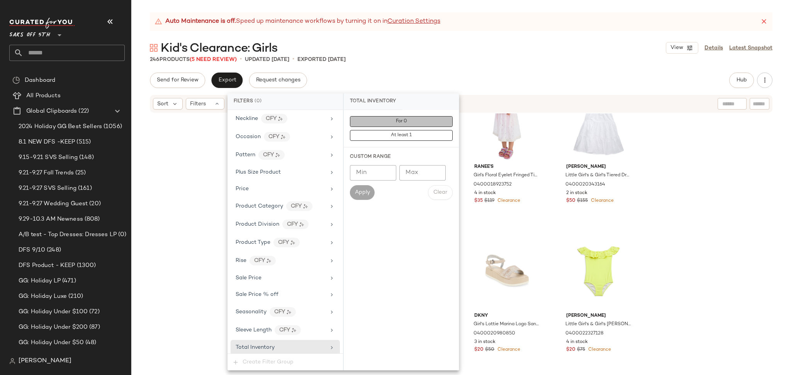
click at [388, 121] on button "For 0" at bounding box center [401, 121] width 103 height 11
click at [480, 68] on div "Auto Maintenance is off. Speed up maintenance workflows by turning it on in Cur…" at bounding box center [461, 193] width 660 height 363
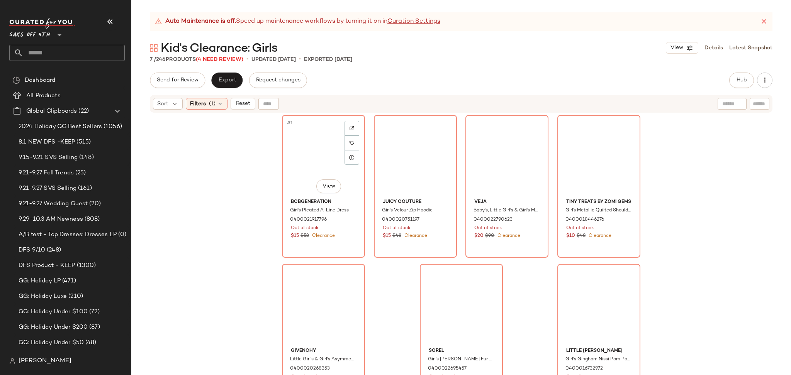
click at [302, 152] on div "#1 View" at bounding box center [324, 157] width 78 height 78
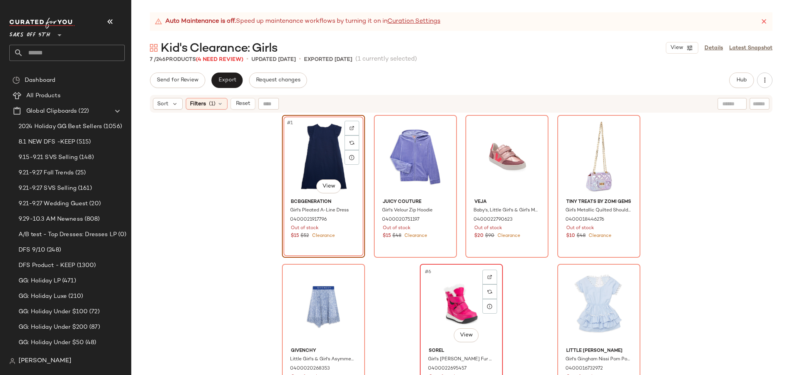
scroll to position [12, 0]
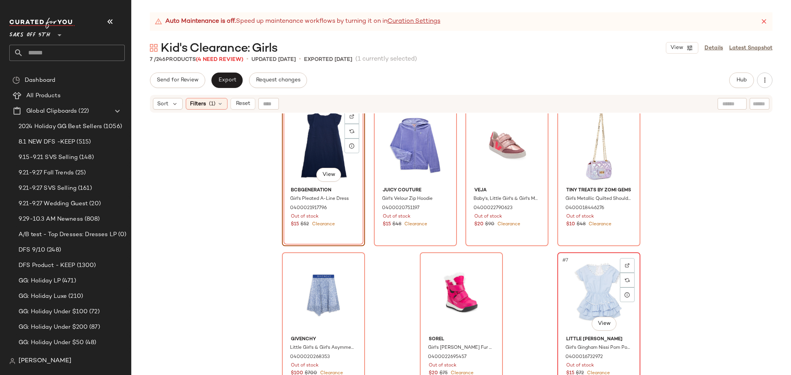
click at [602, 289] on div "#7 View" at bounding box center [599, 294] width 78 height 78
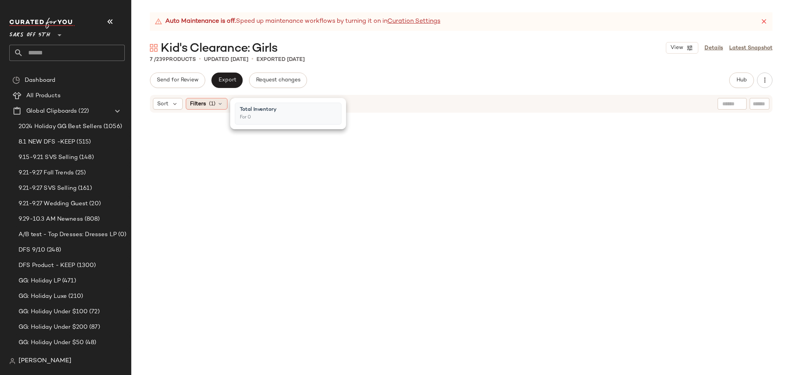
click at [208, 100] on div "Filters (1)" at bounding box center [207, 104] width 42 height 12
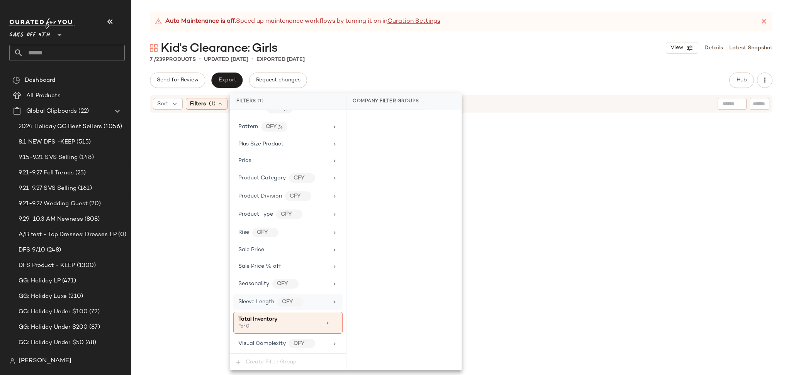
scroll to position [460, 0]
click at [333, 323] on icon at bounding box center [334, 323] width 5 height 5
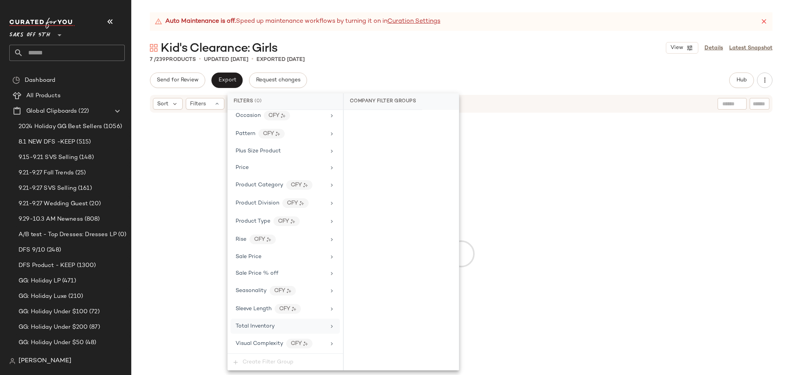
scroll to position [453, 0]
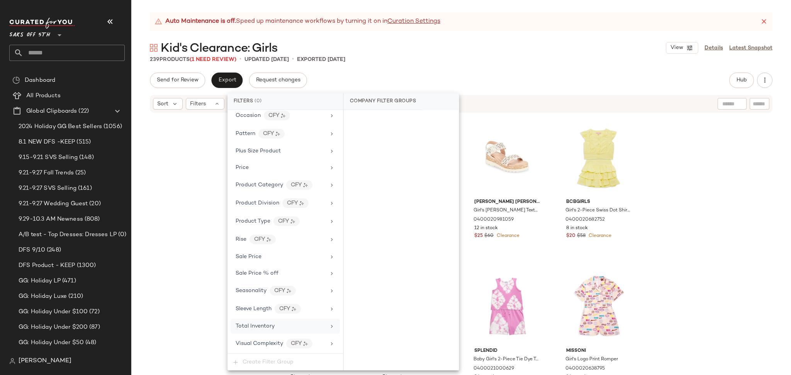
click at [598, 67] on div "Auto Maintenance is off. Speed up maintenance workflows by turning it on in Cur…" at bounding box center [461, 193] width 660 height 363
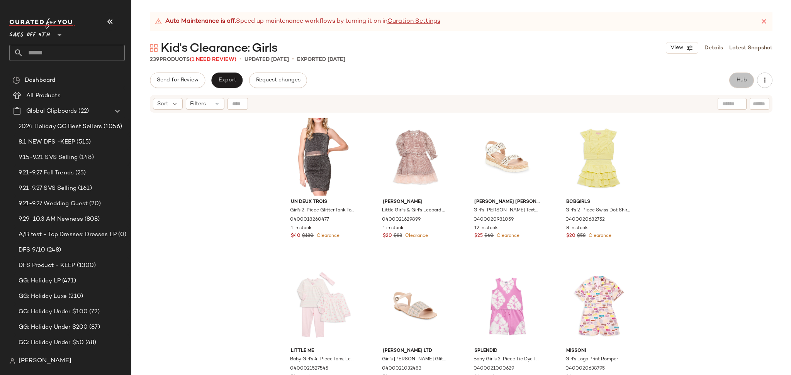
click at [737, 88] on button "Hub" at bounding box center [741, 80] width 25 height 15
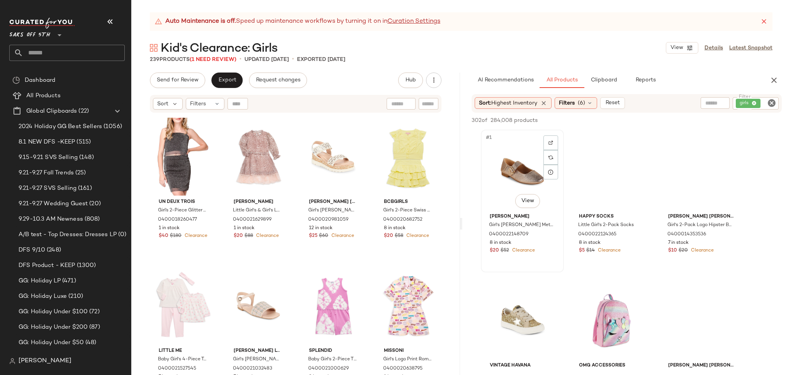
click at [526, 177] on div "#1 View" at bounding box center [523, 171] width 78 height 78
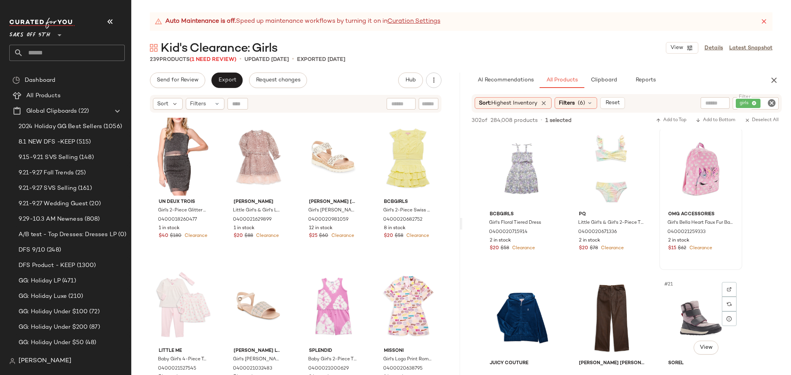
scroll to position [744, 0]
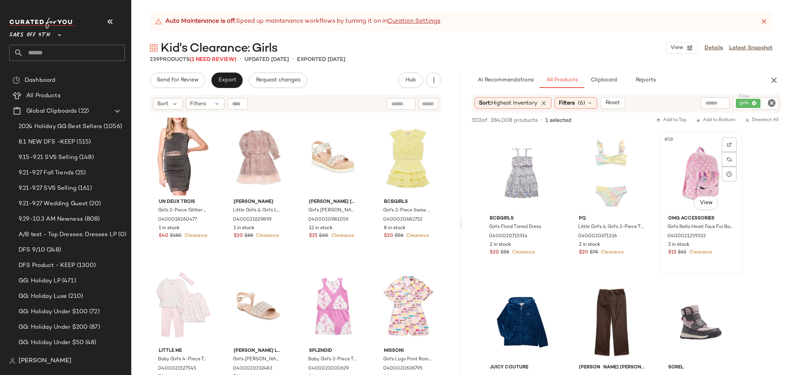
click at [695, 159] on div "#18 View" at bounding box center [701, 173] width 78 height 78
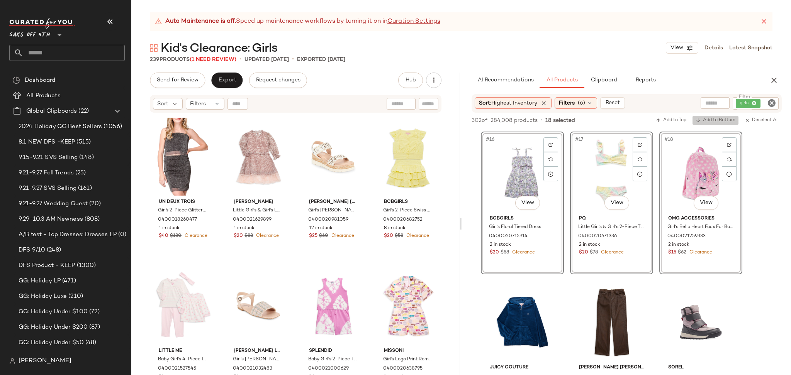
click at [718, 121] on span "Add to Bottom" at bounding box center [716, 120] width 40 height 5
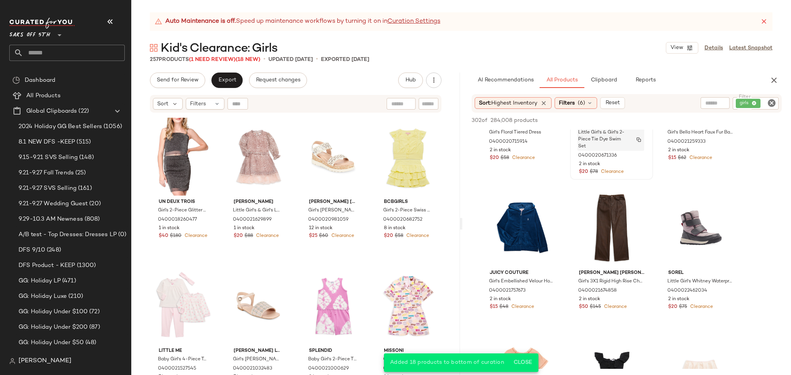
scroll to position [844, 0]
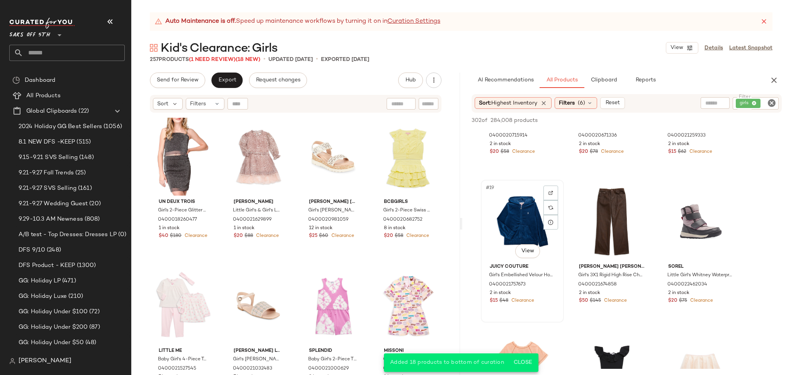
click at [528, 239] on div "#19 View" at bounding box center [523, 222] width 78 height 78
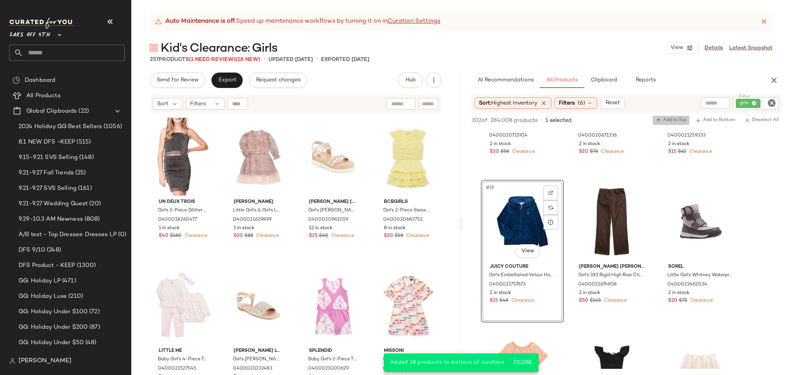
click at [662, 121] on span "Add to Top" at bounding box center [671, 120] width 31 height 5
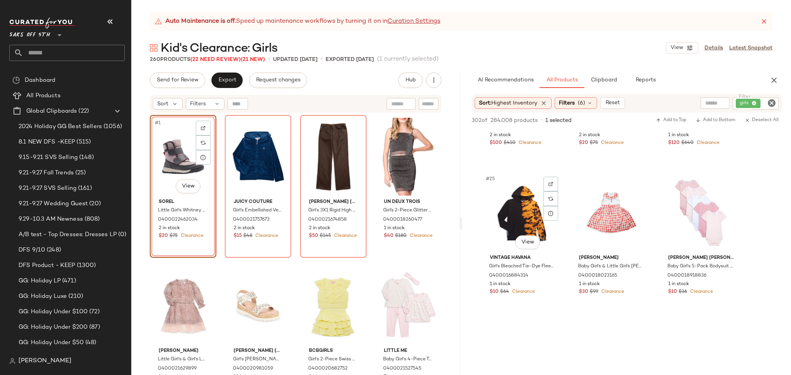
scroll to position [1153, 0]
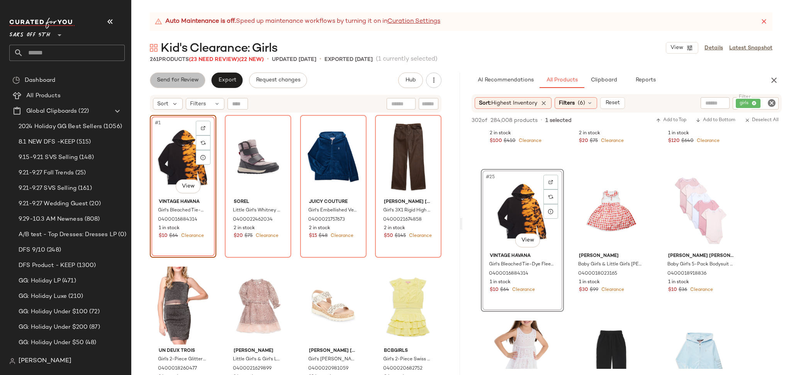
click at [168, 86] on button "Send for Review" at bounding box center [177, 80] width 55 height 15
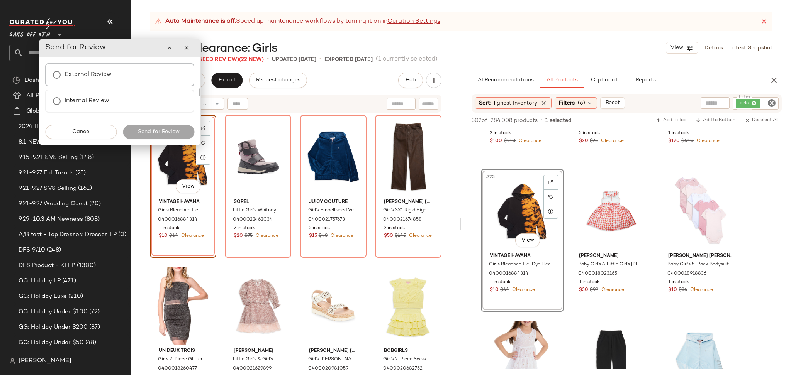
click at [126, 83] on div "External Review" at bounding box center [119, 74] width 149 height 23
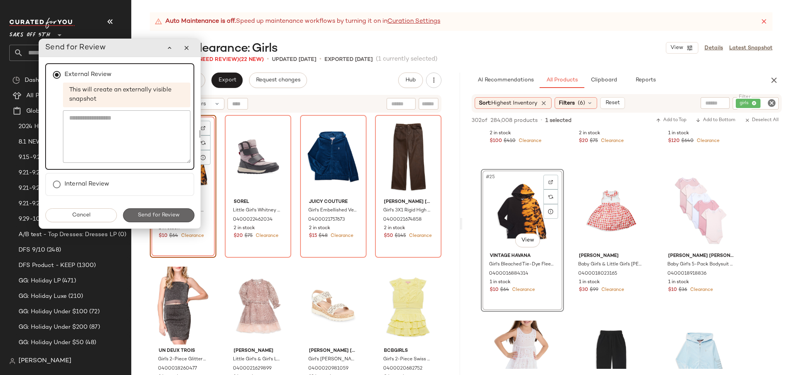
click at [152, 212] on span "Send for Review" at bounding box center [159, 215] width 42 height 6
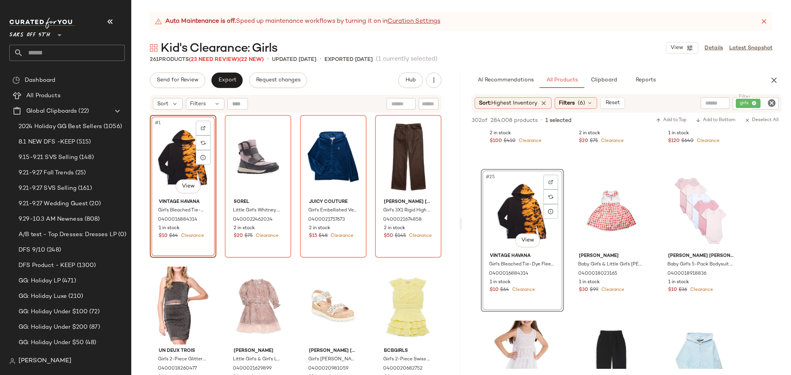
scroll to position [1601, 0]
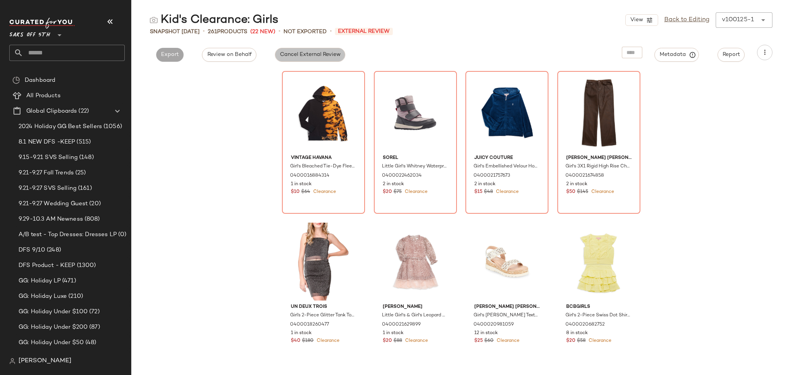
click at [290, 54] on span "Cancel External Review" at bounding box center [310, 55] width 61 height 6
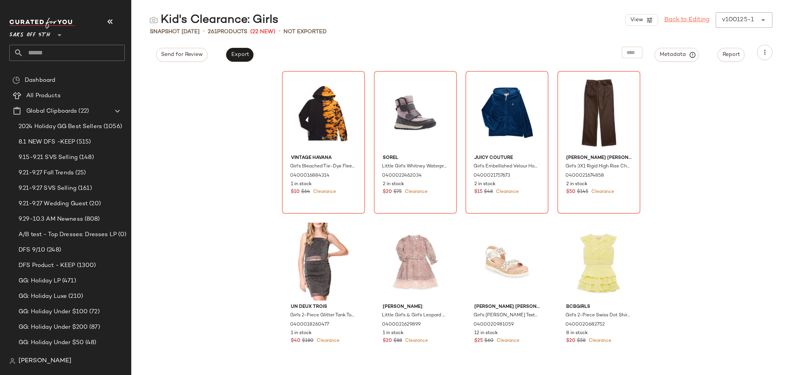
click at [679, 23] on link "Back to Editing" at bounding box center [686, 19] width 45 height 9
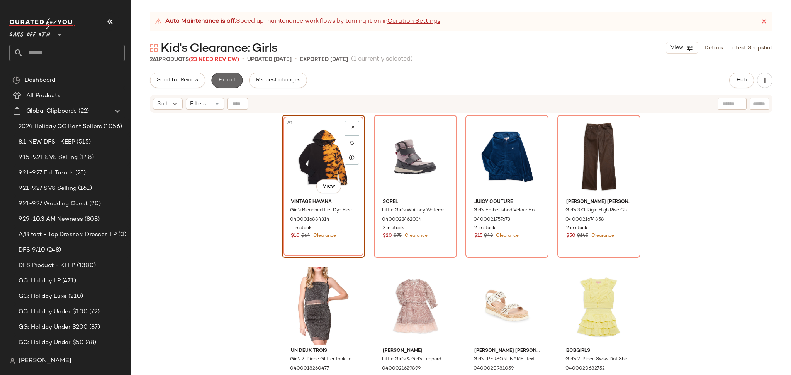
click at [233, 86] on button "Export" at bounding box center [226, 80] width 31 height 15
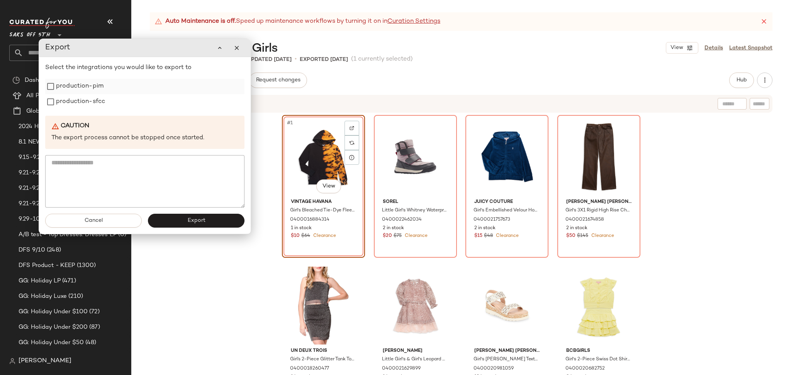
click at [72, 90] on label "production-pim" at bounding box center [80, 86] width 48 height 15
click at [70, 102] on label "production-sfcc" at bounding box center [80, 101] width 49 height 15
click at [176, 227] on button "Export" at bounding box center [196, 221] width 97 height 14
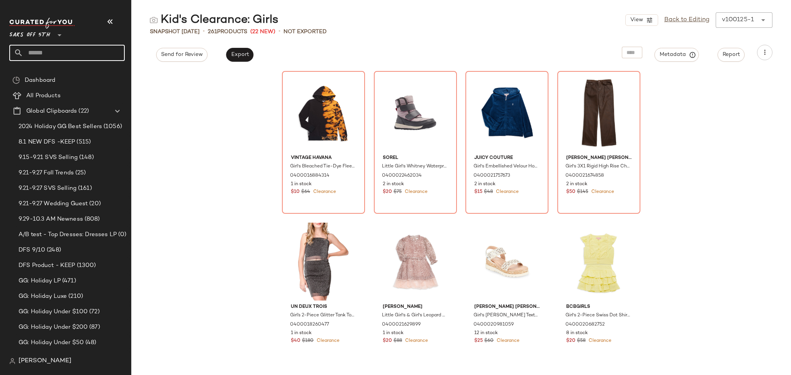
click at [71, 50] on input "text" at bounding box center [74, 53] width 102 height 16
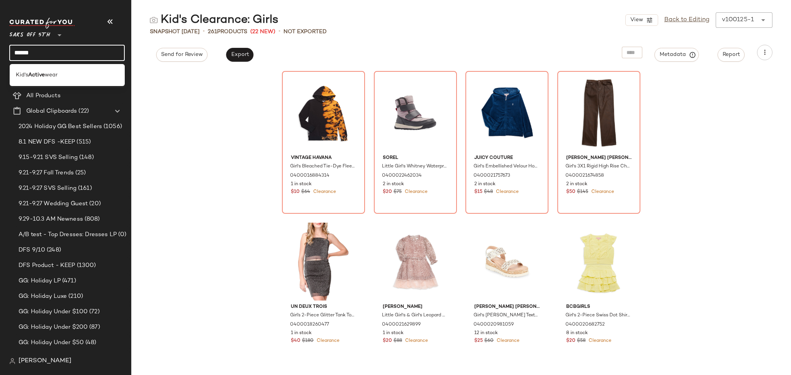
type input "******"
click at [57, 73] on span "wear" at bounding box center [51, 75] width 13 height 8
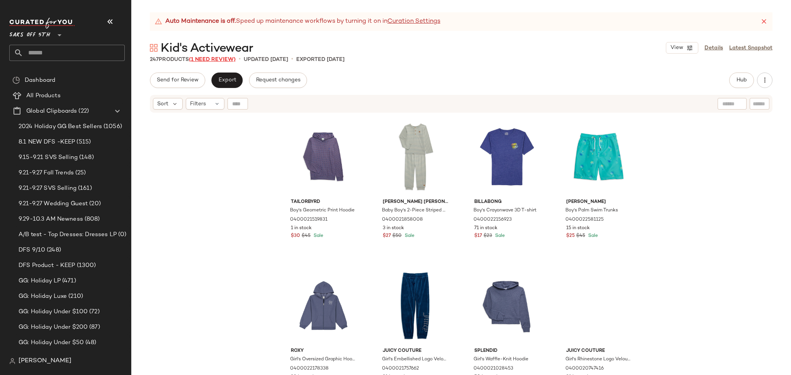
click at [220, 59] on span "(1 Need Review)" at bounding box center [212, 60] width 47 height 6
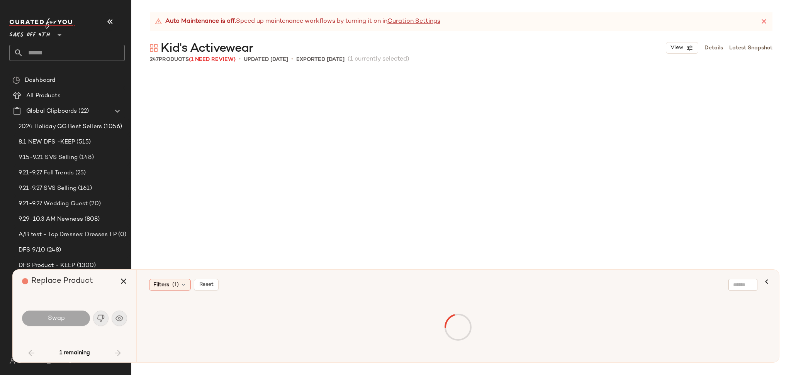
scroll to position [603, 0]
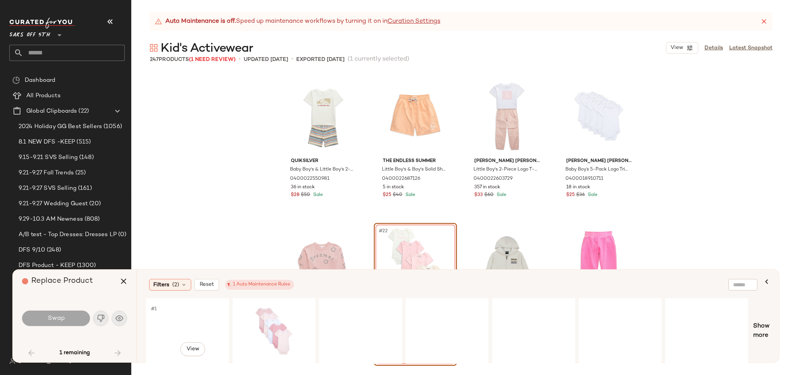
click at [165, 315] on div "#1 View" at bounding box center [188, 331] width 78 height 55
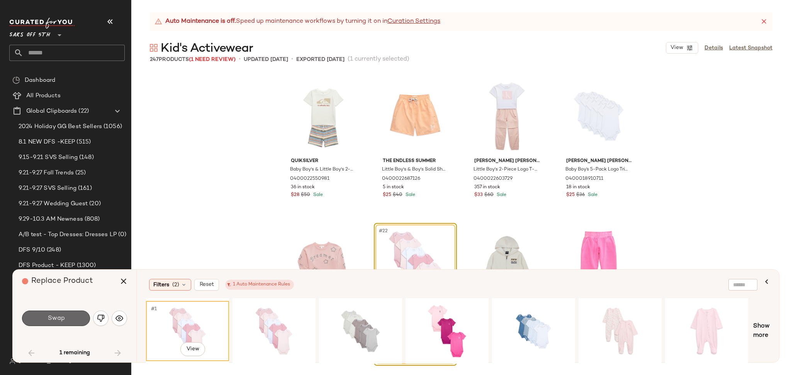
click at [47, 316] on span "Swap" at bounding box center [55, 318] width 17 height 7
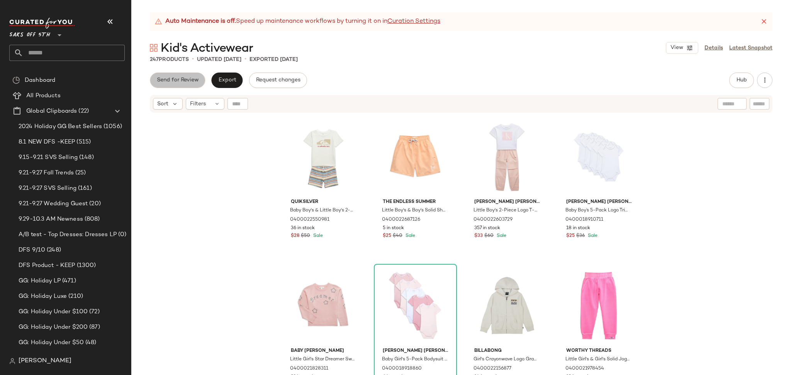
click at [190, 79] on span "Send for Review" at bounding box center [177, 80] width 42 height 6
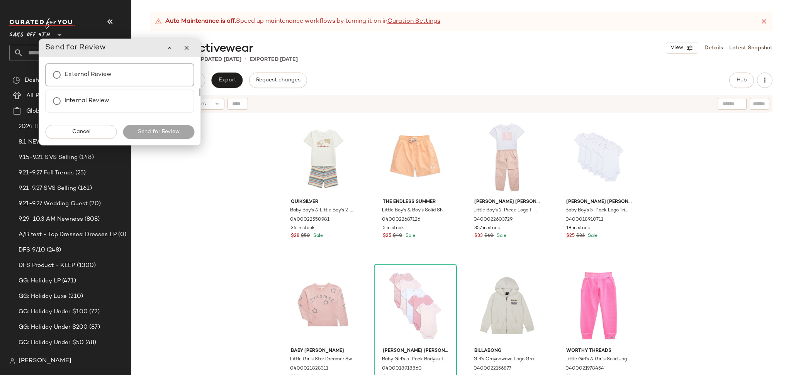
click at [87, 81] on label "External Review" at bounding box center [88, 74] width 47 height 15
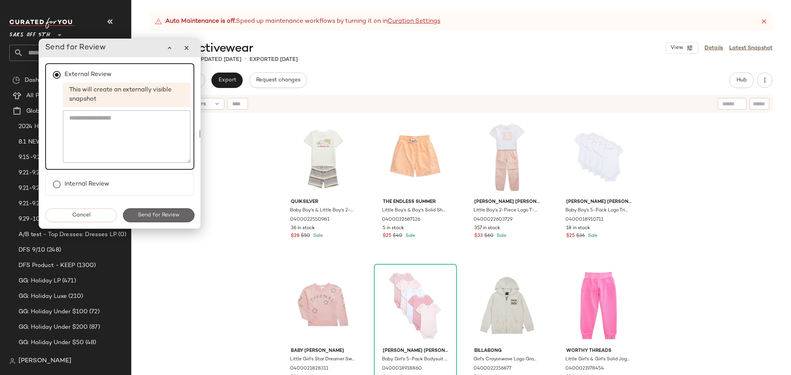
click at [163, 209] on button "Send for Review" at bounding box center [158, 216] width 71 height 14
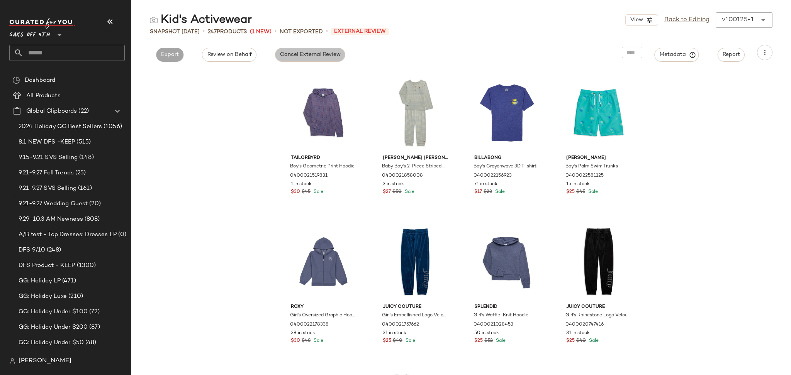
click at [311, 61] on button "Cancel External Review" at bounding box center [310, 55] width 70 height 14
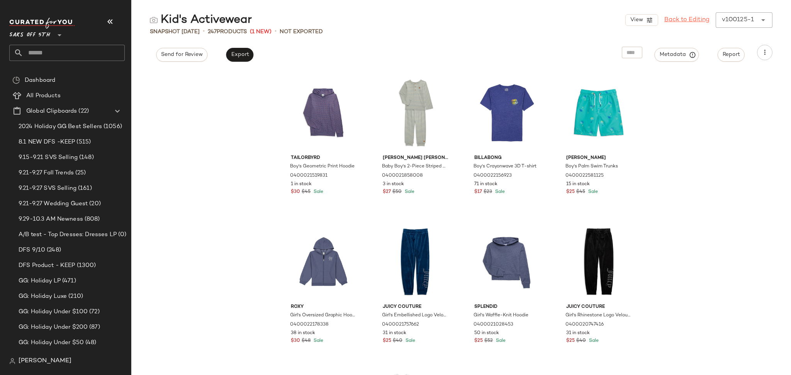
click at [688, 21] on link "Back to Editing" at bounding box center [686, 19] width 45 height 9
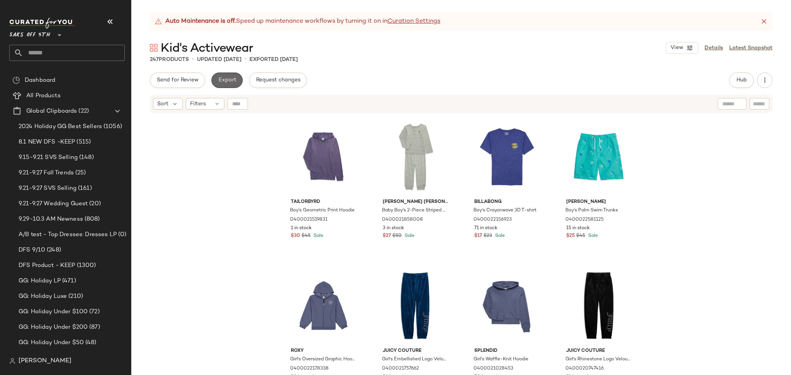
click at [225, 79] on span "Export" at bounding box center [227, 80] width 18 height 6
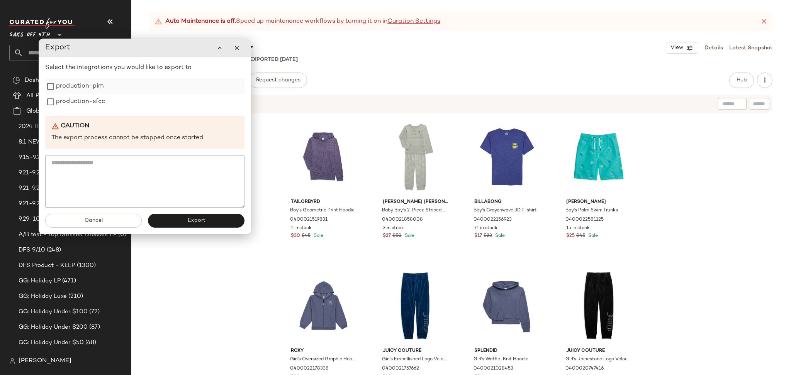
click at [89, 93] on label "production-pim" at bounding box center [80, 86] width 48 height 15
click at [84, 107] on label "production-sfcc" at bounding box center [80, 101] width 49 height 15
click at [167, 224] on button "Export" at bounding box center [196, 221] width 97 height 14
